Goal: Task Accomplishment & Management: Use online tool/utility

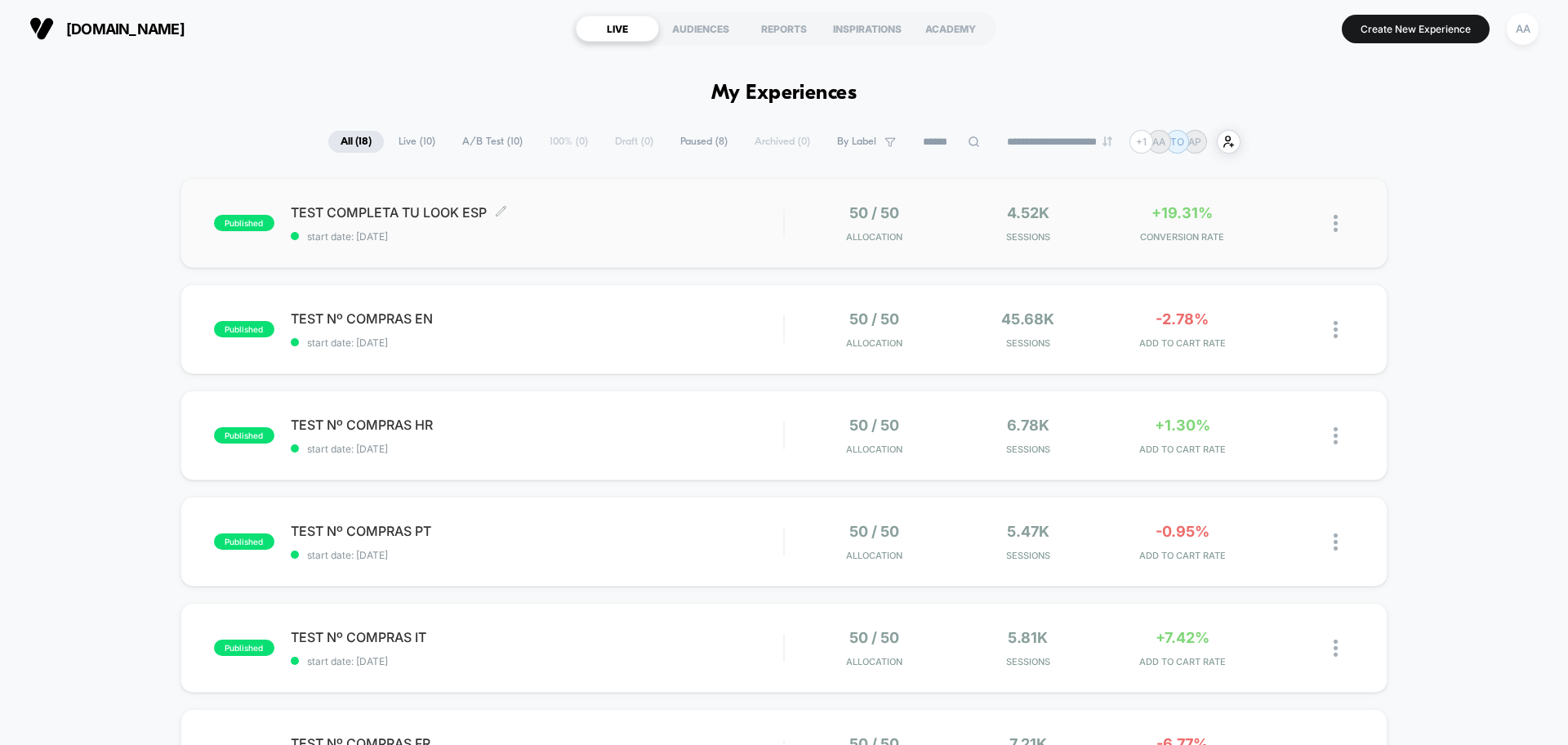
click at [772, 230] on span "start date: [DATE]" at bounding box center [536, 236] width 492 height 12
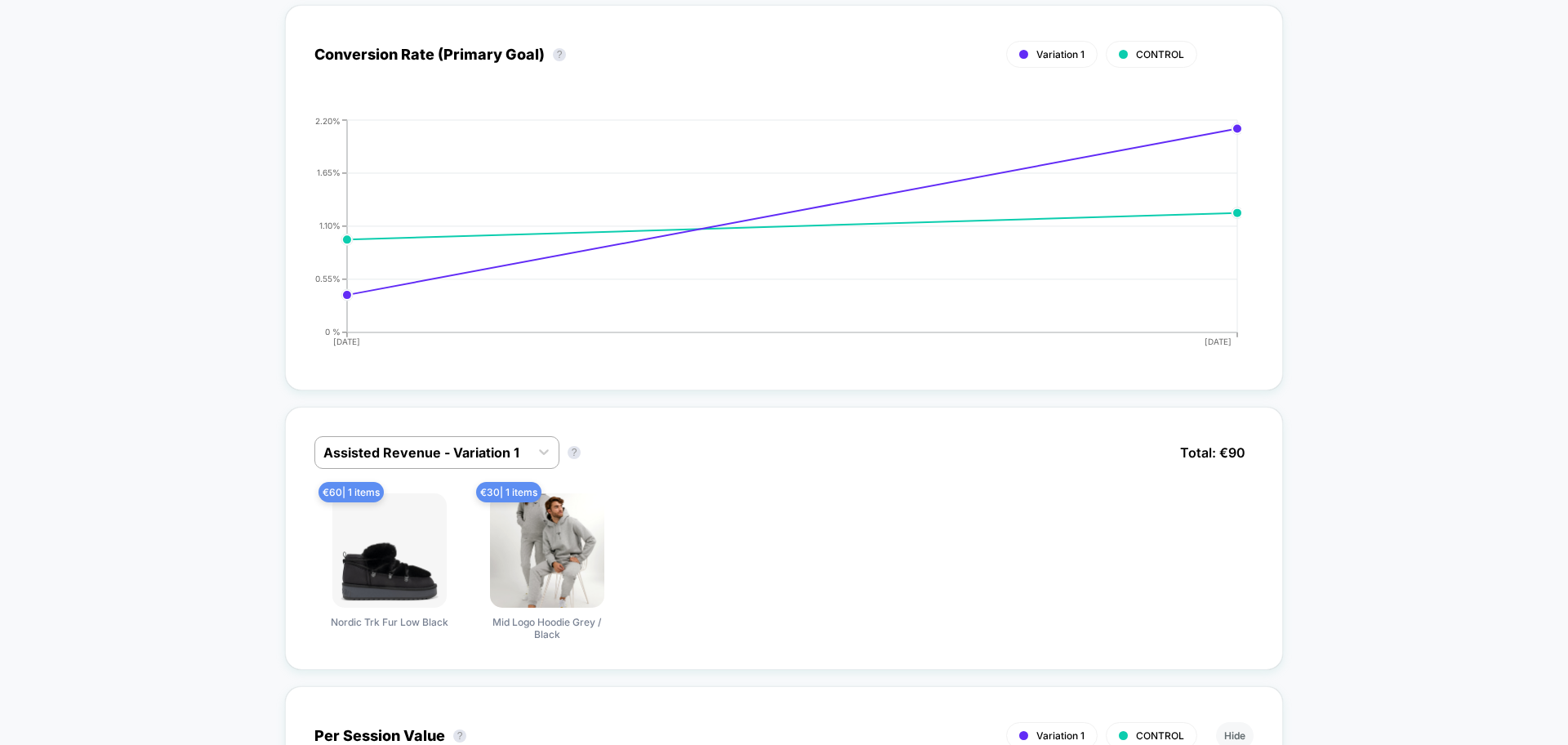
scroll to position [851, 0]
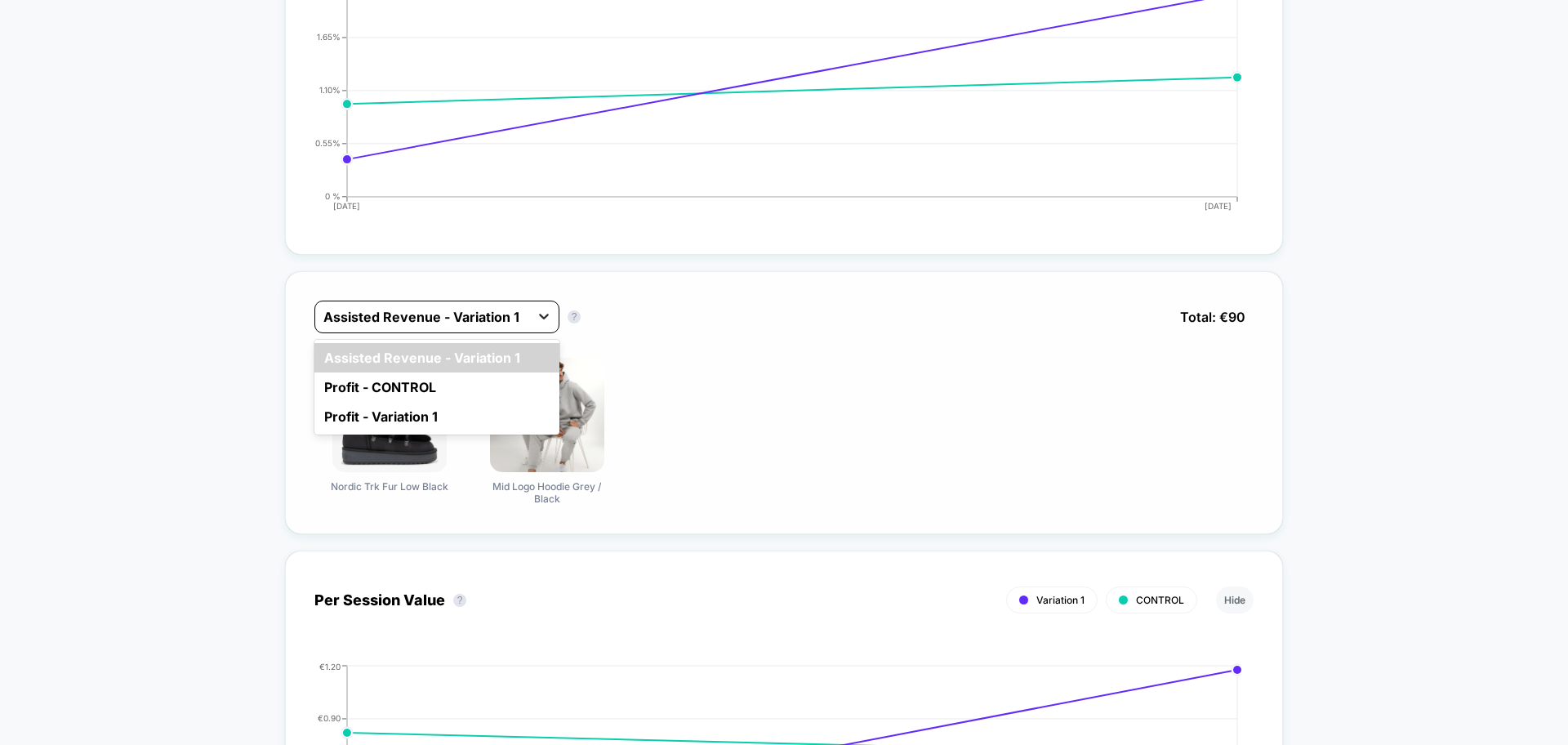
click at [541, 313] on icon at bounding box center [543, 315] width 17 height 17
click at [390, 390] on div "Profit - CONTROL" at bounding box center [436, 387] width 245 height 29
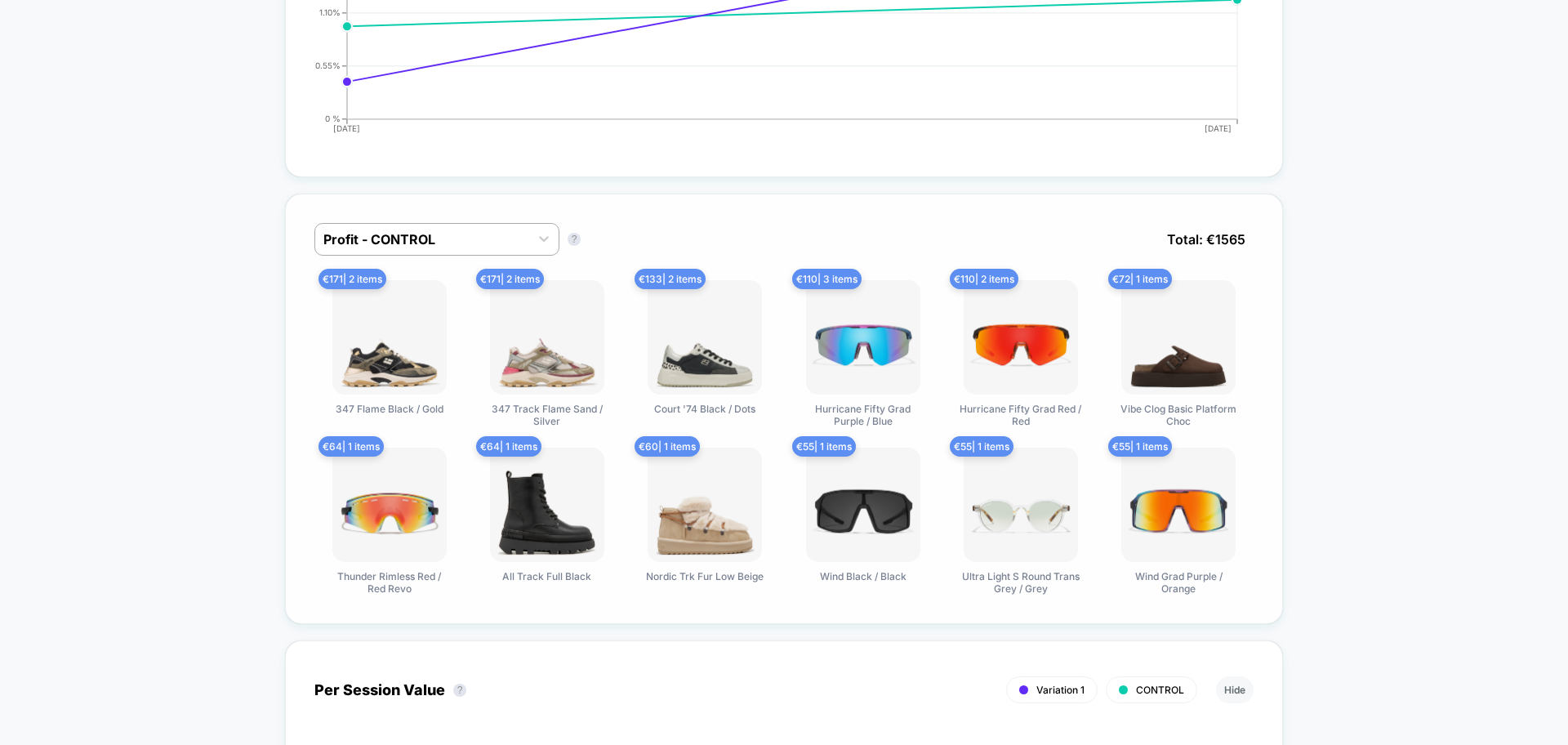
scroll to position [924, 0]
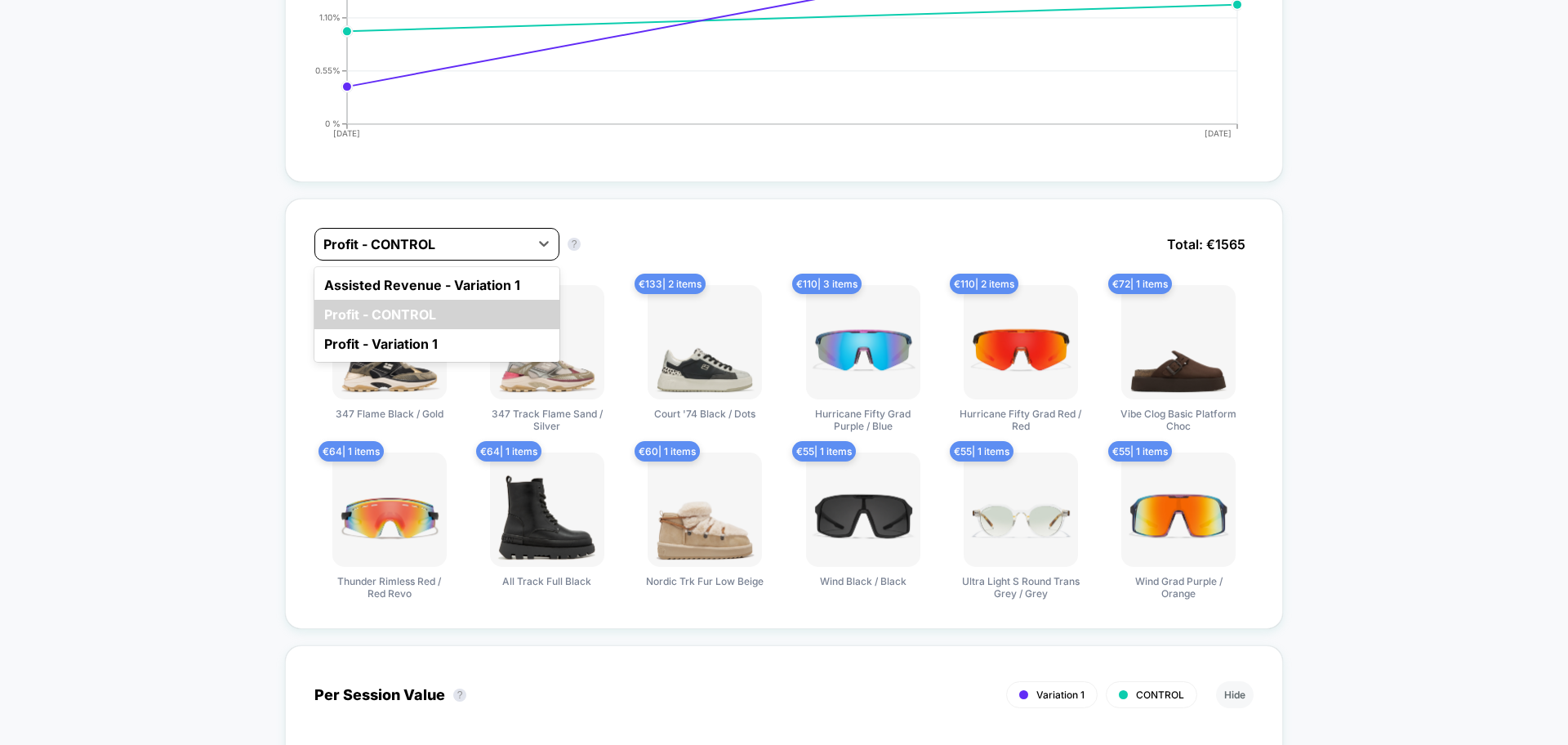
click at [458, 249] on div at bounding box center [421, 245] width 197 height 20
click at [400, 346] on div "Profit - Variation 1" at bounding box center [436, 344] width 245 height 29
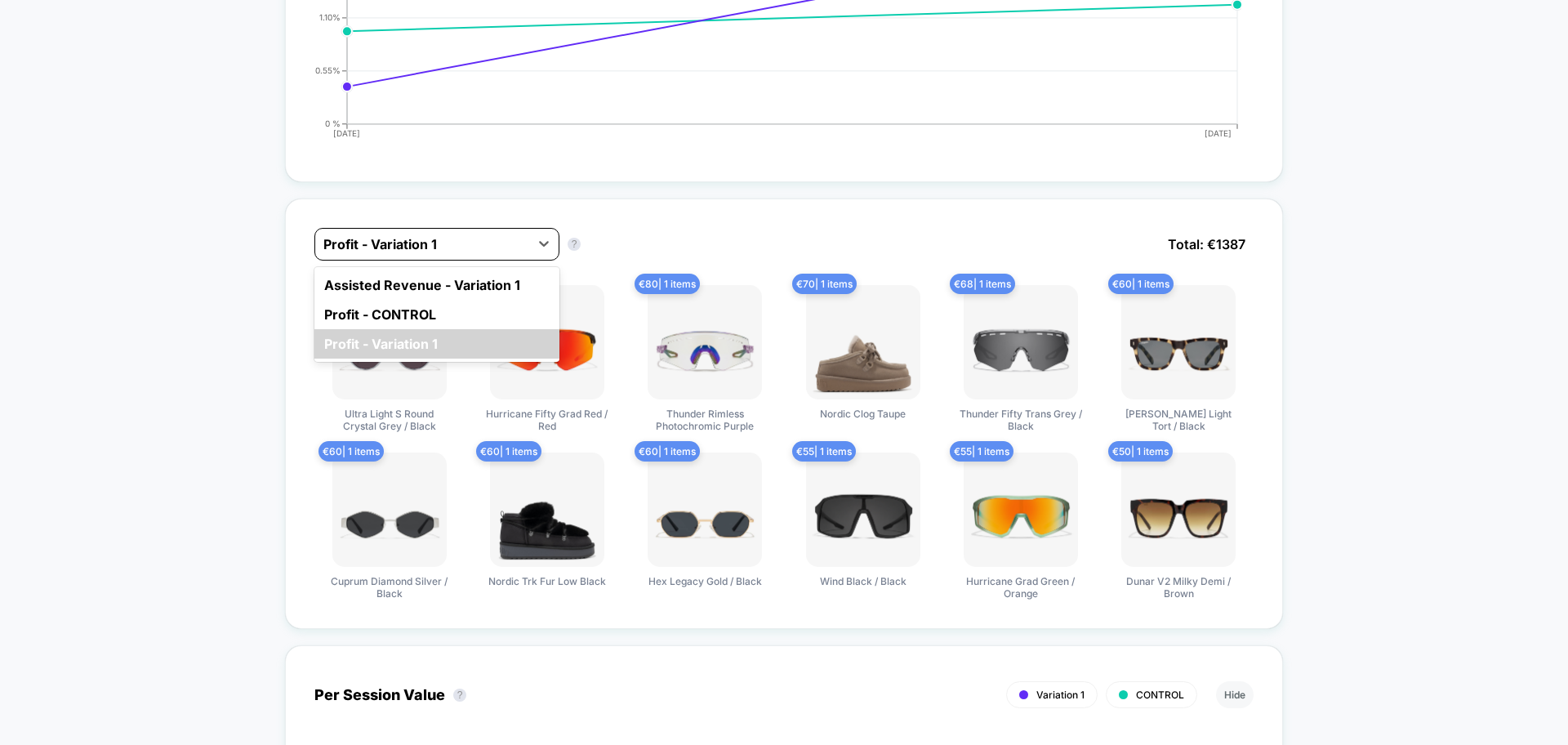
click at [486, 247] on div at bounding box center [421, 245] width 197 height 20
click at [418, 288] on div "Assisted Revenue - Variation 1" at bounding box center [436, 285] width 245 height 29
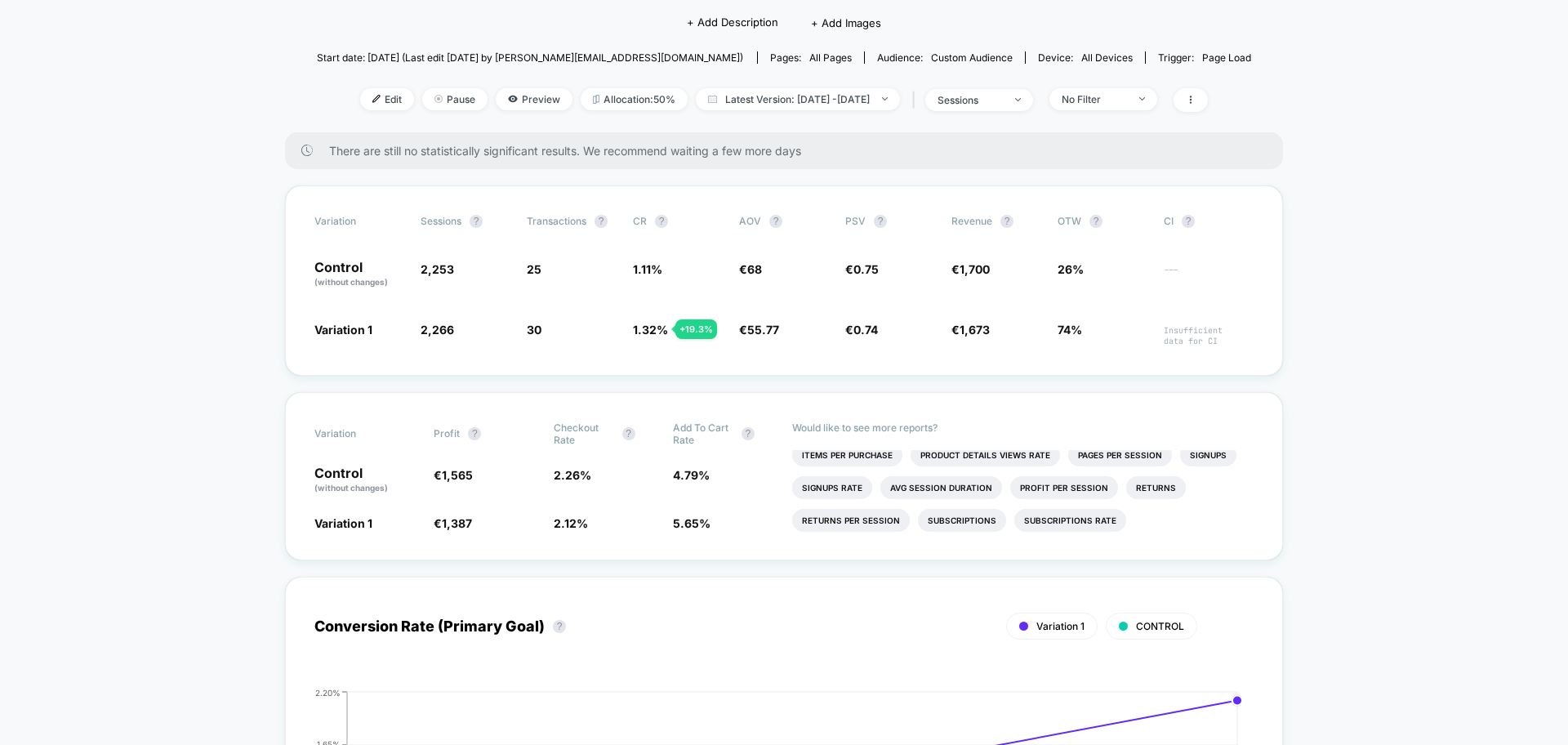
scroll to position [0, 0]
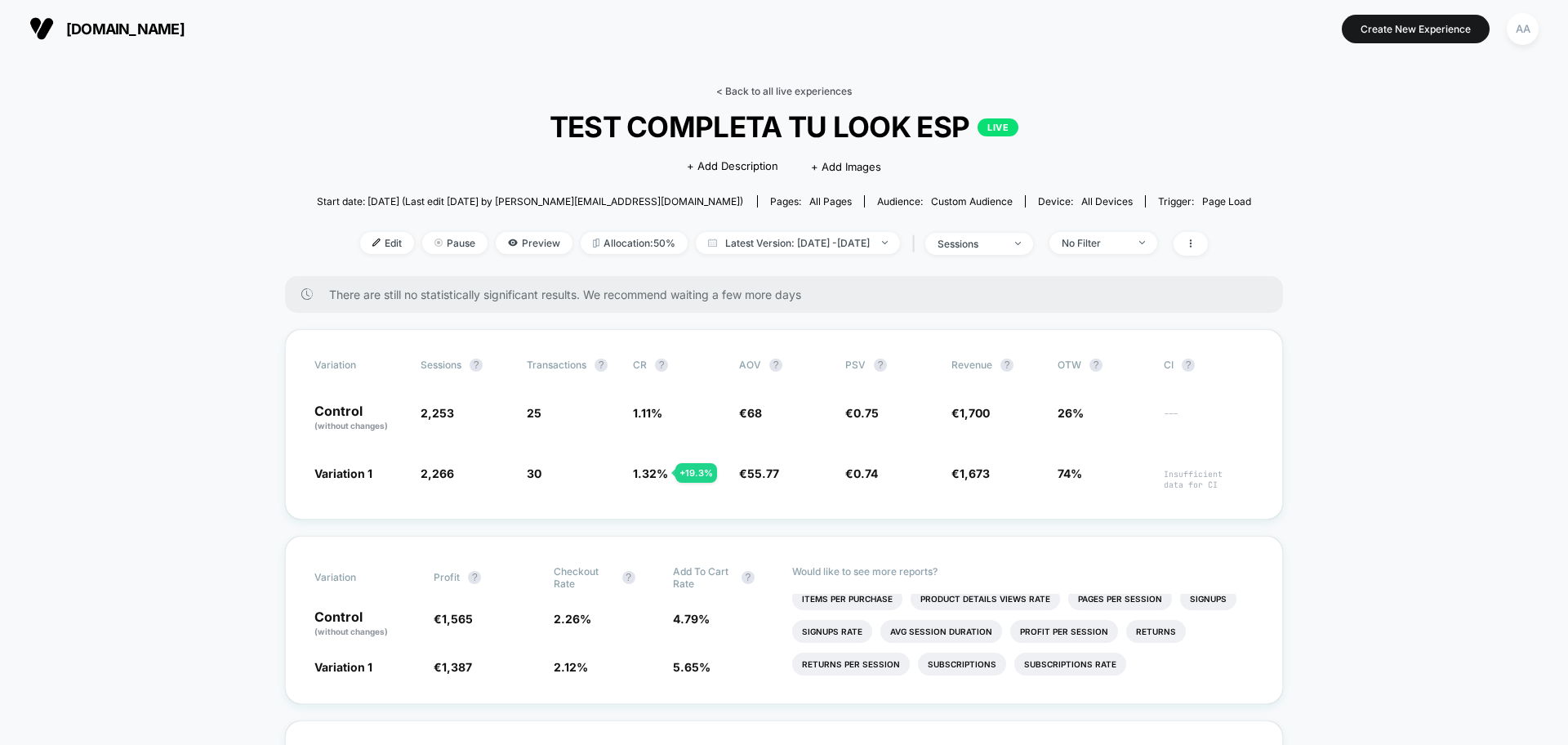
click at [752, 93] on link "< Back to all live experiences" at bounding box center [784, 90] width 136 height 12
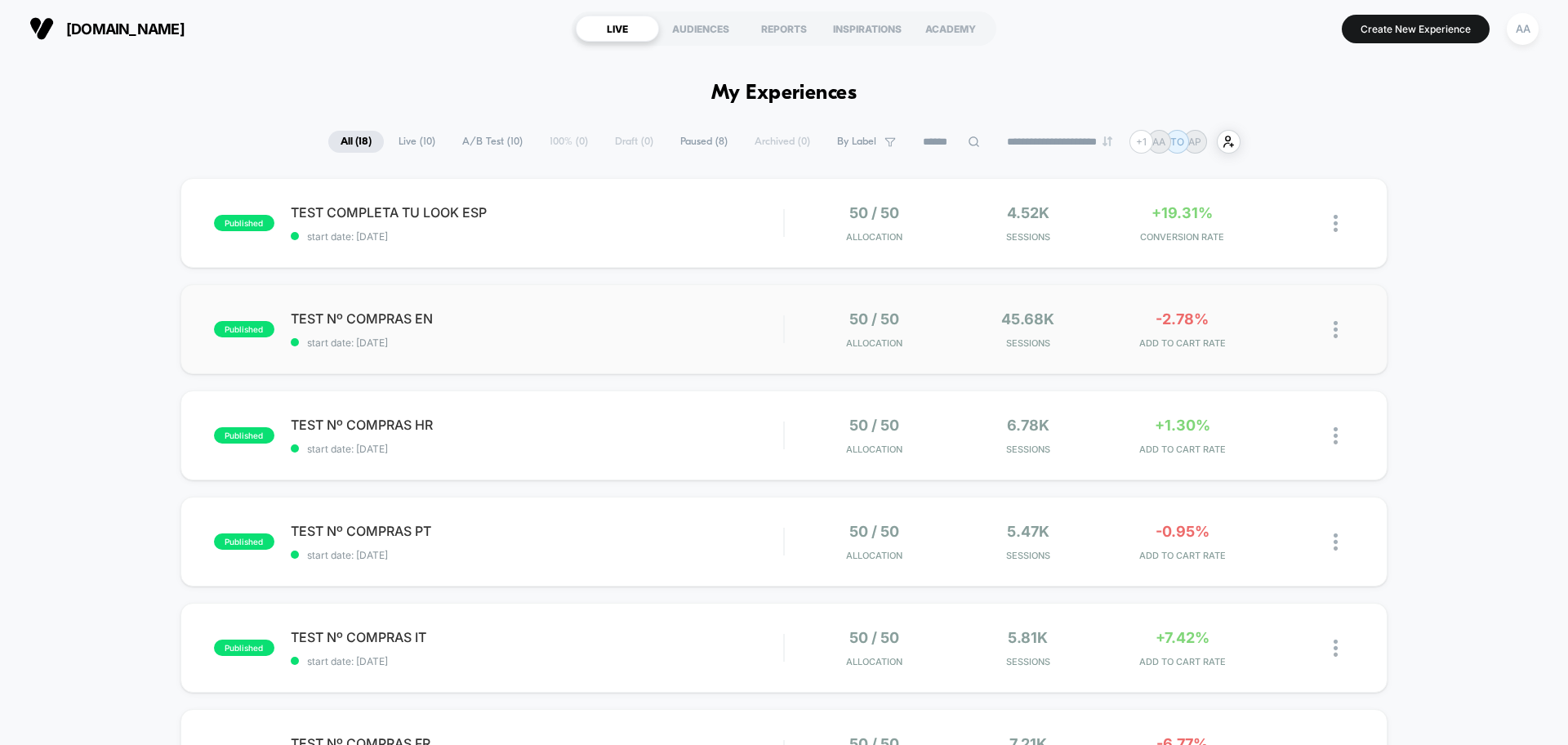
click at [523, 357] on div "published TEST Nº COMPRAS EN start date: [DATE] 50 / 50 Allocation 45.68k Sessi…" at bounding box center [784, 328] width 1207 height 89
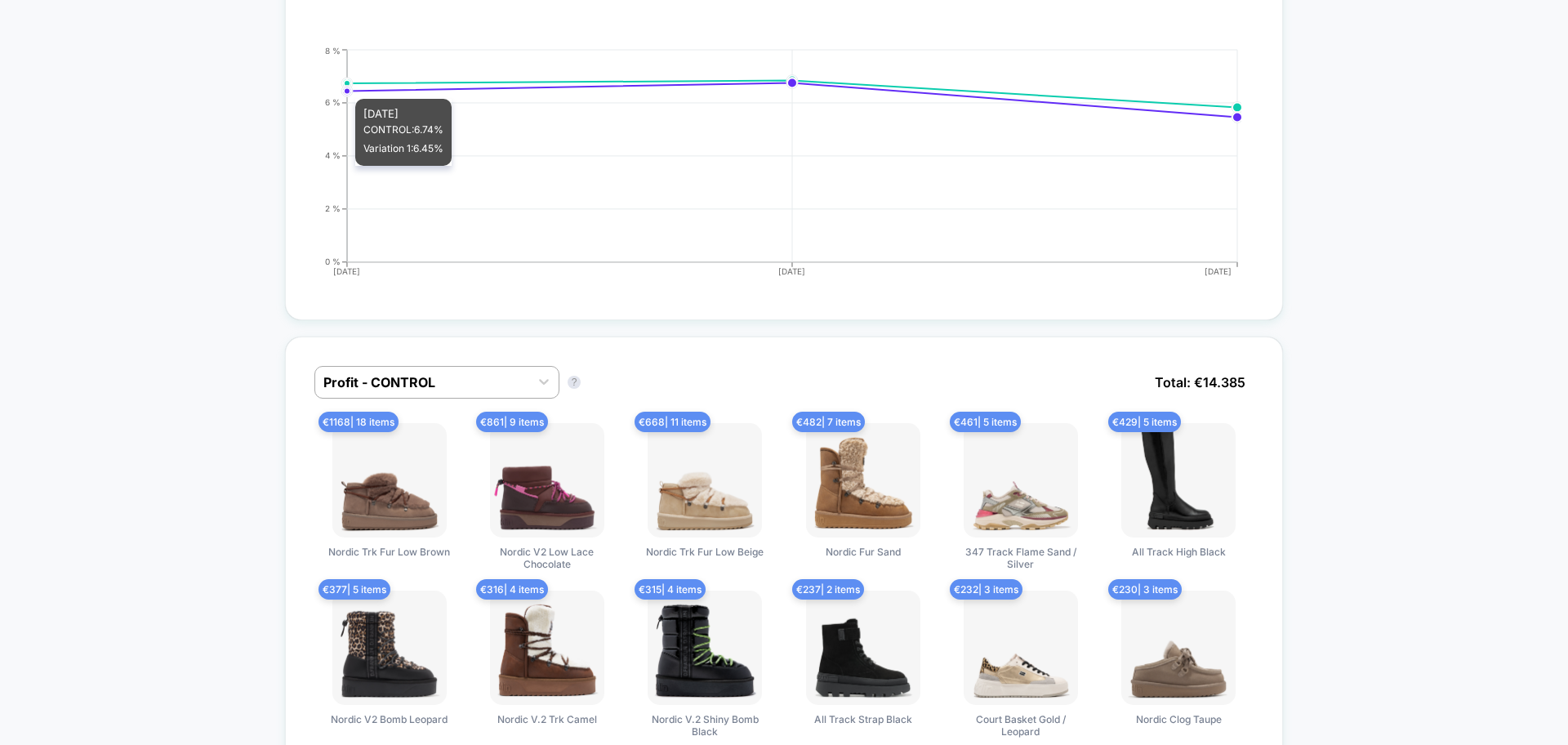
scroll to position [802, 0]
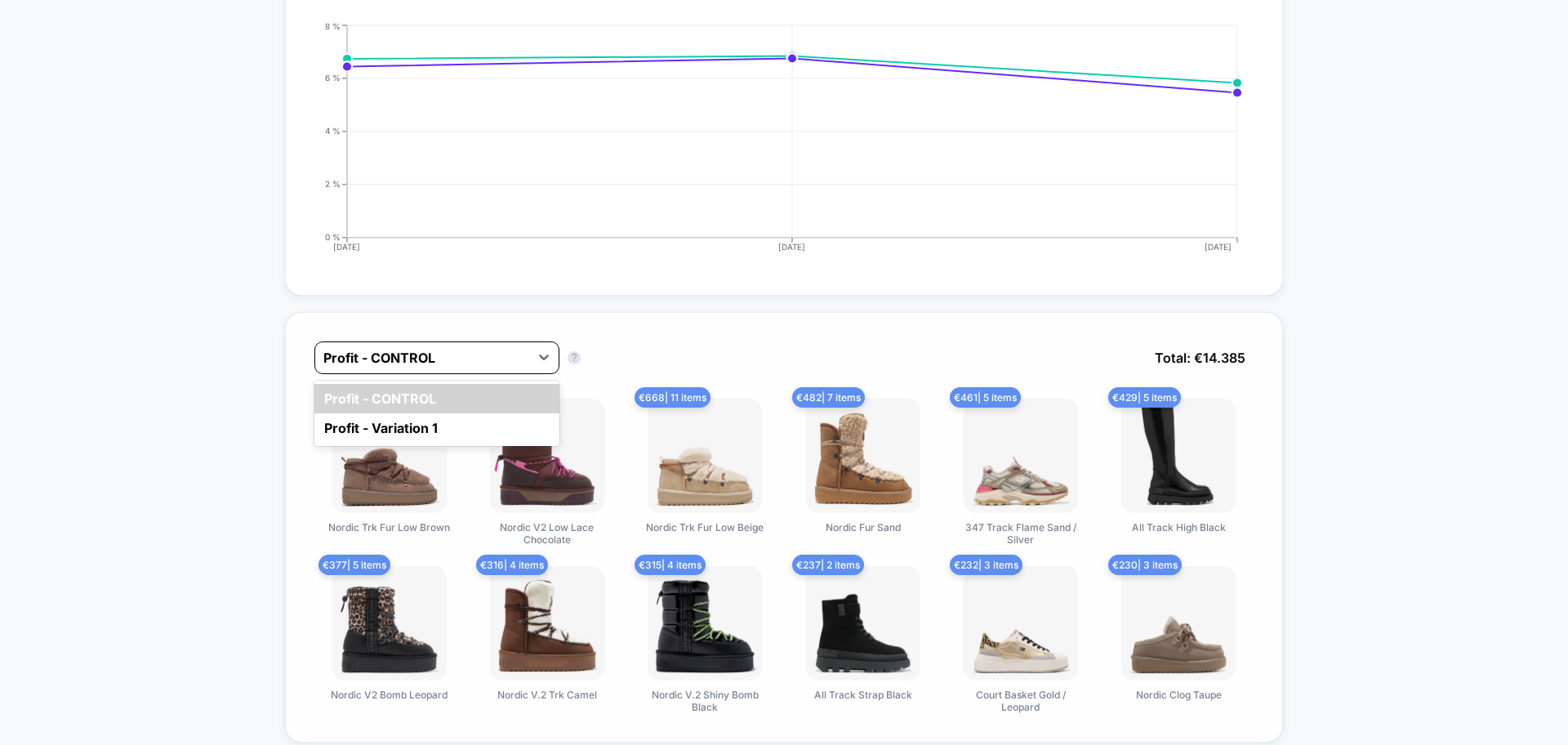
click at [473, 359] on div at bounding box center [421, 358] width 197 height 20
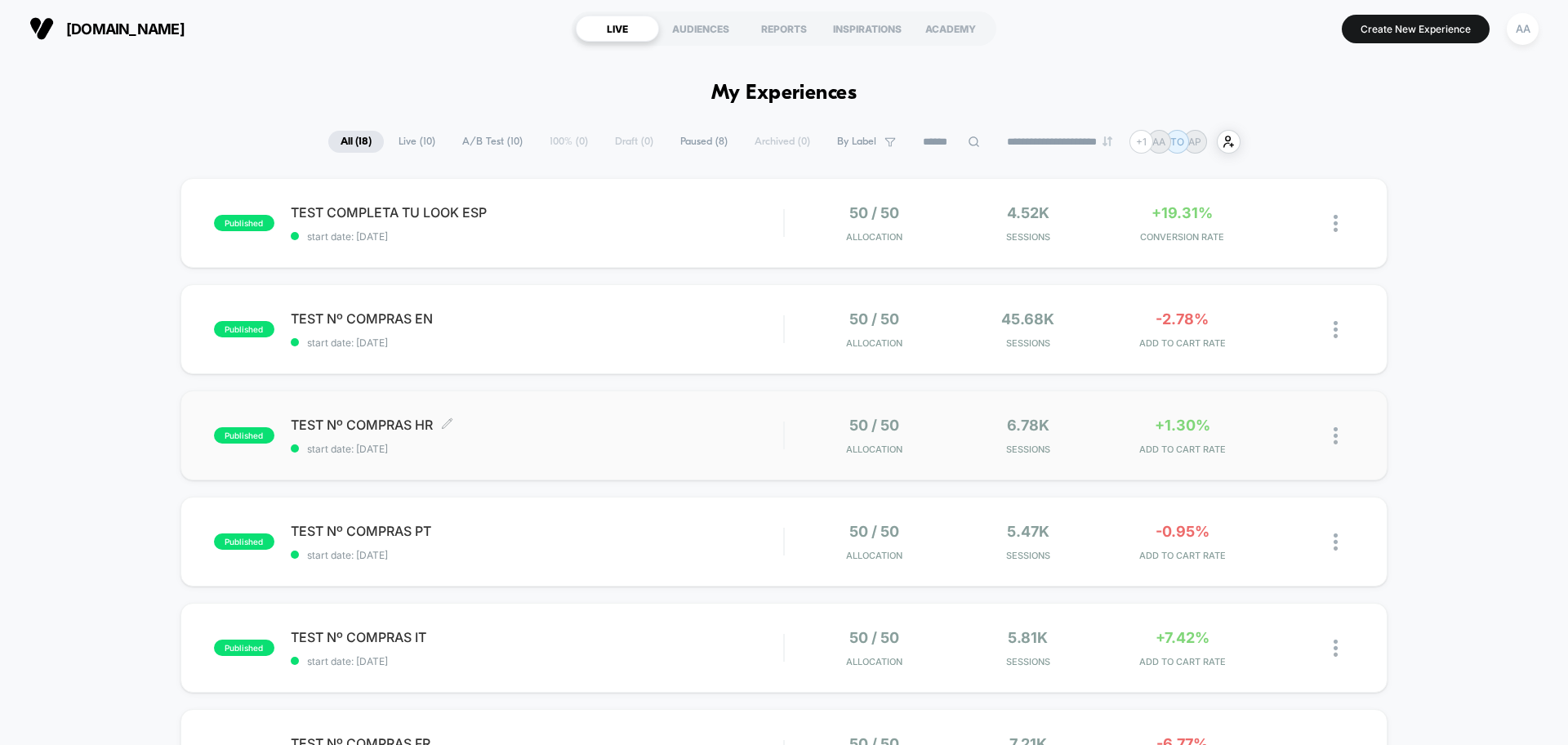
click at [492, 447] on span "start date: [DATE]" at bounding box center [536, 449] width 492 height 12
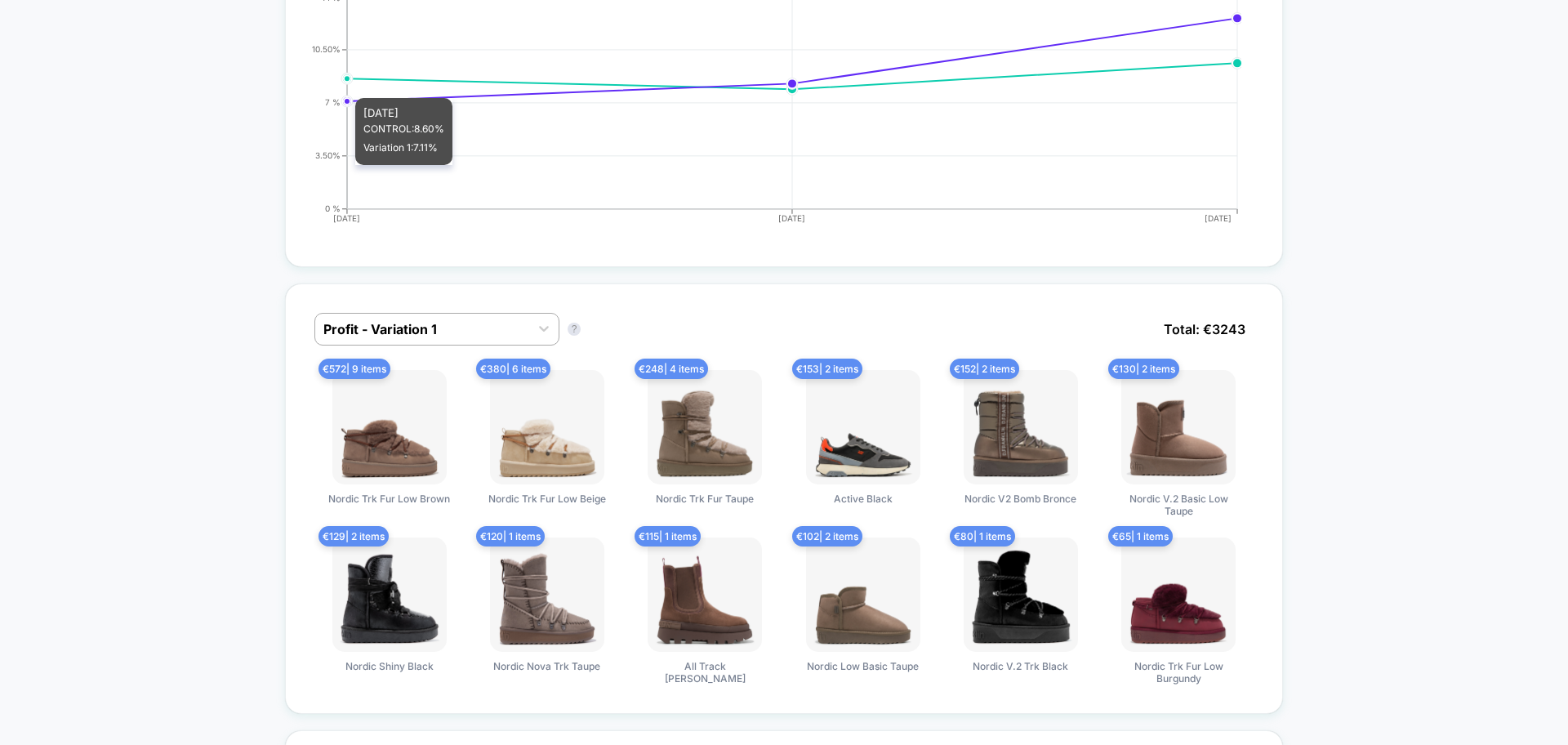
scroll to position [831, 0]
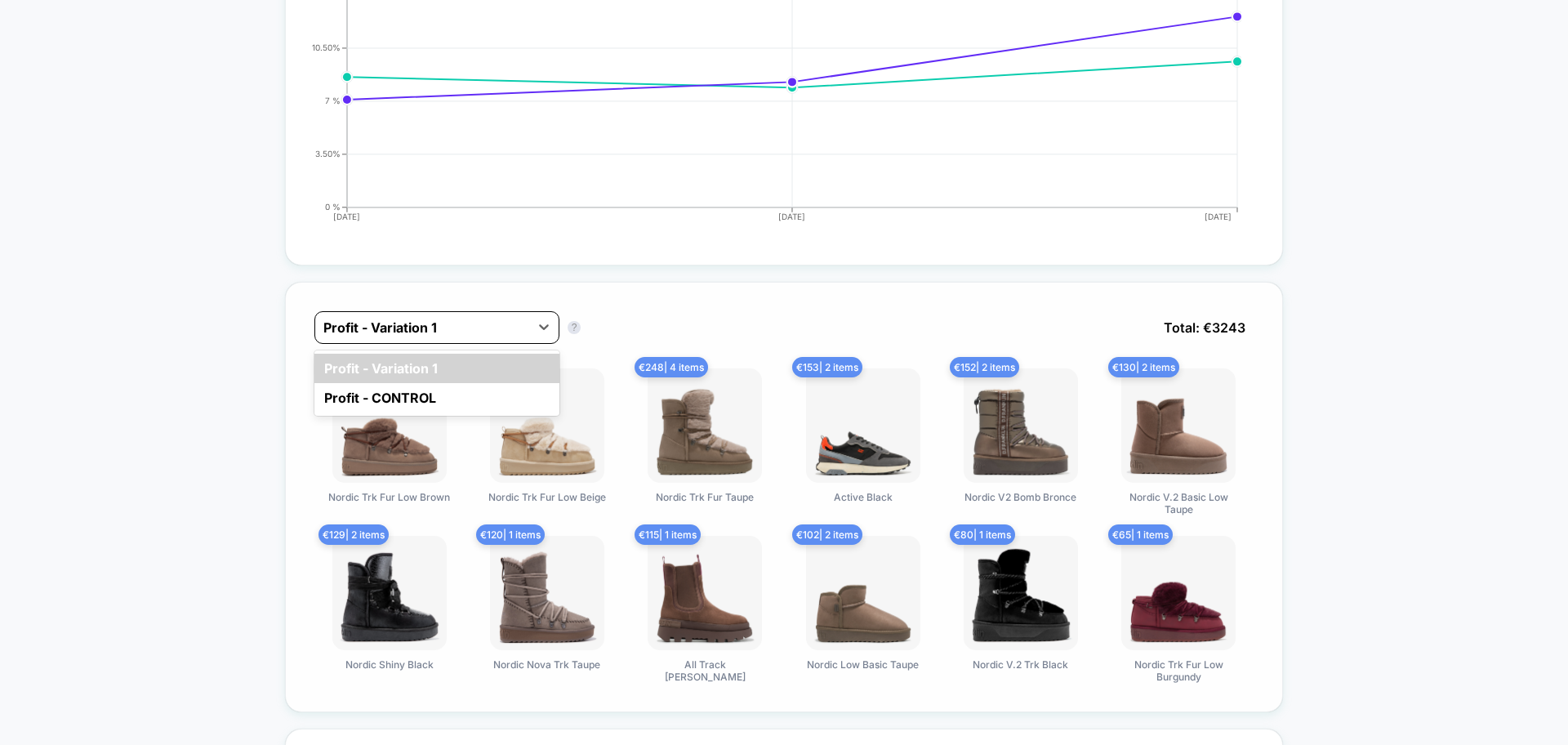
click at [499, 337] on div at bounding box center [421, 327] width 197 height 20
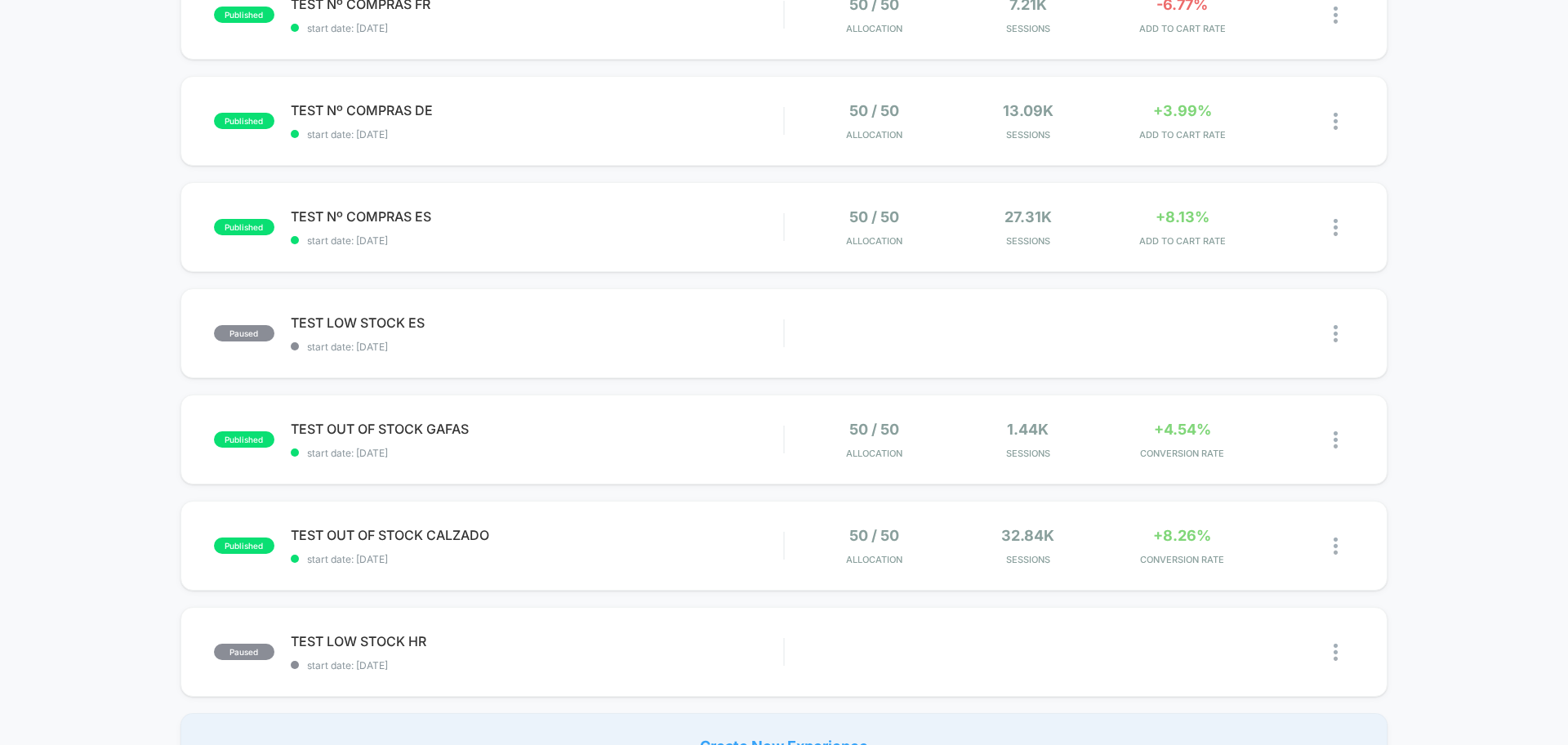
scroll to position [744, 0]
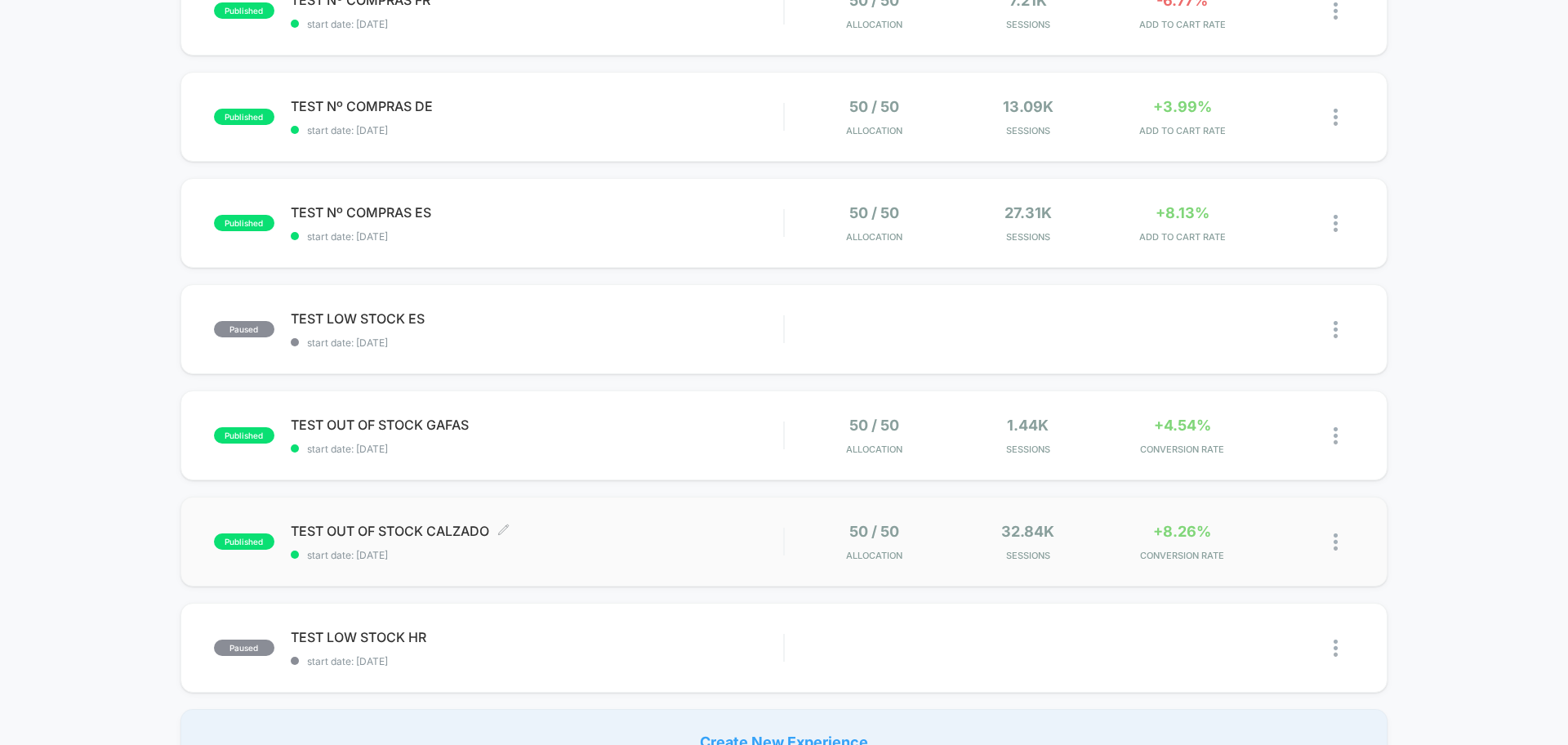
click at [557, 556] on span "start date: [DATE]" at bounding box center [536, 555] width 492 height 12
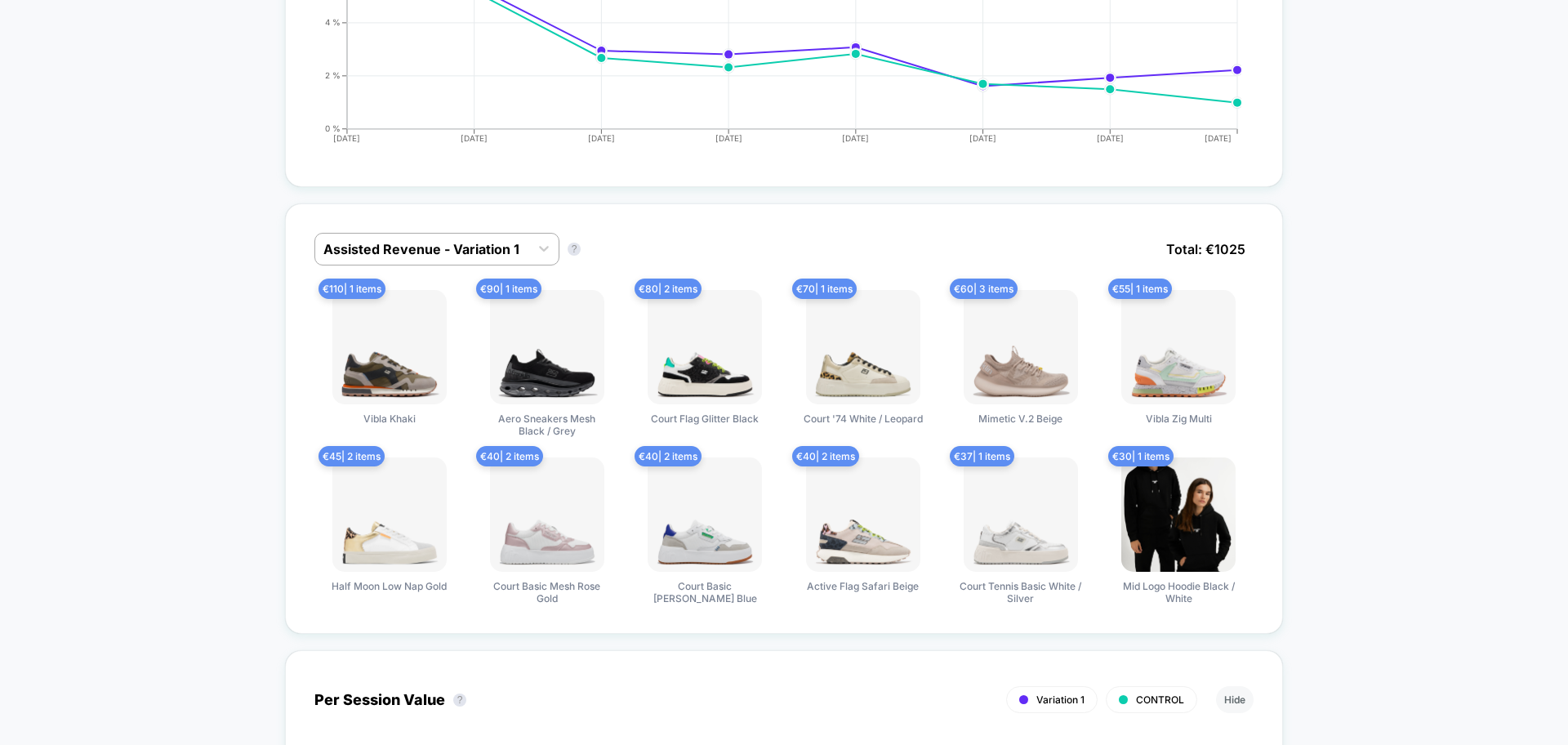
scroll to position [915, 0]
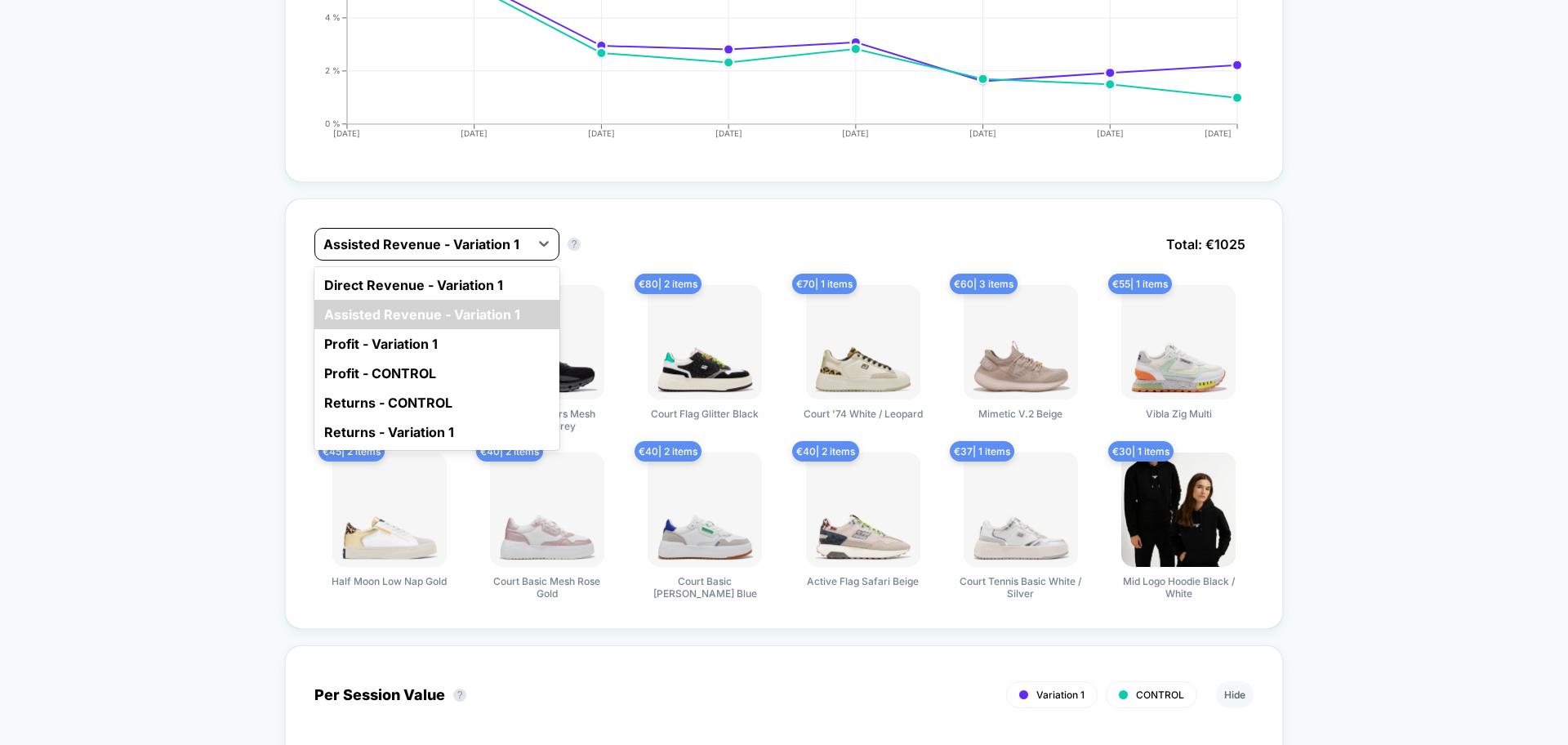
click at [522, 259] on div "Assisted Revenue - Variation 1" at bounding box center [436, 244] width 245 height 32
click at [446, 434] on div "Returns - Variation 1" at bounding box center [436, 432] width 245 height 29
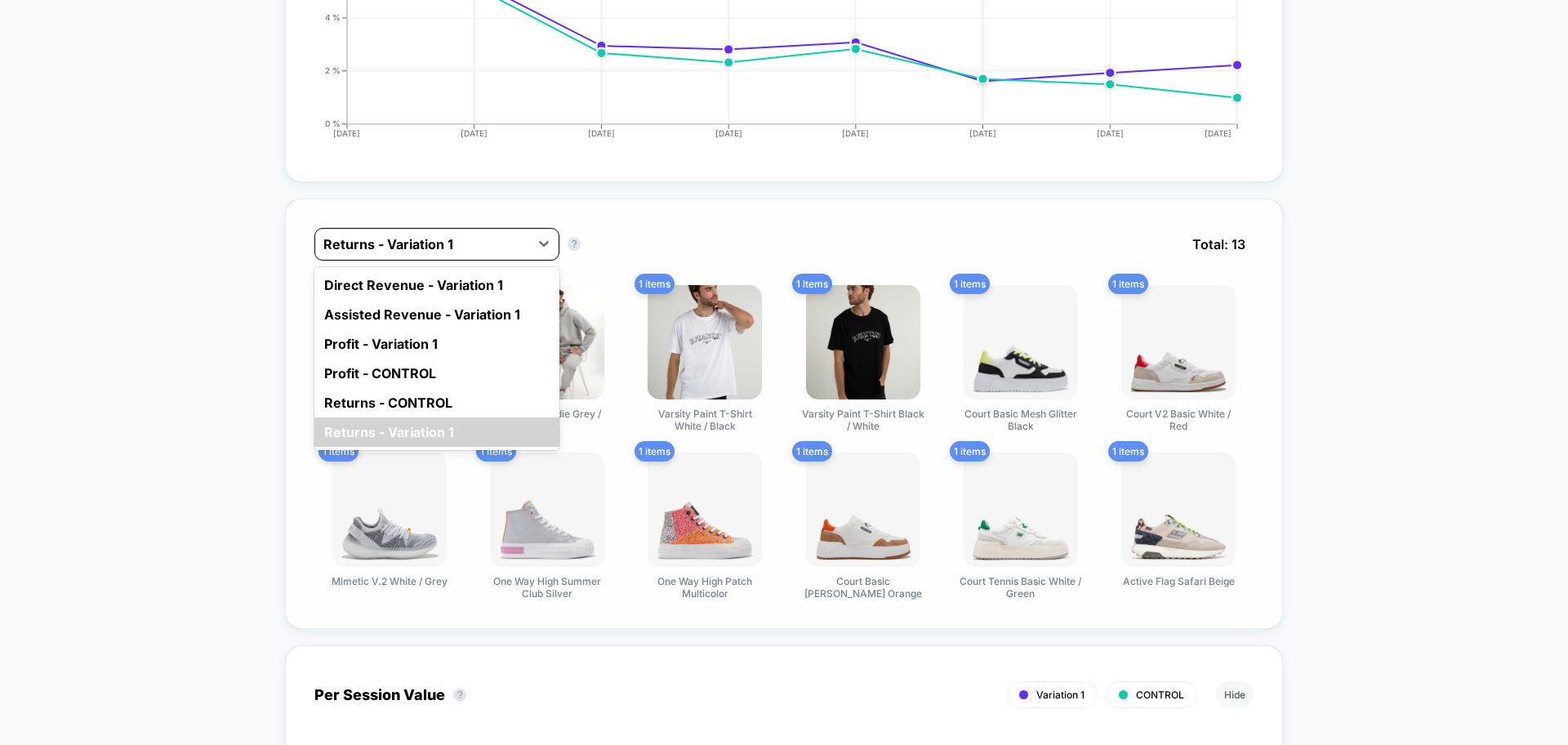
click at [495, 249] on div at bounding box center [421, 245] width 197 height 20
click at [418, 286] on div "Direct Revenue - Variation 1" at bounding box center [436, 285] width 245 height 29
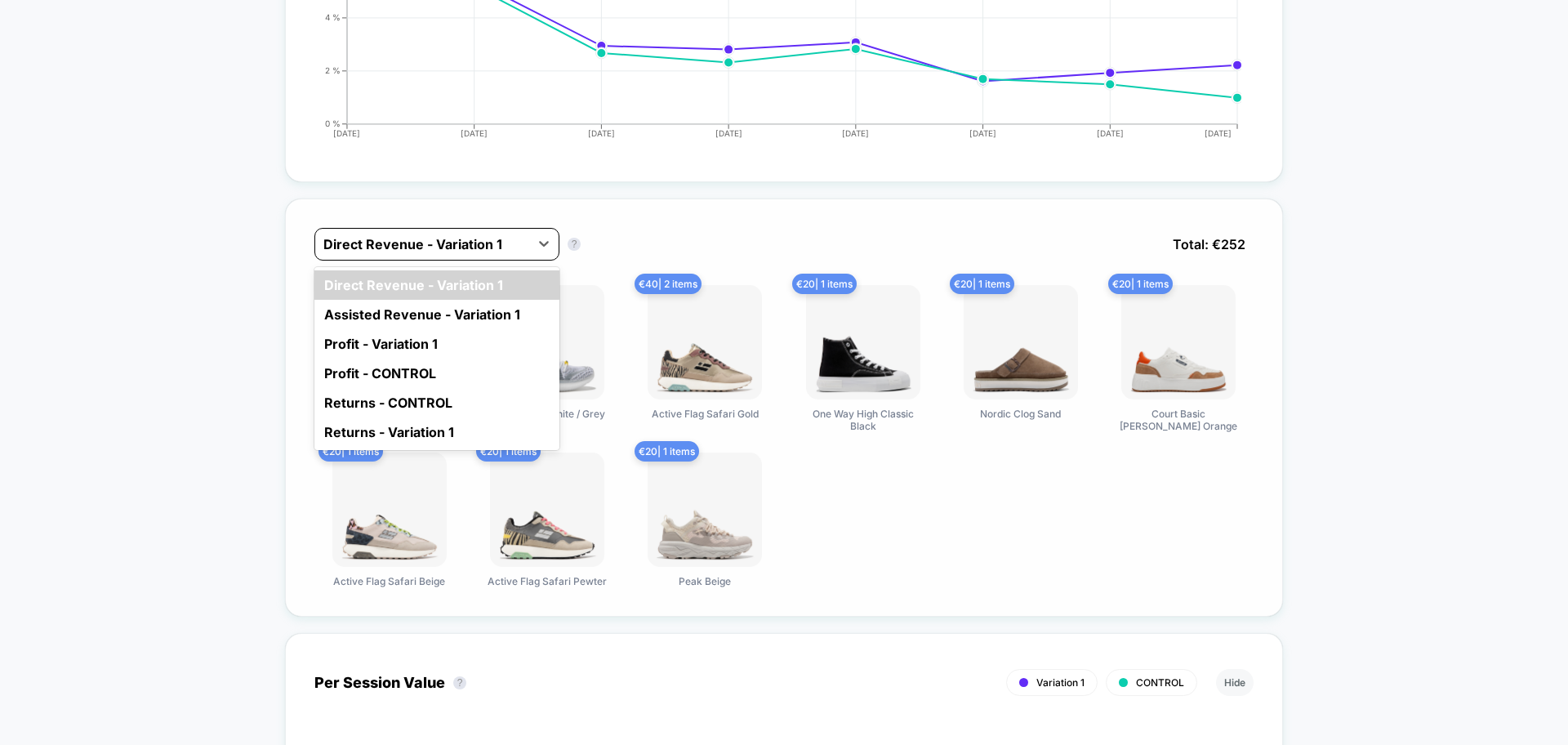
click at [422, 245] on div at bounding box center [421, 245] width 197 height 20
click at [438, 314] on div "Assisted Revenue - Variation 1" at bounding box center [436, 315] width 245 height 29
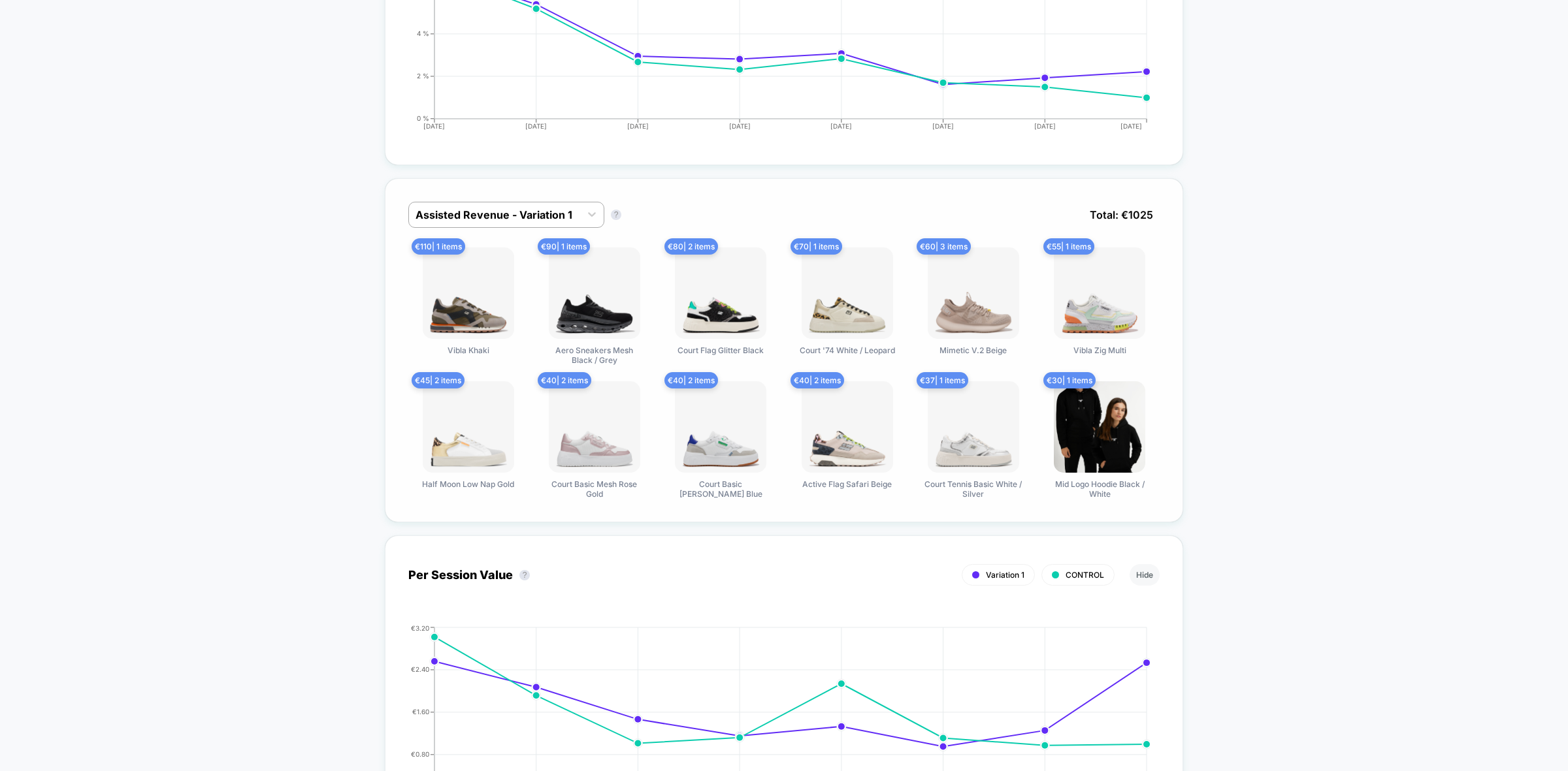
scroll to position [688, 0]
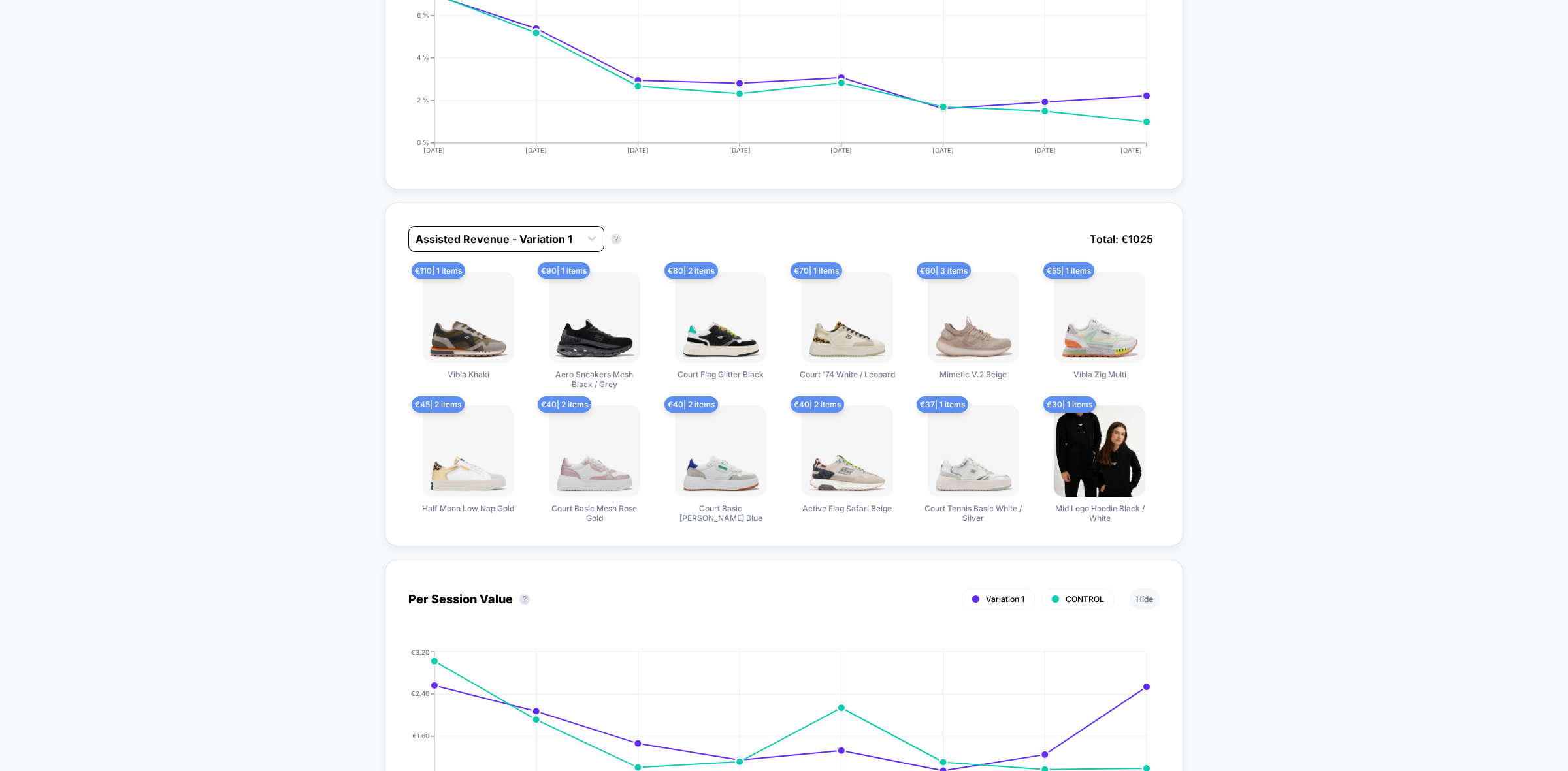
click at [514, 231] on div at bounding box center [494, 239] width 158 height 16
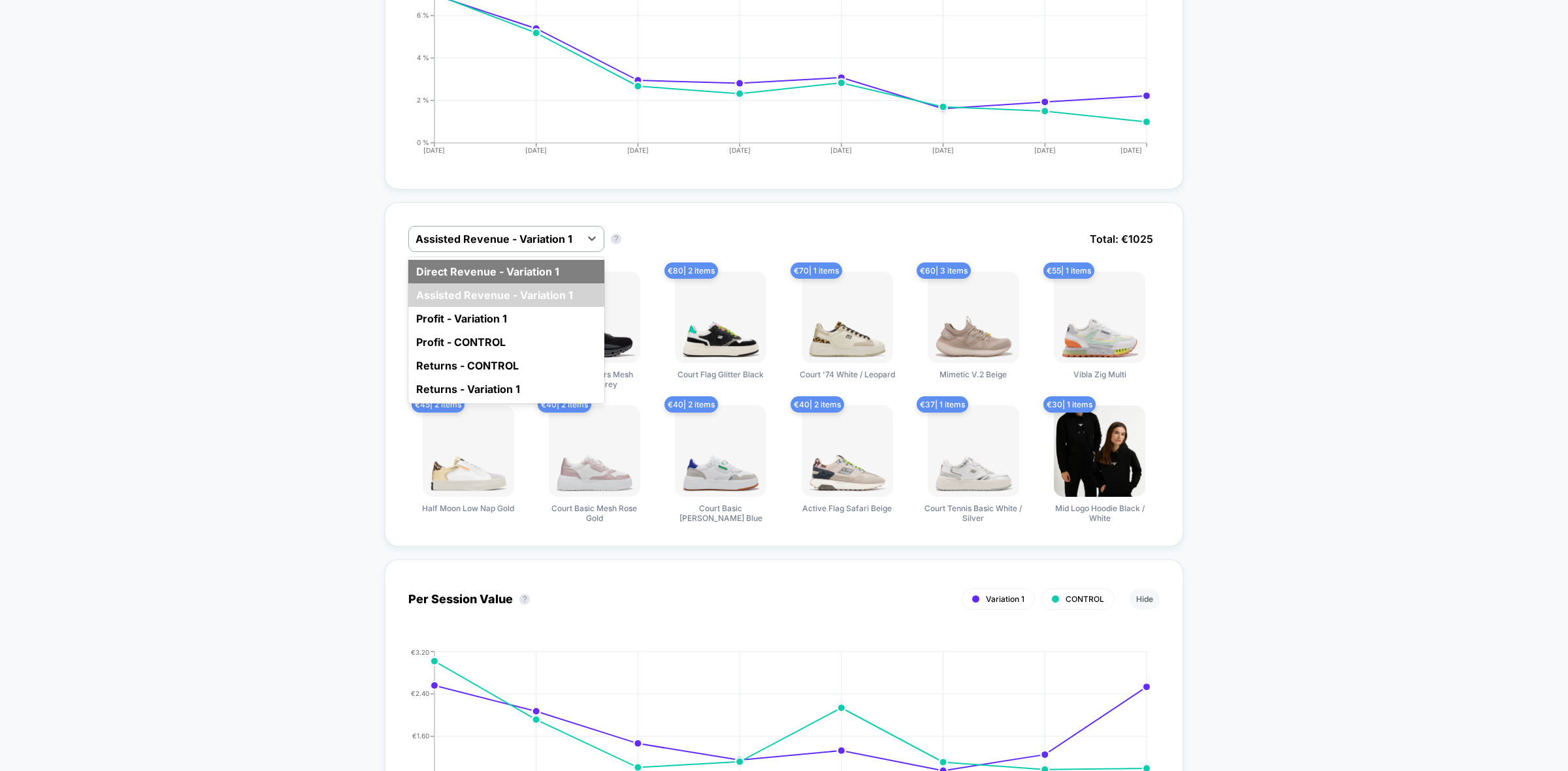
click at [537, 265] on div "Direct Revenue - Variation 1" at bounding box center [506, 272] width 196 height 24
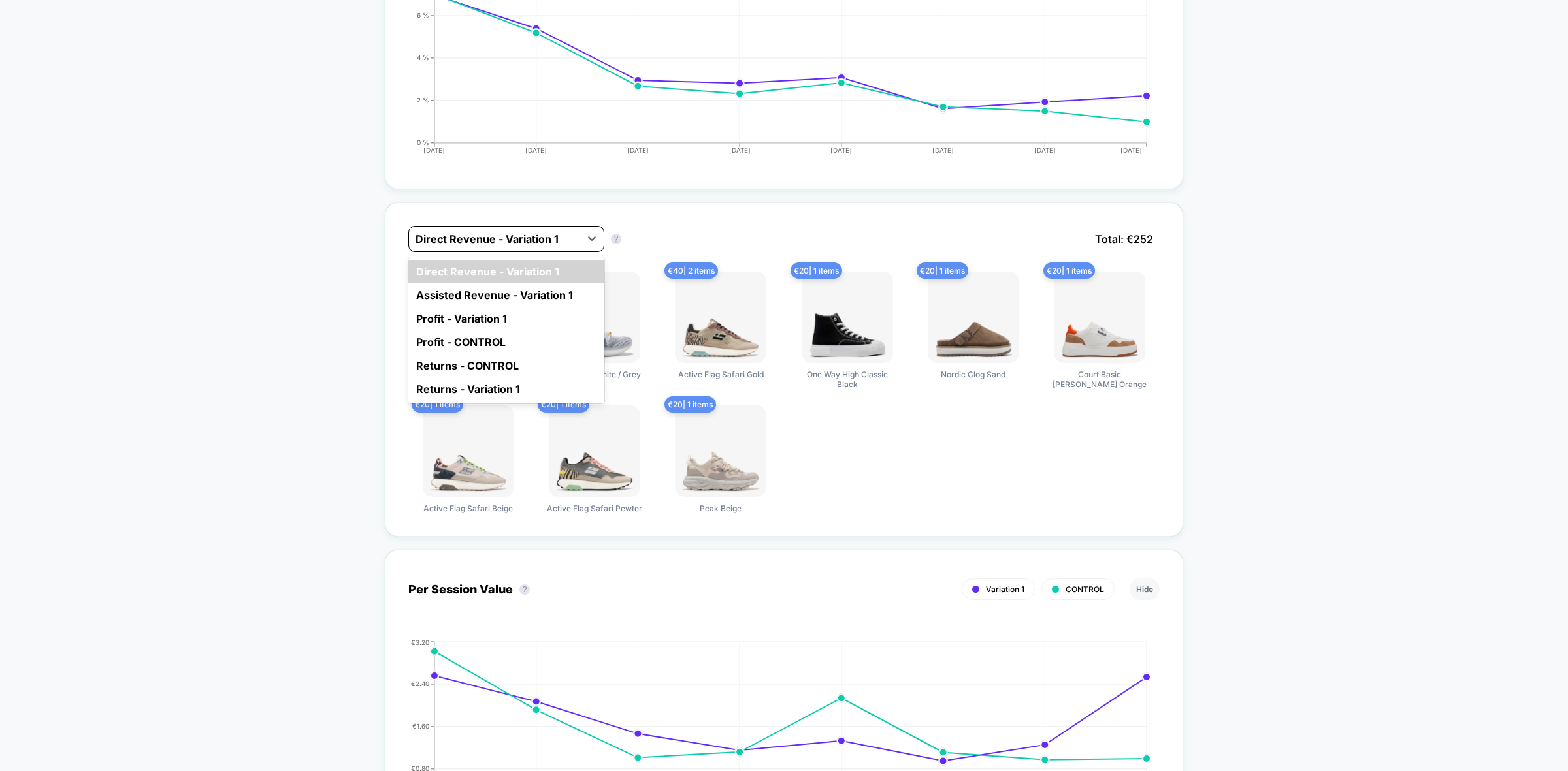
click at [548, 236] on div at bounding box center [494, 239] width 158 height 16
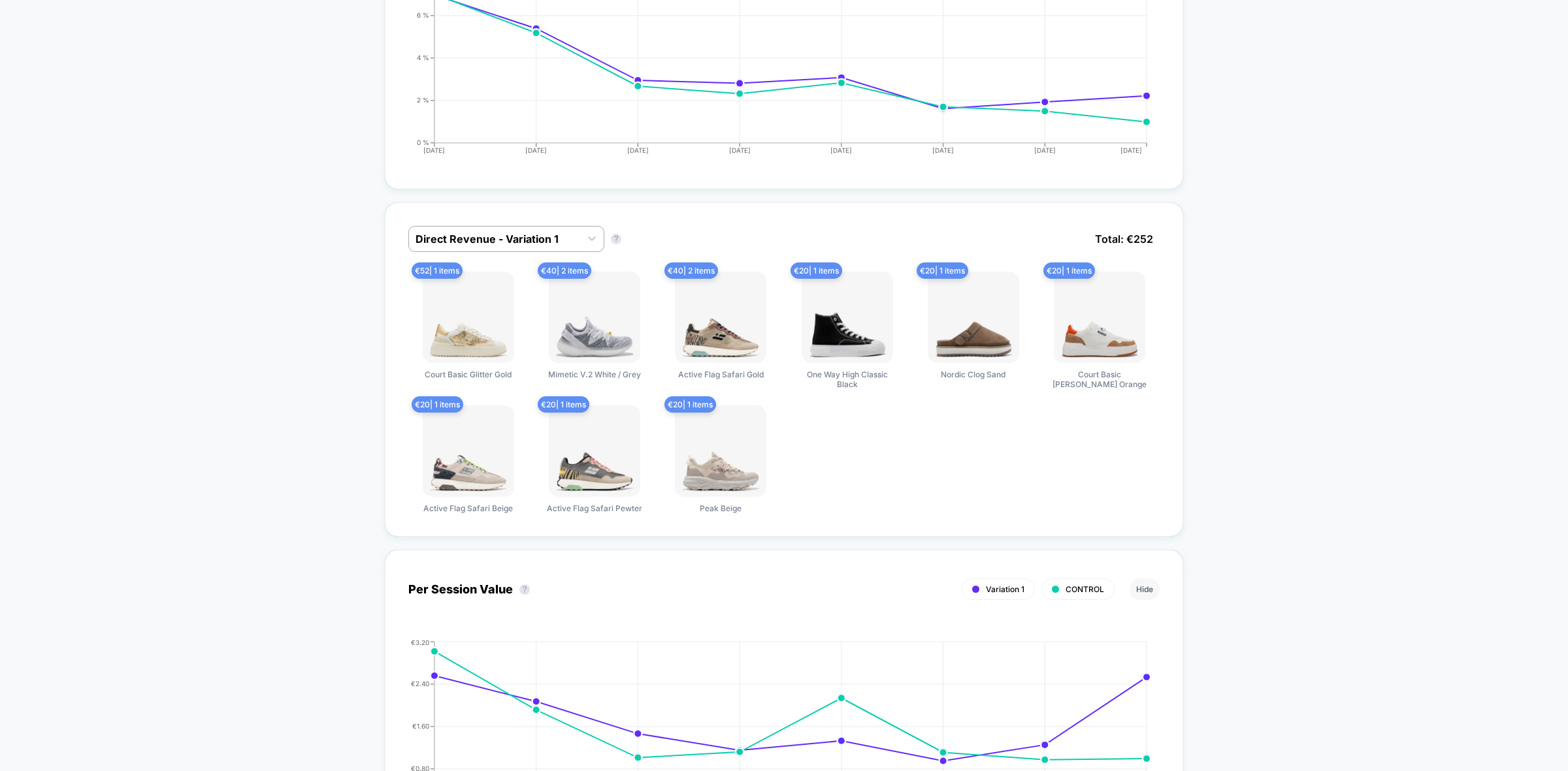
click at [1081, 474] on div "€ 52 | 1 items Court Basic Glitter Gold € 40 | 2 items Mimetic V.2 White / Grey…" at bounding box center [784, 393] width 751 height 242
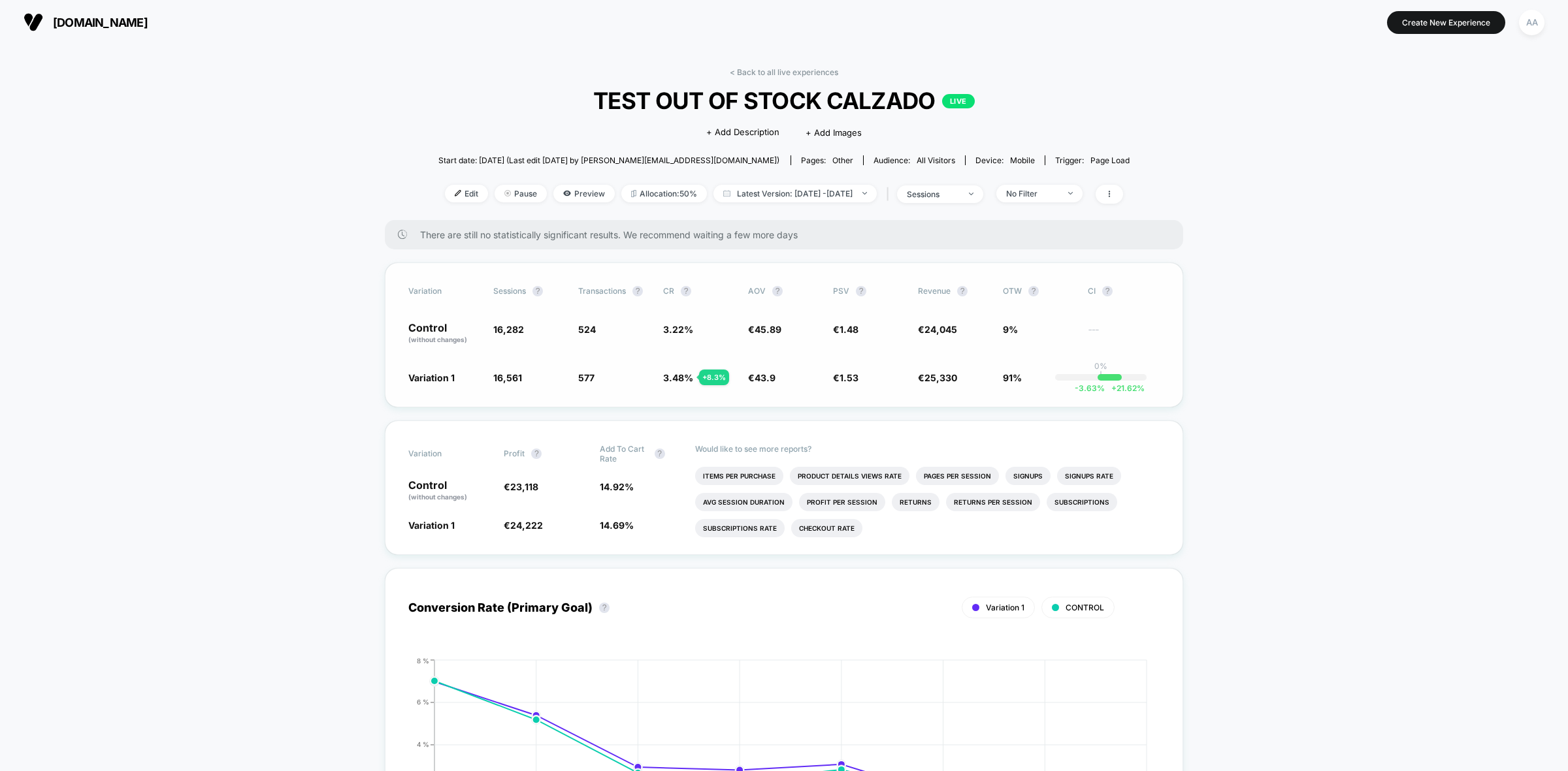
scroll to position [0, 0]
click at [786, 72] on link "< Back to all live experiences" at bounding box center [784, 72] width 108 height 9
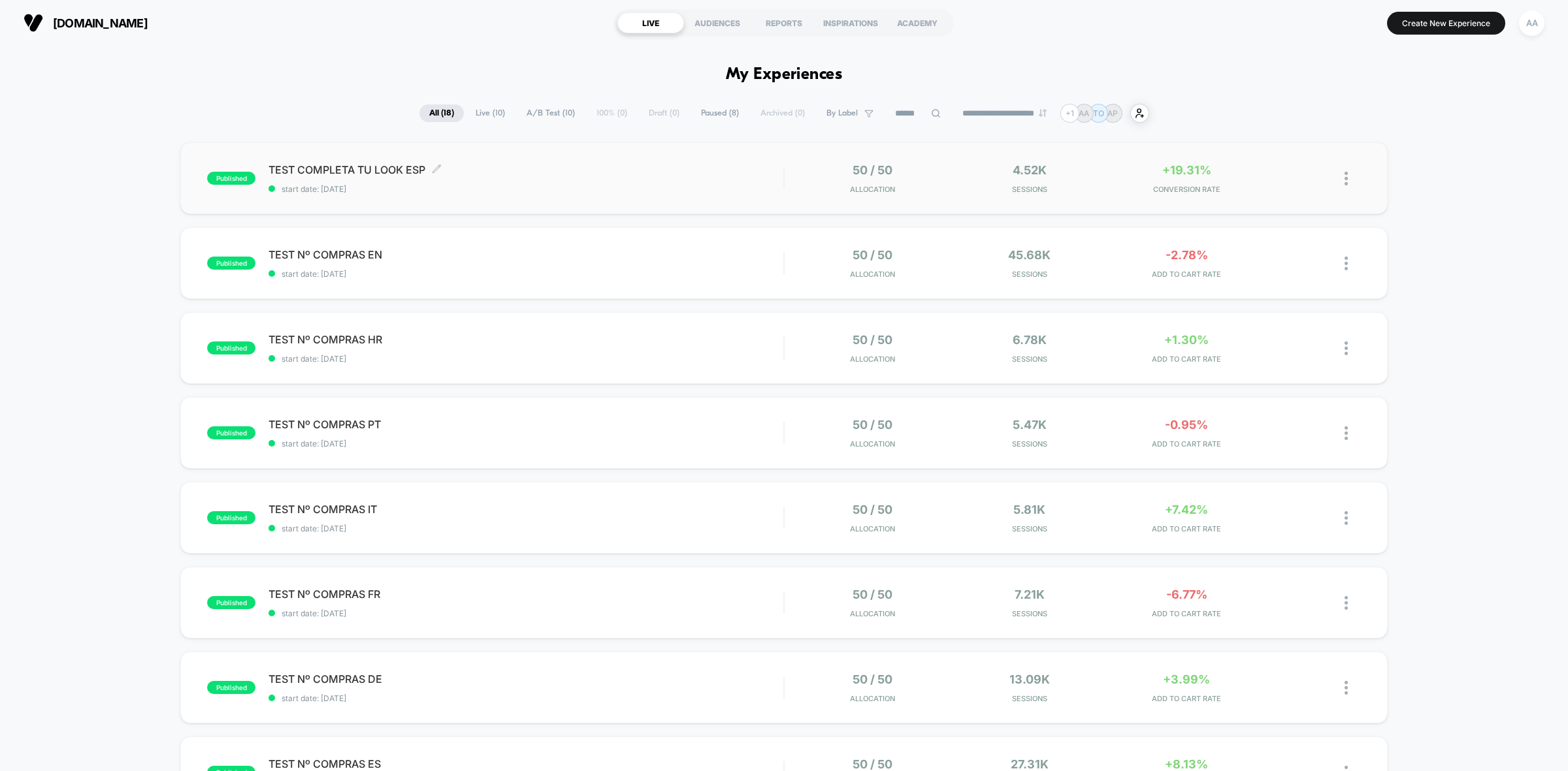
click at [556, 170] on span "TEST COMPLETA TU LOOK ESP Click to edit experience details" at bounding box center [526, 170] width 515 height 13
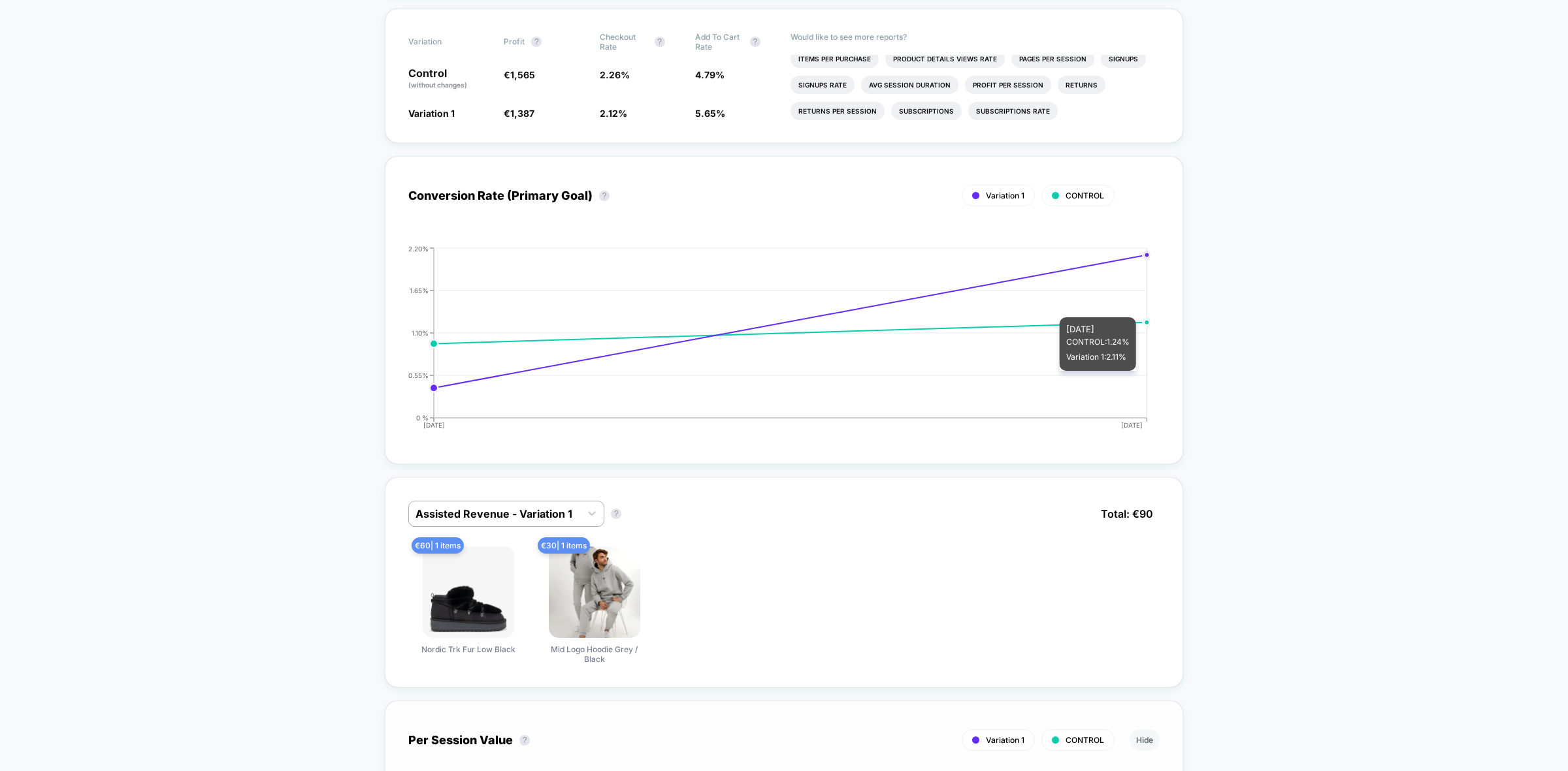
scroll to position [652, 0]
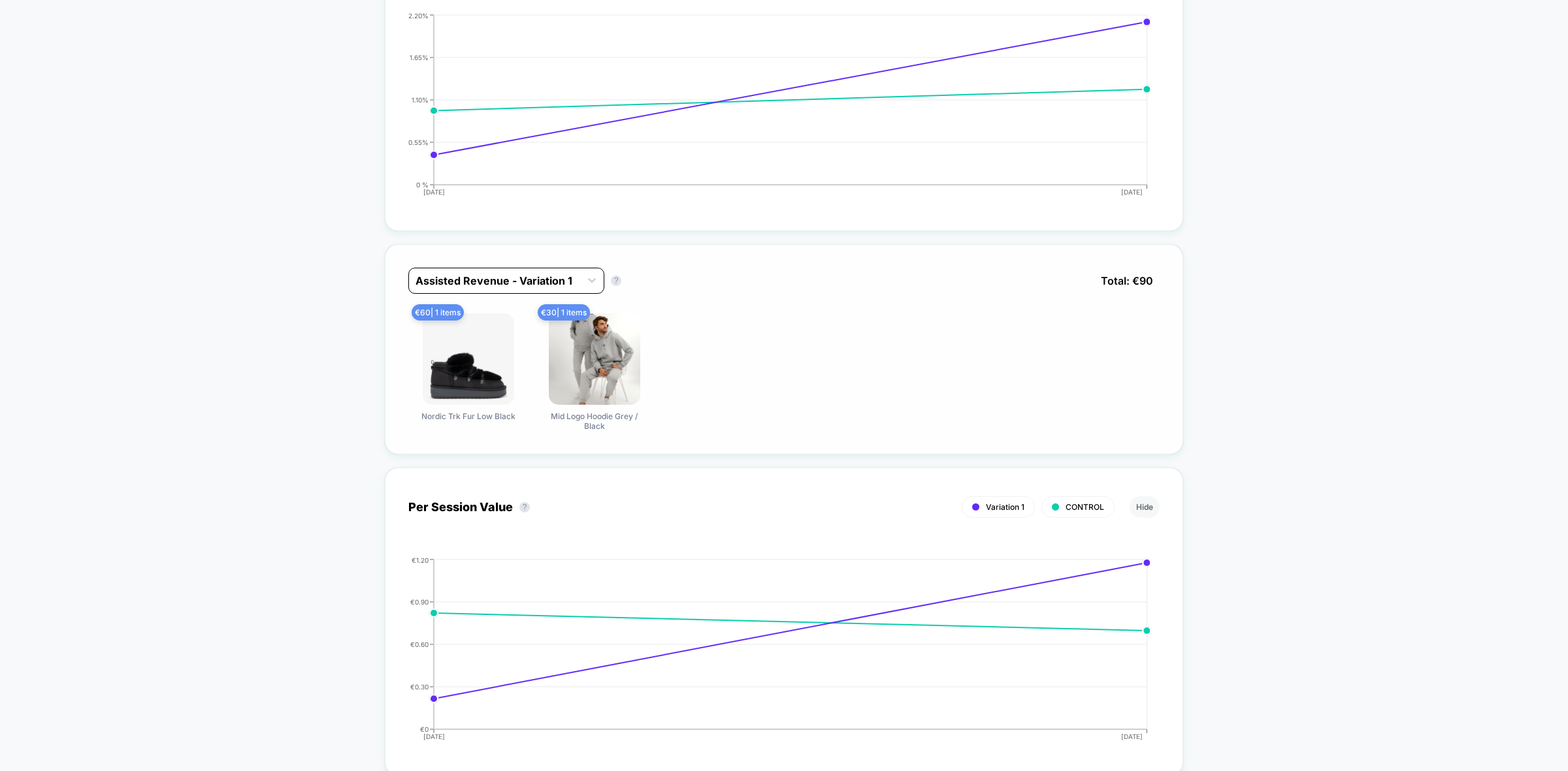
click at [552, 273] on div at bounding box center [494, 281] width 158 height 16
click at [504, 270] on div "Assisted Revenue - Variation 1" at bounding box center [495, 280] width 171 height 21
click at [486, 356] on div "Profit - Variation 1" at bounding box center [506, 360] width 196 height 24
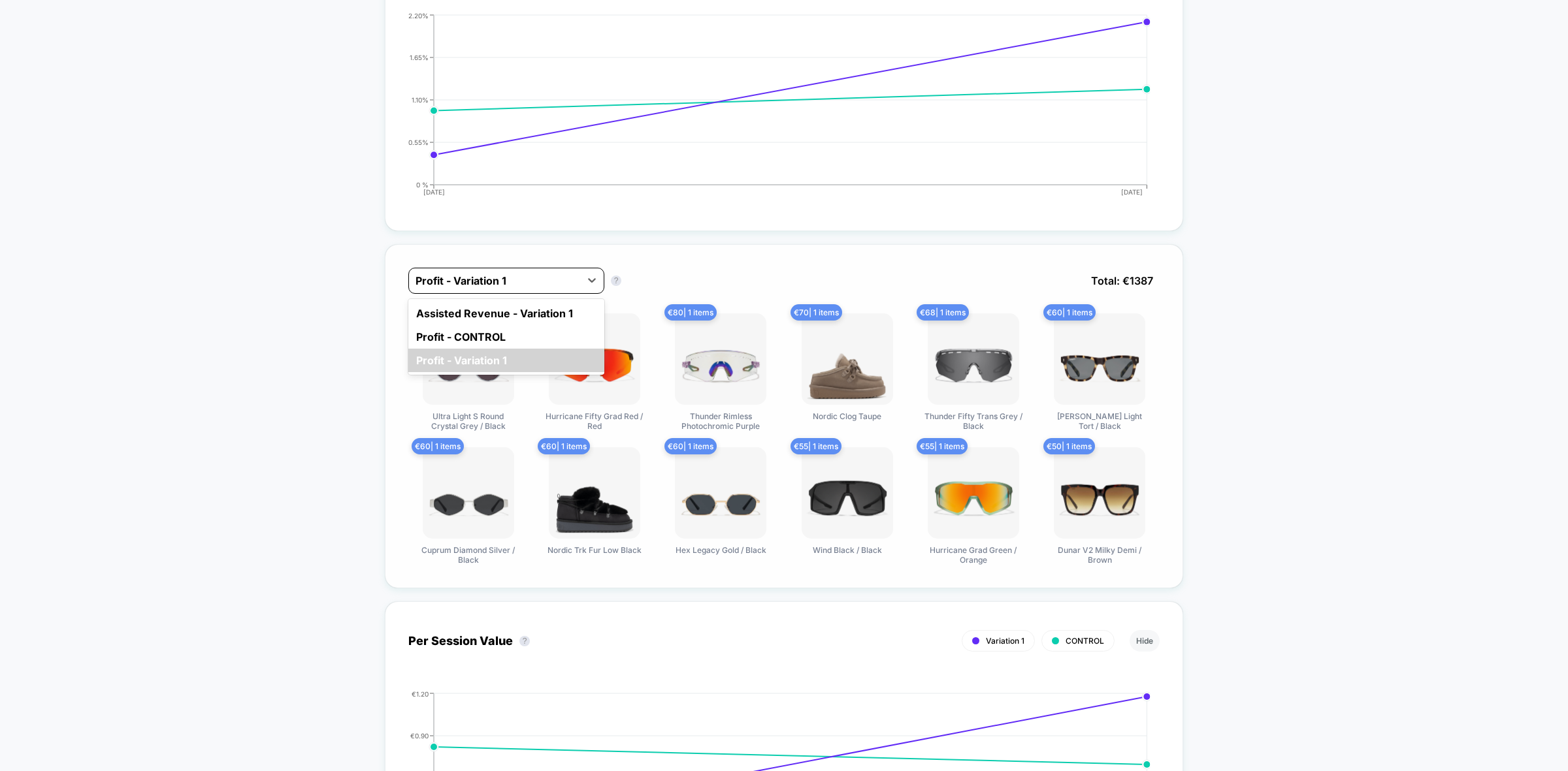
click at [527, 282] on div at bounding box center [494, 281] width 158 height 16
click at [487, 302] on div "Assisted Revenue - Variation 1" at bounding box center [506, 313] width 196 height 24
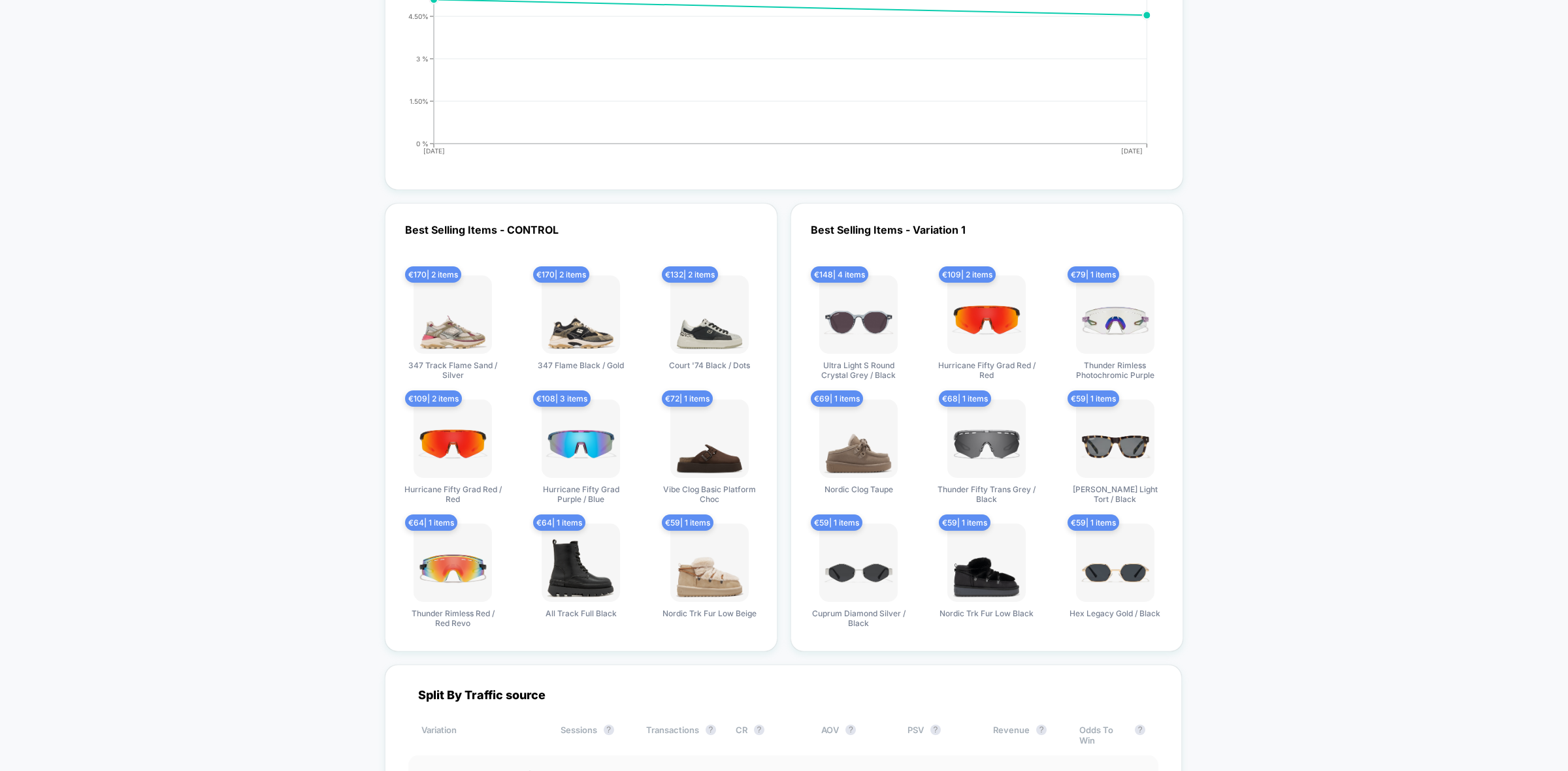
scroll to position [2203, 0]
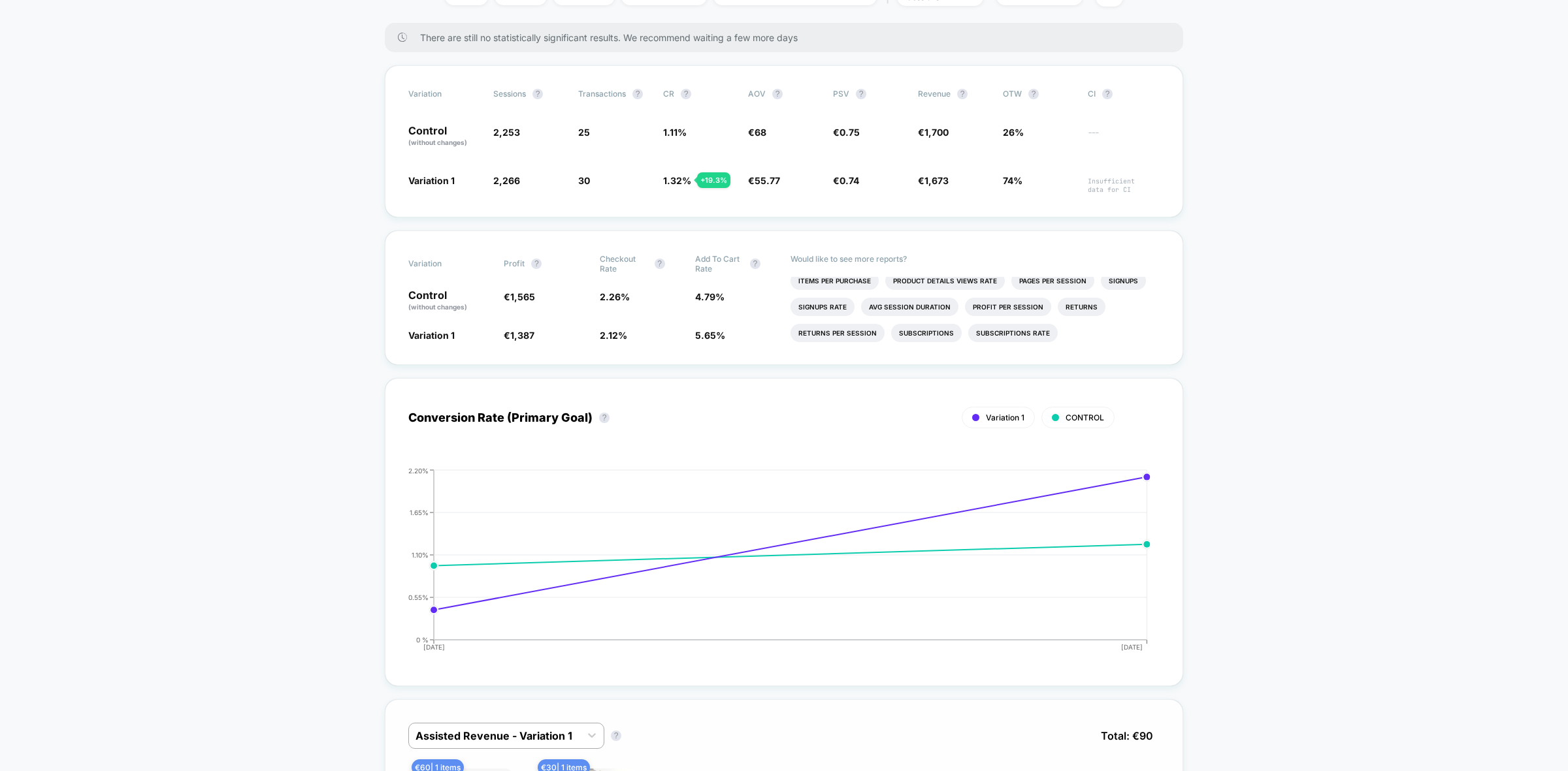
scroll to position [0, 0]
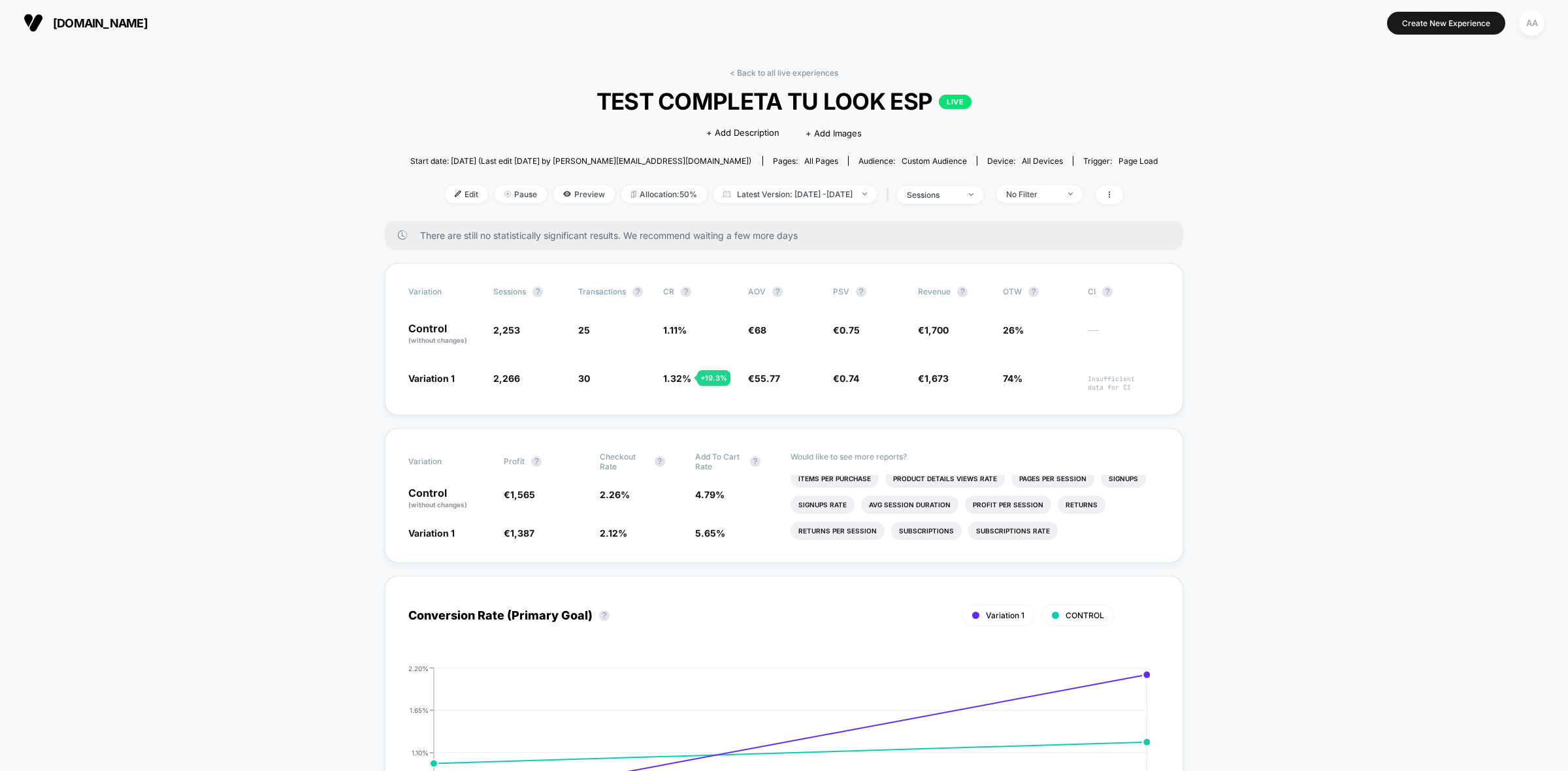
click at [746, 69] on link "< Back to all live experiences" at bounding box center [784, 72] width 108 height 9
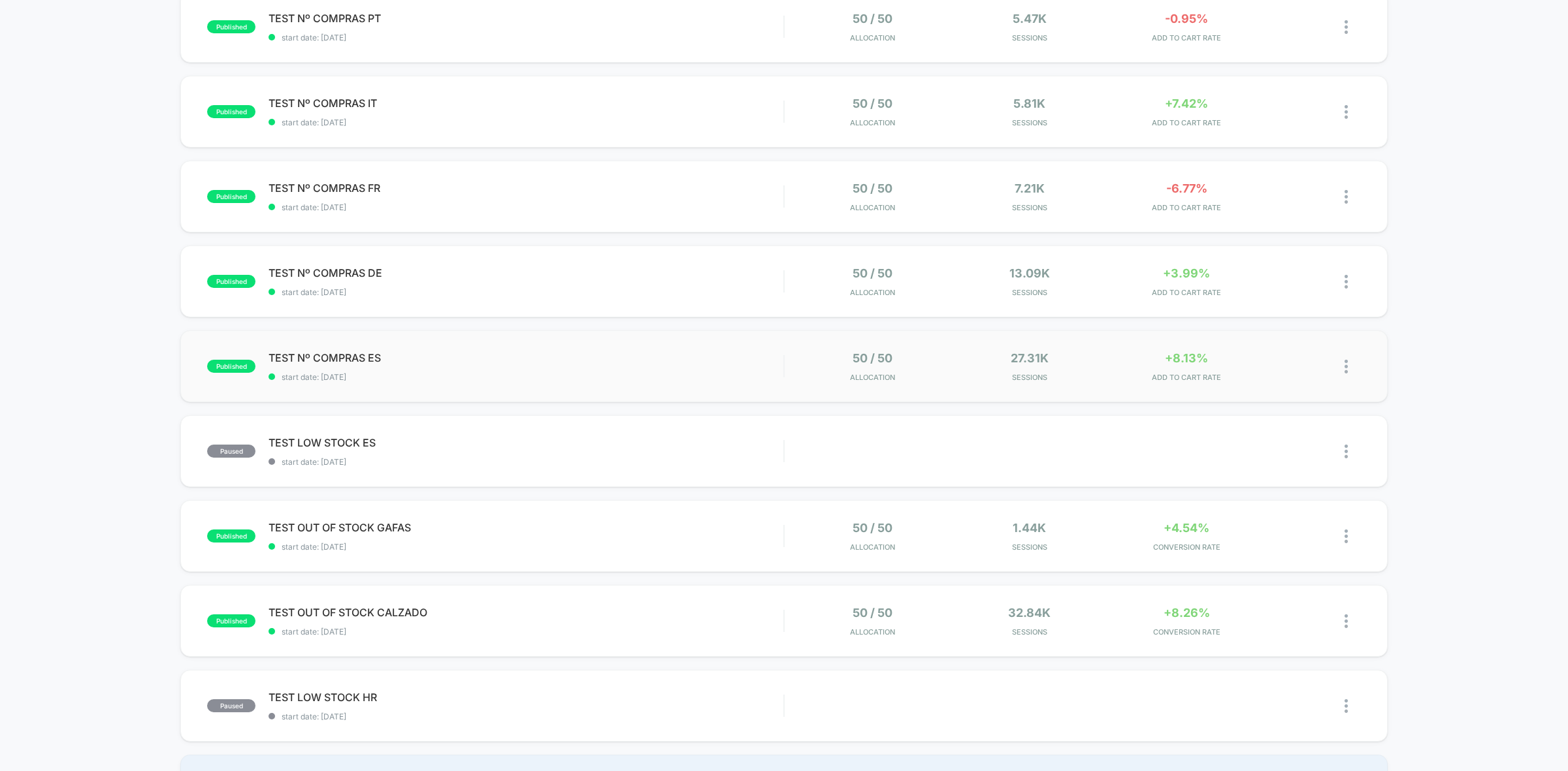
scroll to position [408, 0]
click at [606, 594] on div "TEST OUT OF STOCK CALZADO Click to edit experience details Click to edit experi…" at bounding box center [526, 619] width 515 height 31
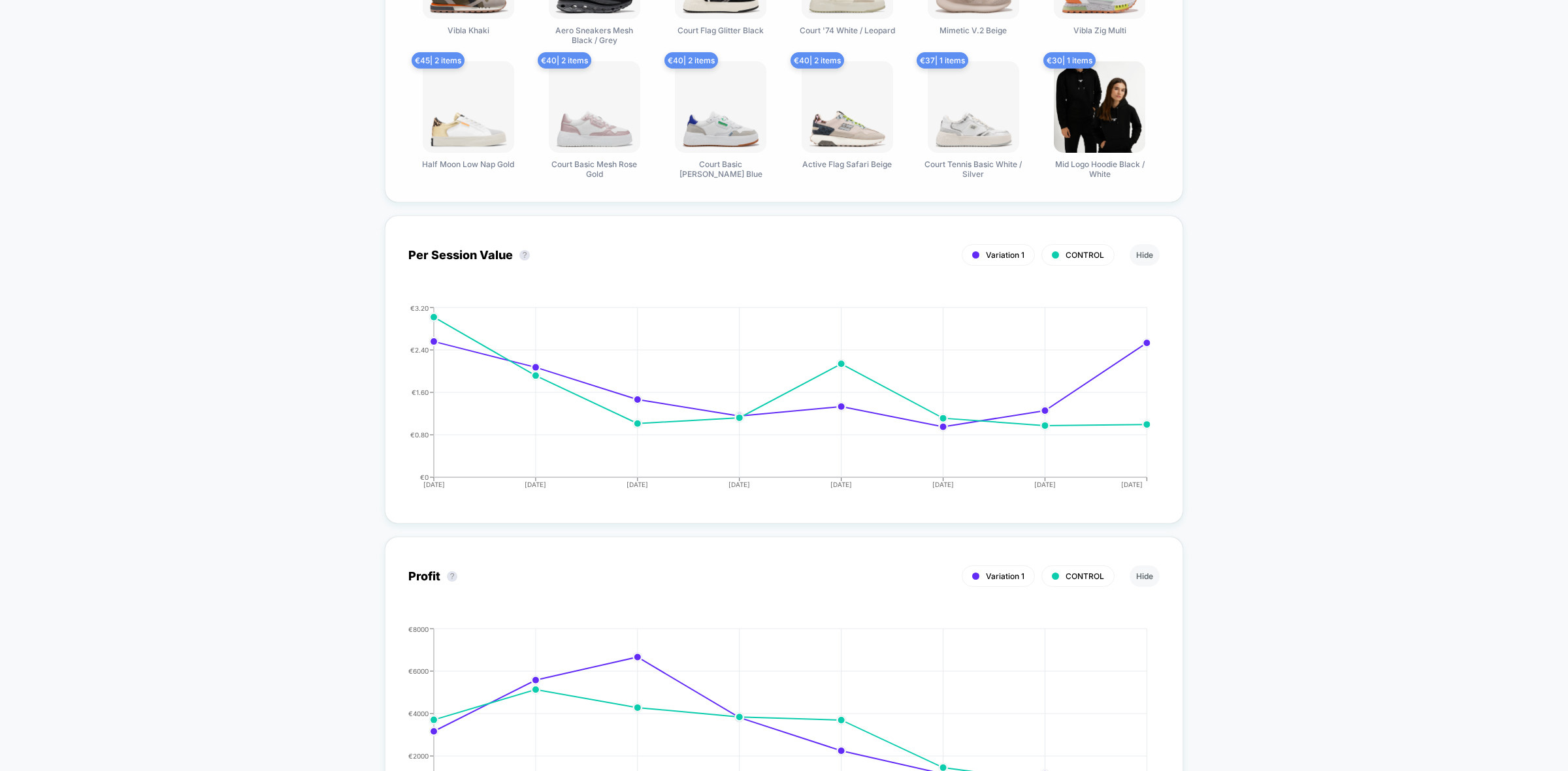
scroll to position [734, 0]
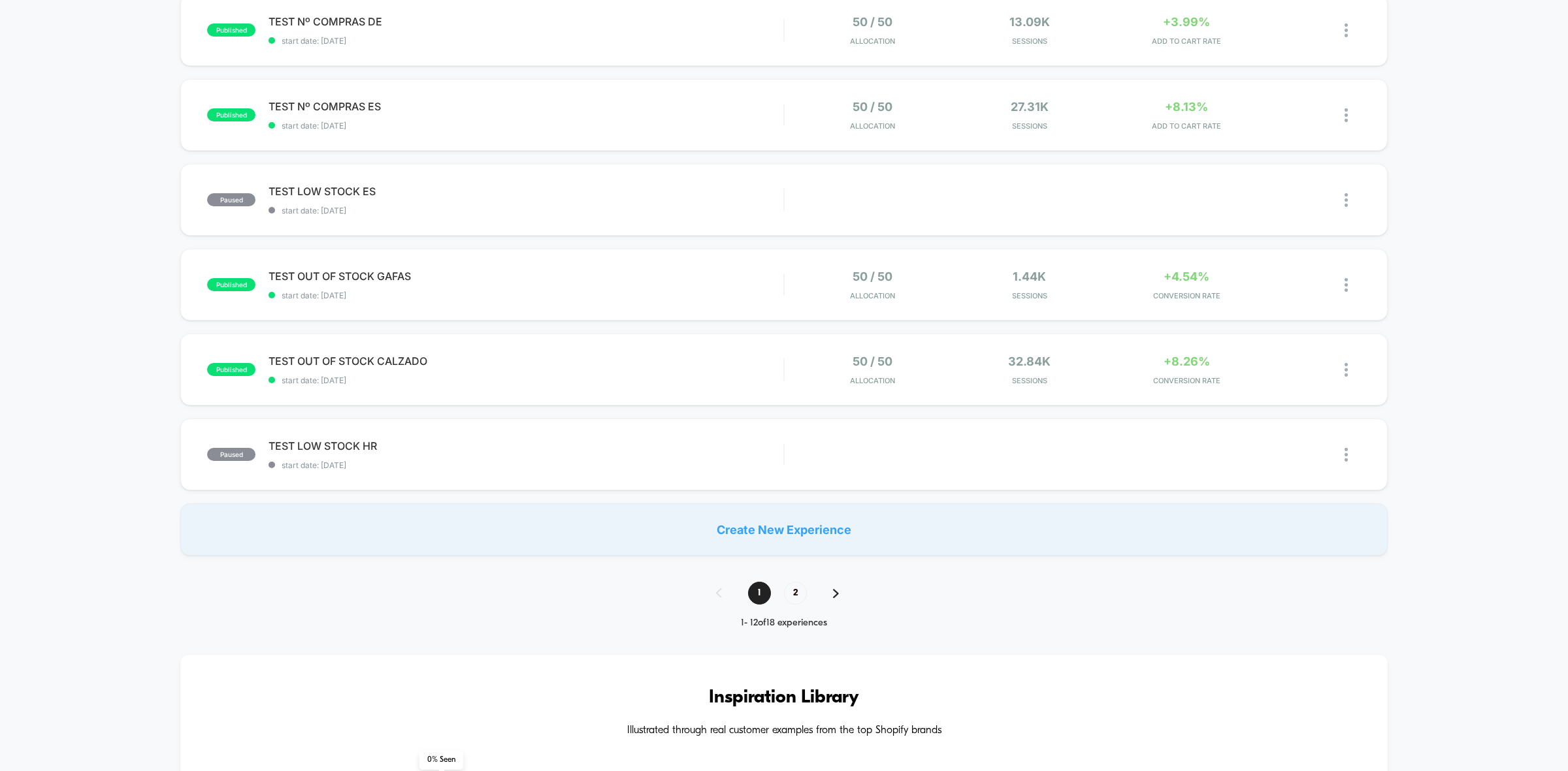
scroll to position [652, 0]
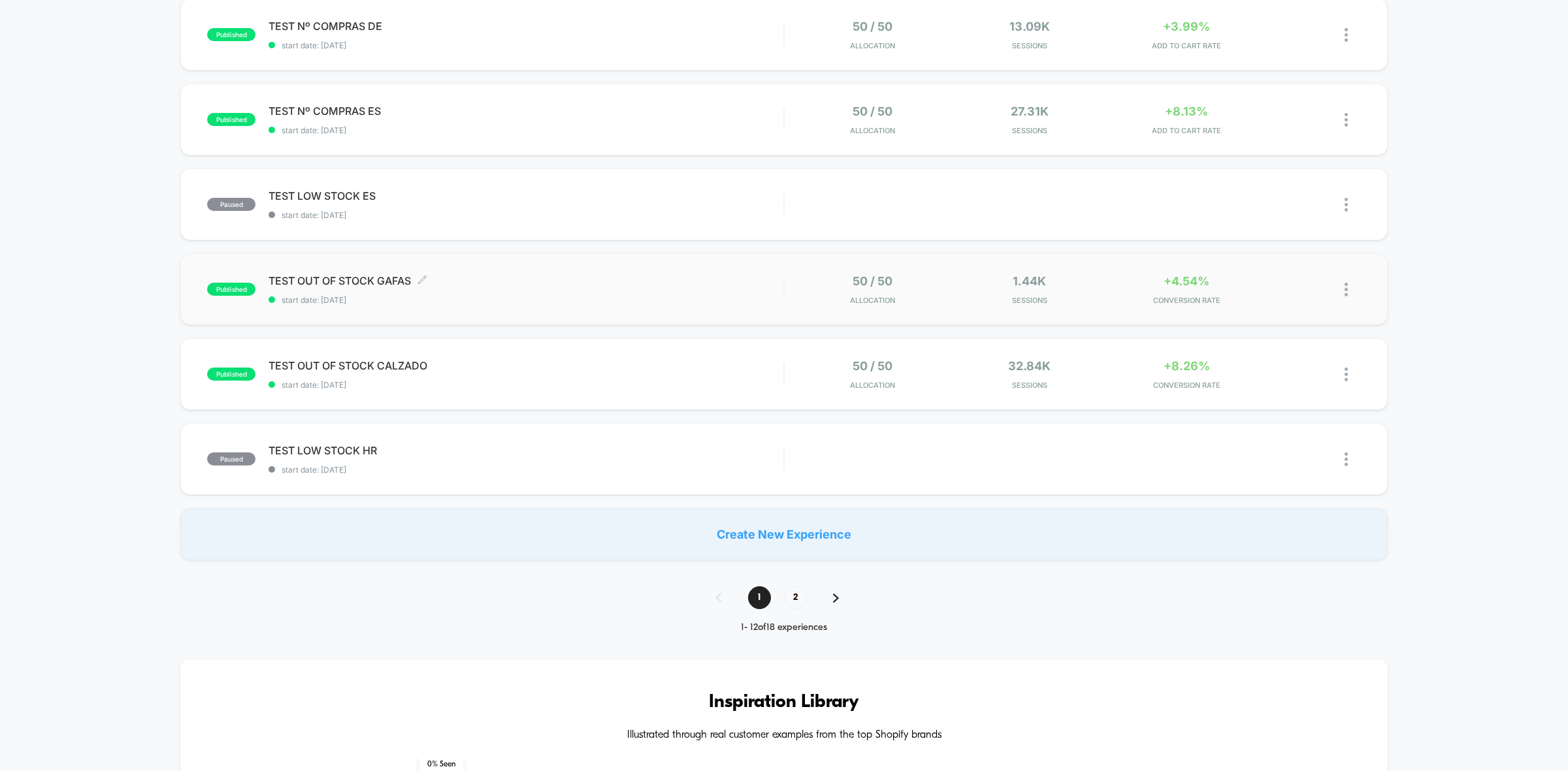
click at [478, 300] on span "start date: [DATE]" at bounding box center [526, 300] width 515 height 9
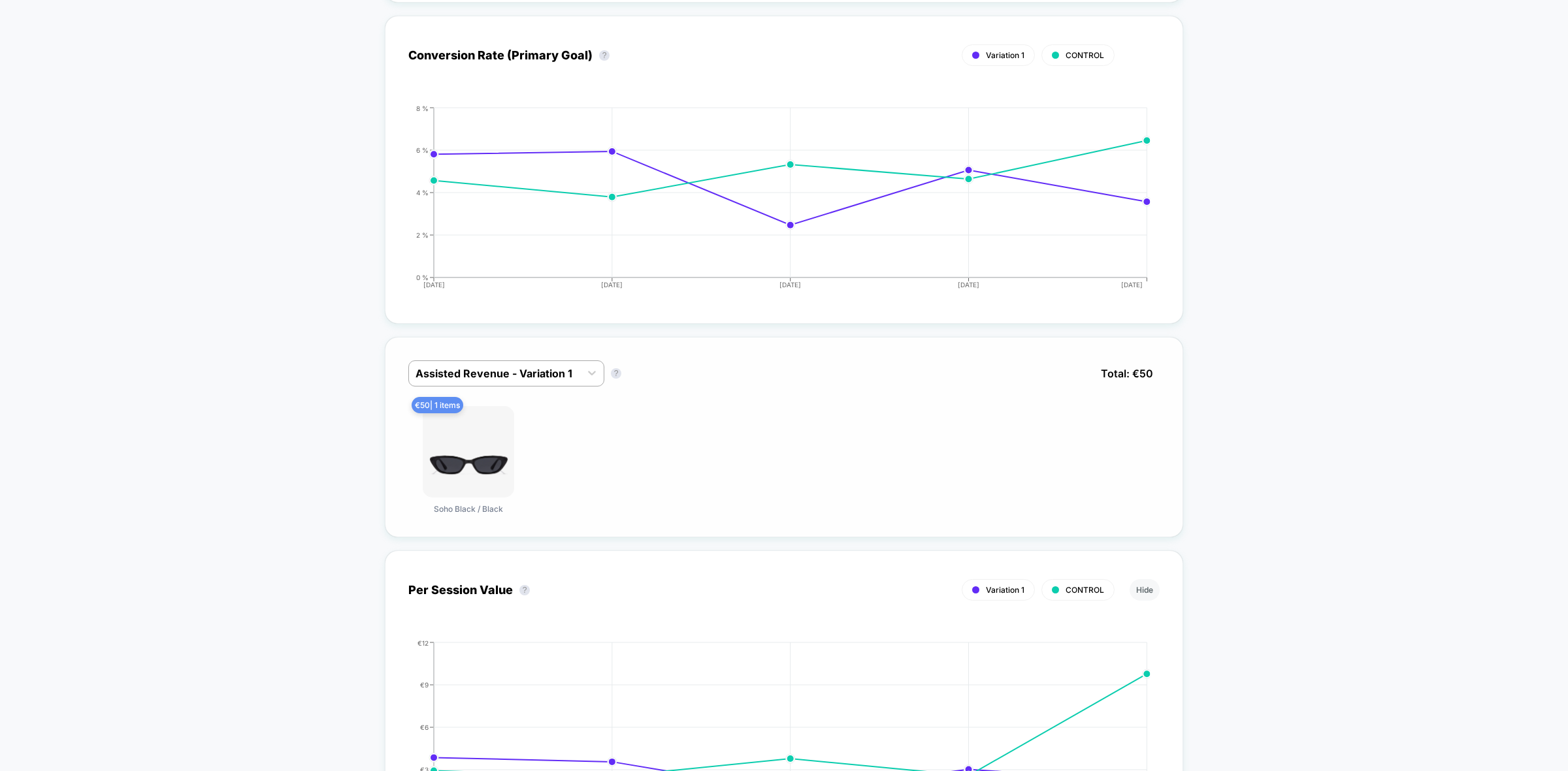
scroll to position [572, 0]
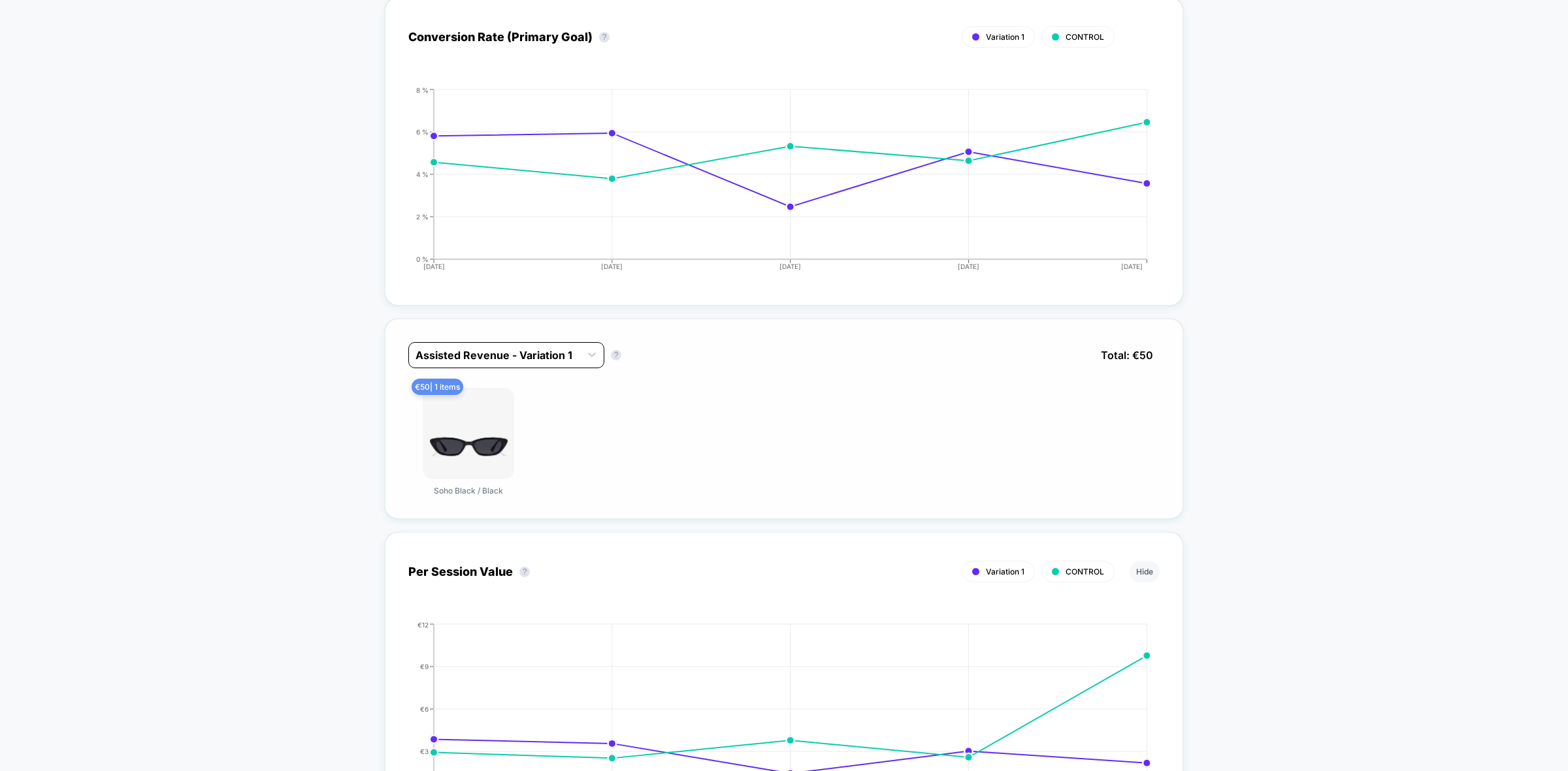
click at [537, 356] on div at bounding box center [494, 355] width 158 height 16
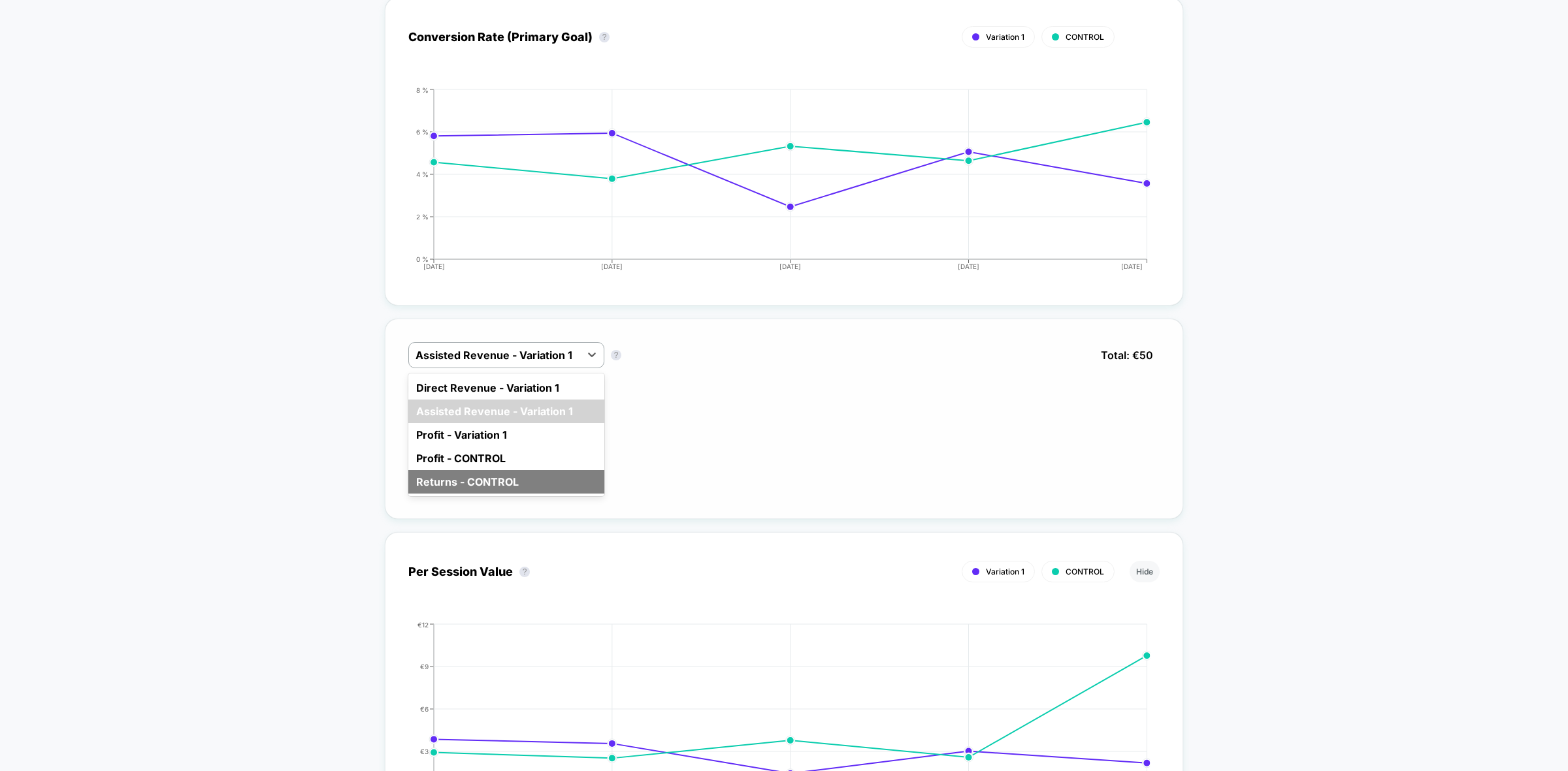
click at [482, 471] on div "Returns - CONTROL" at bounding box center [506, 482] width 196 height 24
click at [521, 353] on div at bounding box center [494, 355] width 158 height 16
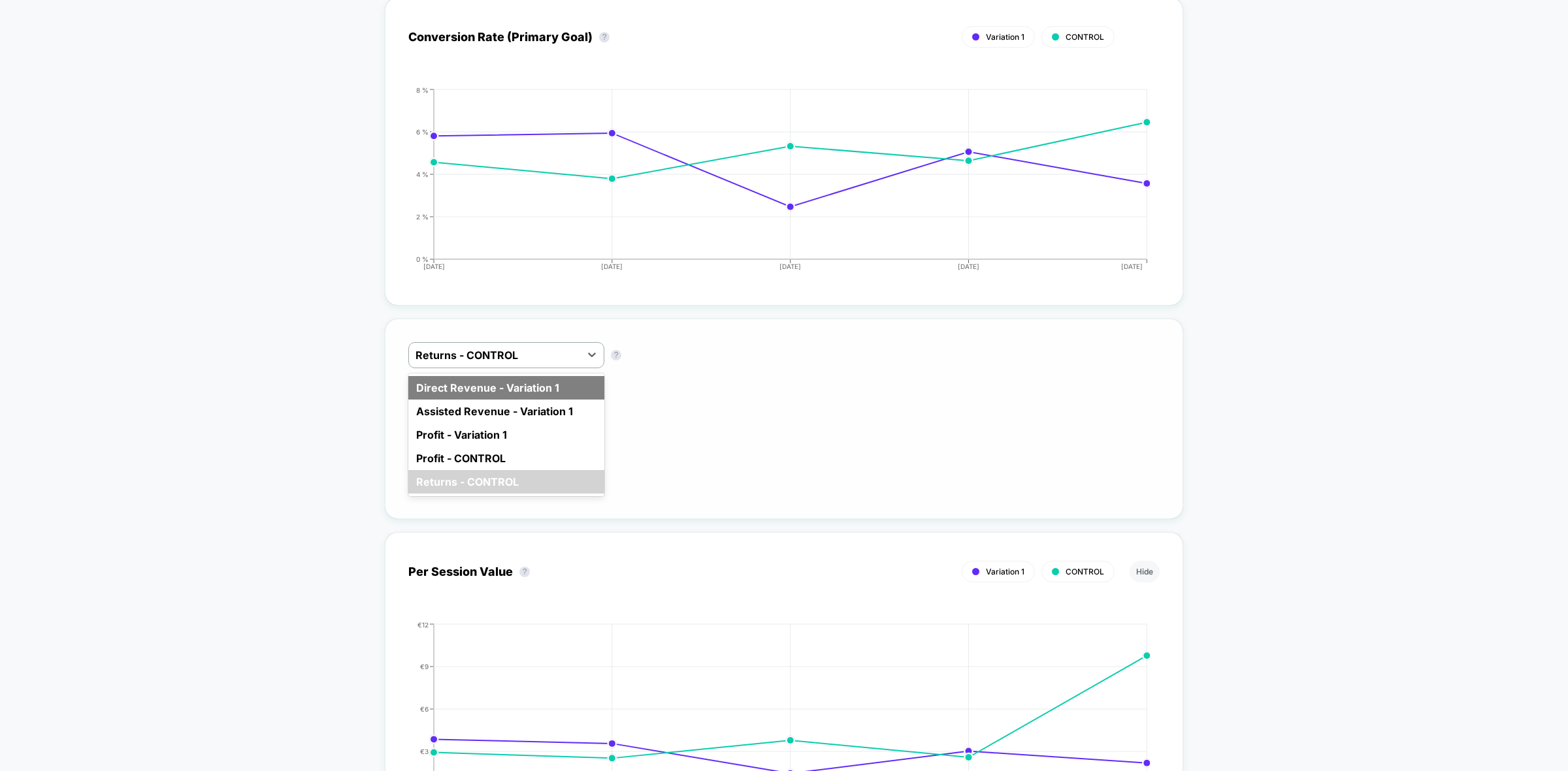
click at [493, 389] on div "Direct Revenue - Variation 1" at bounding box center [506, 388] width 196 height 24
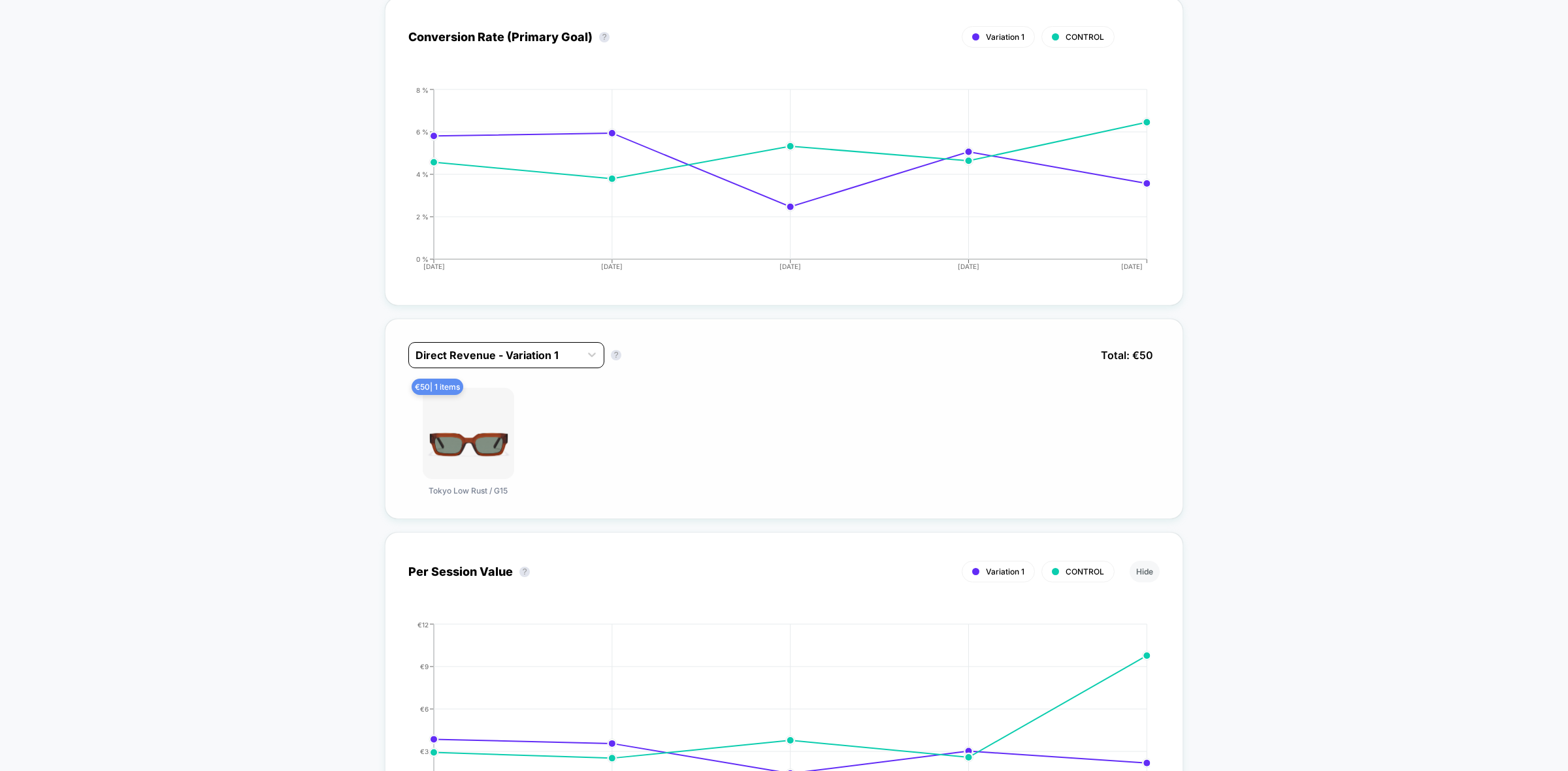
click at [546, 356] on div at bounding box center [494, 355] width 158 height 16
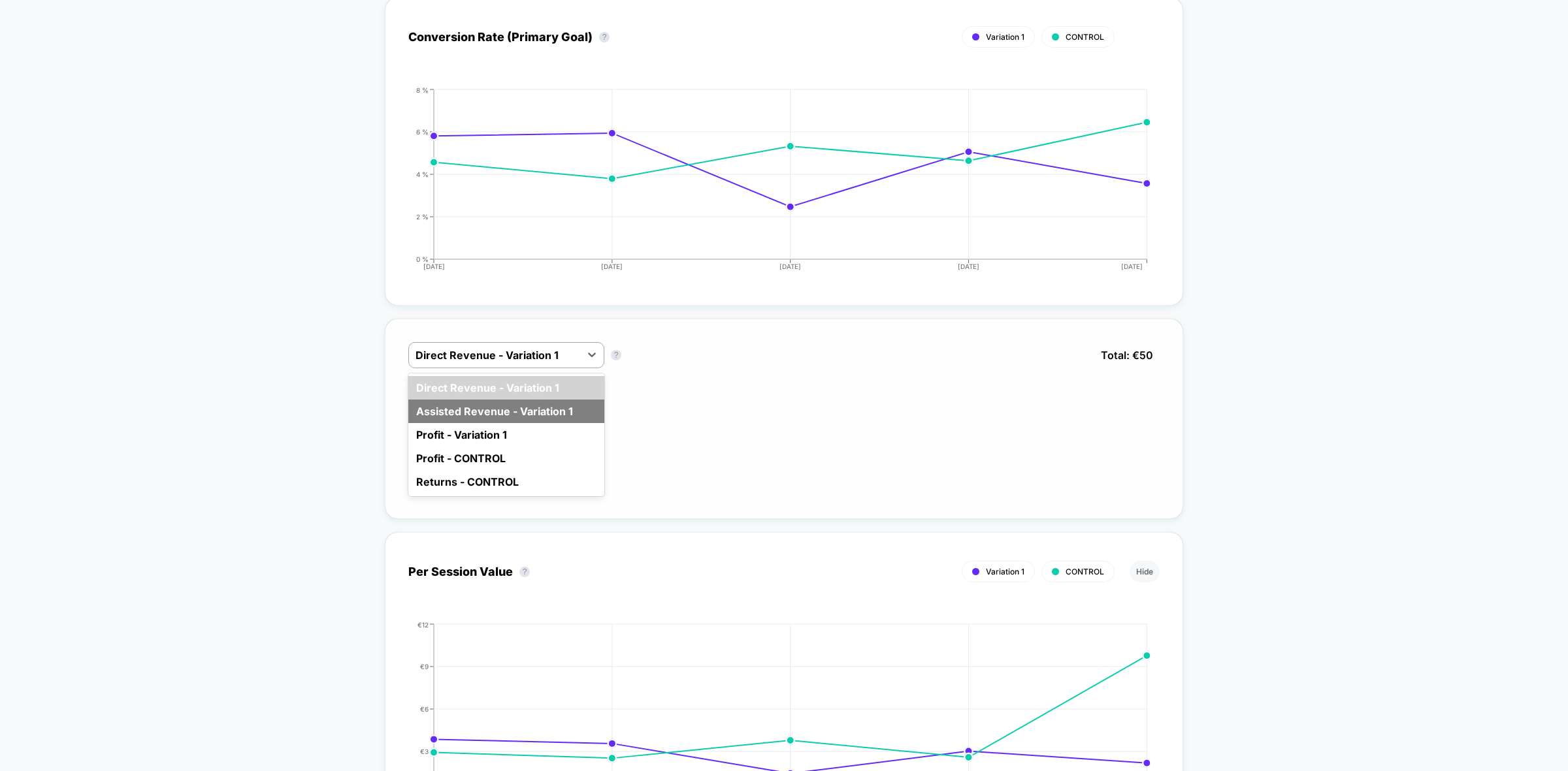
click at [500, 400] on div "Assisted Revenue - Variation 1" at bounding box center [506, 411] width 196 height 24
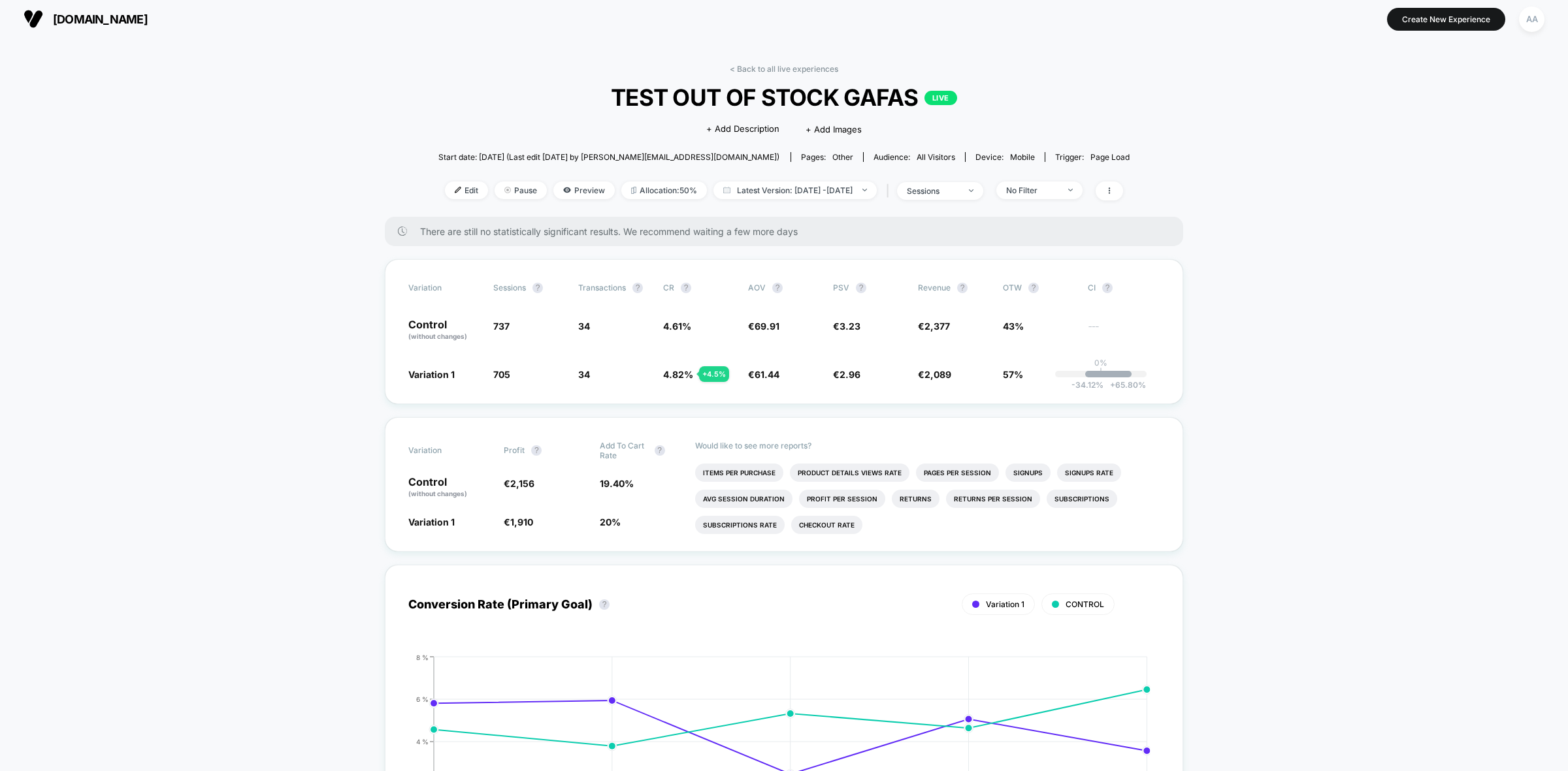
scroll to position [0, 0]
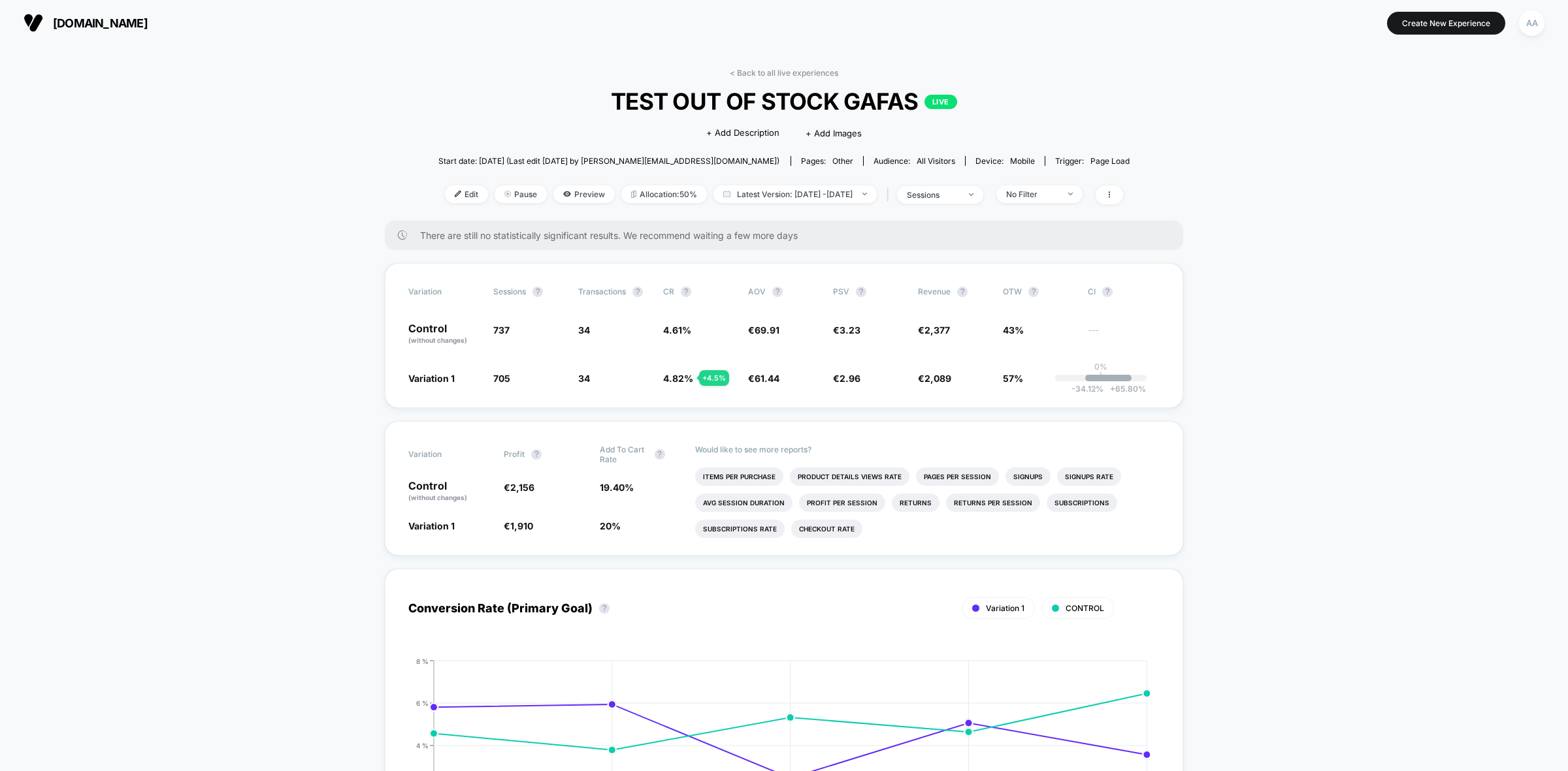
click at [753, 77] on div "< Back to all live experiences TEST OUT OF STOCK GAFAS LIVE Click to edit exper…" at bounding box center [784, 144] width 692 height 153
click at [753, 73] on link "< Back to all live experiences" at bounding box center [784, 72] width 108 height 9
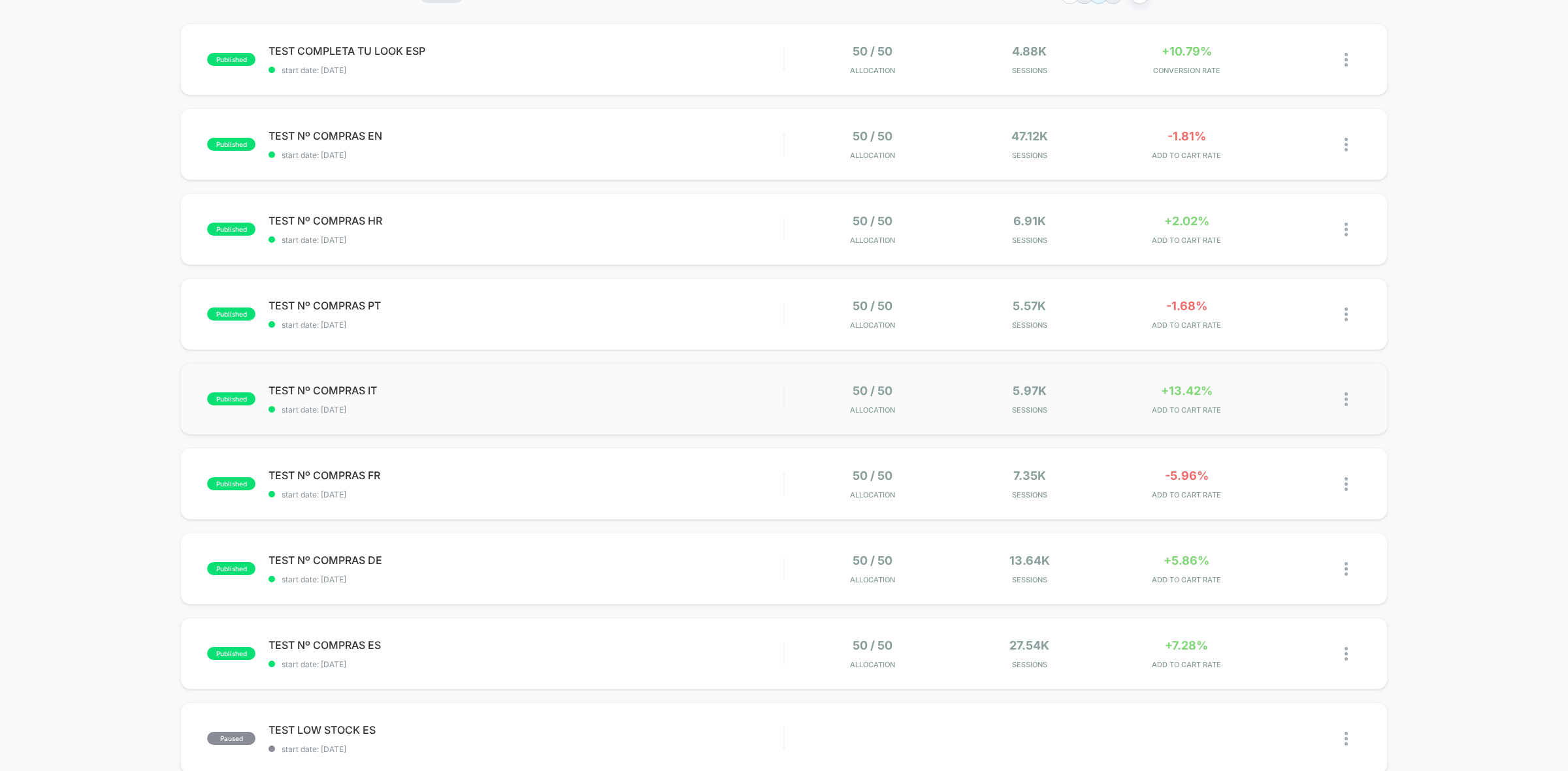
scroll to position [245, 0]
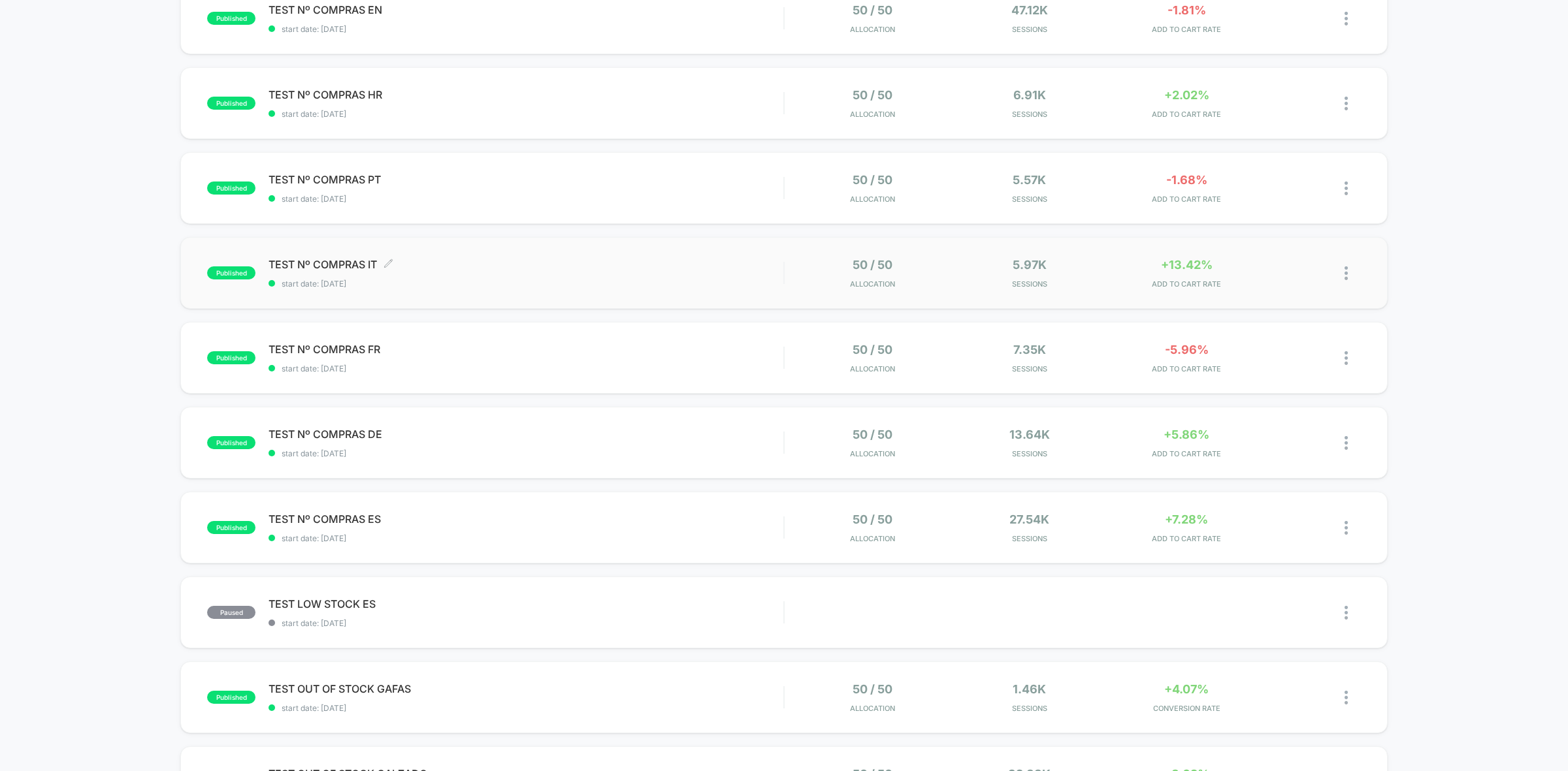
click at [490, 284] on span "start date: [DATE]" at bounding box center [526, 283] width 515 height 9
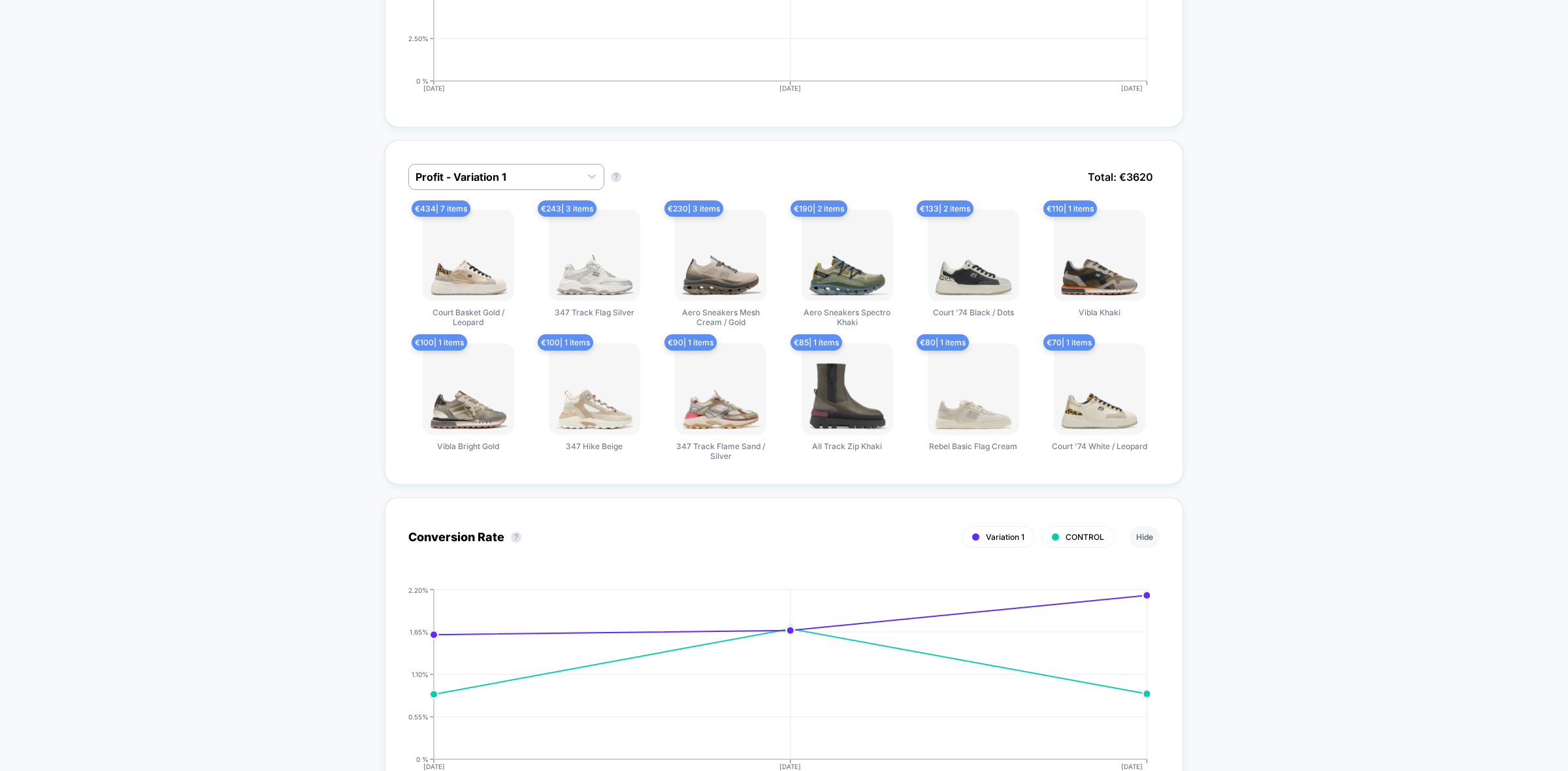
scroll to position [734, 0]
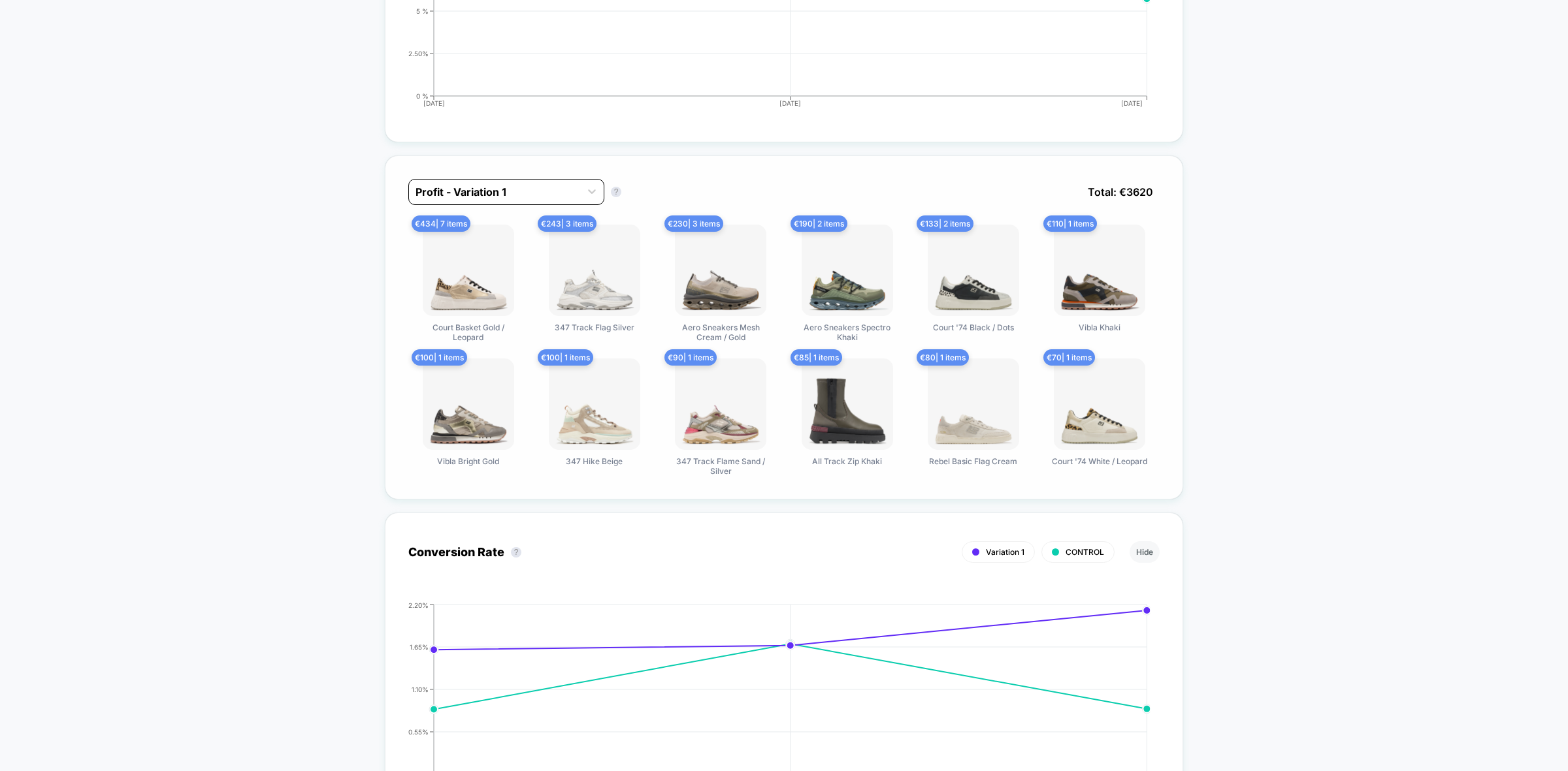
click at [454, 184] on div at bounding box center [494, 192] width 158 height 16
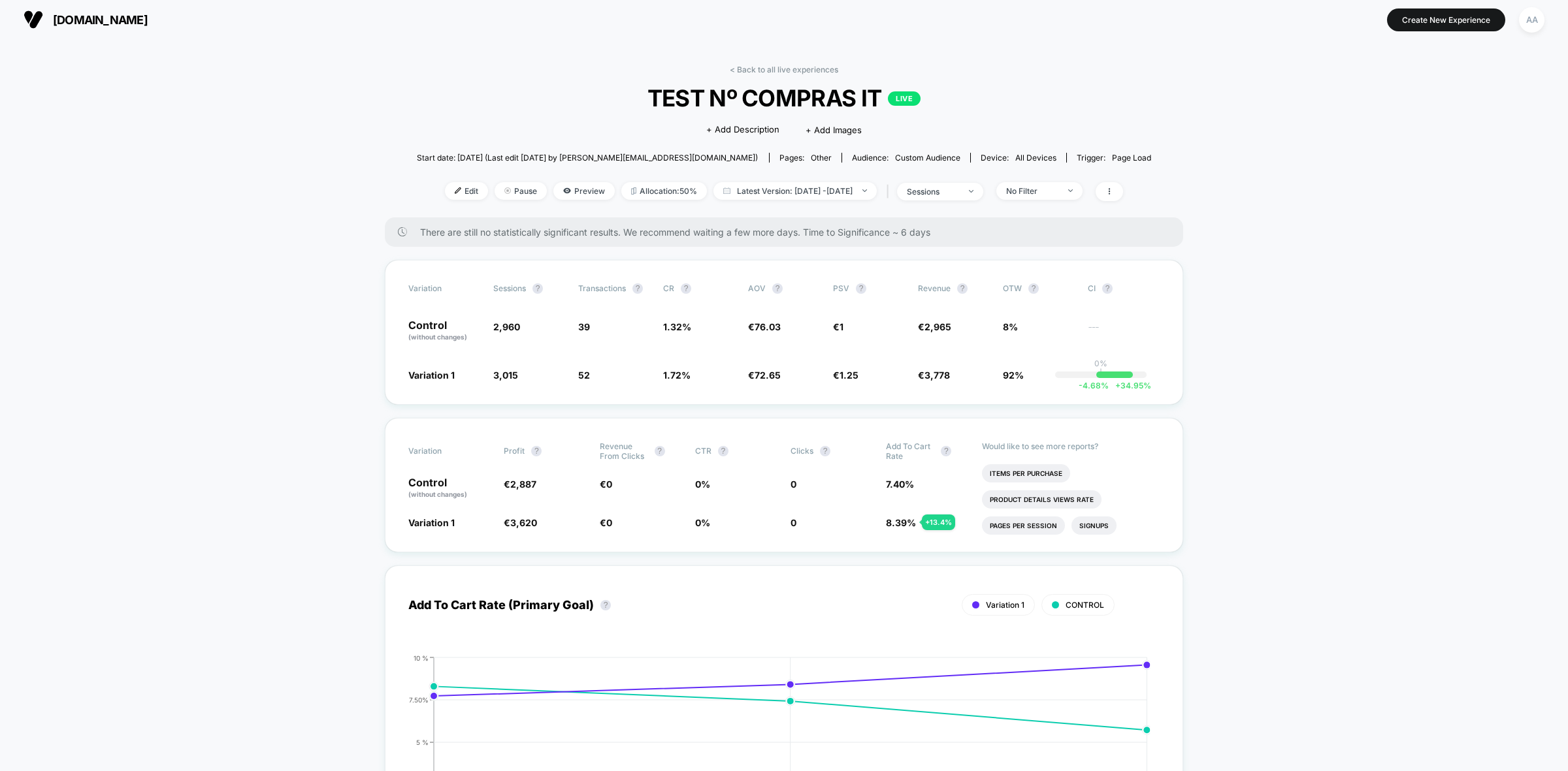
scroll to position [0, 0]
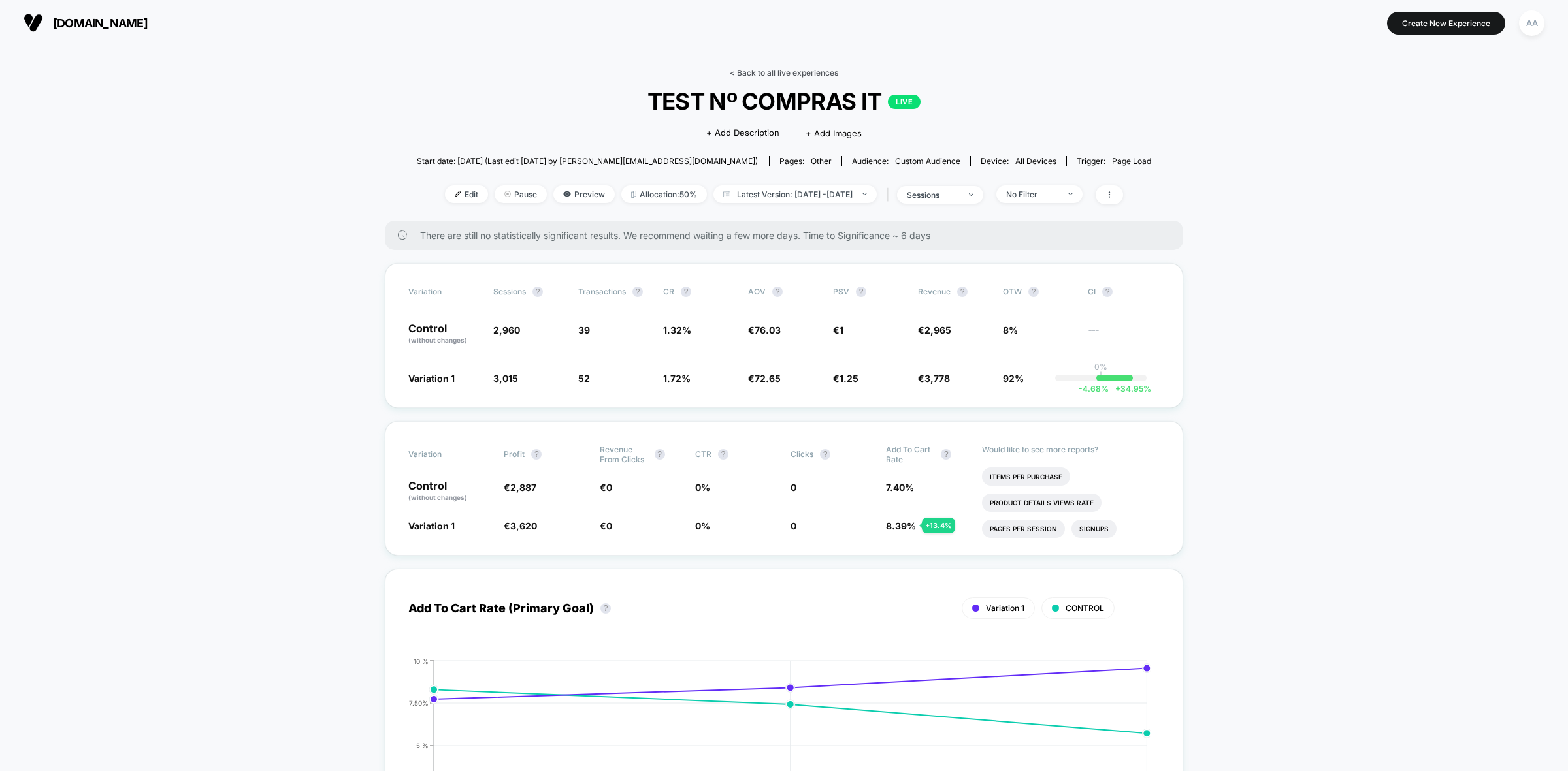
click at [748, 68] on link "< Back to all live experiences" at bounding box center [784, 72] width 108 height 9
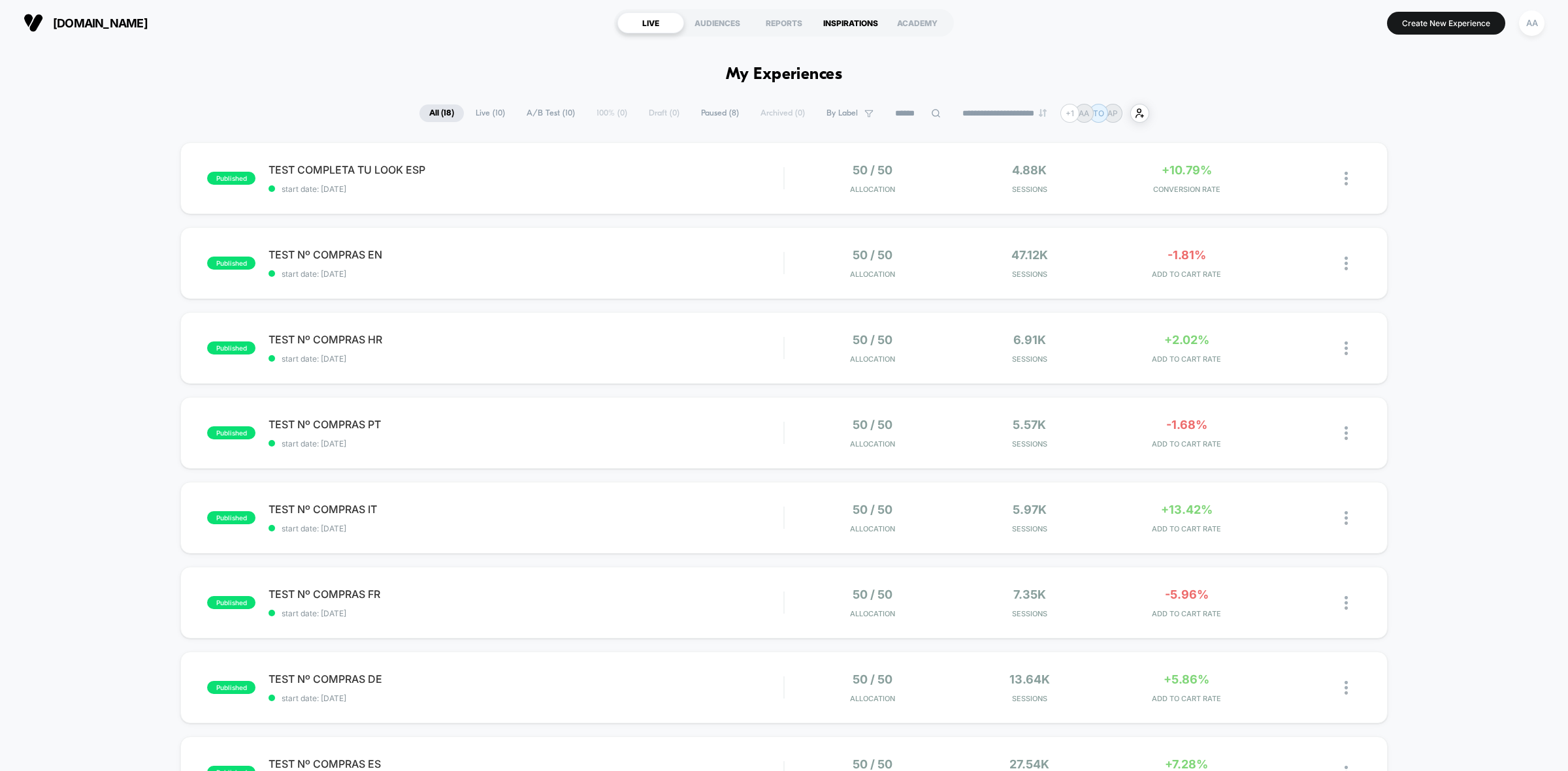
click at [859, 26] on div "INSPIRATIONS" at bounding box center [850, 23] width 67 height 21
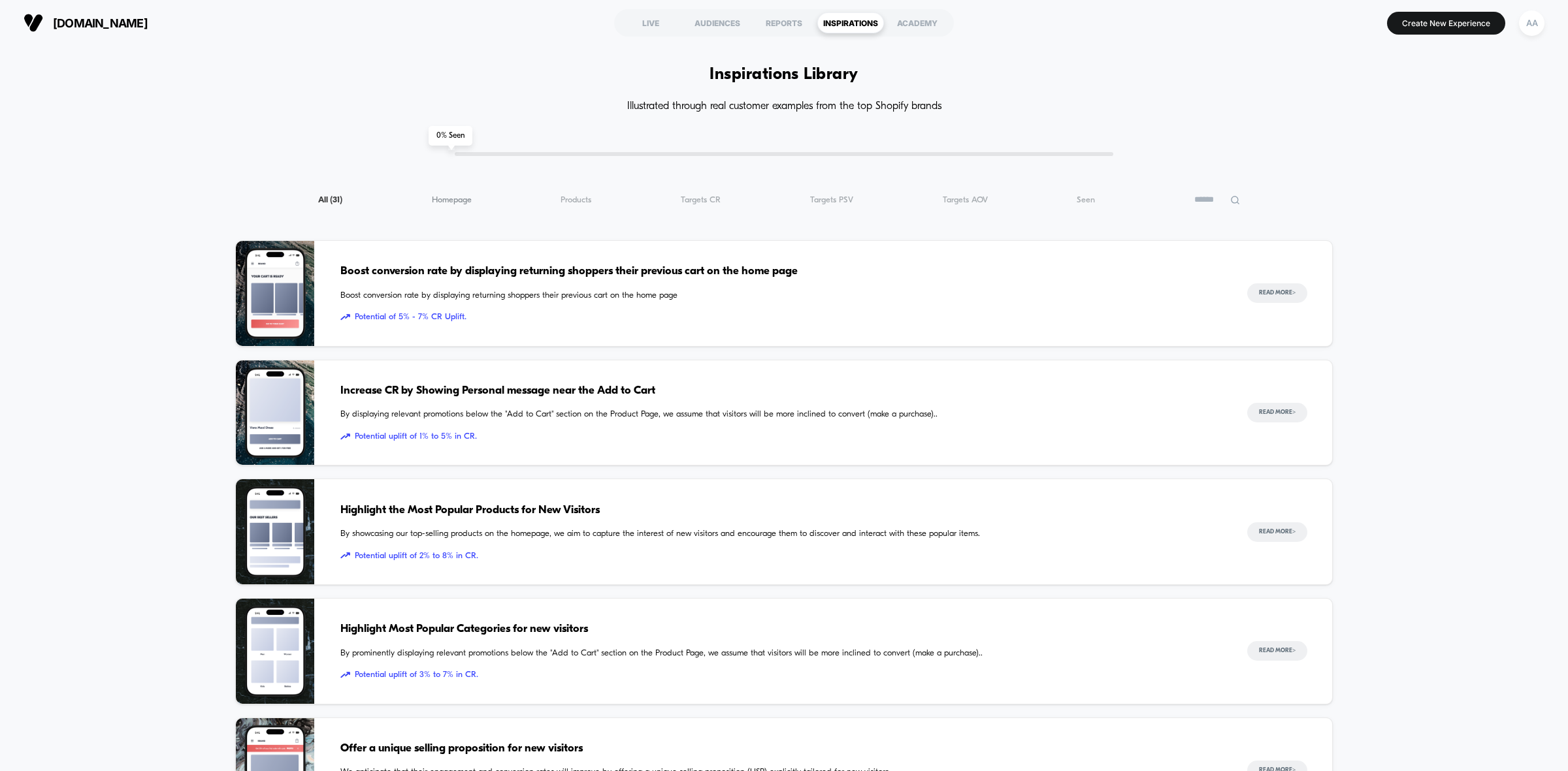
click at [436, 199] on span "Homepage ( 31 )" at bounding box center [452, 200] width 40 height 9
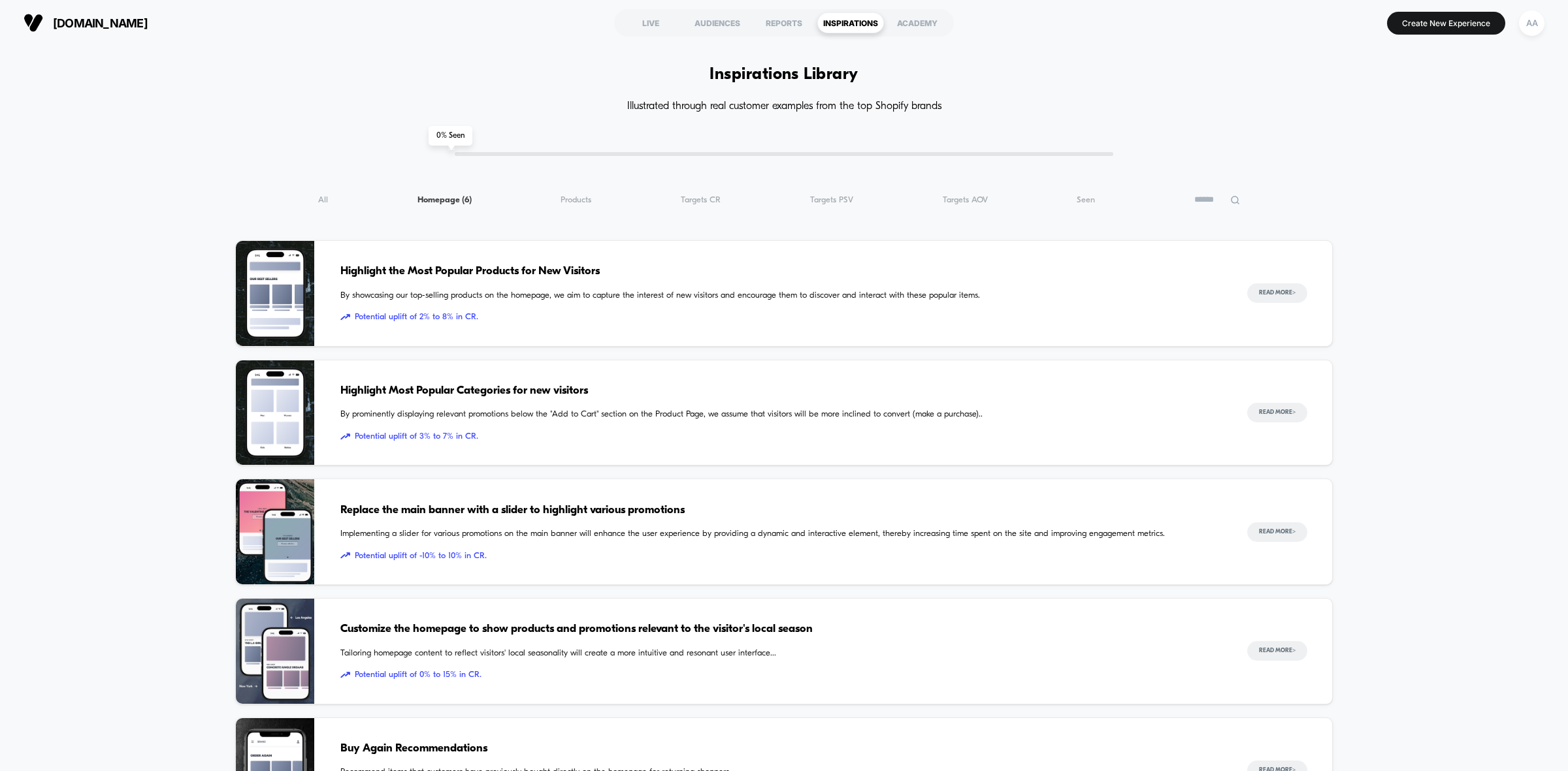
click at [540, 193] on div "All ( 6 ) Homepage ( 6 ) Products ( 6 ) Targets CR ( 6 ) Targets PSV ( 6 ) Targ…" at bounding box center [783, 199] width 1097 height 16
click at [572, 197] on span "Products ( 6 )" at bounding box center [575, 200] width 31 height 9
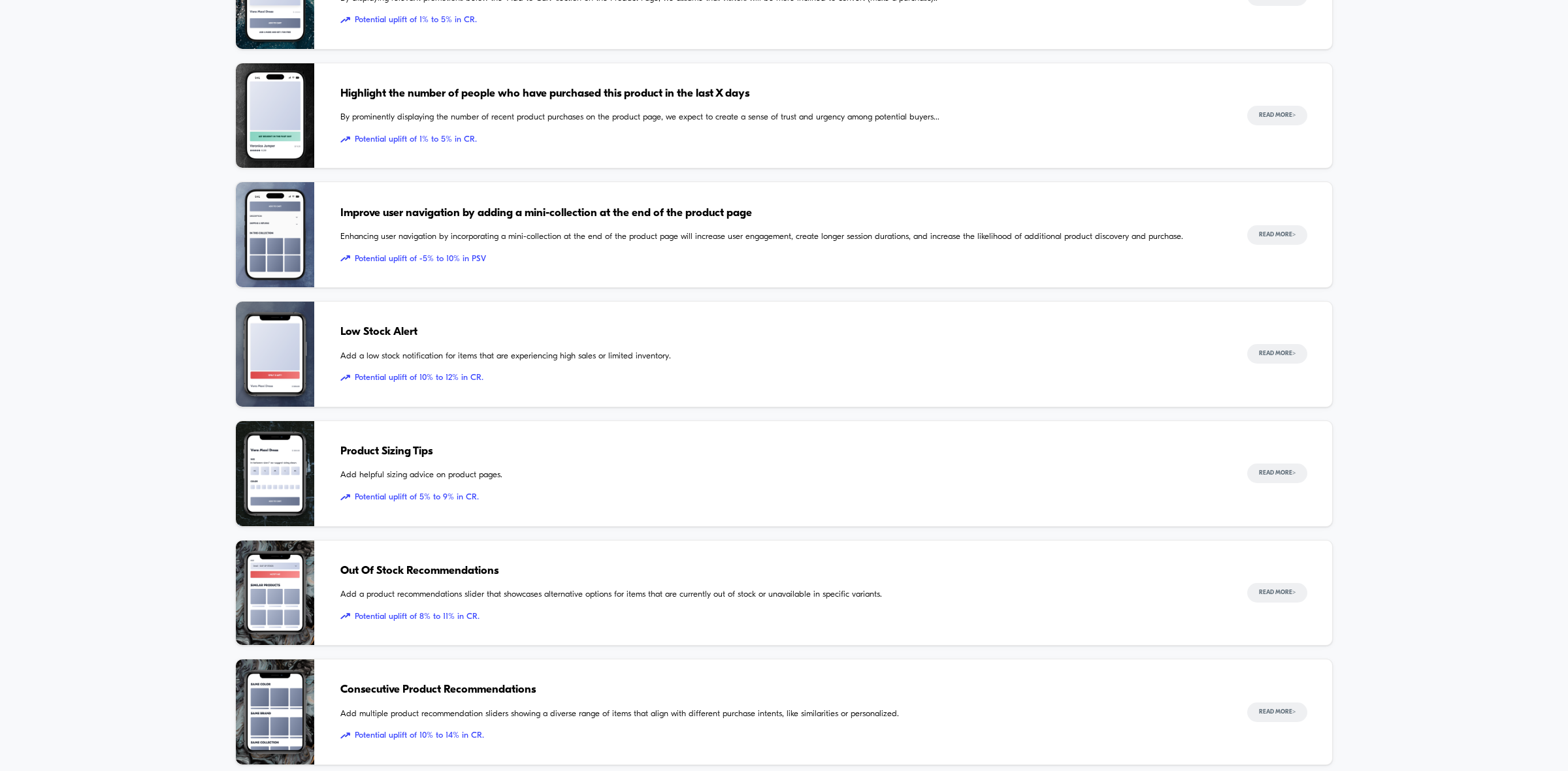
scroll to position [245, 0]
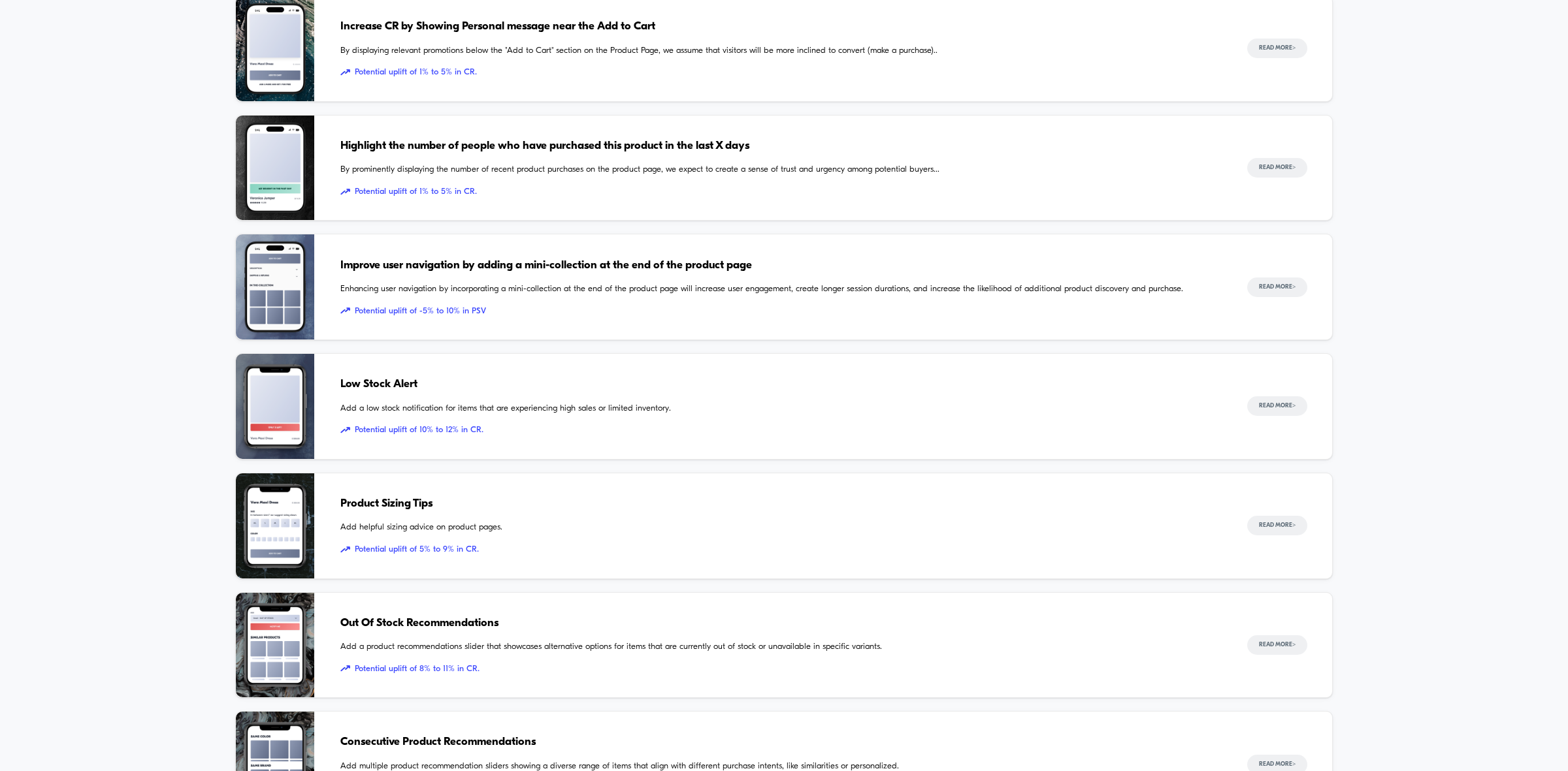
click at [419, 382] on span "Low Stock Alert" at bounding box center [780, 385] width 881 height 17
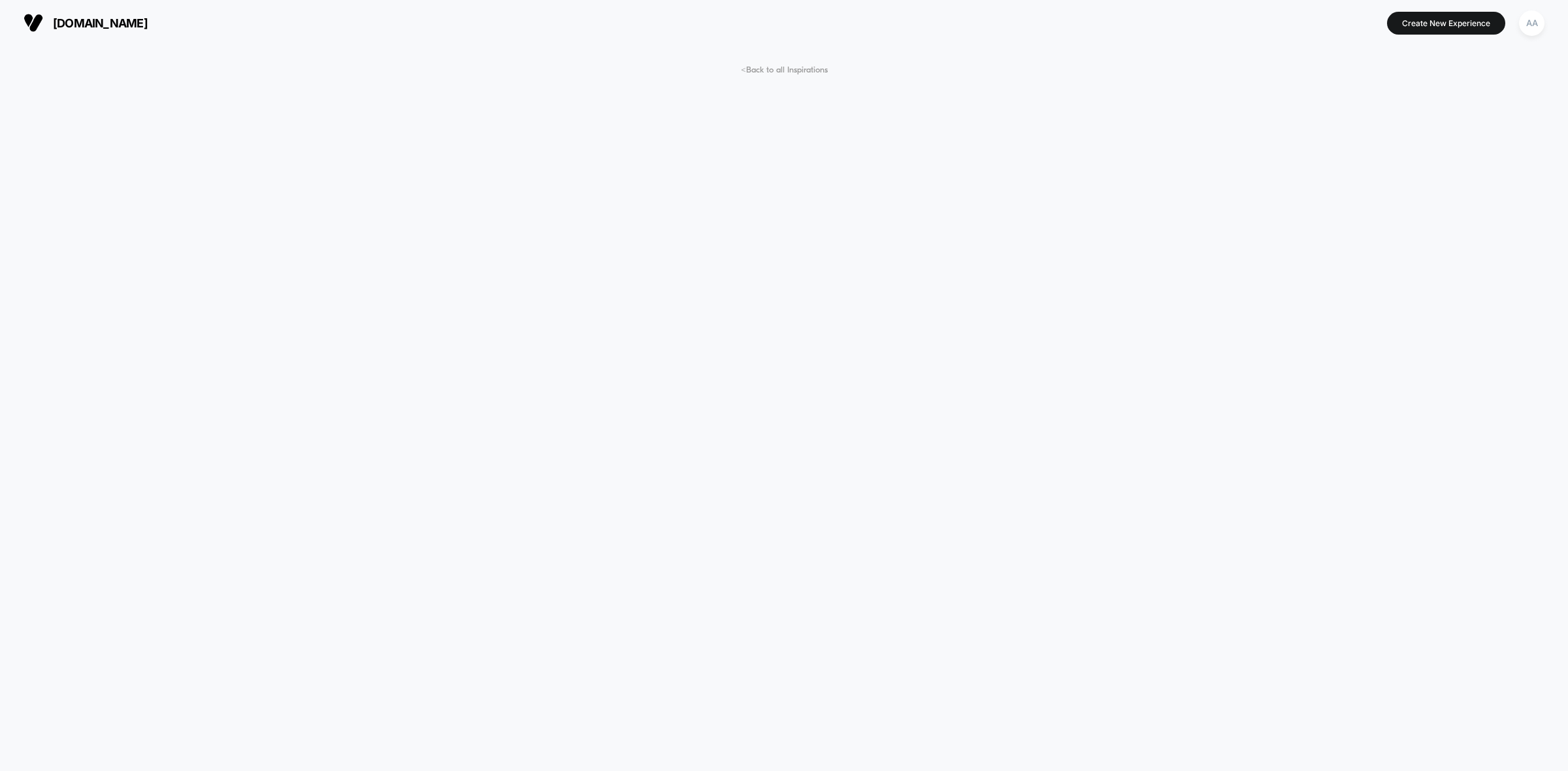
scroll to position [408, 0]
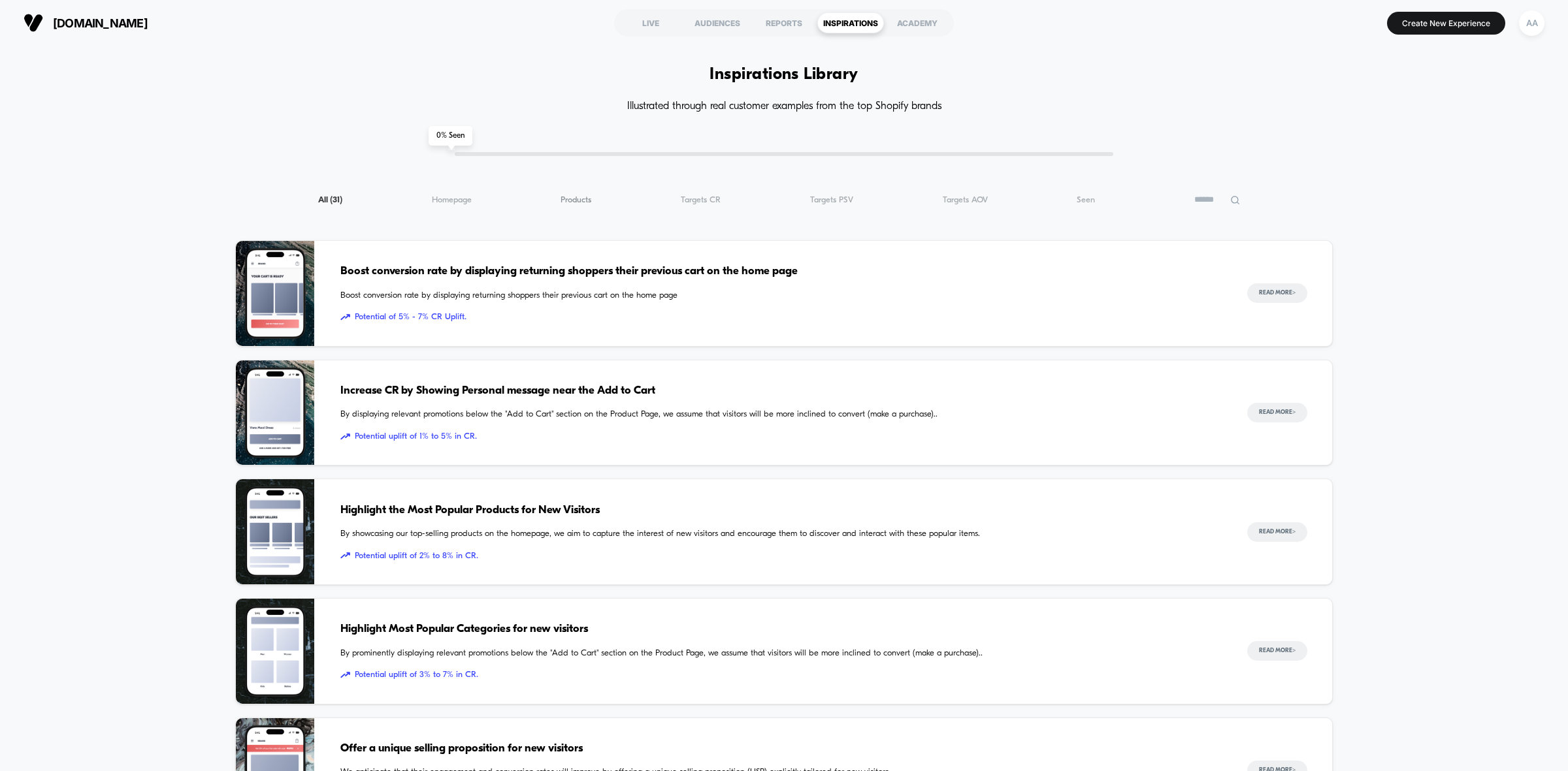
click at [576, 203] on span "Products ( 31 )" at bounding box center [575, 200] width 31 height 9
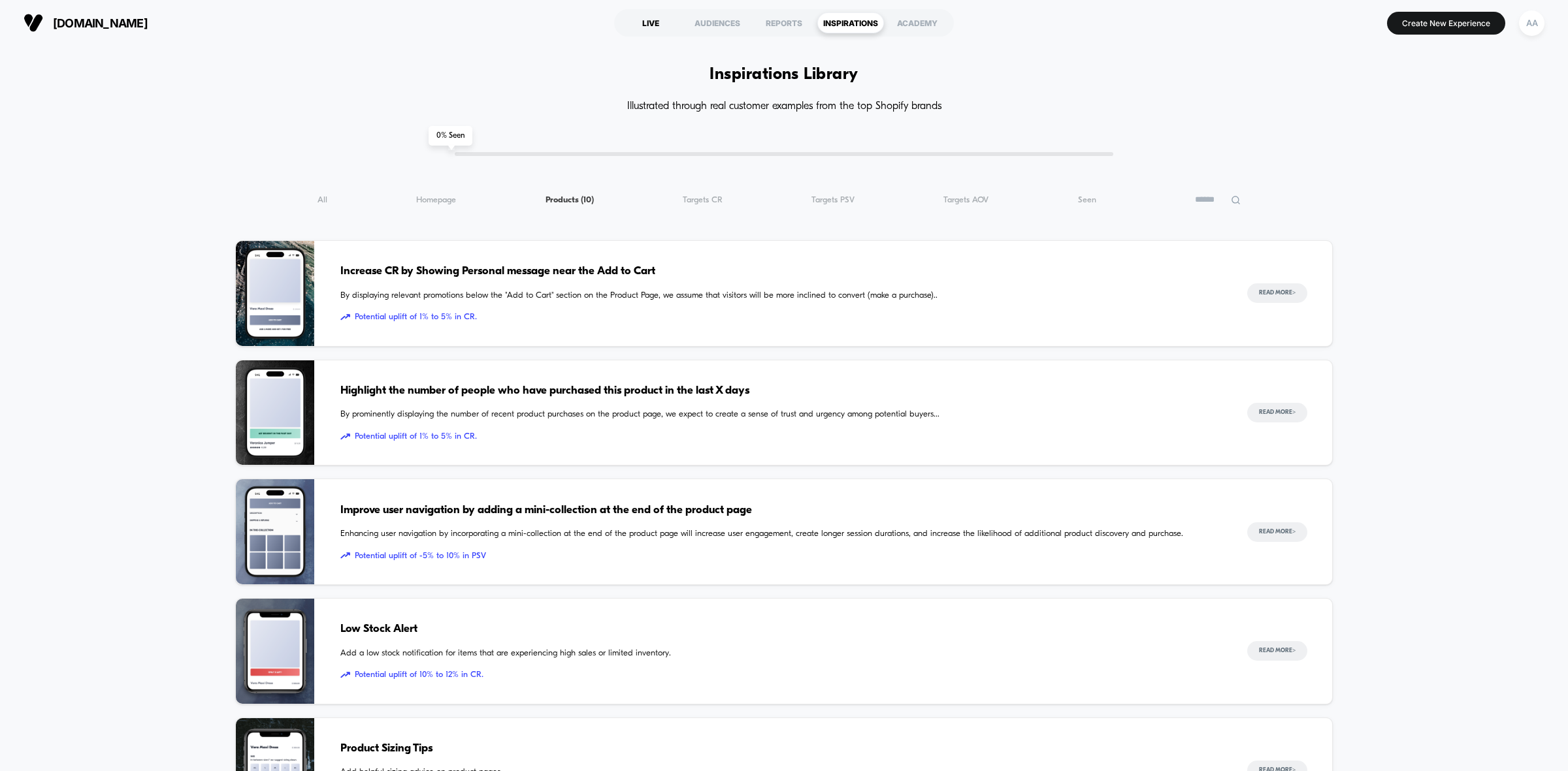
click at [661, 21] on div "LIVE" at bounding box center [650, 23] width 67 height 21
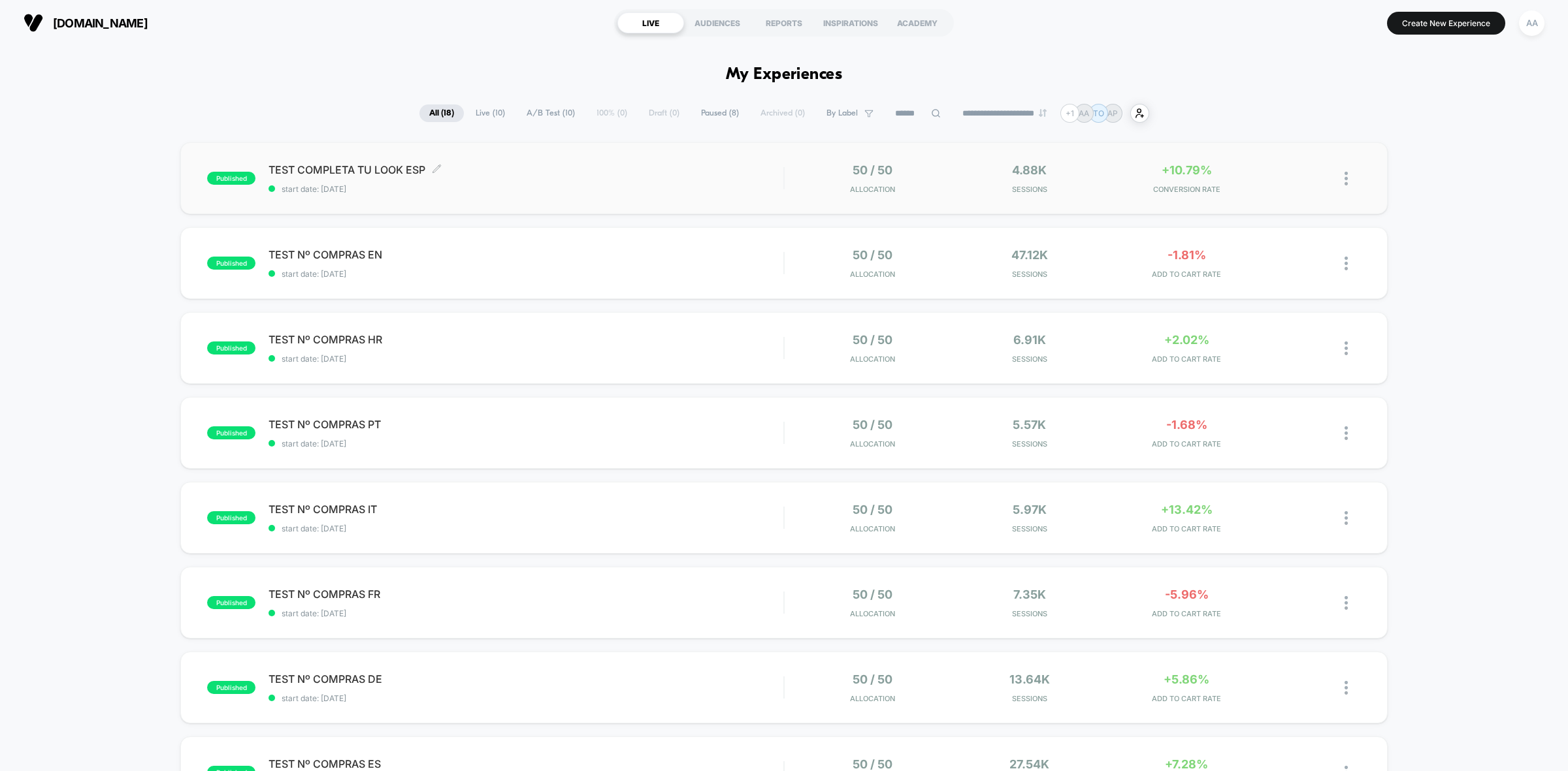
click at [500, 185] on span "start date: [DATE]" at bounding box center [526, 188] width 515 height 9
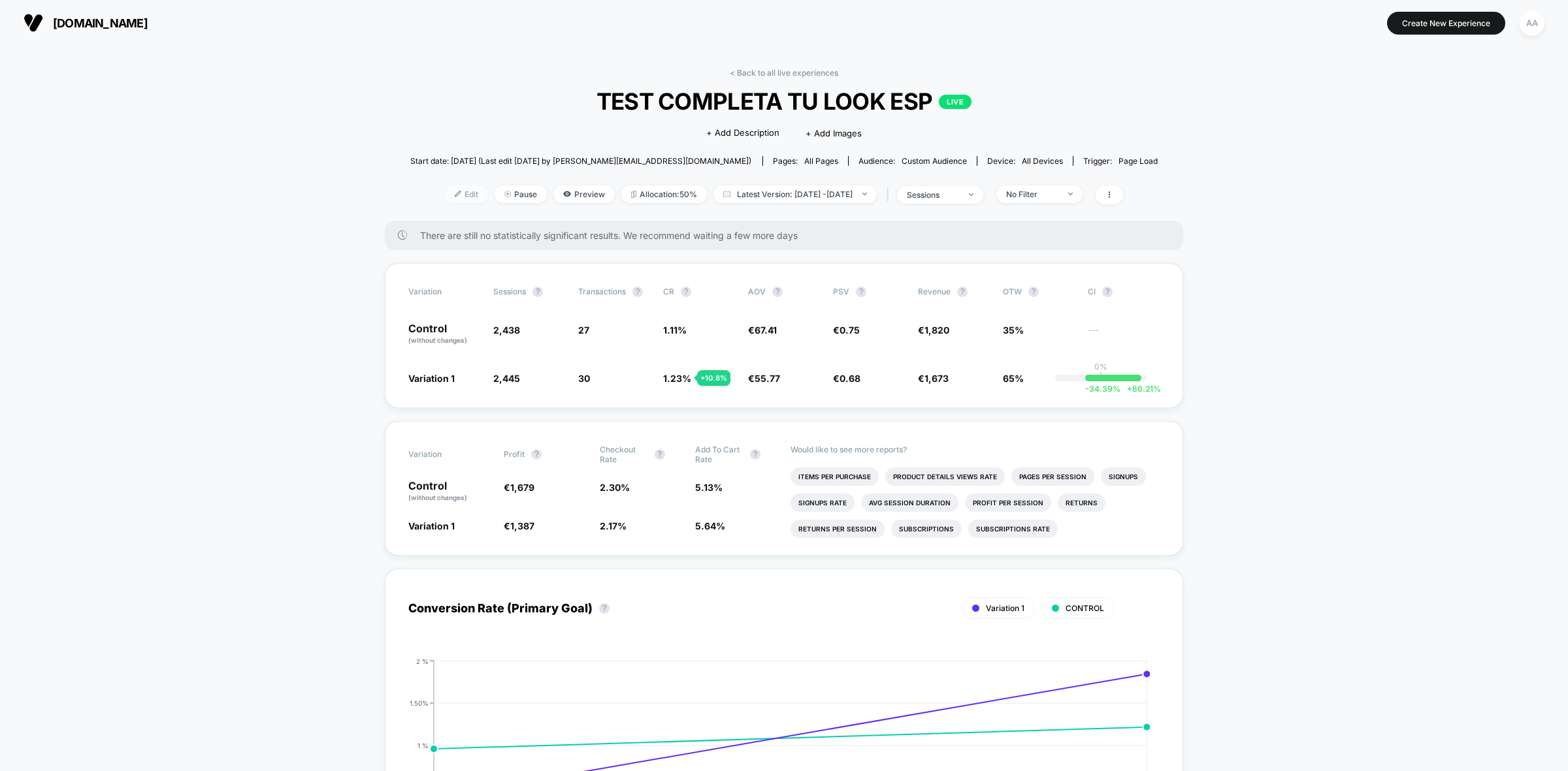
click at [449, 187] on span "Edit" at bounding box center [466, 194] width 43 height 17
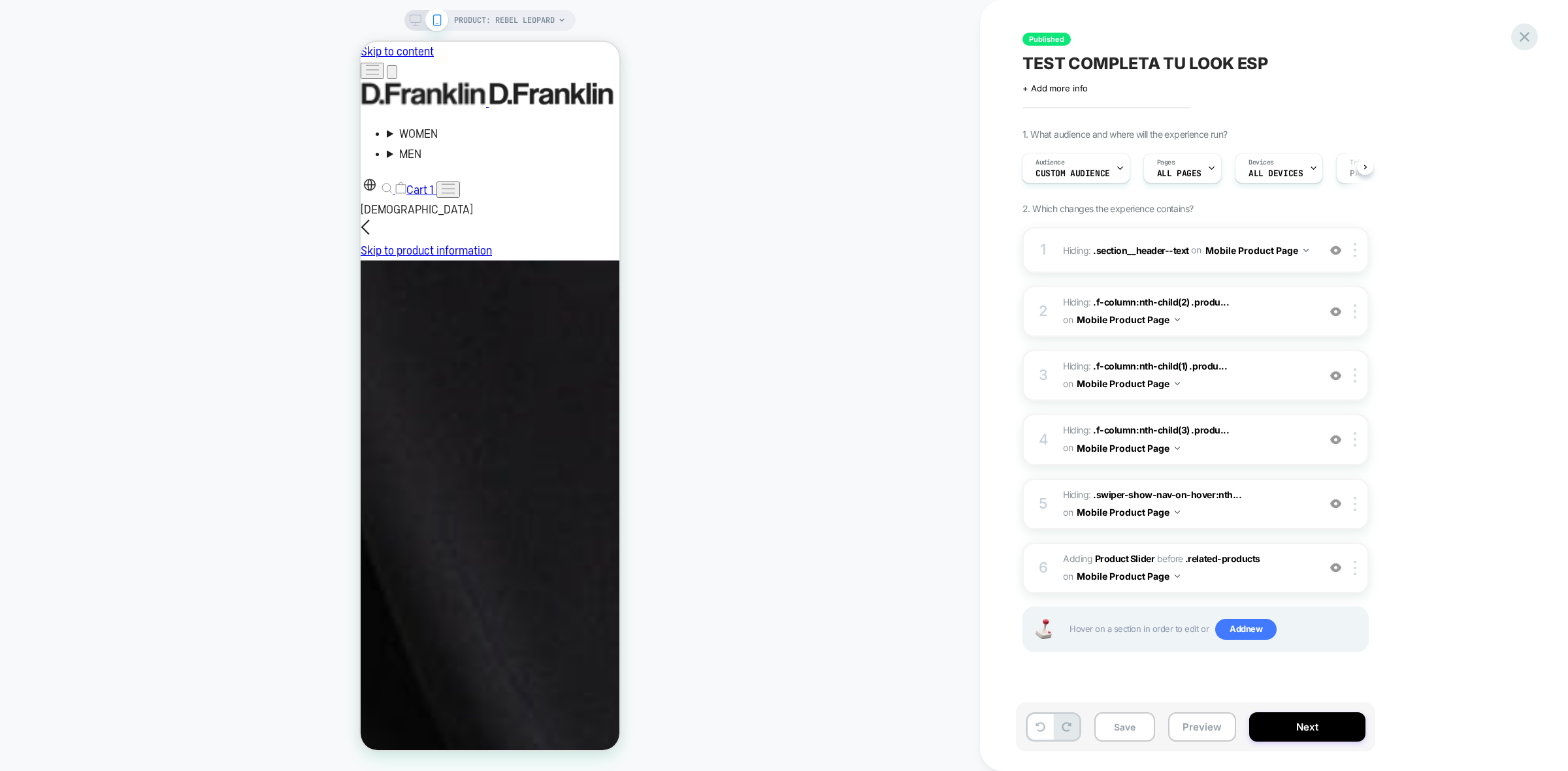
click at [1533, 31] on div at bounding box center [1524, 37] width 27 height 27
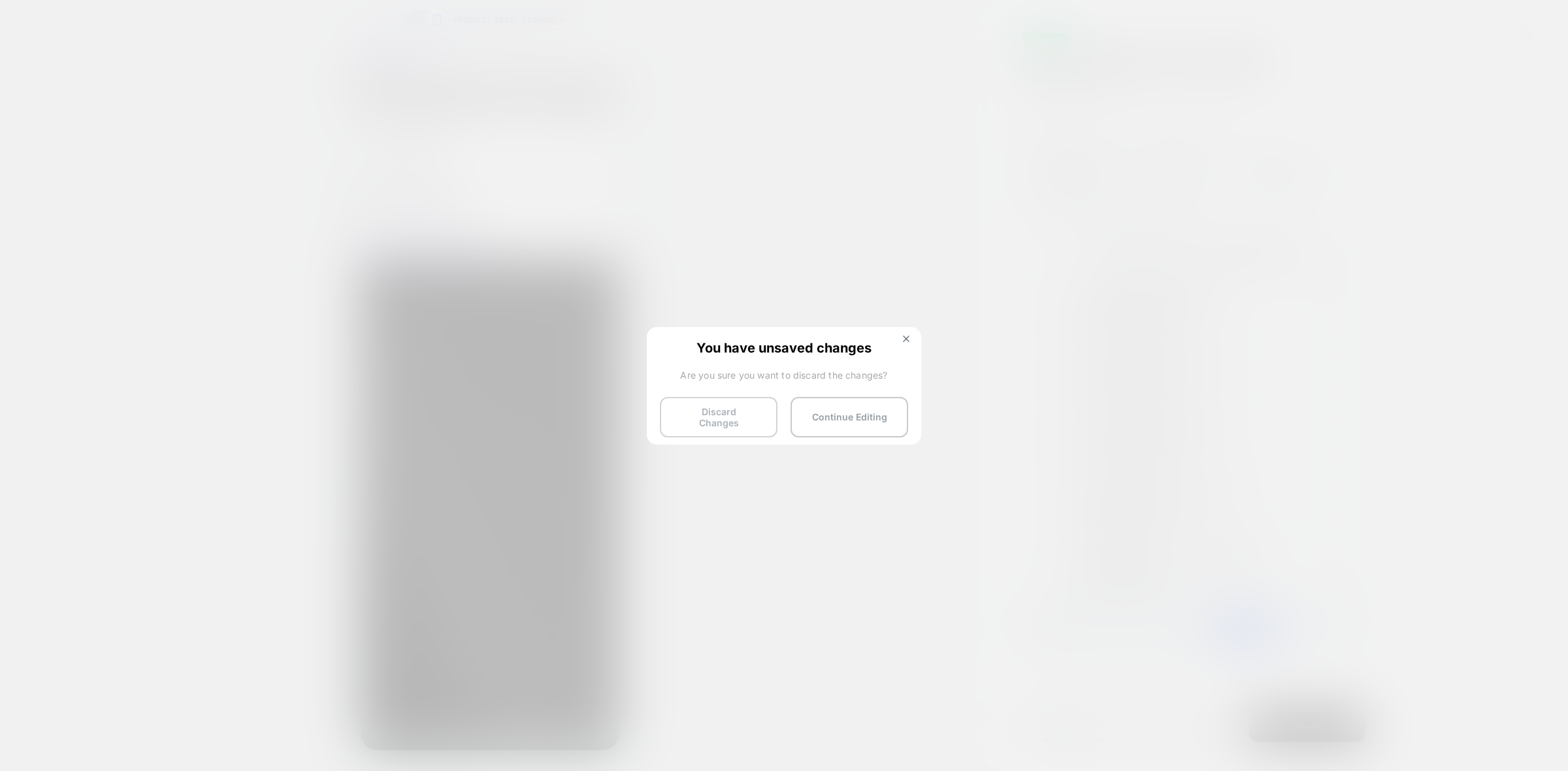
click at [716, 410] on button "Discard Changes" at bounding box center [719, 418] width 118 height 41
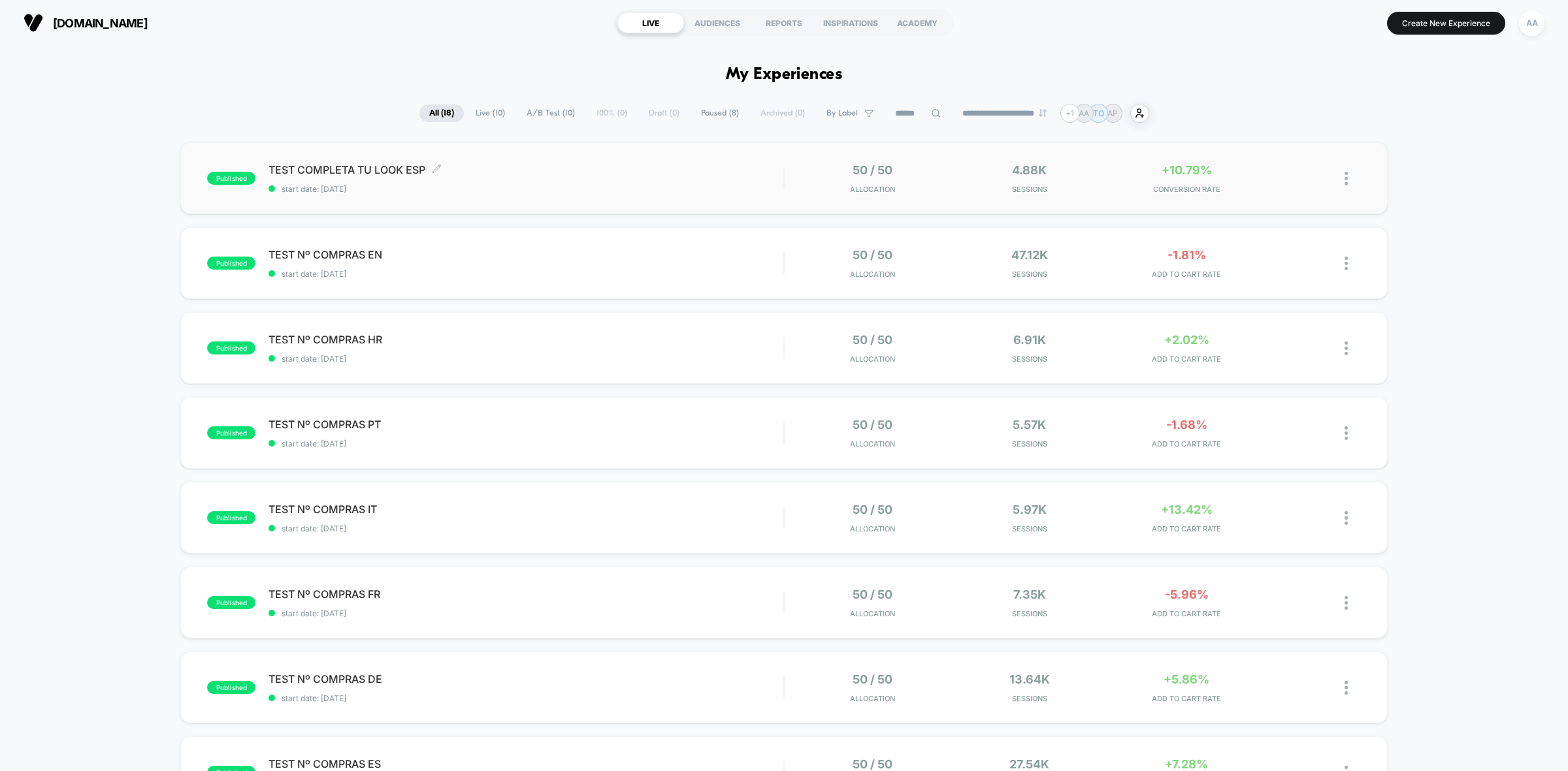
click at [472, 178] on div "TEST COMPLETA TU LOOK ESP Click to edit experience details Click to edit experi…" at bounding box center [526, 178] width 515 height 31
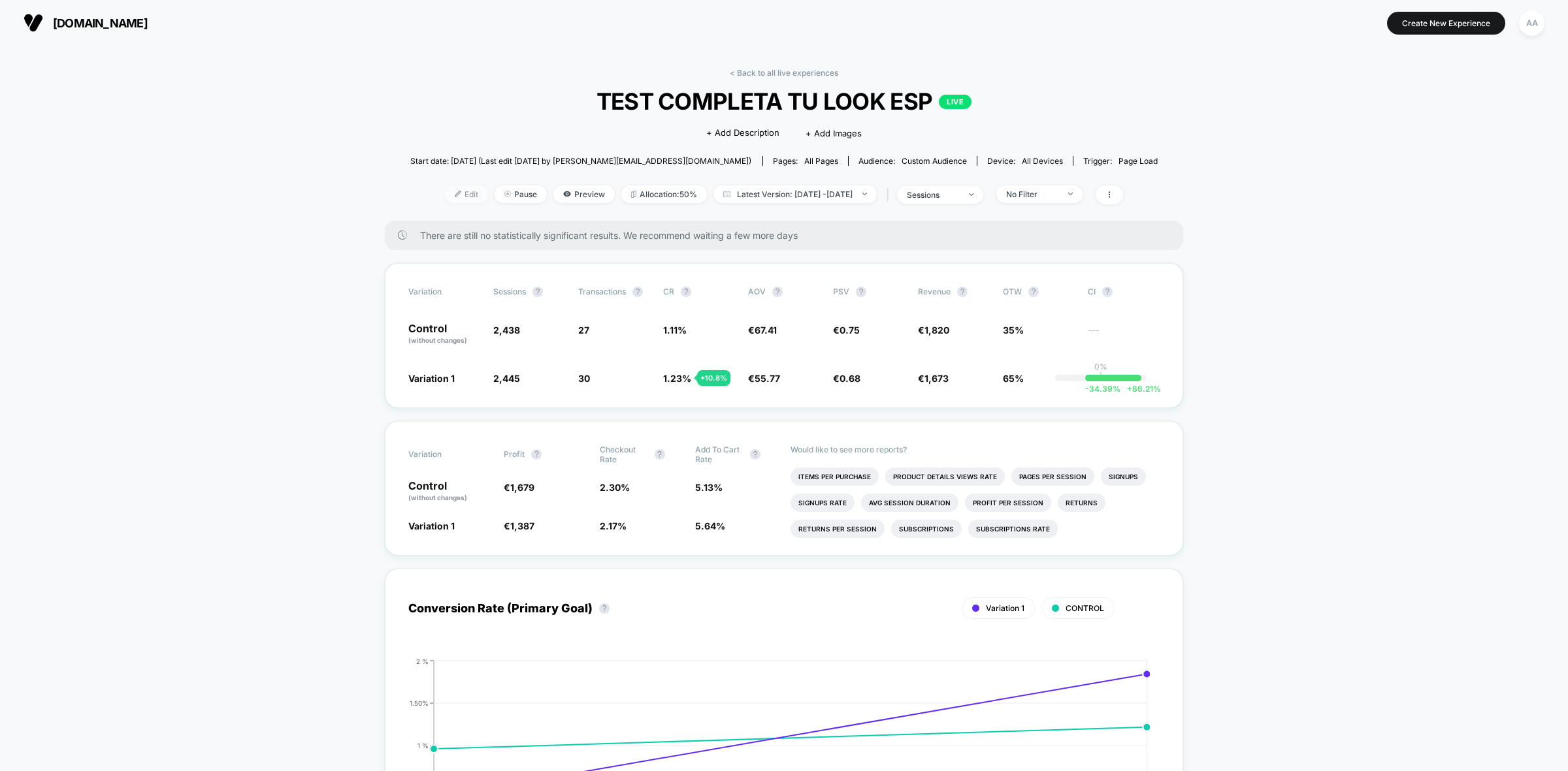
click at [455, 195] on img at bounding box center [458, 194] width 6 height 6
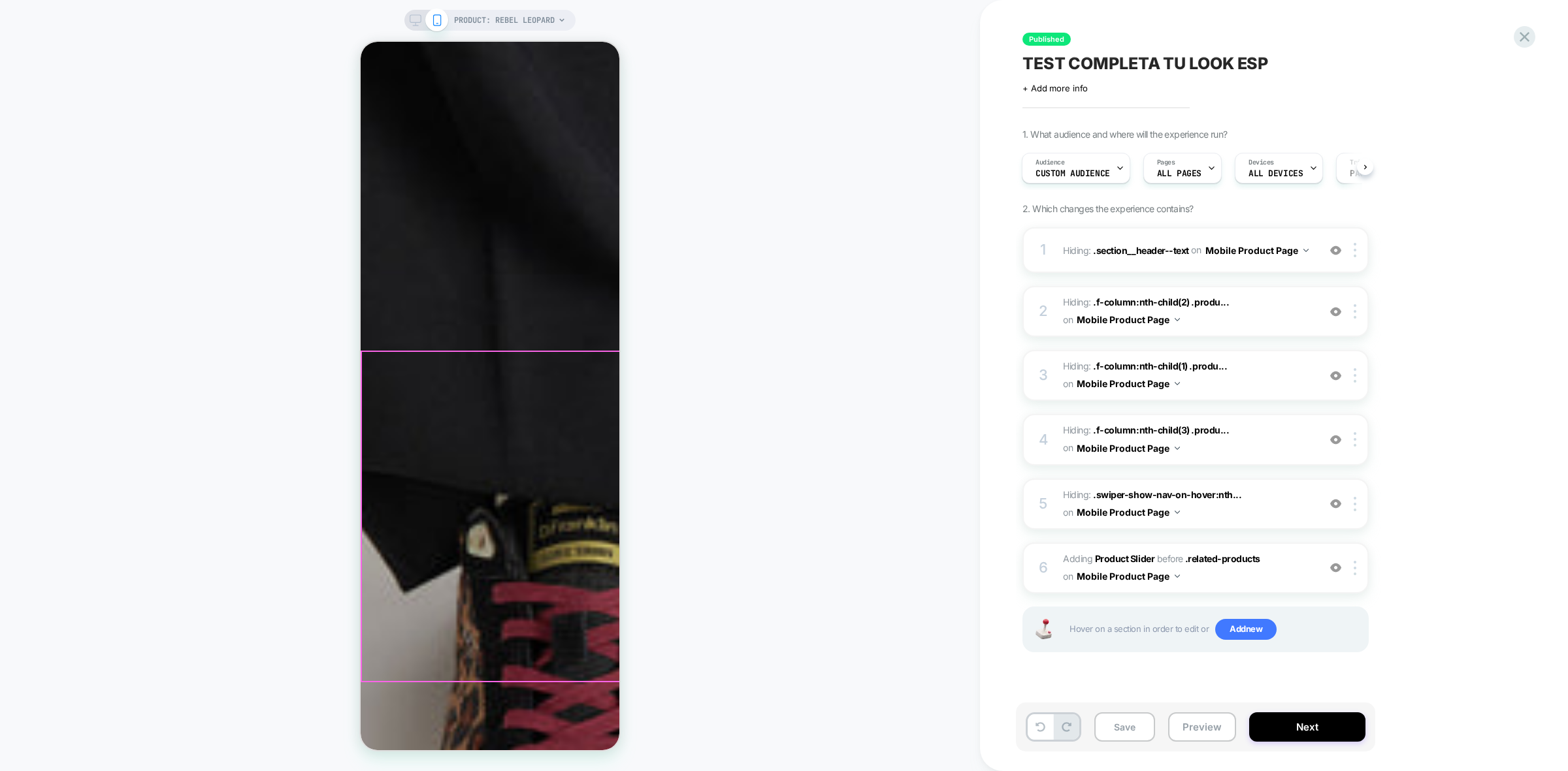
scroll to position [652, 0]
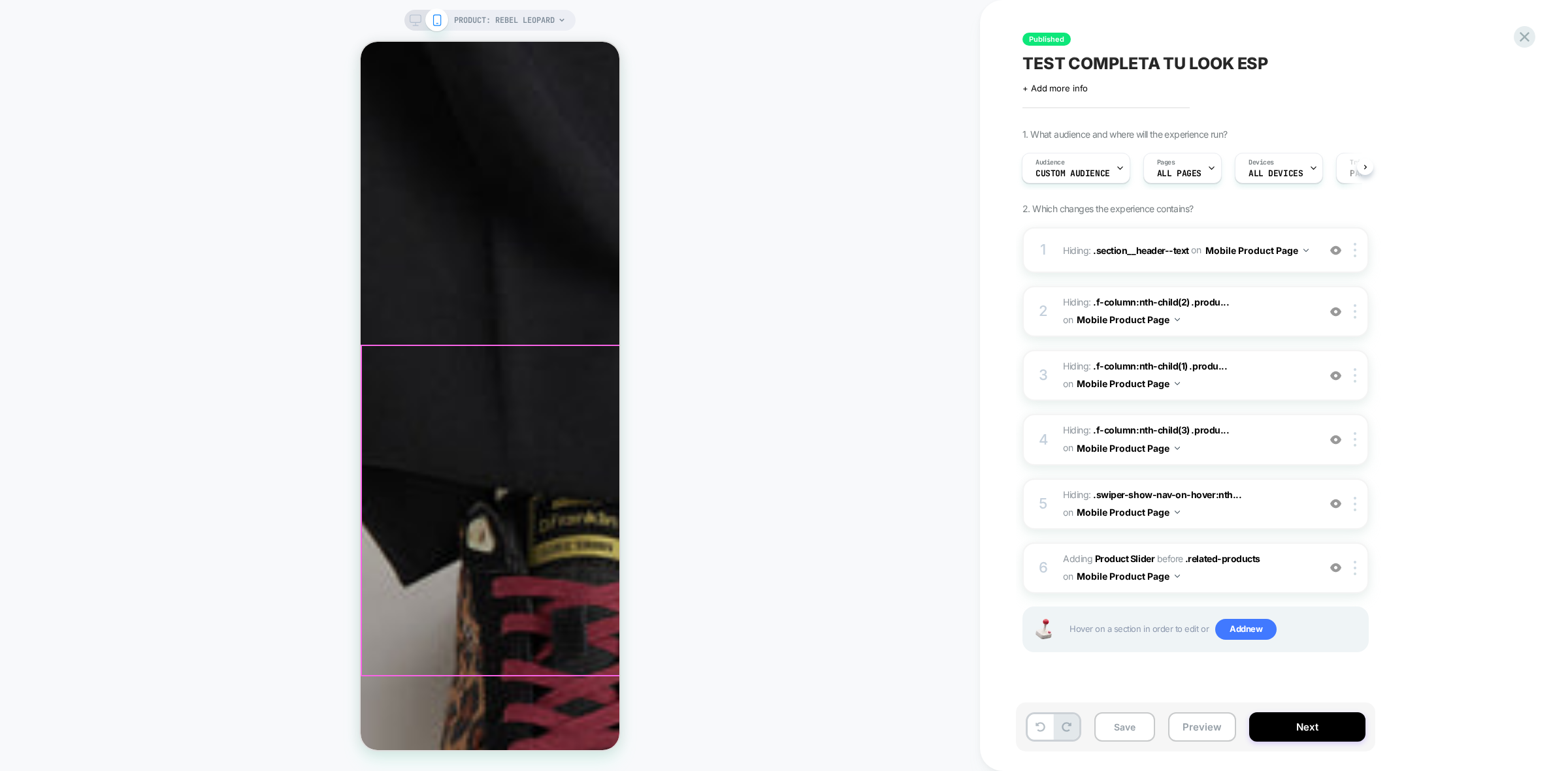
click at [1285, 576] on span "#_loomi_addon_1759419931589 Adding Product Slider BEFORE .related-products .rel…" at bounding box center [1187, 568] width 249 height 35
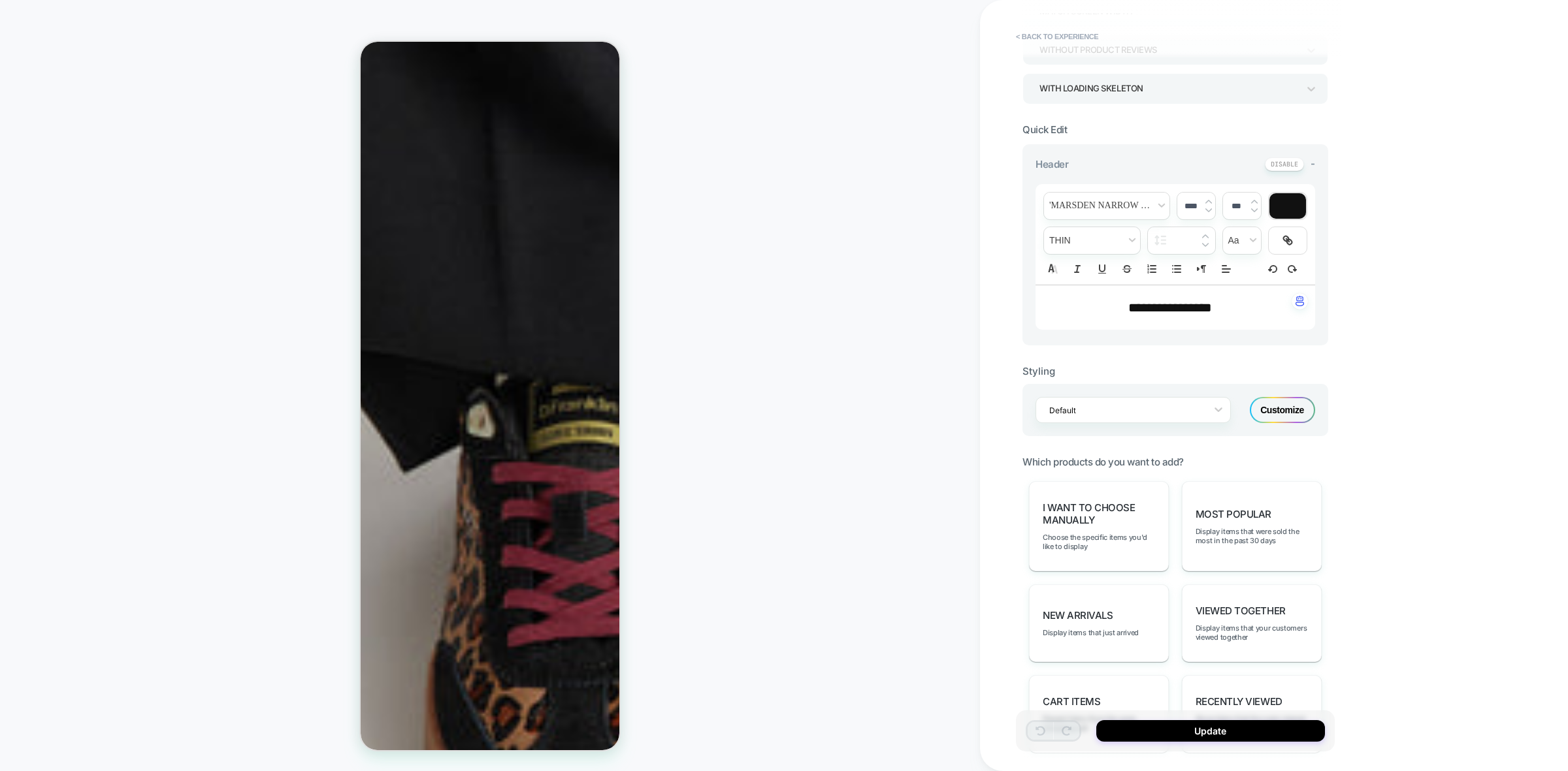
scroll to position [283, 0]
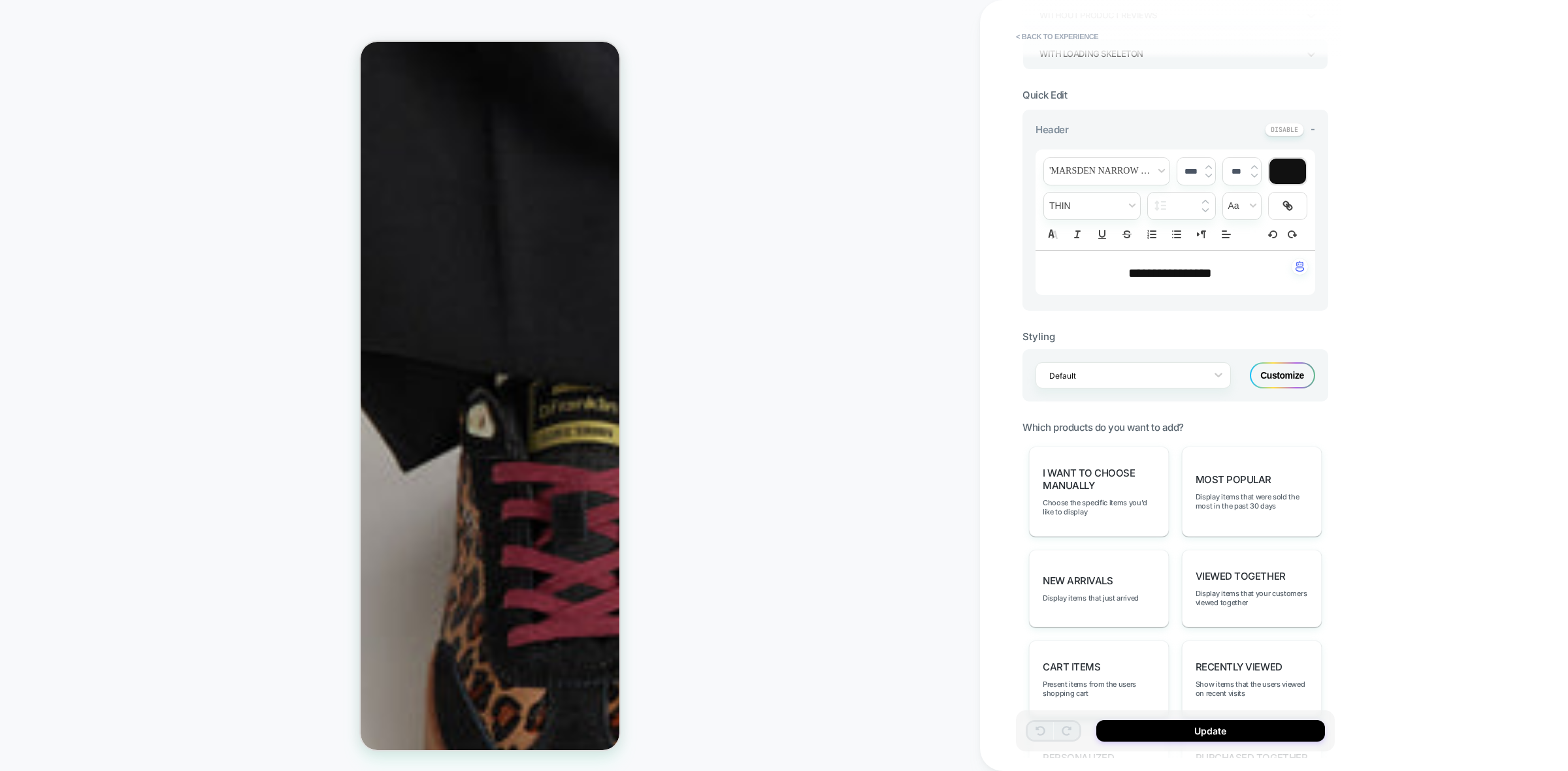
click at [1269, 372] on div "Customize" at bounding box center [1282, 375] width 65 height 26
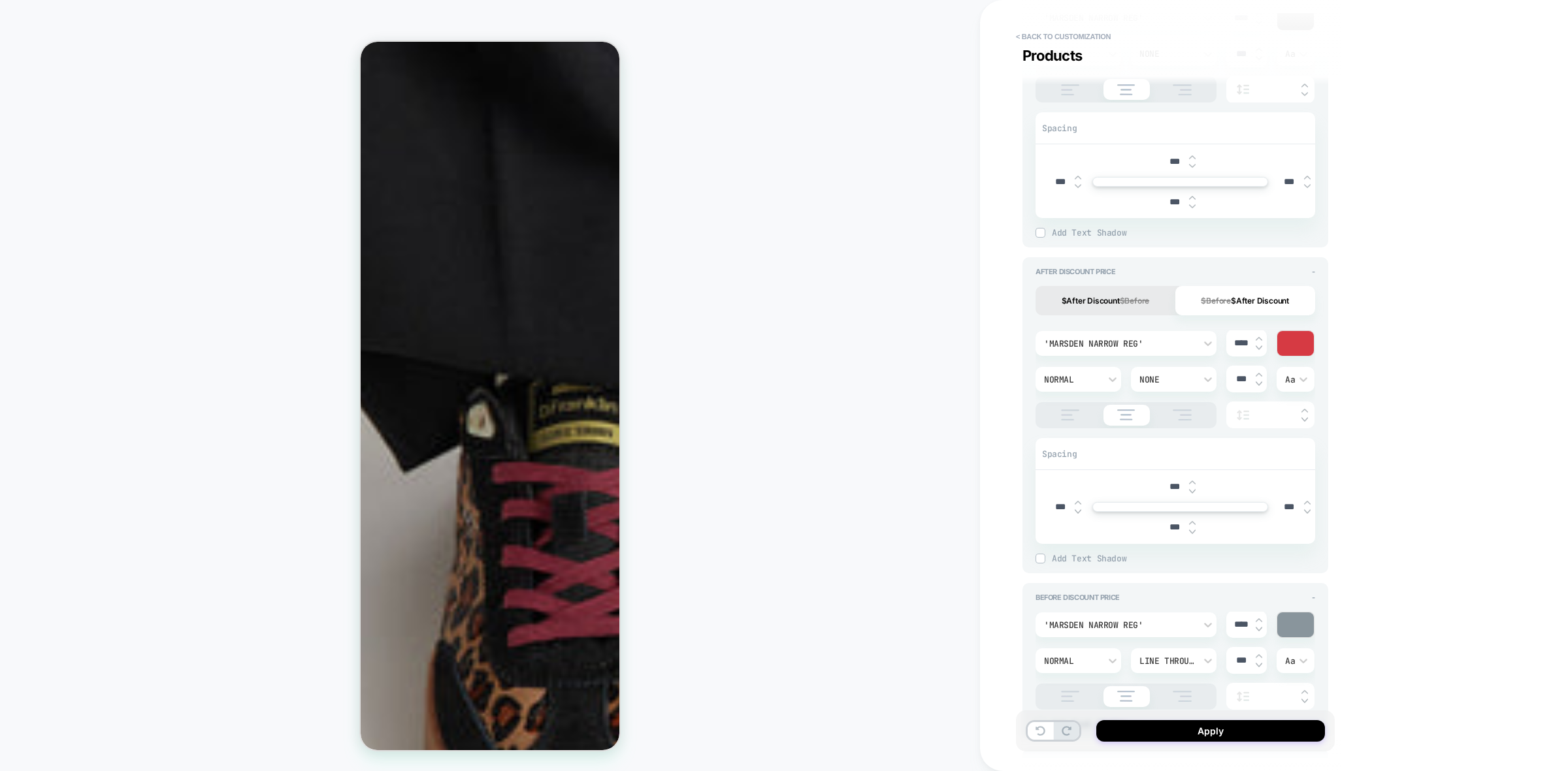
scroll to position [1142, 0]
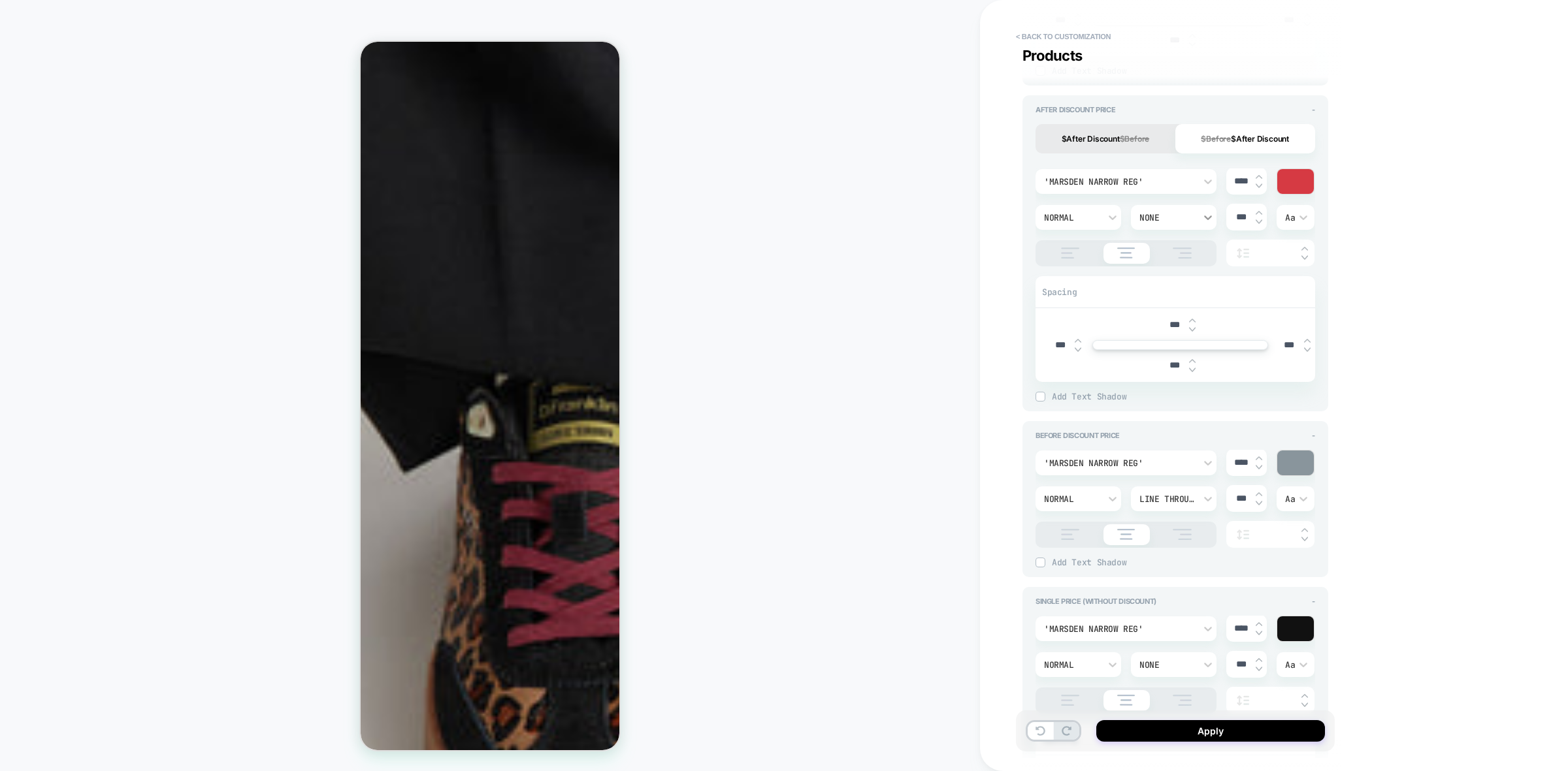
click at [1209, 219] on icon at bounding box center [1207, 217] width 13 height 13
click at [1399, 190] on div at bounding box center [784, 386] width 1568 height 771
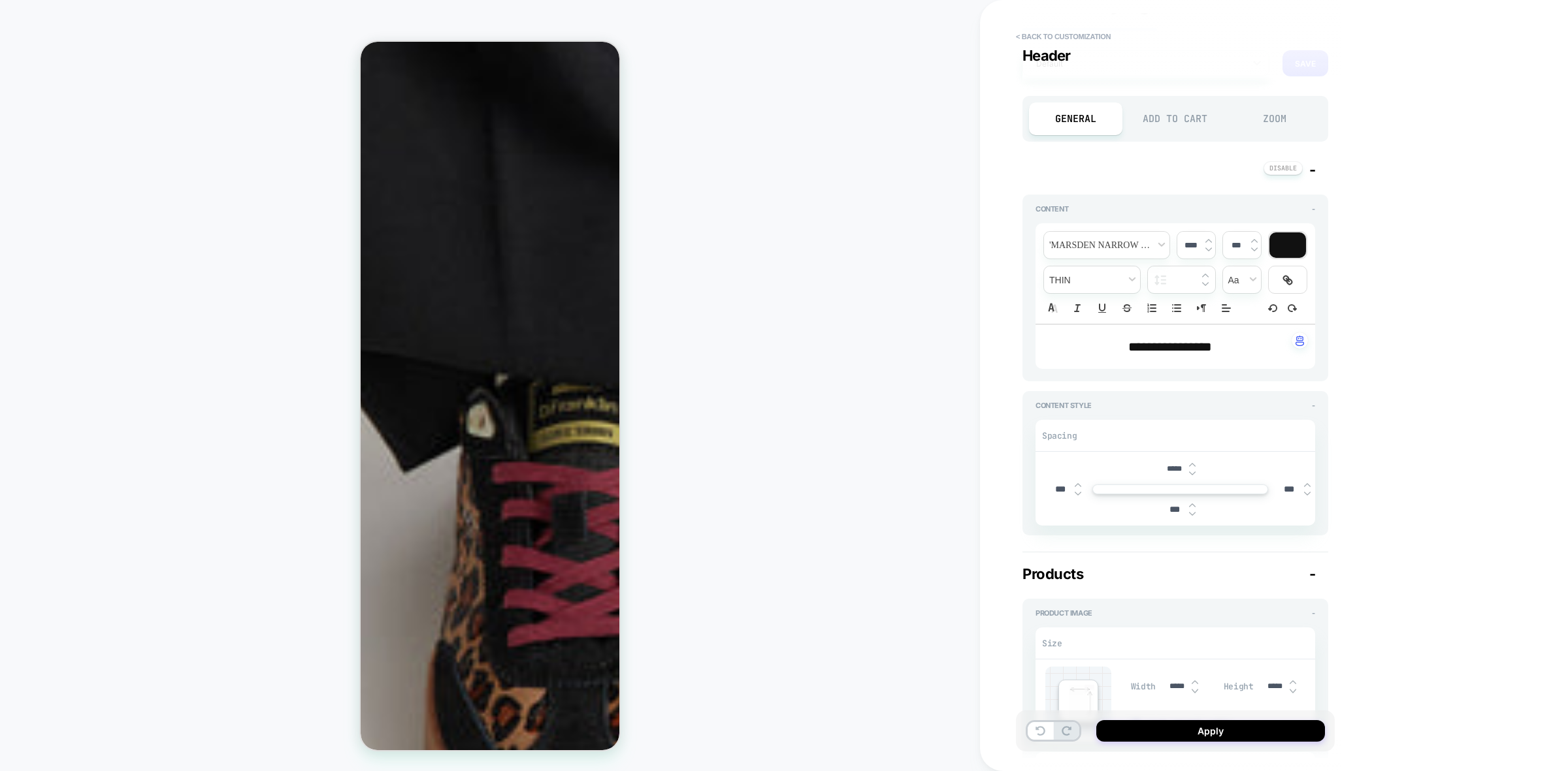
scroll to position [0, 0]
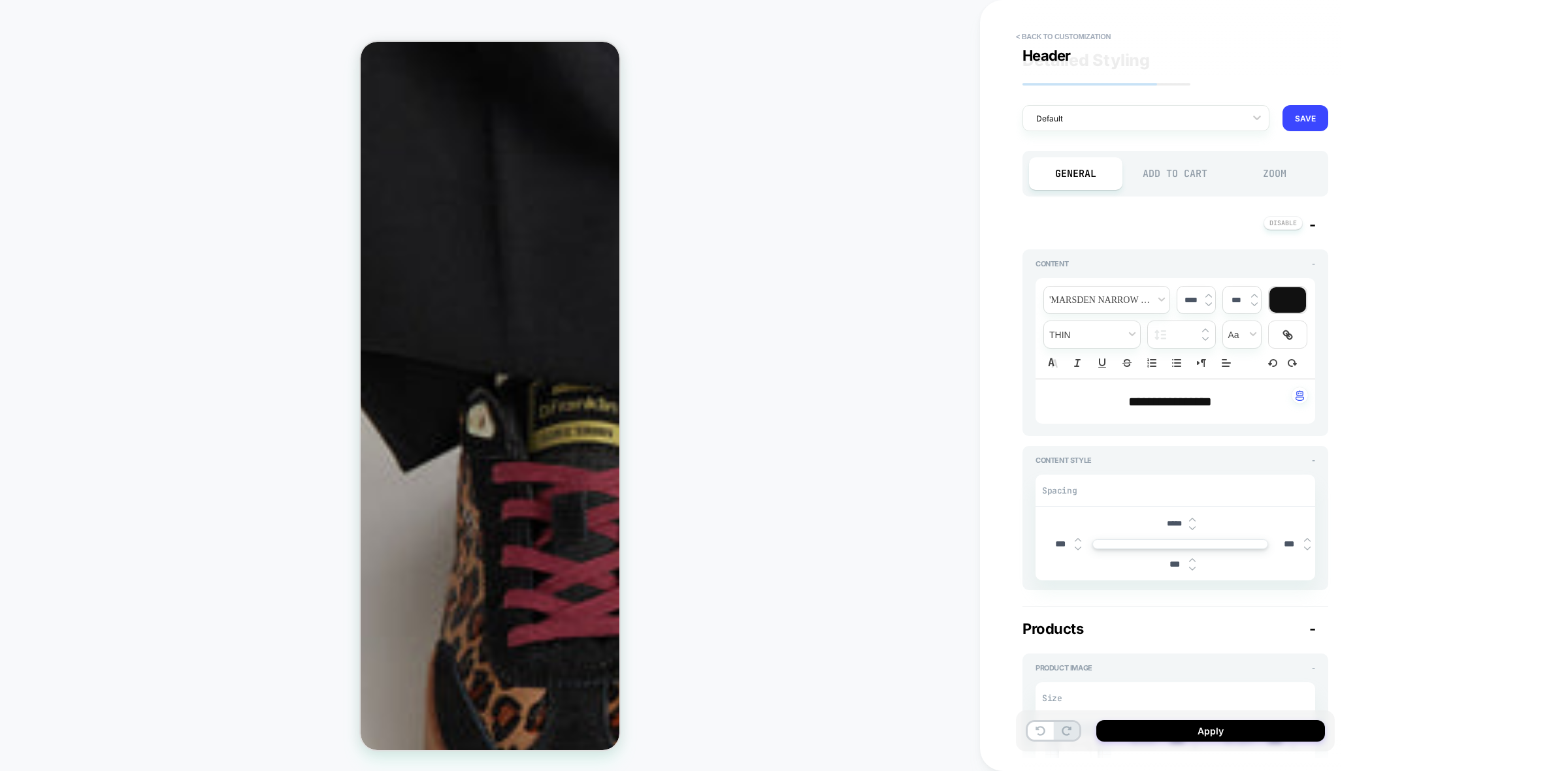
type textarea "*"
click at [1215, 122] on div at bounding box center [1138, 121] width 203 height 13
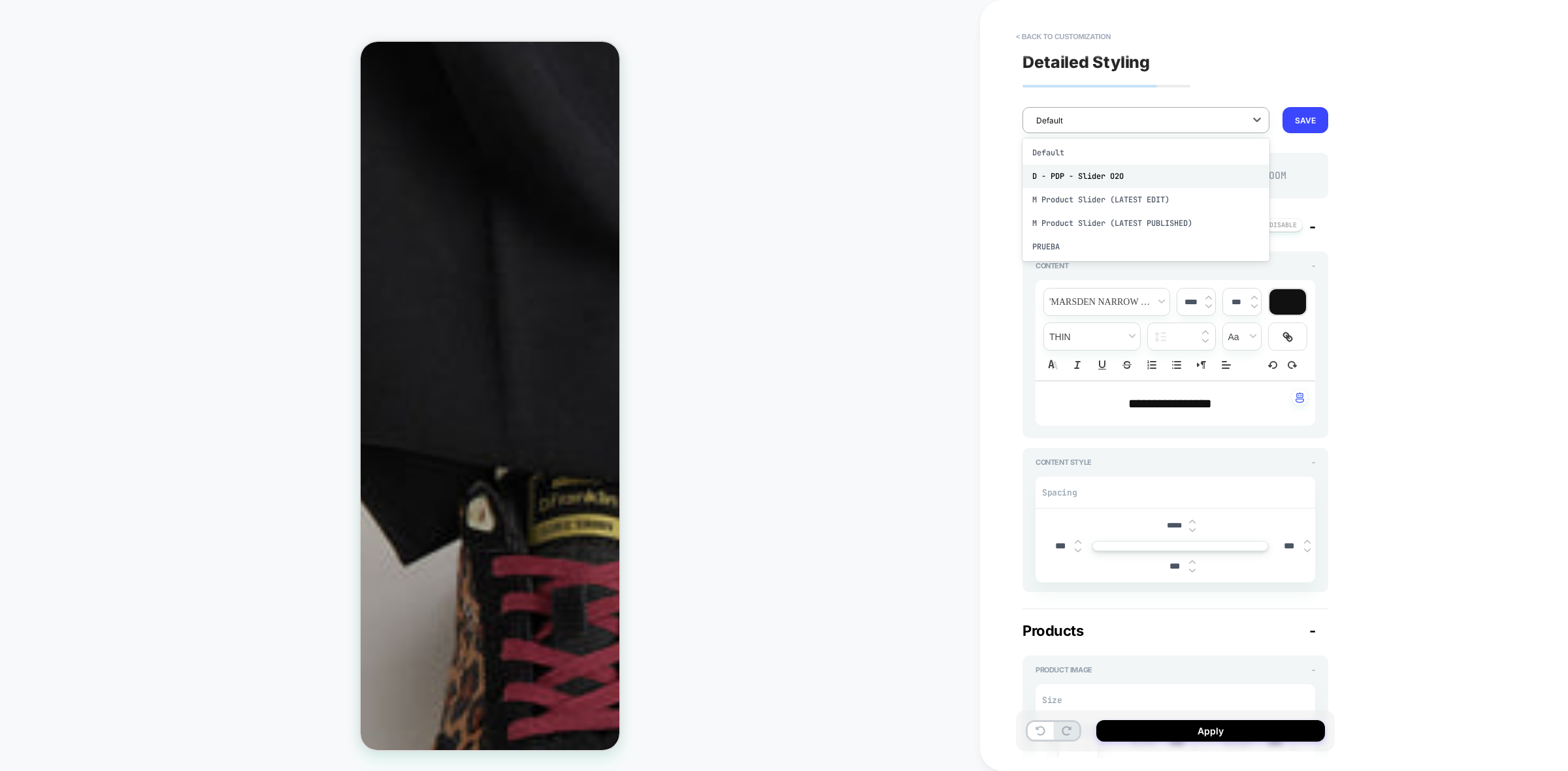
scroll to position [767, 0]
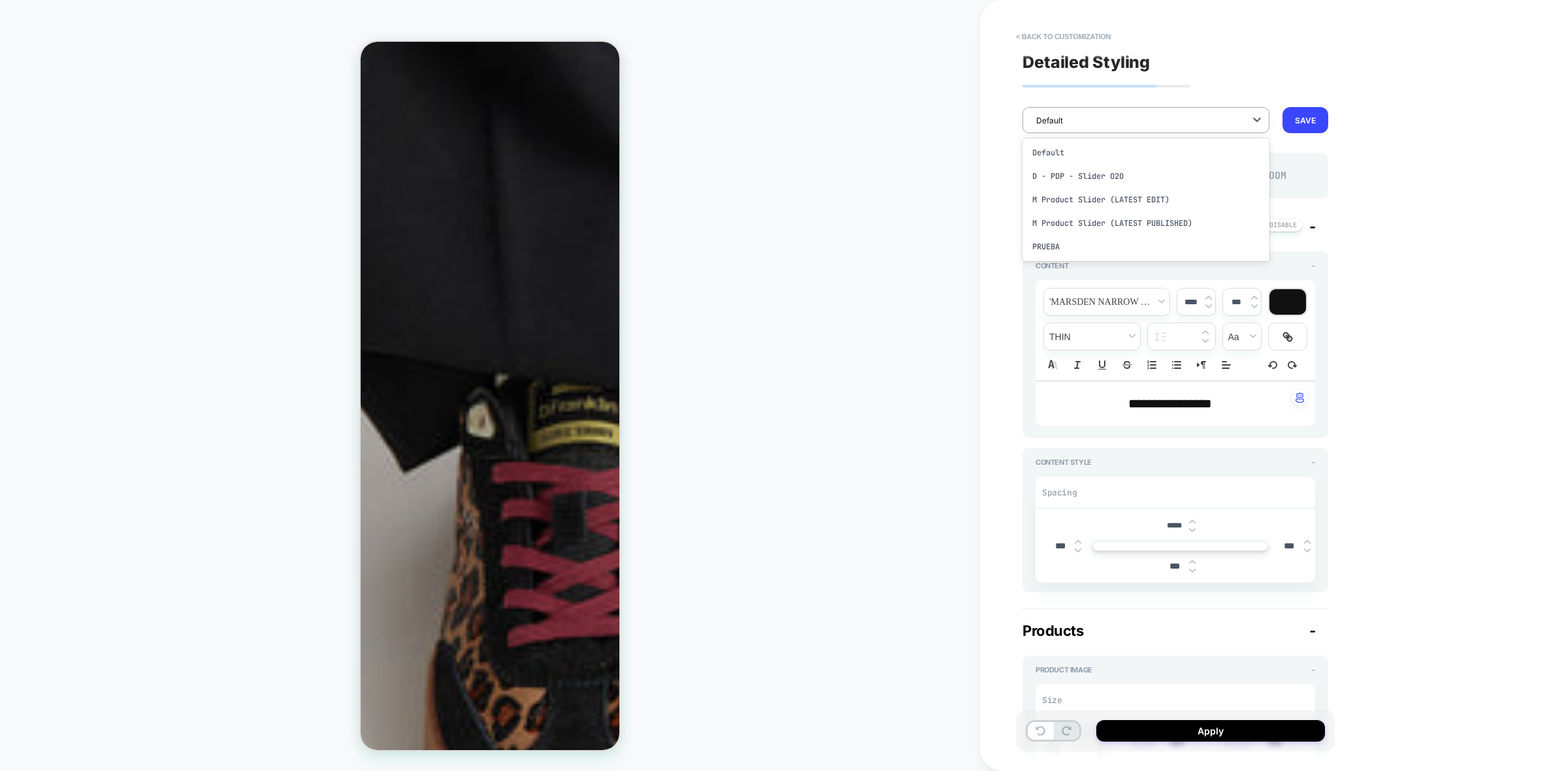
click at [844, 184] on div "PRODUCT: Rebel Leopard PRODUCT: Rebel Leopard" at bounding box center [489, 386] width 980 height 745
click at [1068, 28] on button "< Back to customization" at bounding box center [1063, 36] width 108 height 21
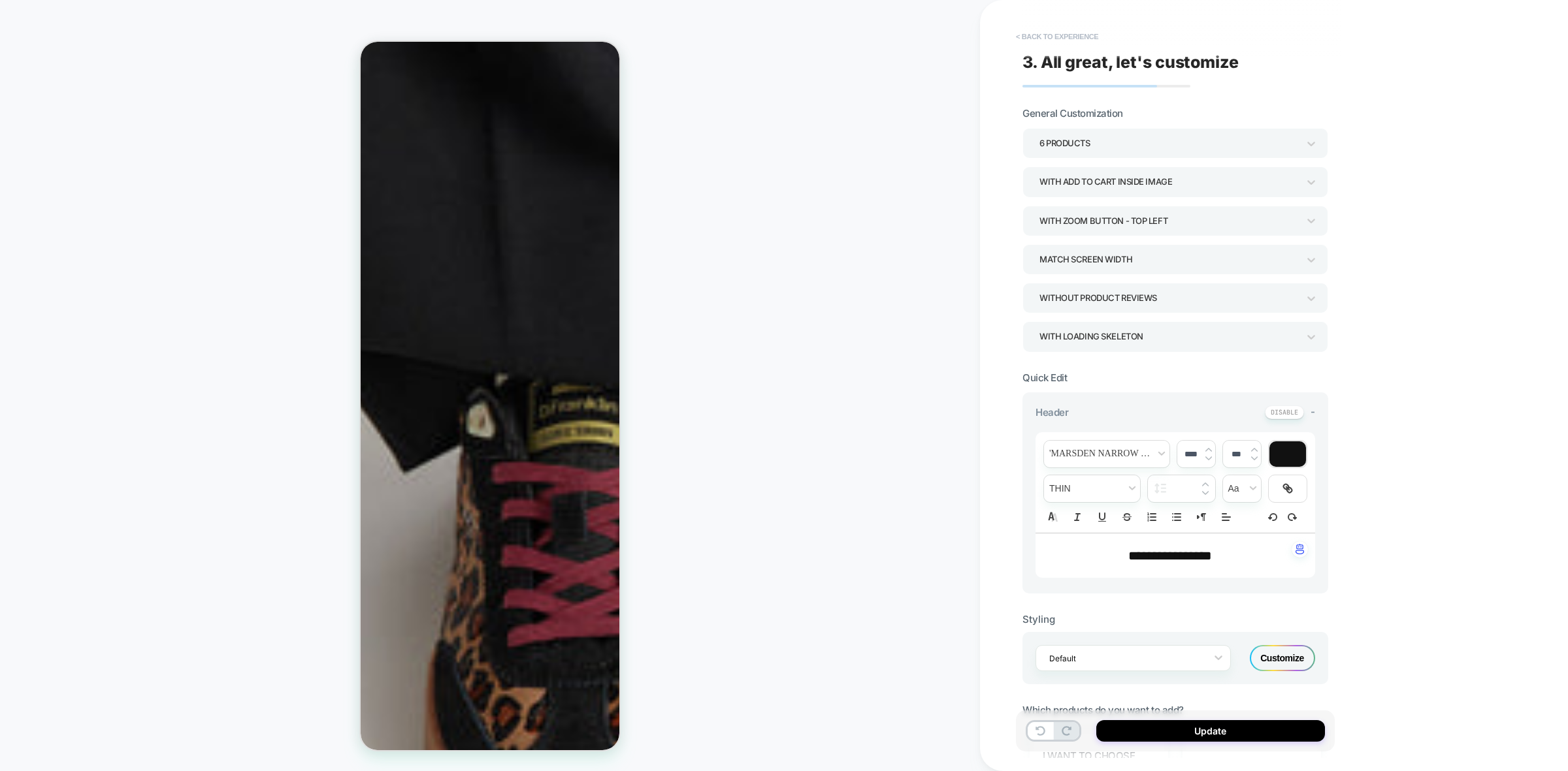
click at [1020, 33] on button "< Back to experience" at bounding box center [1057, 36] width 95 height 21
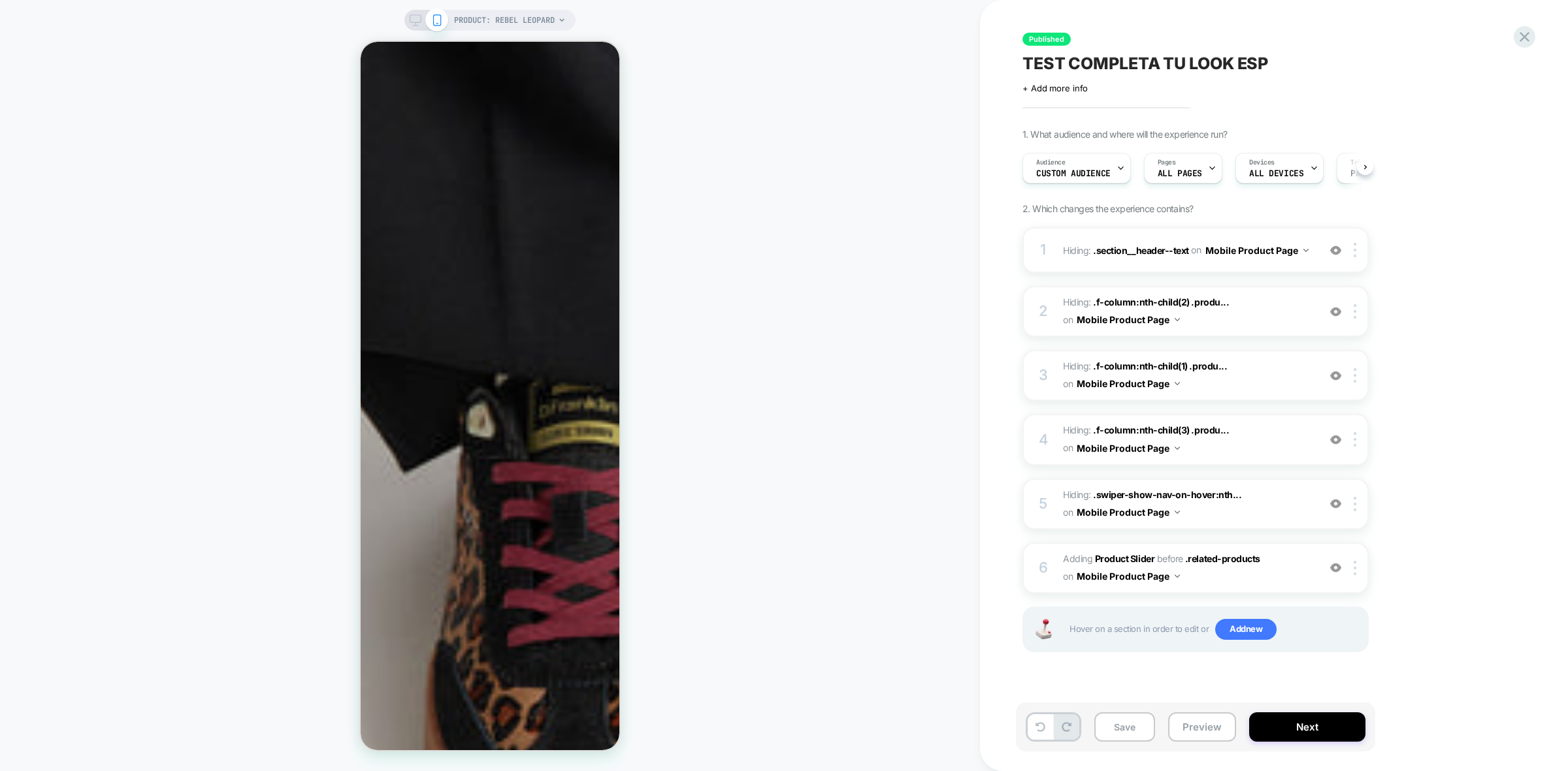
scroll to position [0, 1]
click at [1530, 38] on icon at bounding box center [1524, 37] width 17 height 17
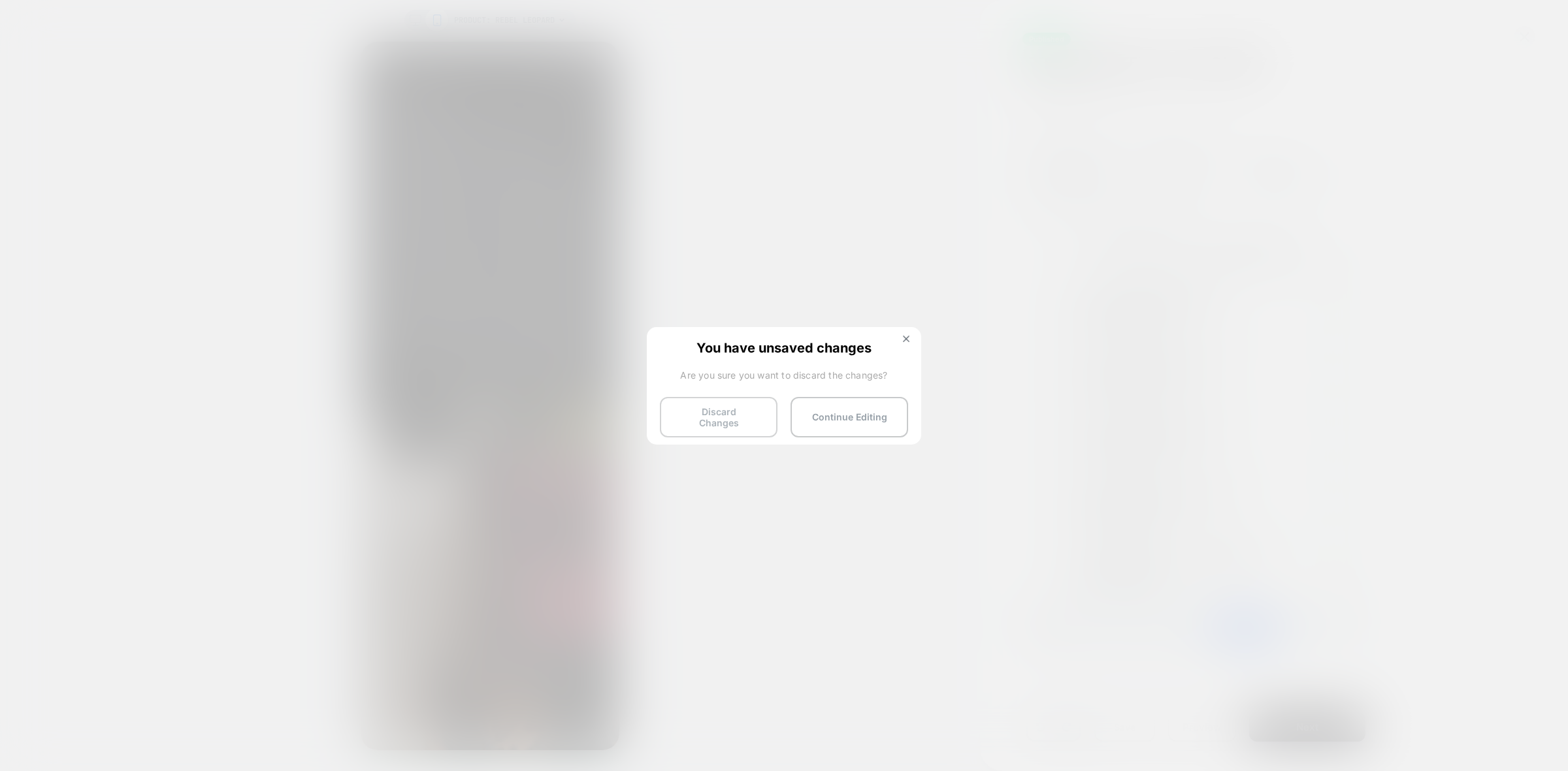
click at [712, 405] on button "Discard Changes" at bounding box center [719, 418] width 118 height 41
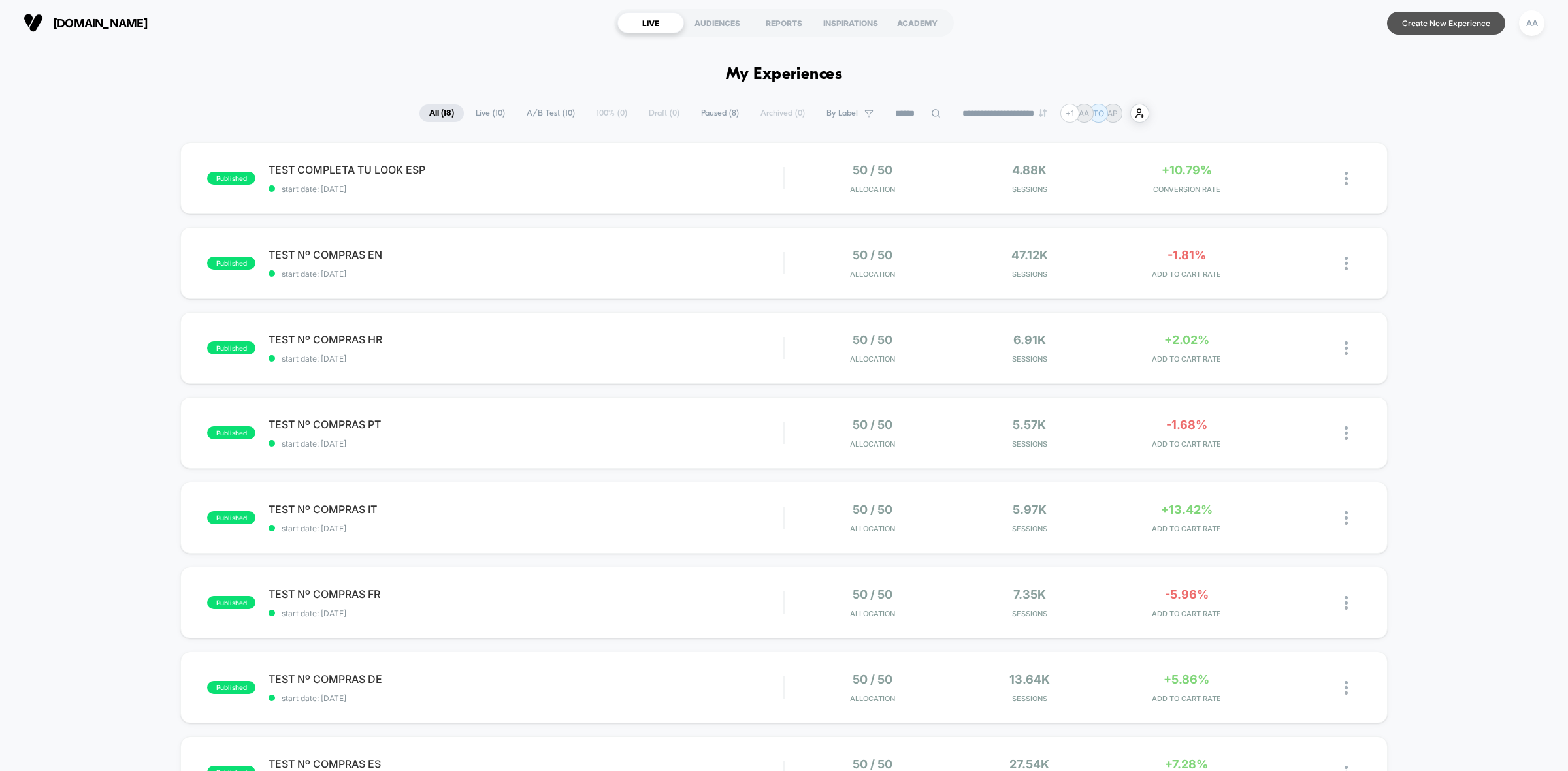
click at [1470, 21] on button "Create New Experience" at bounding box center [1445, 23] width 118 height 23
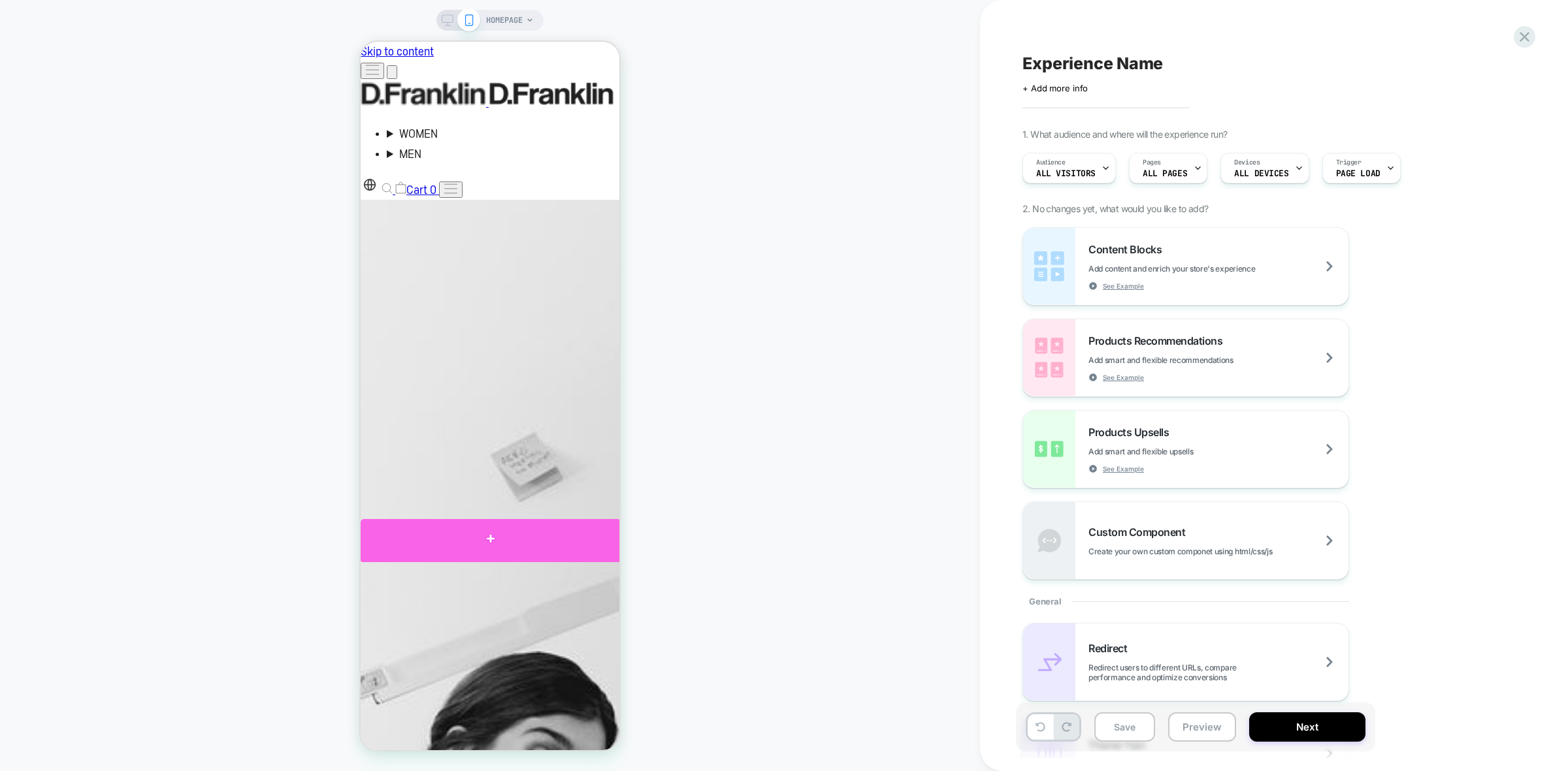
click at [515, 549] on div at bounding box center [490, 539] width 260 height 39
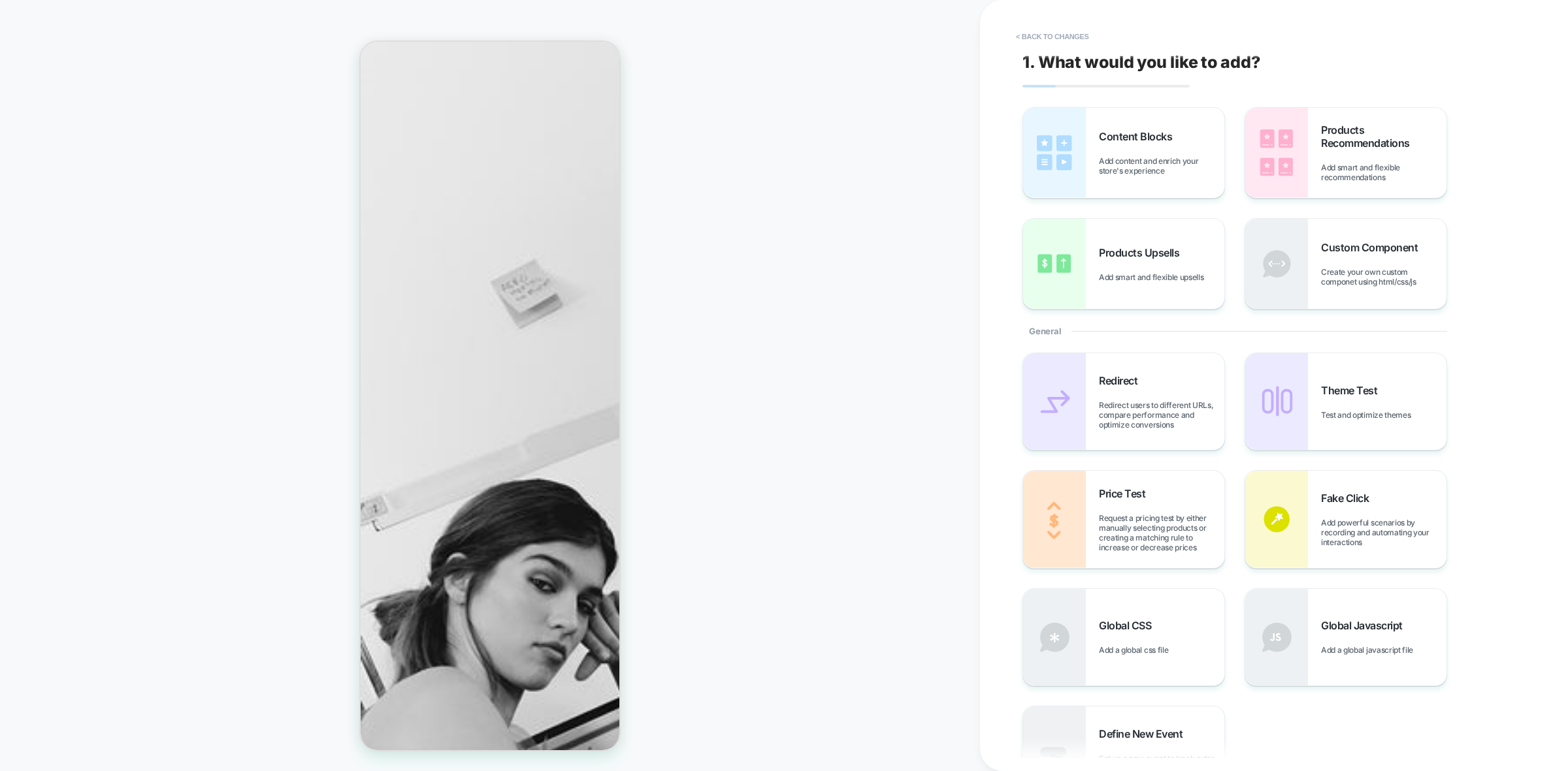
scroll to position [177, 0]
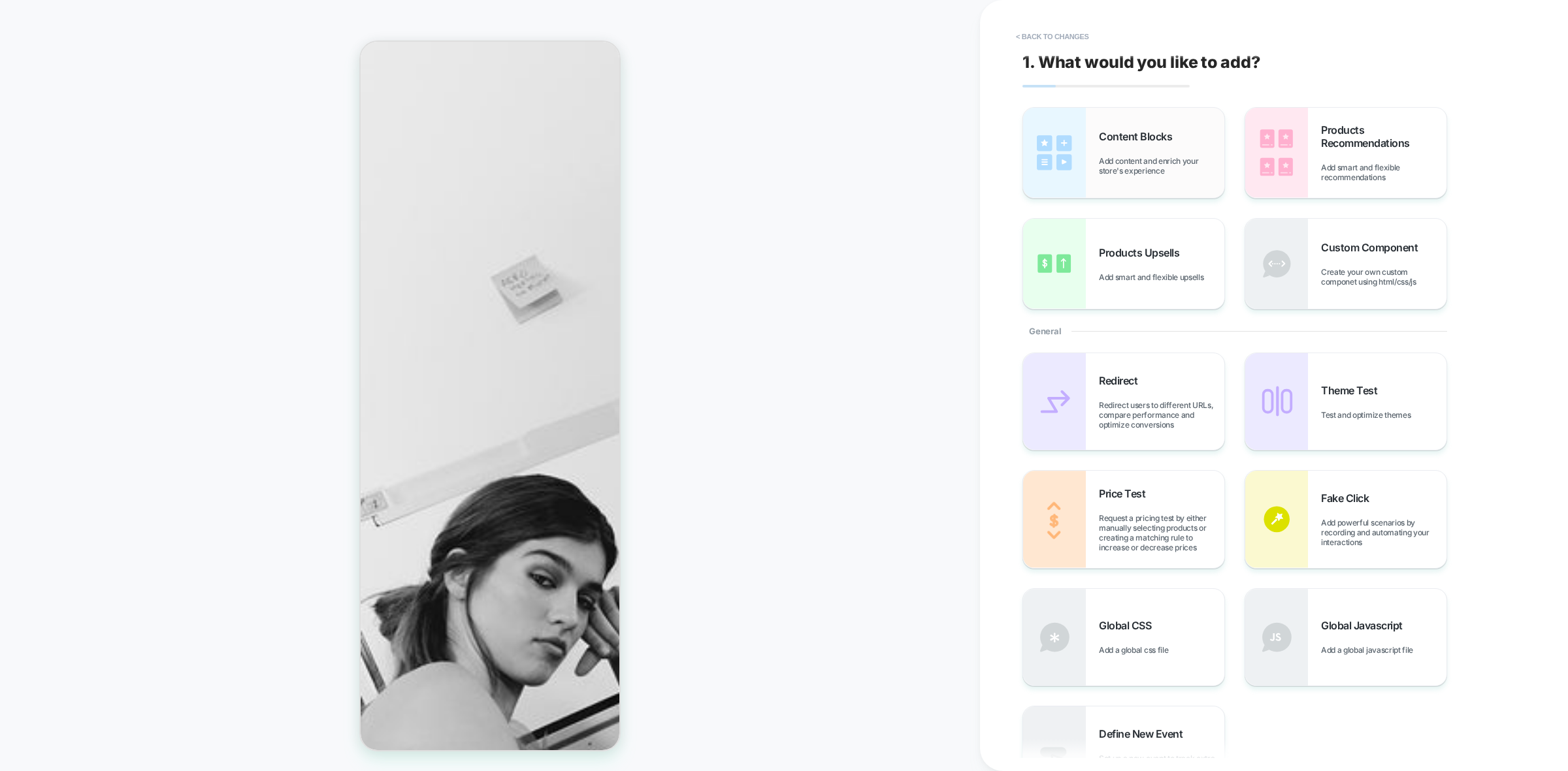
click at [1120, 144] on div "Content Blocks Add content and enrich your store's experience" at bounding box center [1162, 152] width 126 height 46
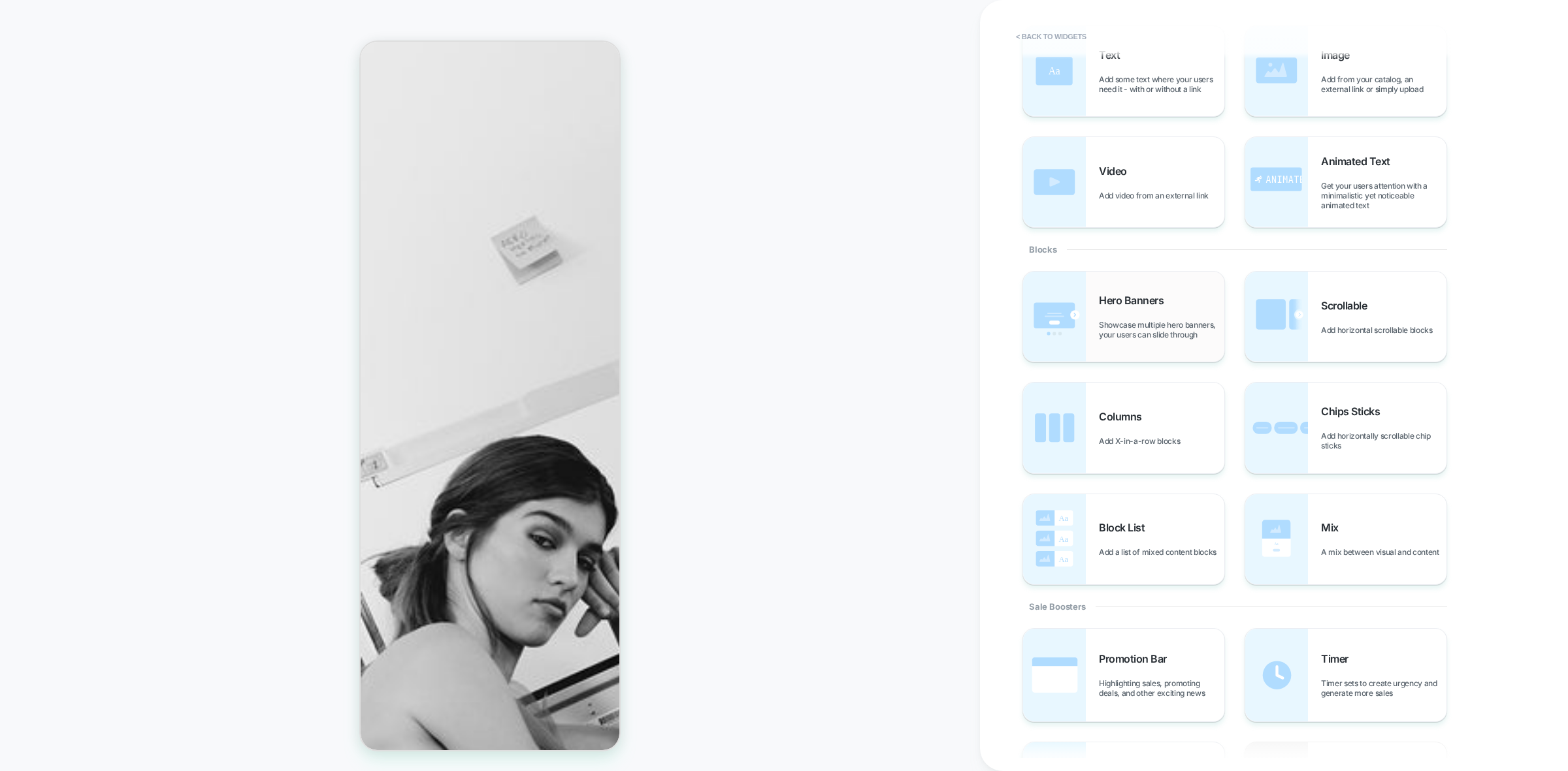
scroll to position [0, 0]
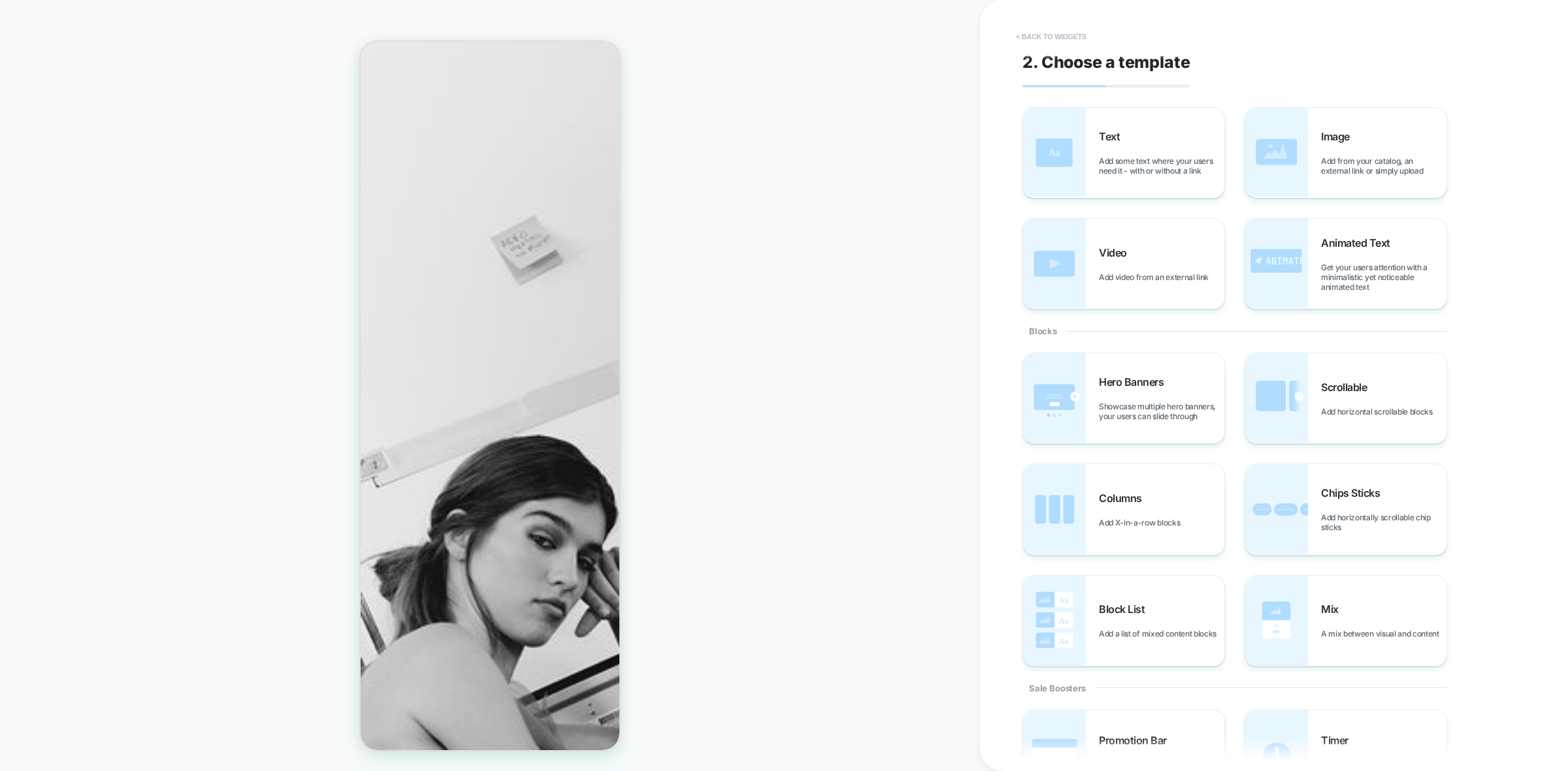
click at [1049, 36] on button "< Back to widgets" at bounding box center [1051, 36] width 83 height 21
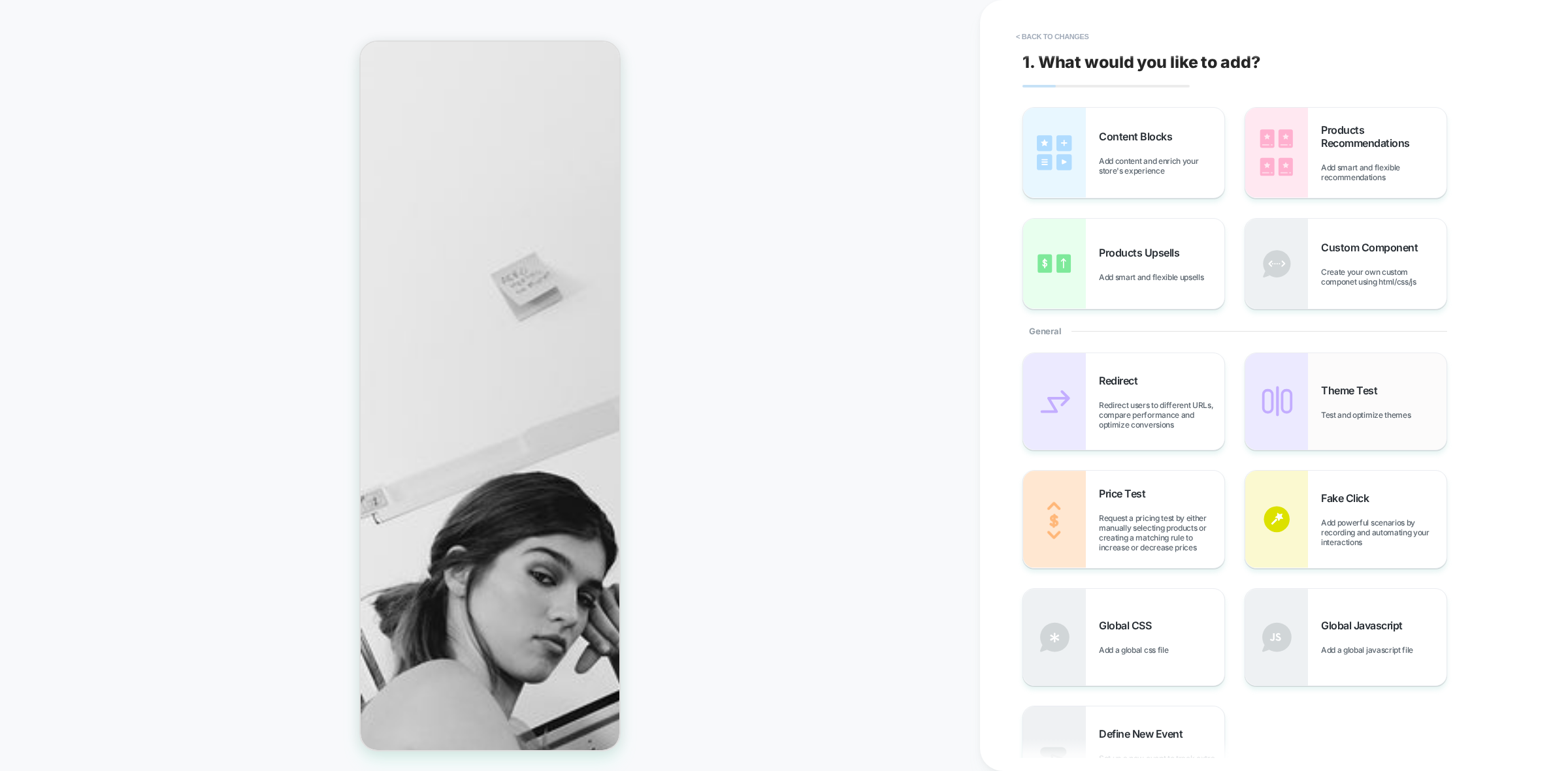
scroll to position [180, 0]
click at [1372, 152] on div "Products Recommendations Add smart and flexible recommendations" at bounding box center [1383, 152] width 126 height 59
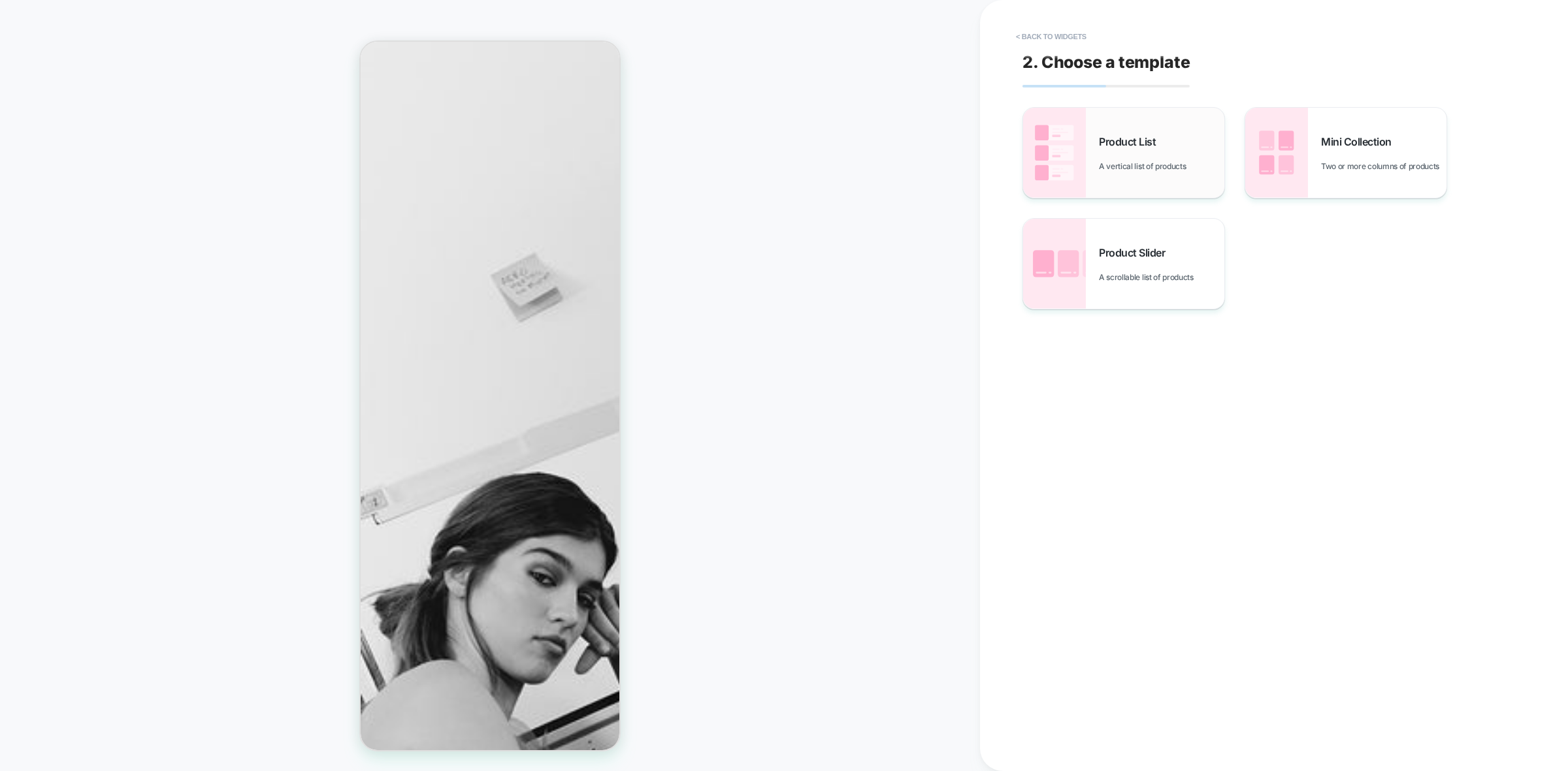
scroll to position [217, 0]
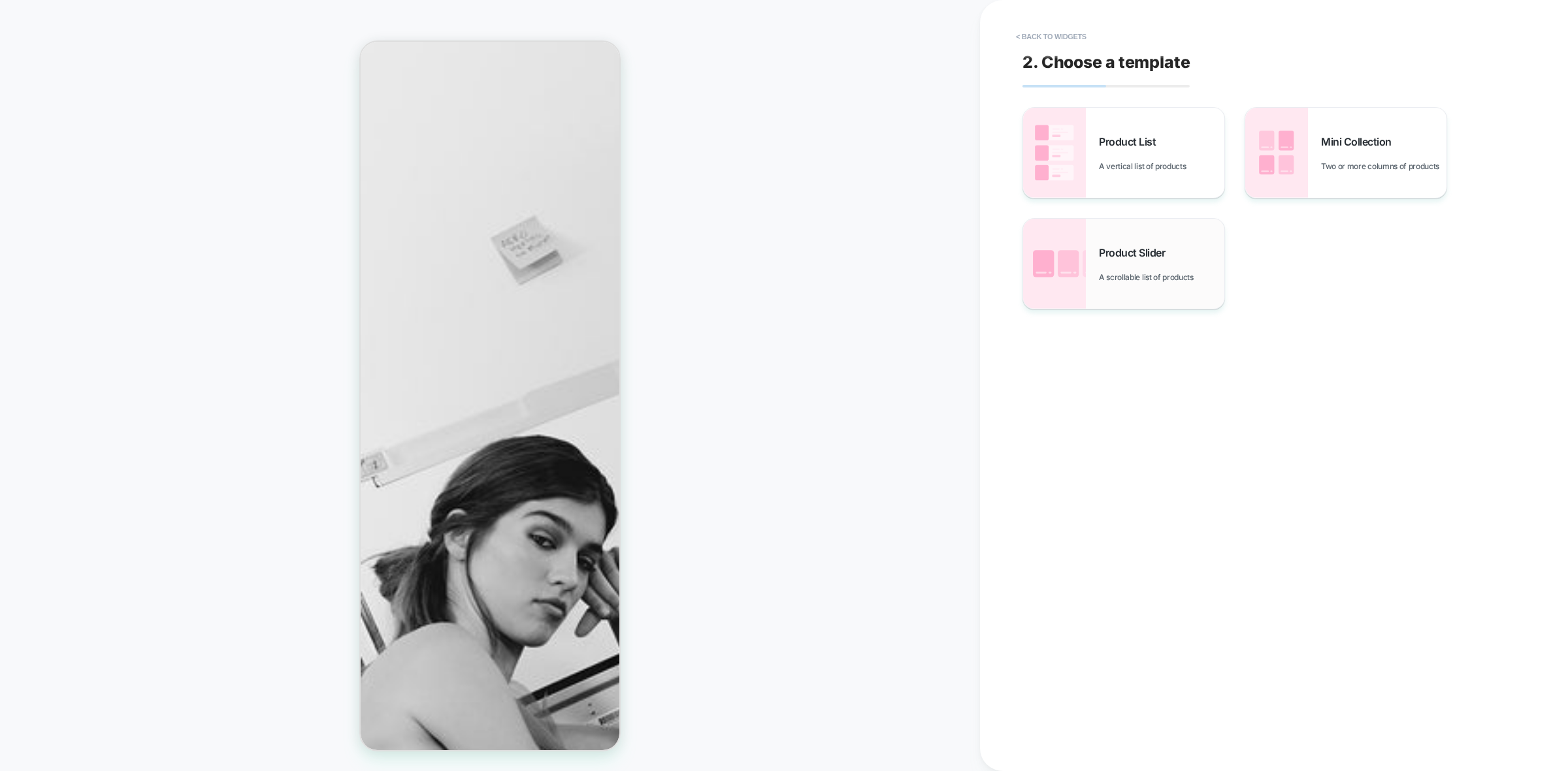
click at [1118, 263] on div "Product Slider A scrollable list of products" at bounding box center [1162, 264] width 126 height 36
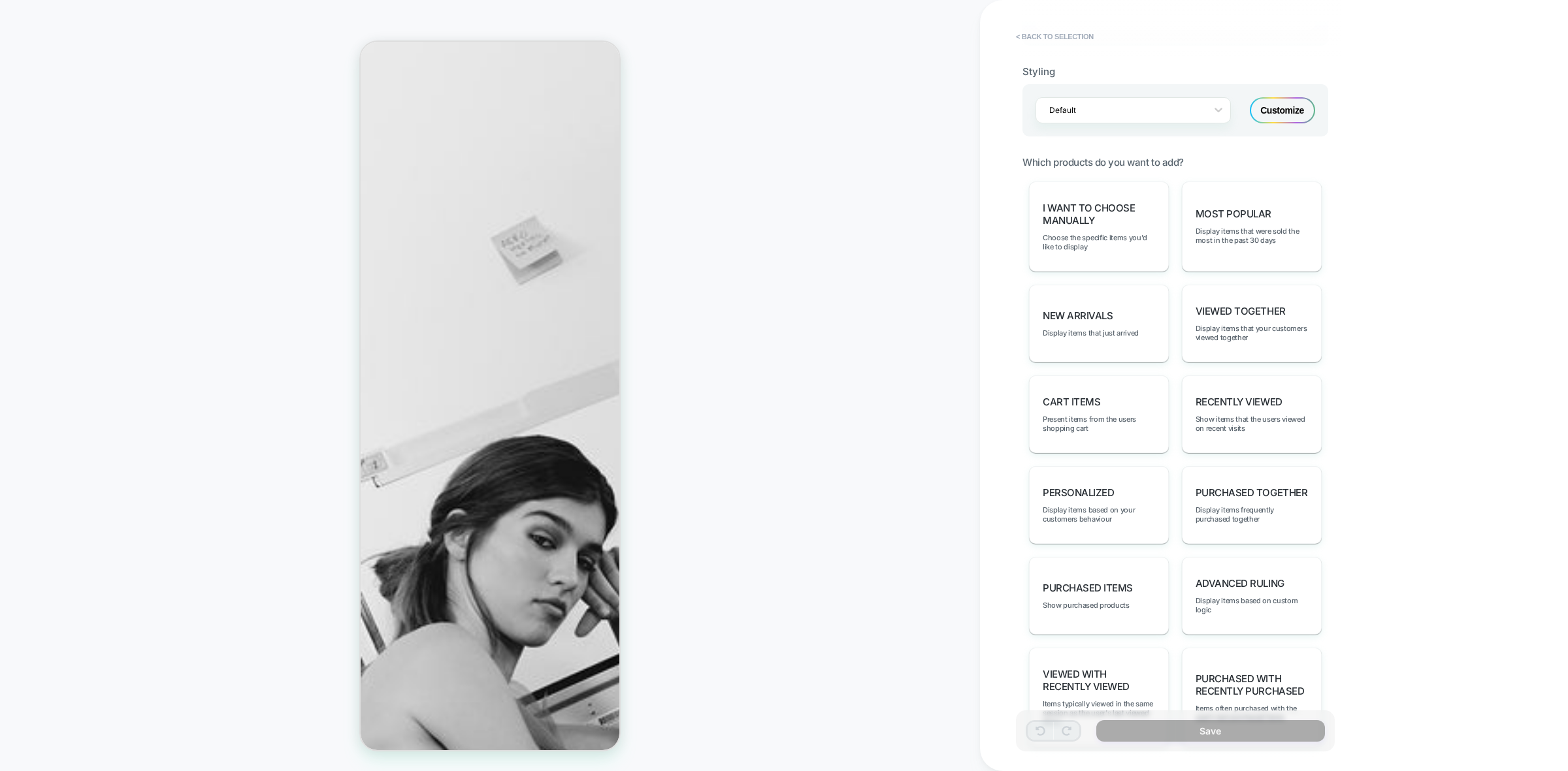
scroll to position [611, 0]
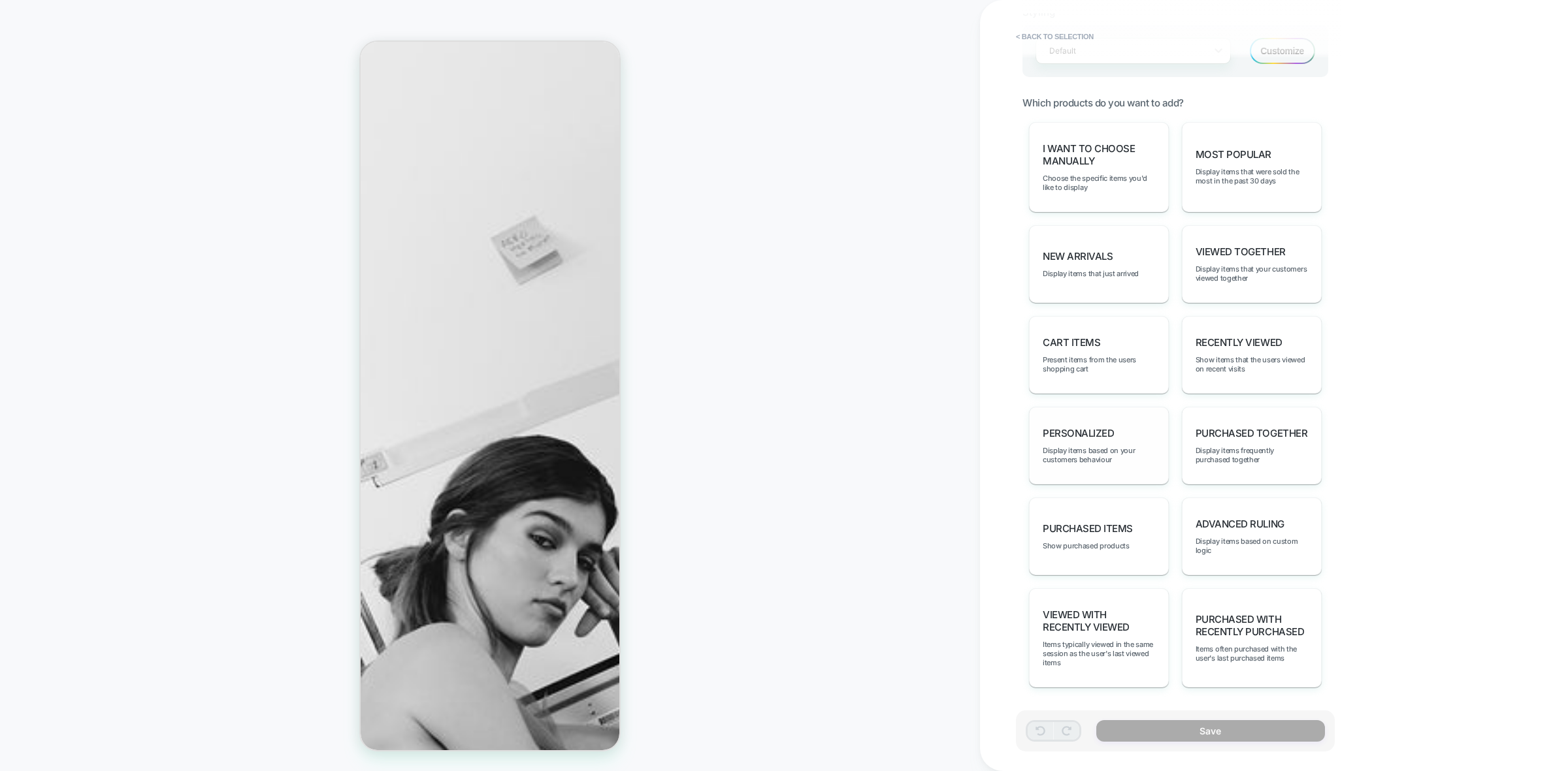
click at [1088, 433] on span "personalized" at bounding box center [1078, 433] width 71 height 13
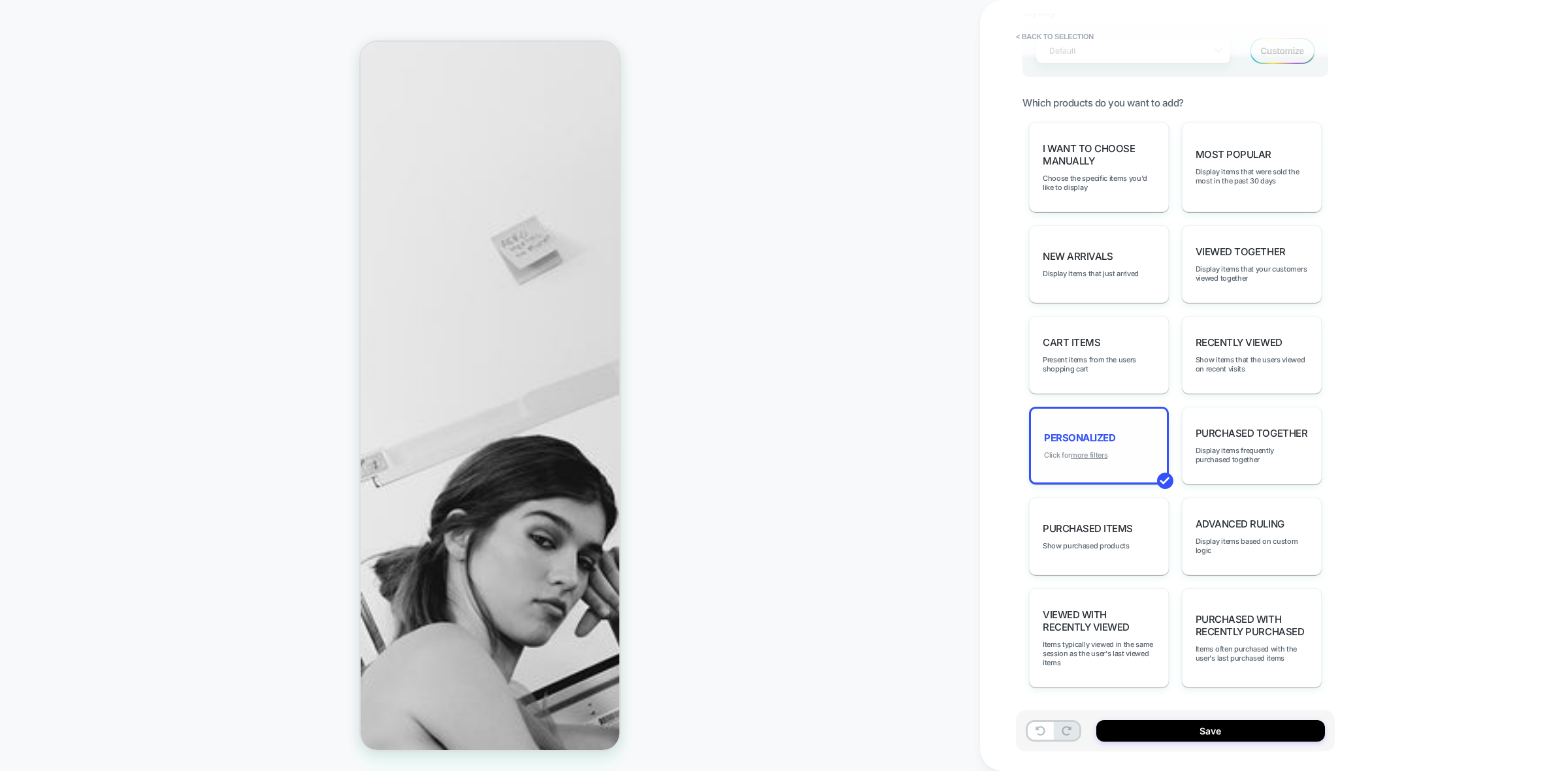
click at [1099, 455] on u "more filters" at bounding box center [1089, 455] width 37 height 9
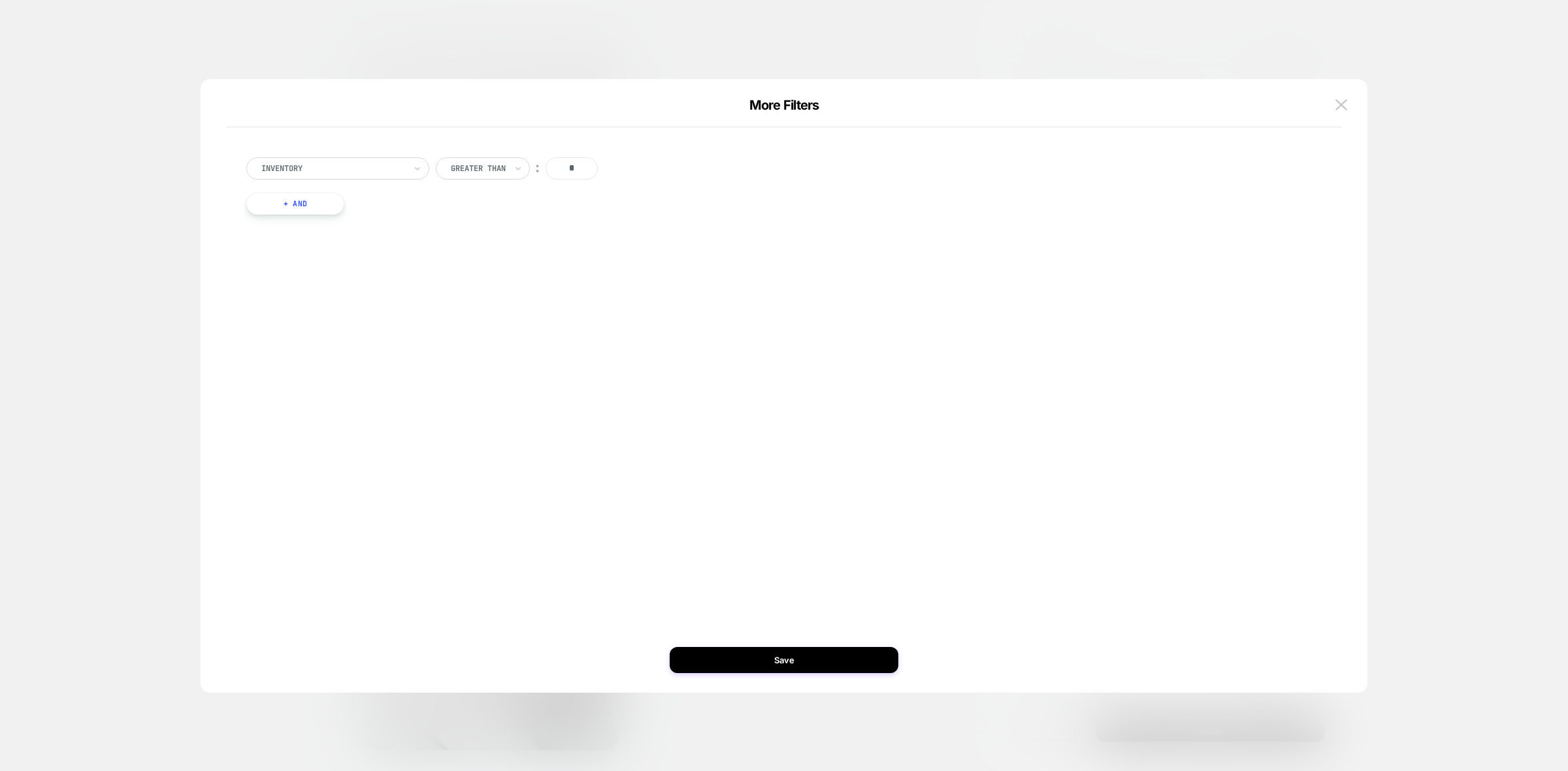
click at [1331, 92] on div "Inventory Greater Than ︰ * + And" at bounding box center [783, 392] width 1127 height 601
drag, startPoint x: 1341, startPoint y: 92, endPoint x: 1343, endPoint y: 101, distance: 9.2
click at [1343, 98] on div "More Filters Inventory Greater Than ︰ * + And Save" at bounding box center [783, 392] width 1167 height 601
click at [1343, 101] on img at bounding box center [1341, 104] width 12 height 11
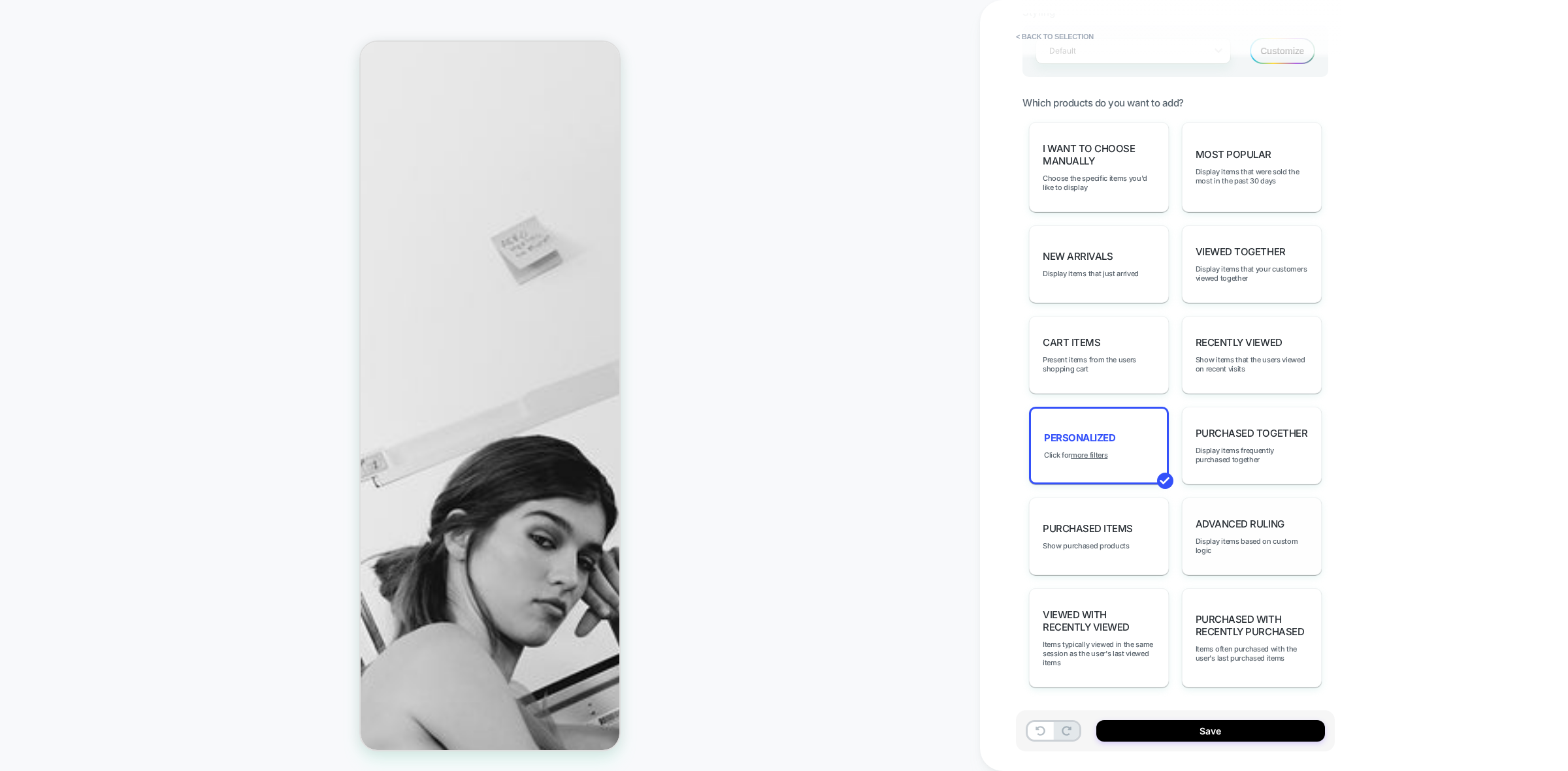
click at [1251, 534] on div "Advanced Ruling Display items based on custom logic" at bounding box center [1251, 536] width 140 height 78
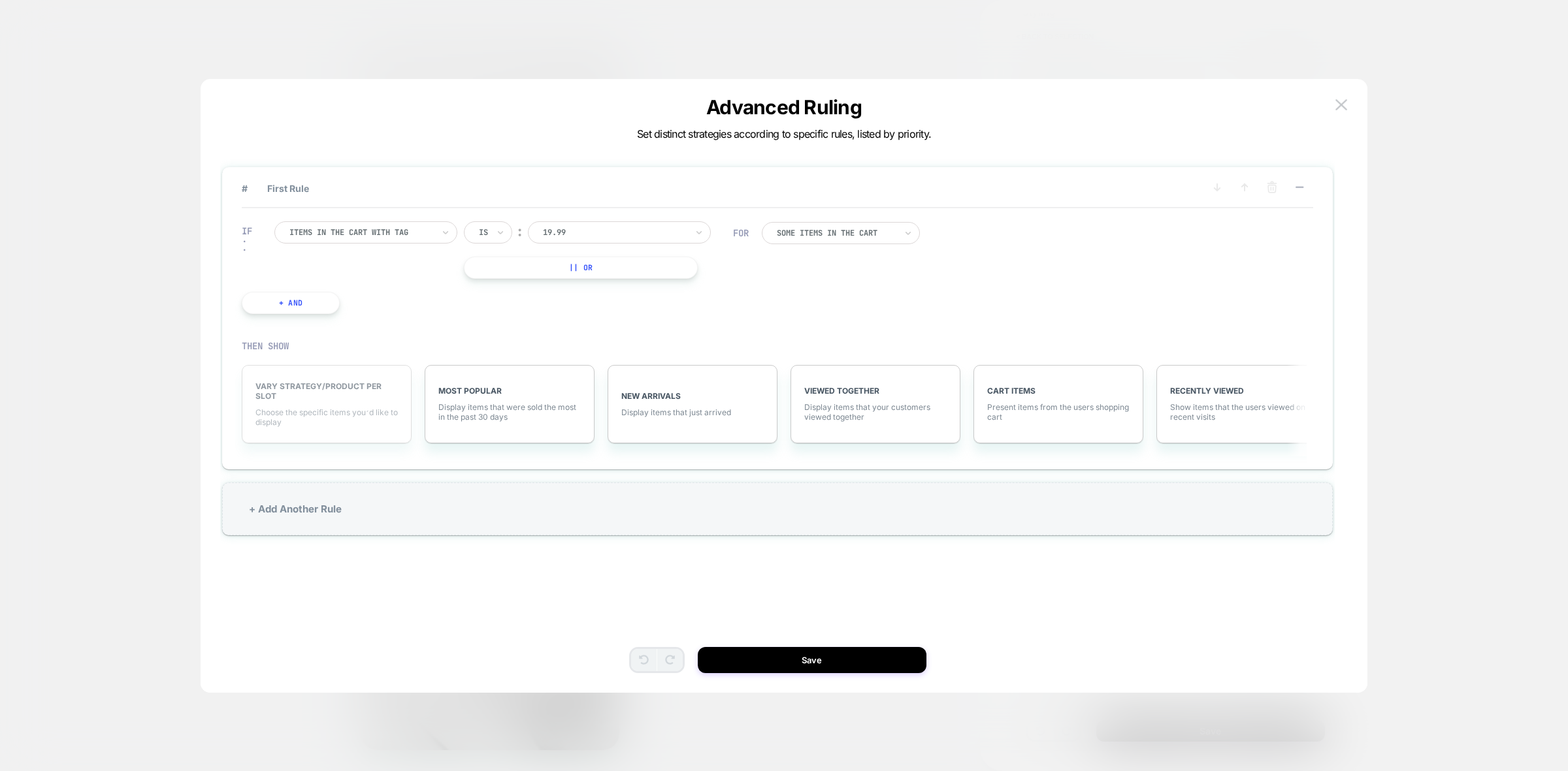
click at [289, 418] on span "Choose the specific items you׳d like to display" at bounding box center [326, 417] width 142 height 20
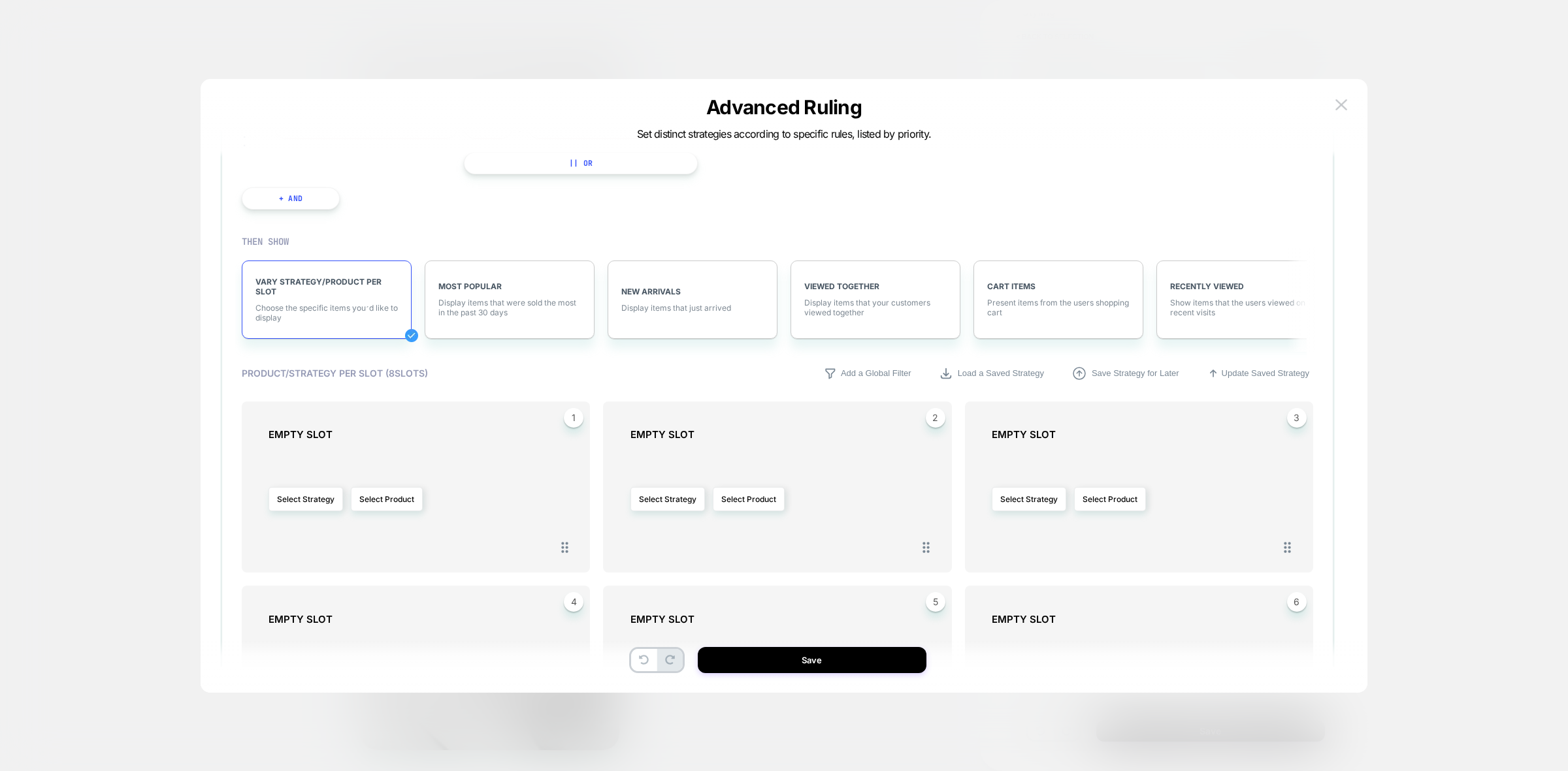
scroll to position [163, 0]
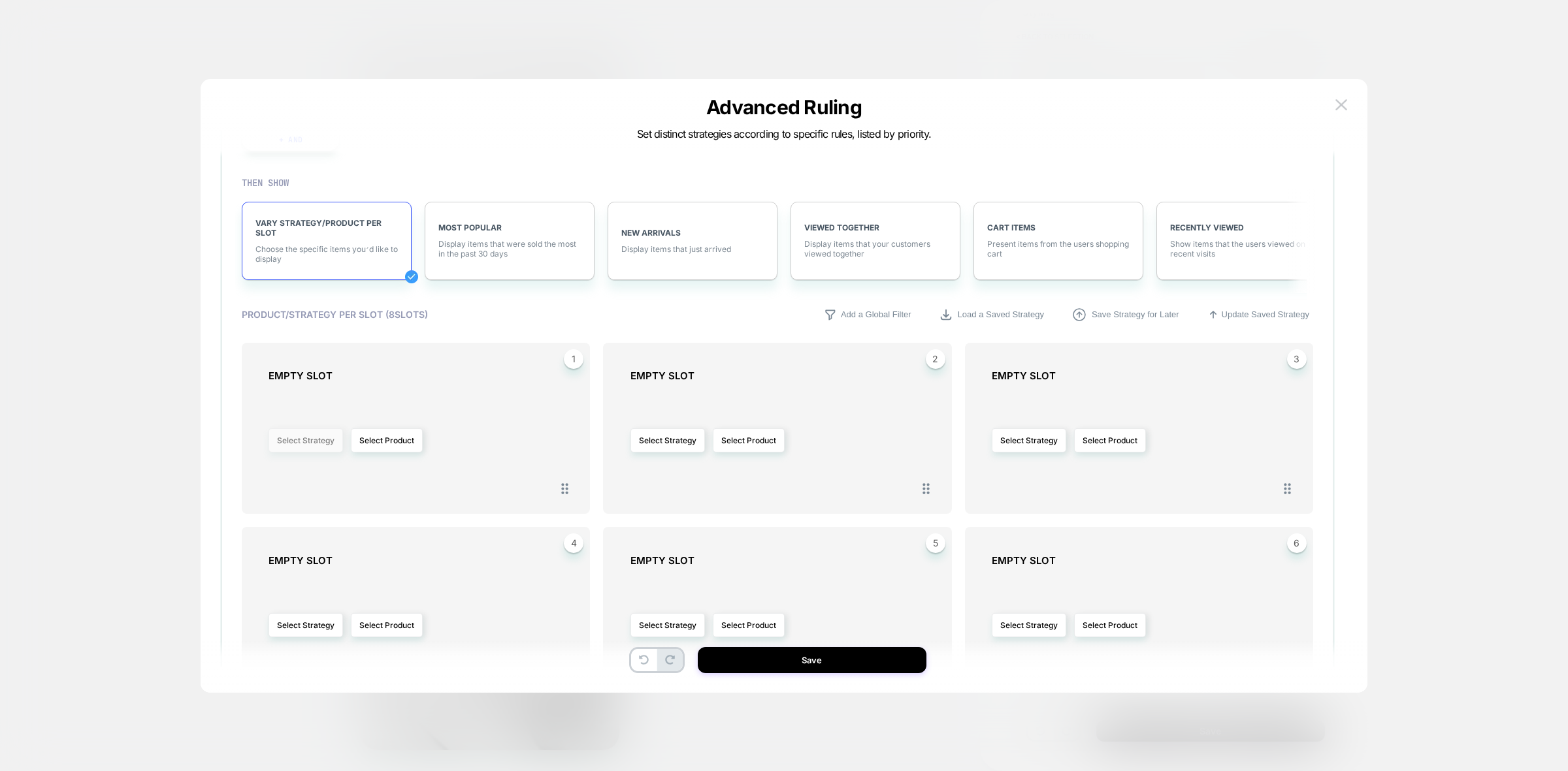
click at [314, 446] on button "Select Strategy" at bounding box center [306, 440] width 75 height 24
click at [674, 436] on button "Select Strategy" at bounding box center [667, 440] width 75 height 24
click at [320, 439] on button "Select Strategy" at bounding box center [306, 440] width 75 height 24
click at [281, 513] on span "Viewed Together" at bounding box center [269, 514] width 64 height 9
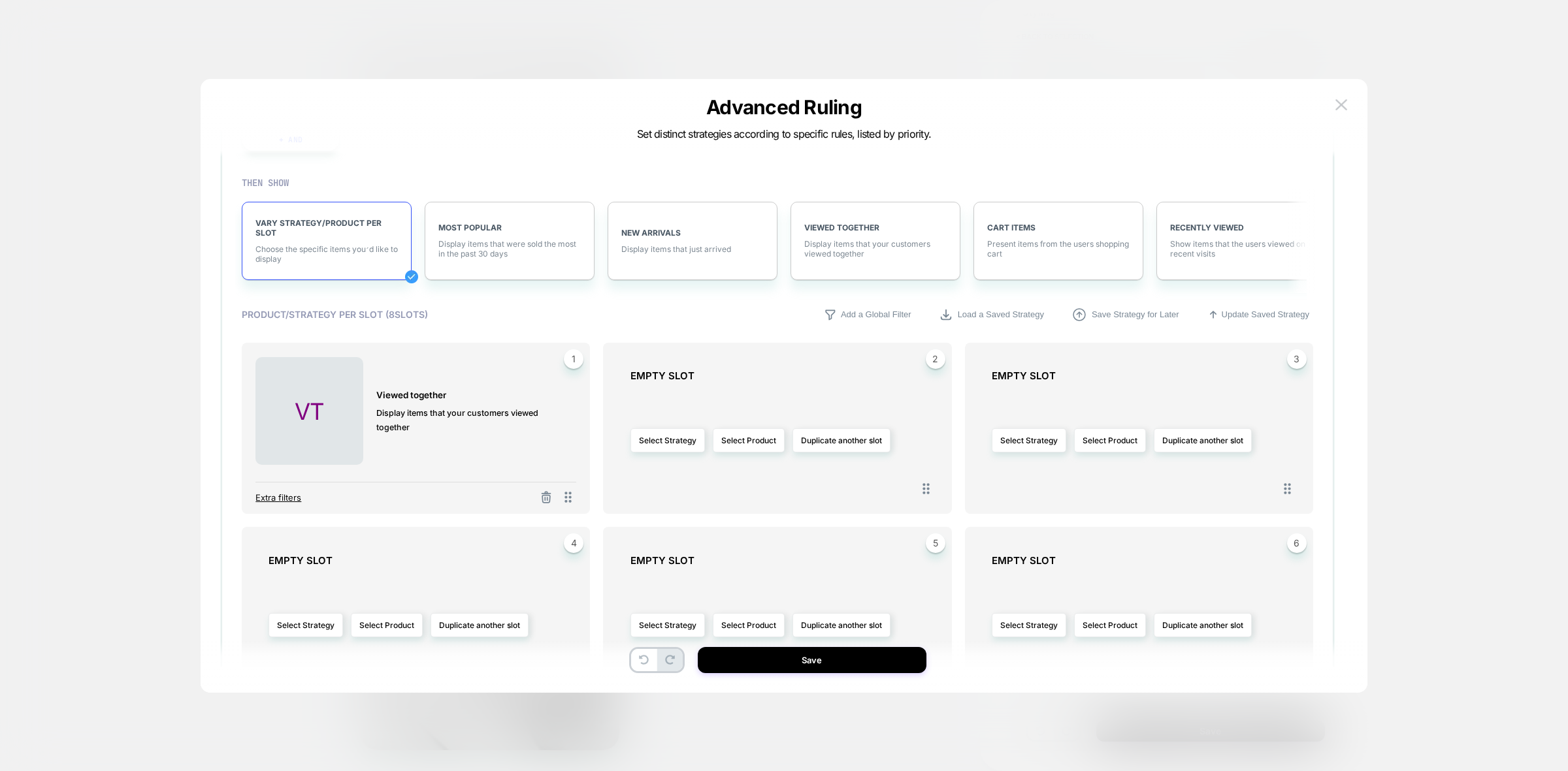
click at [281, 495] on span "Extra filters" at bounding box center [278, 497] width 46 height 10
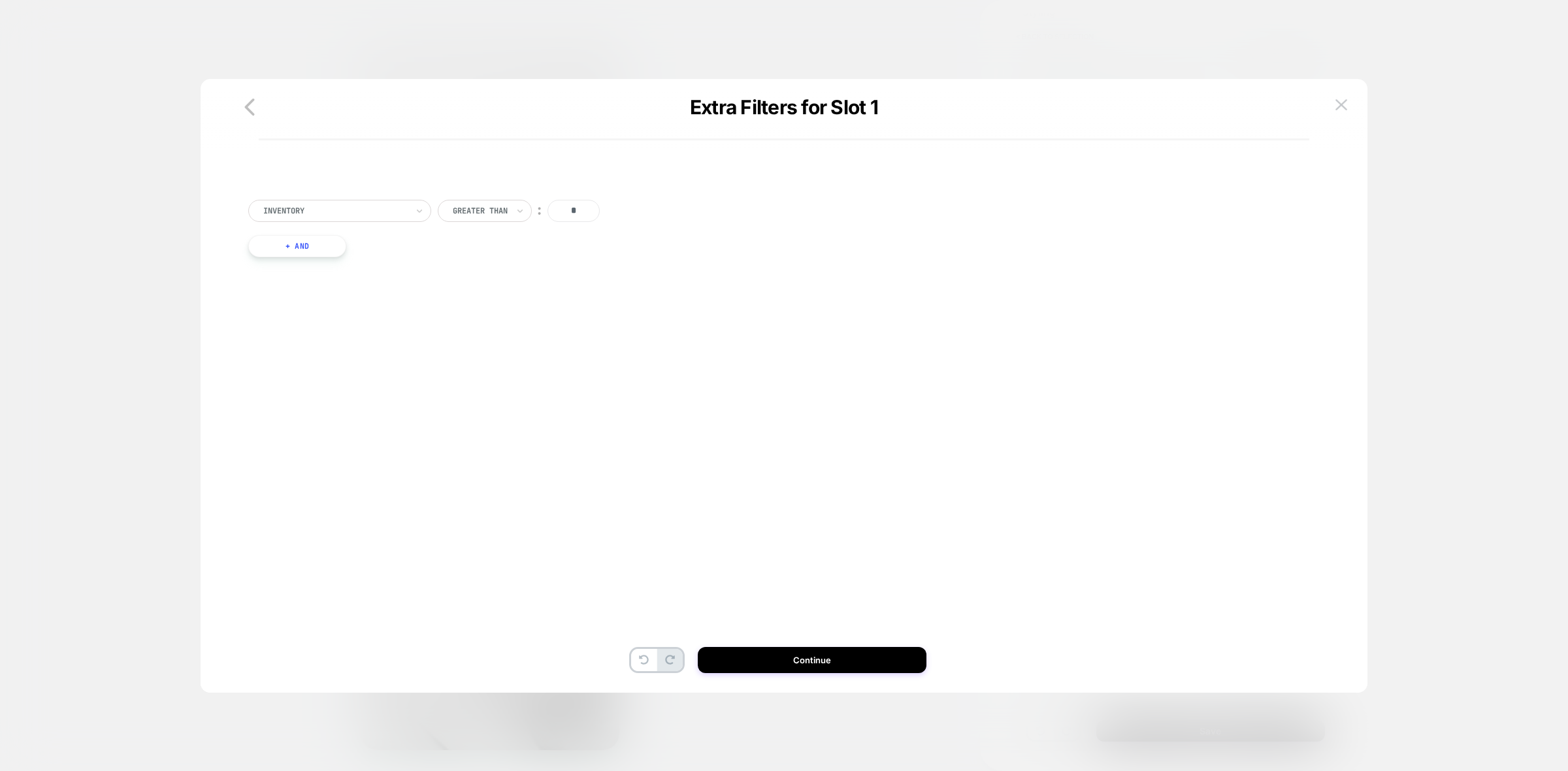
scroll to position [0, 0]
click at [1346, 103] on img at bounding box center [1341, 104] width 12 height 11
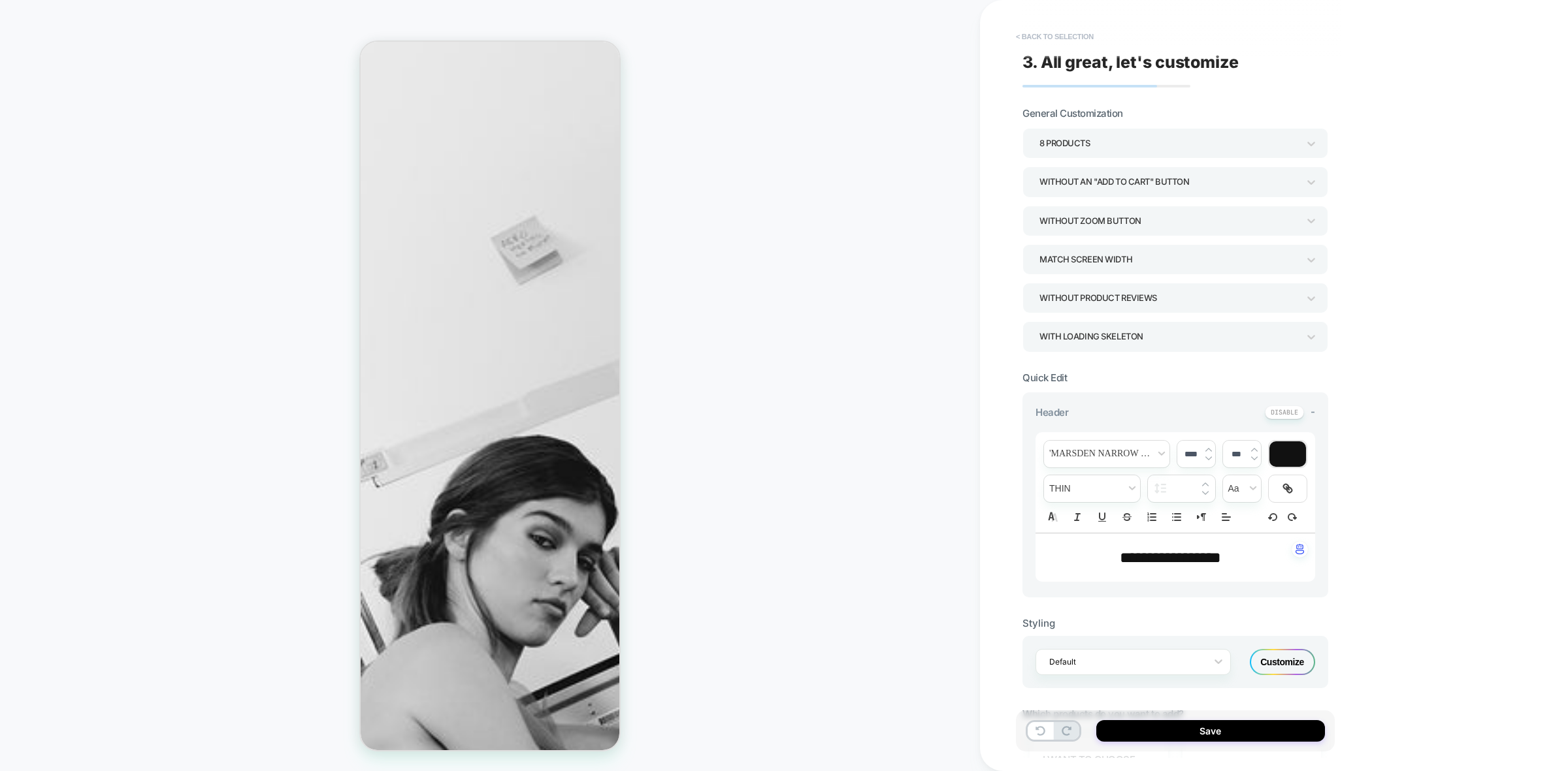
click at [1058, 35] on button "< Back to selection" at bounding box center [1055, 36] width 91 height 21
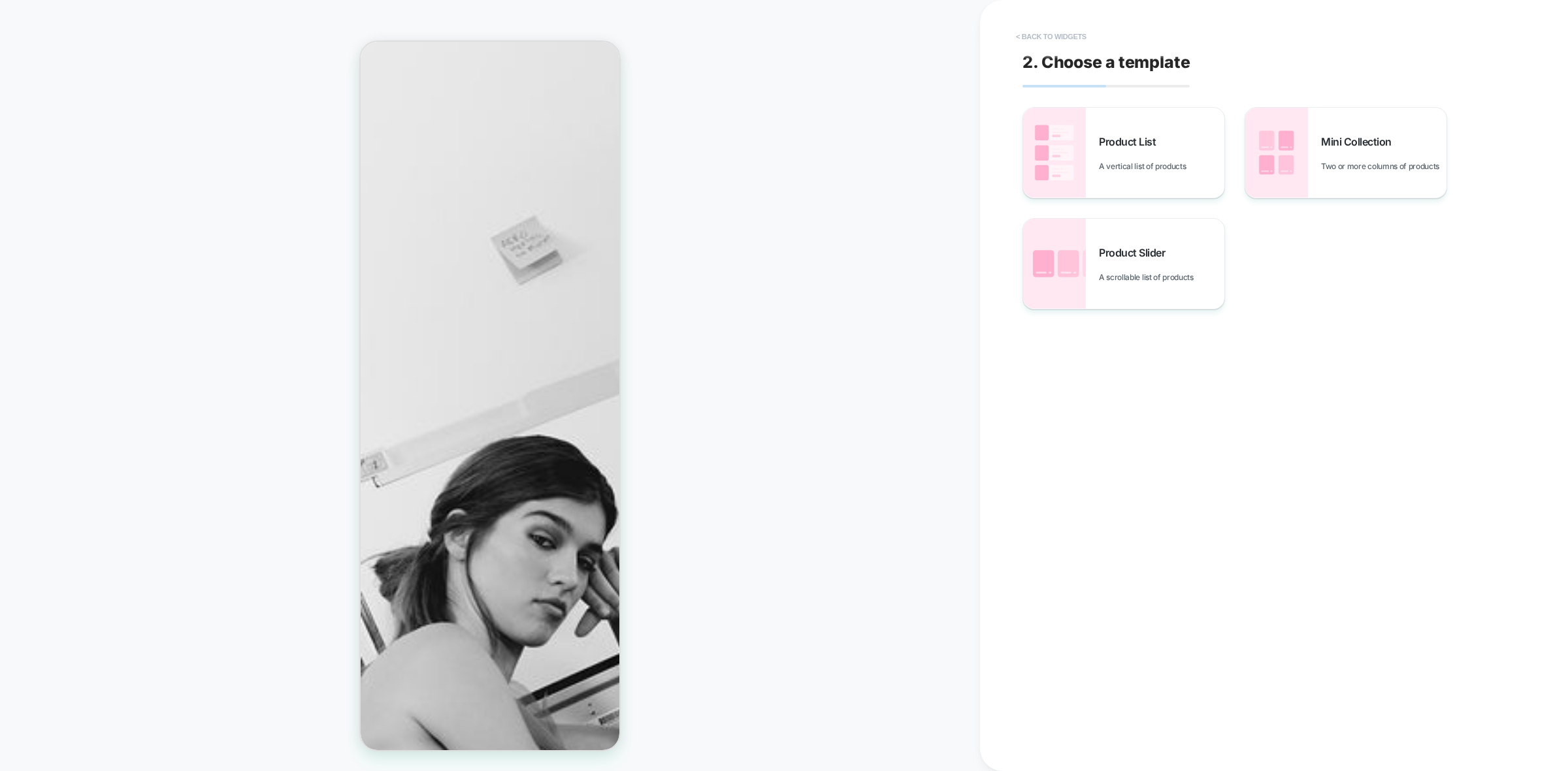
click at [1067, 36] on button "< Back to widgets" at bounding box center [1051, 36] width 83 height 21
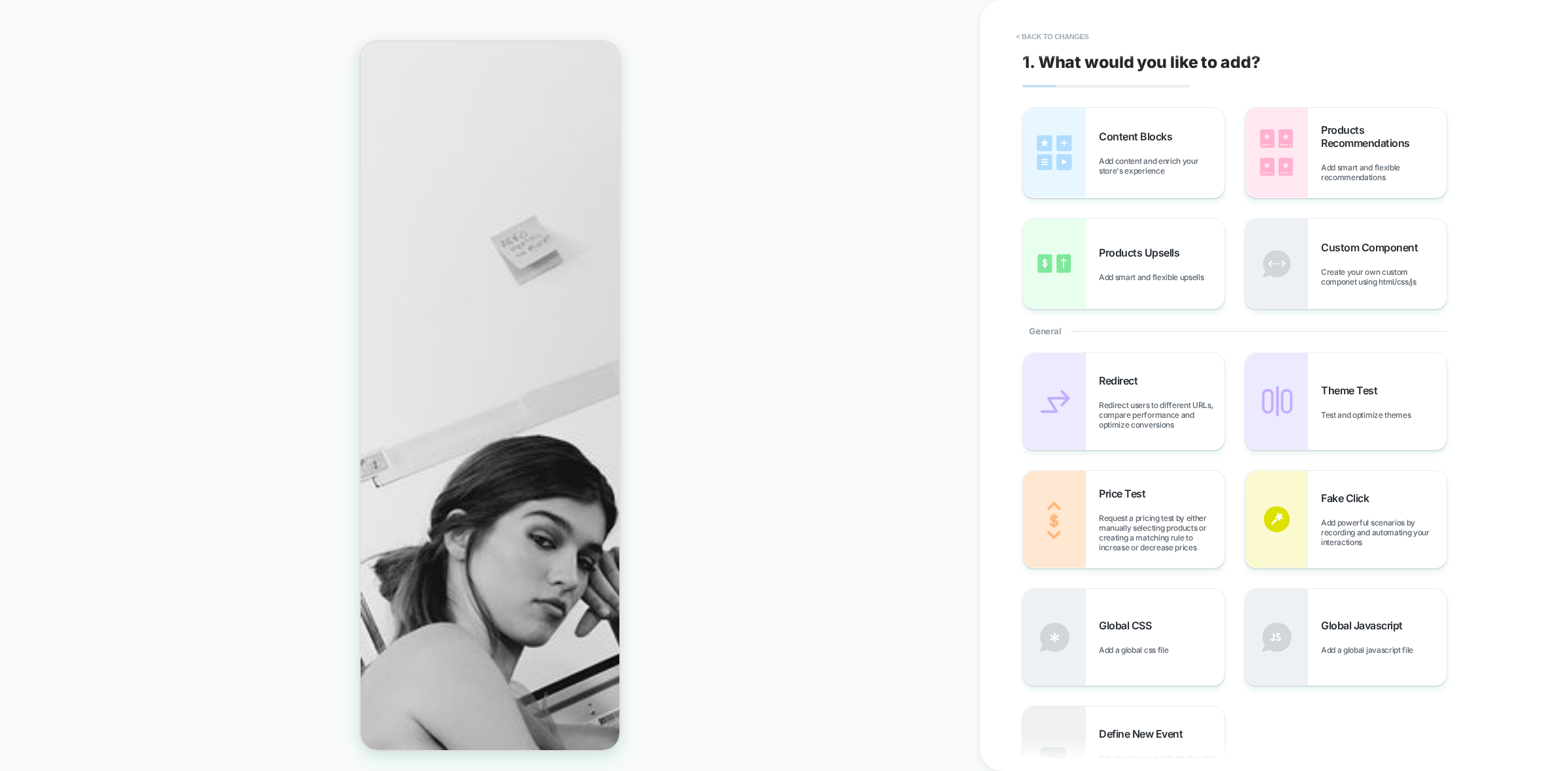
scroll to position [180, 0]
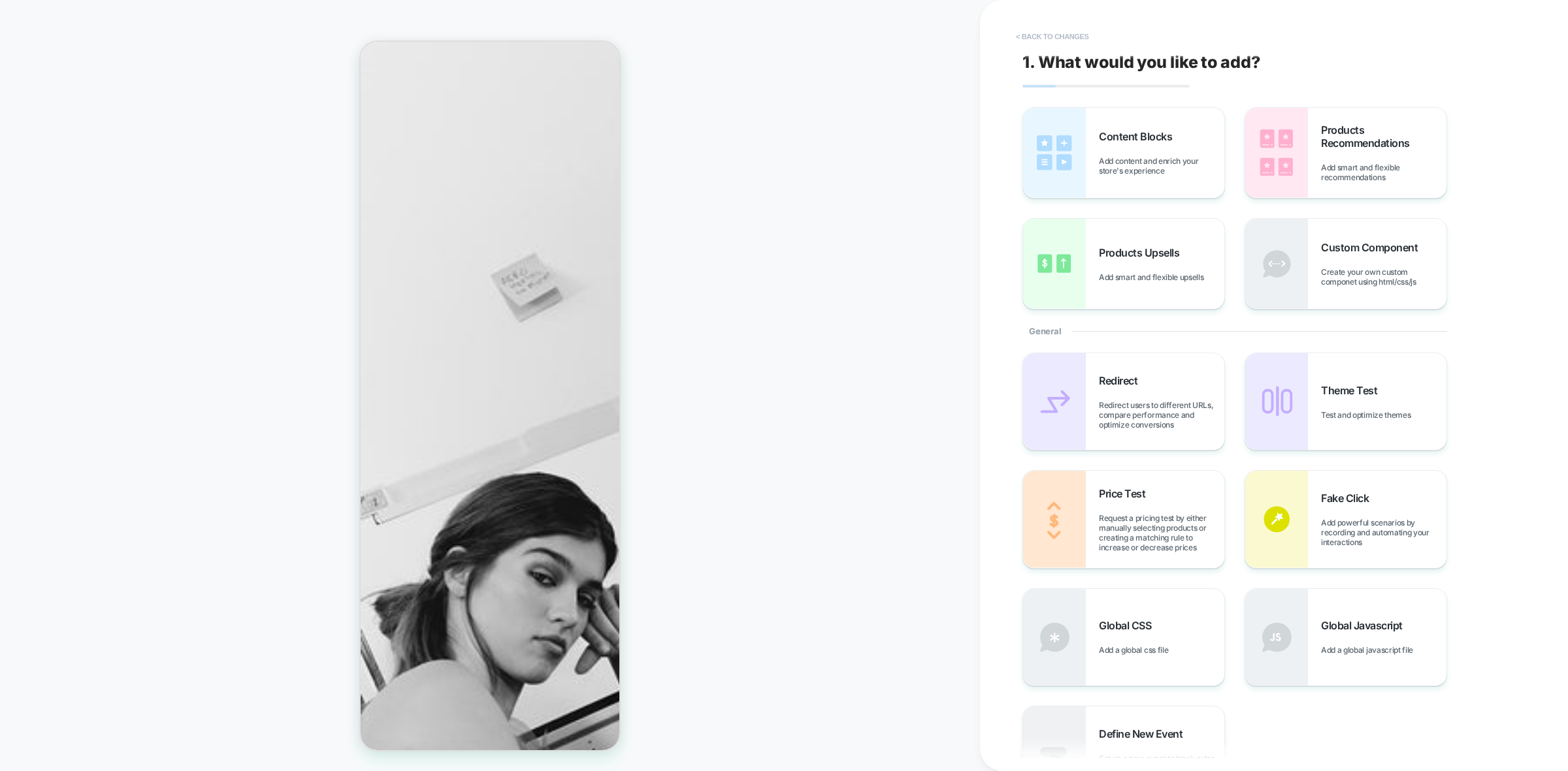
click at [1076, 37] on button "< Back to changes" at bounding box center [1053, 36] width 86 height 21
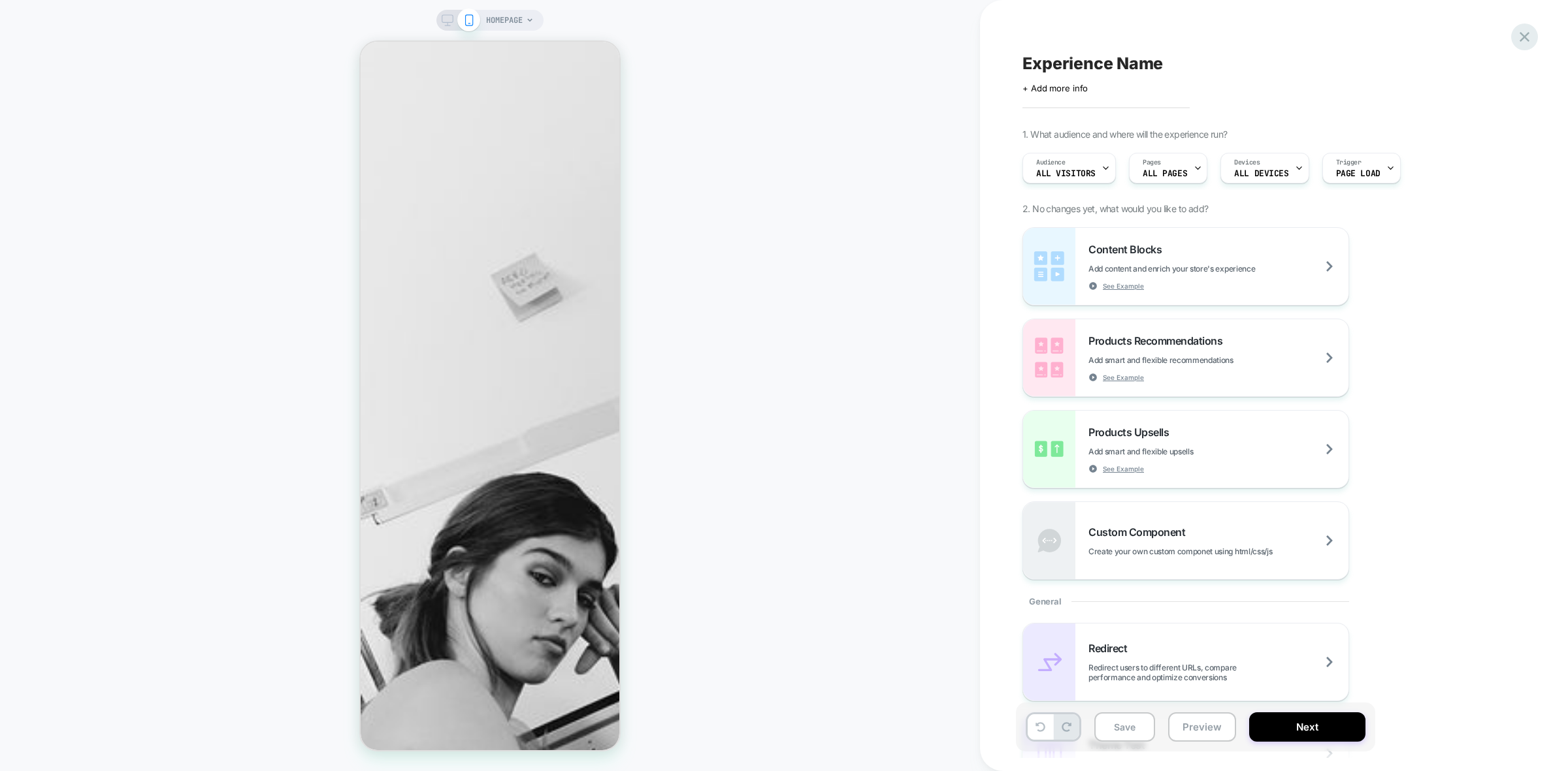
click at [1523, 35] on icon at bounding box center [1524, 37] width 9 height 9
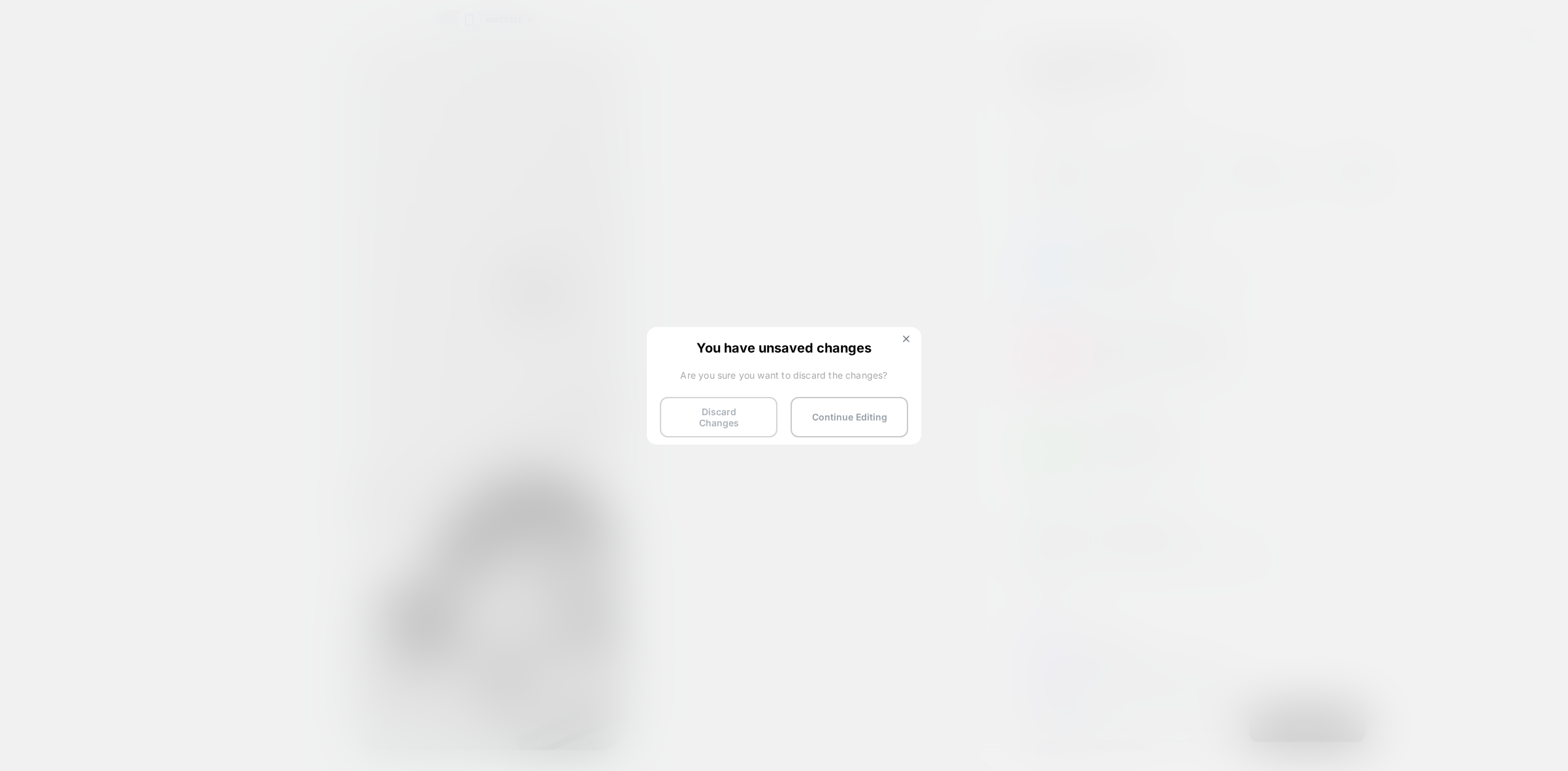
click at [714, 409] on button "Discard Changes" at bounding box center [719, 418] width 118 height 41
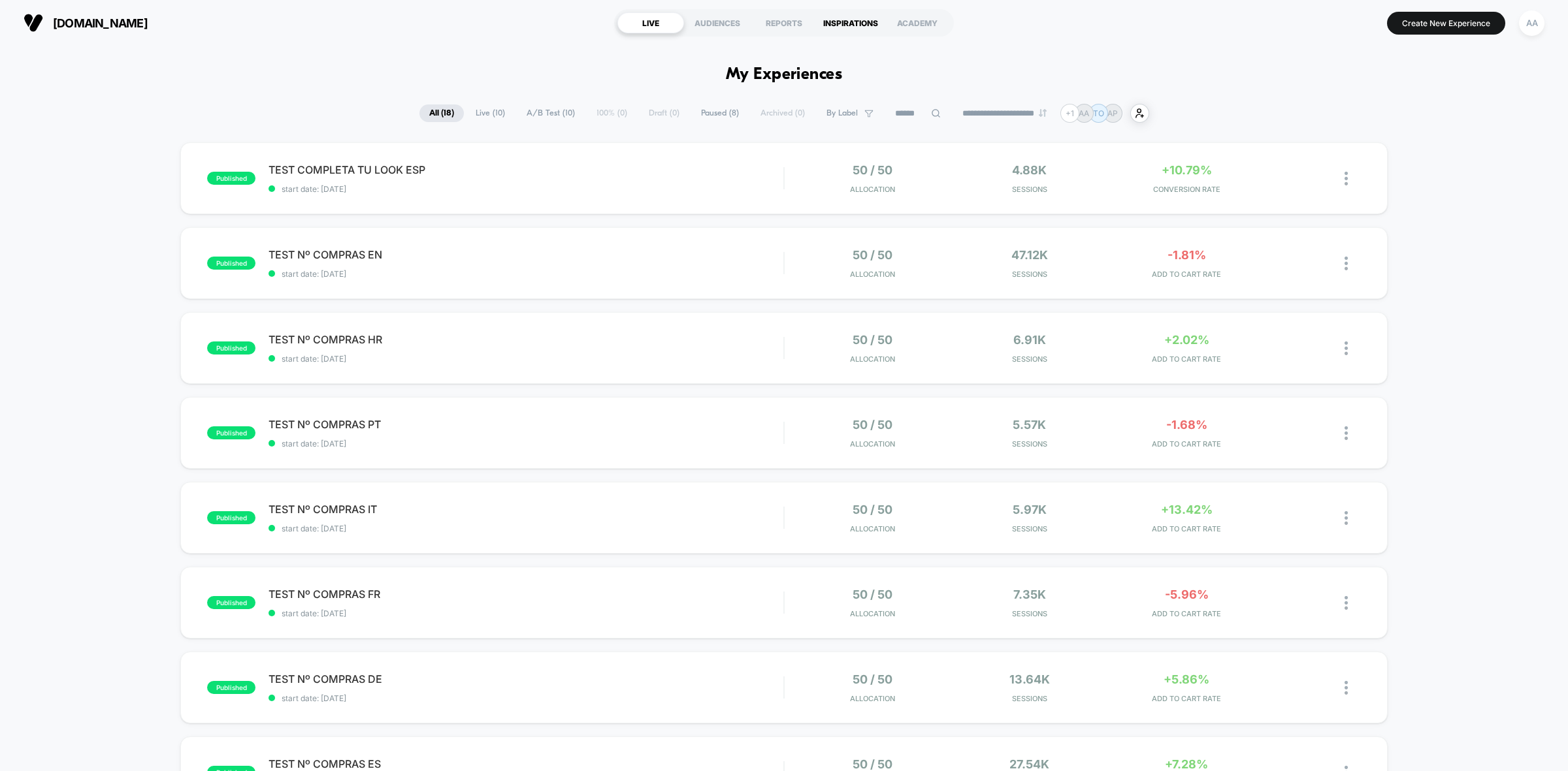
click at [855, 20] on div "INSPIRATIONS" at bounding box center [850, 23] width 67 height 21
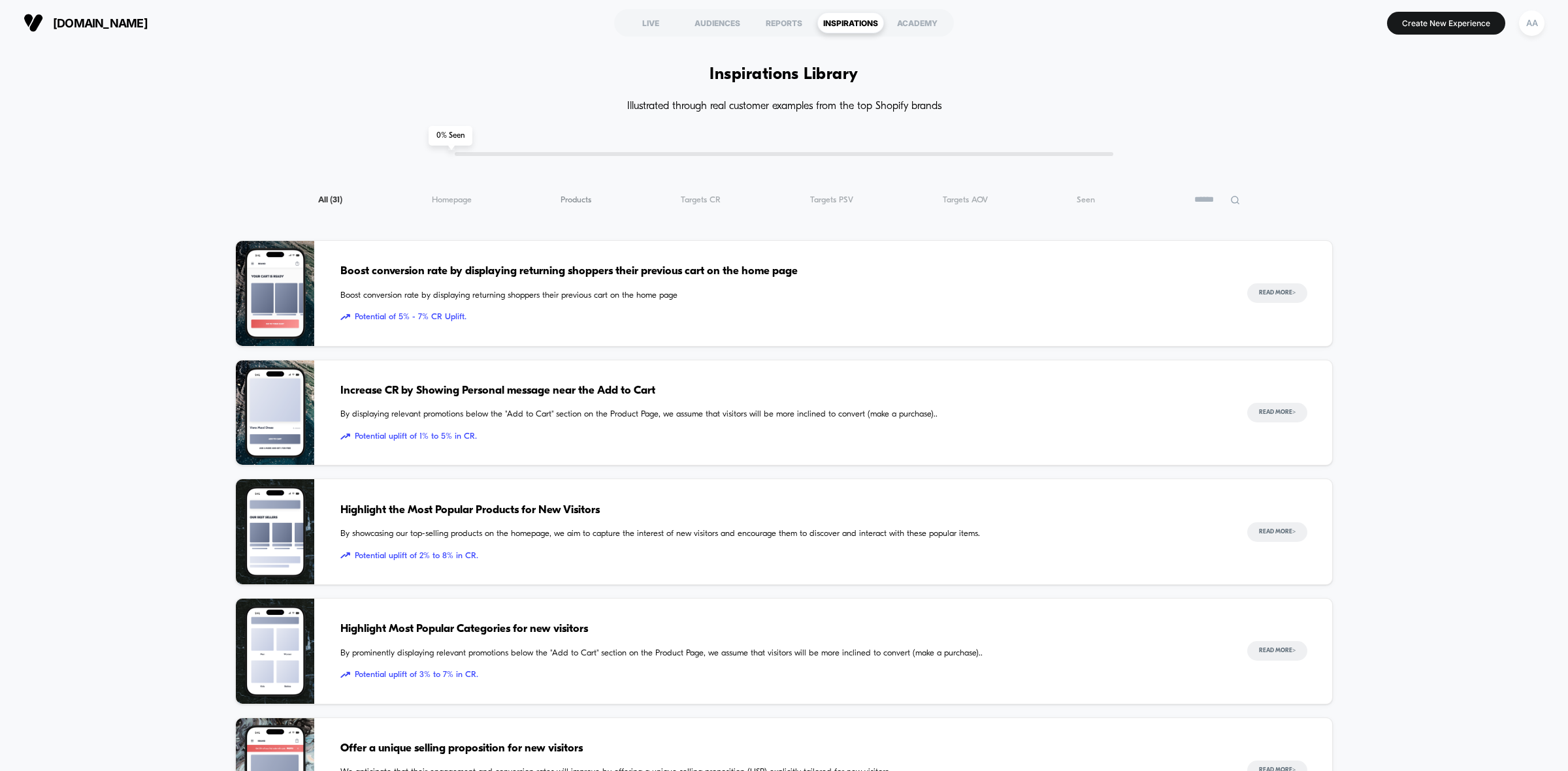
click at [590, 199] on span "Products ( 31 )" at bounding box center [575, 200] width 31 height 9
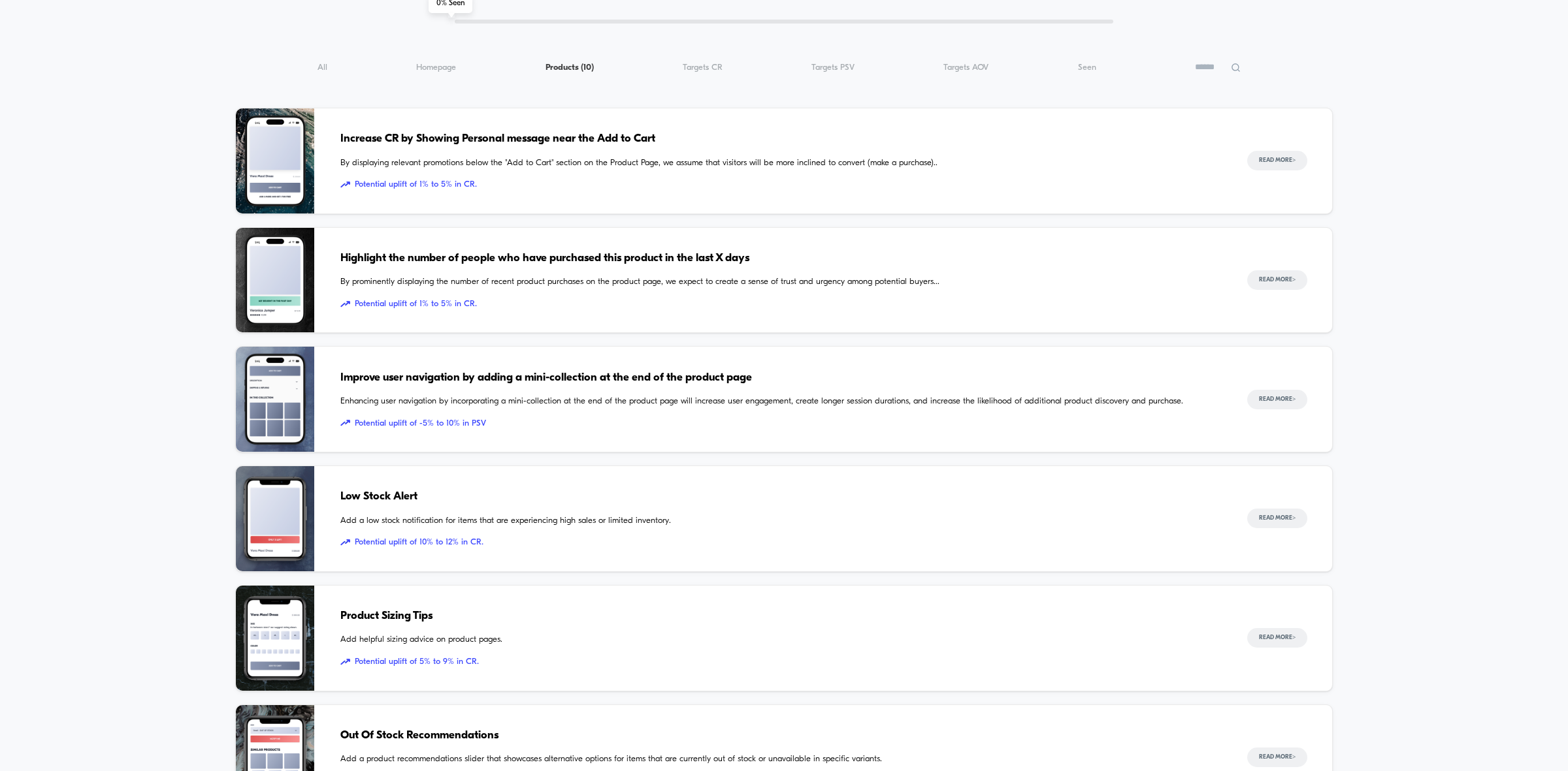
scroll to position [163, 0]
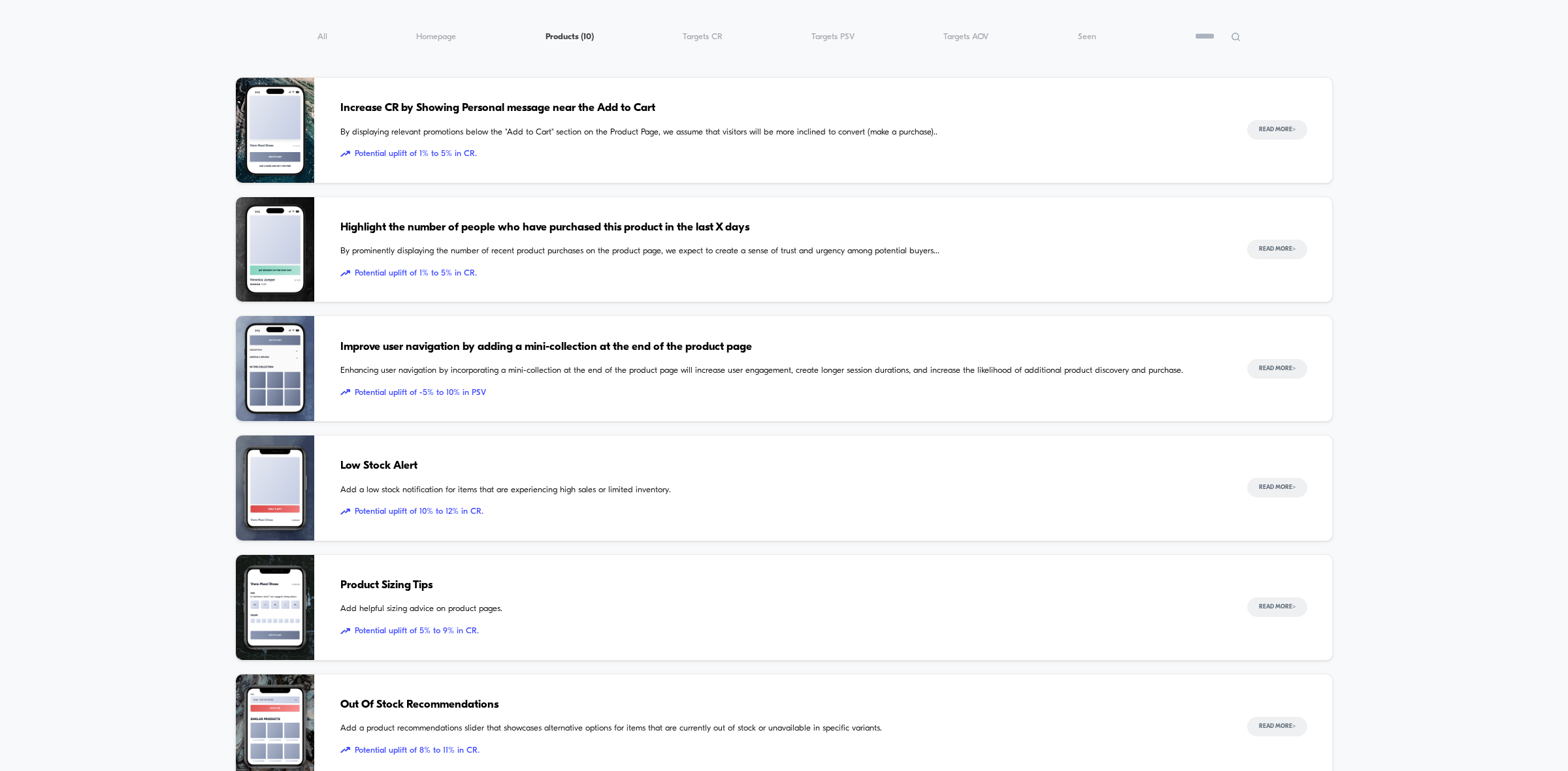
click at [436, 513] on span "Potential uplift of 10% to 12% in CR." at bounding box center [780, 512] width 881 height 13
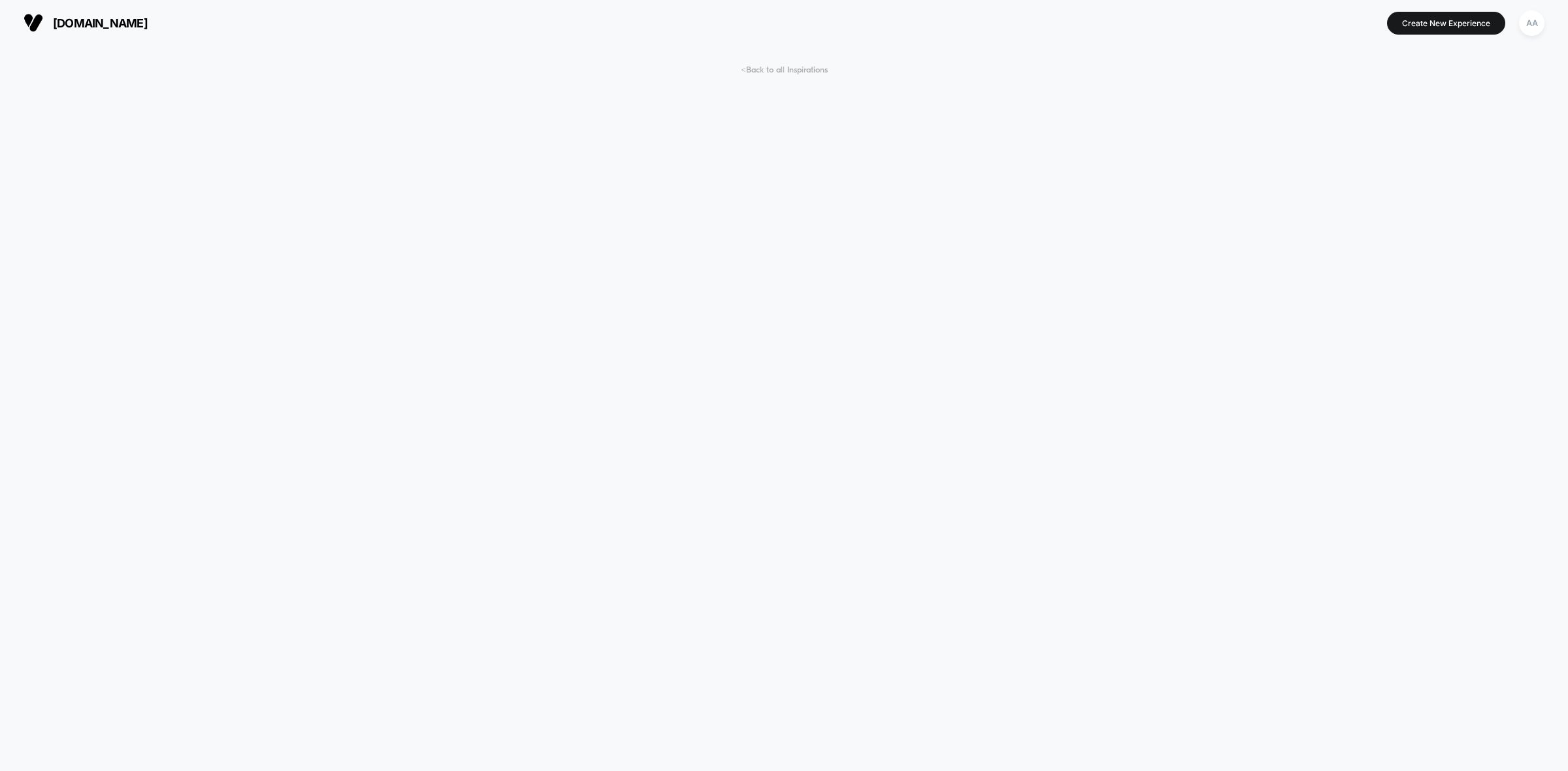
click at [808, 67] on span "< Back to all Inspirations" at bounding box center [784, 70] width 87 height 9
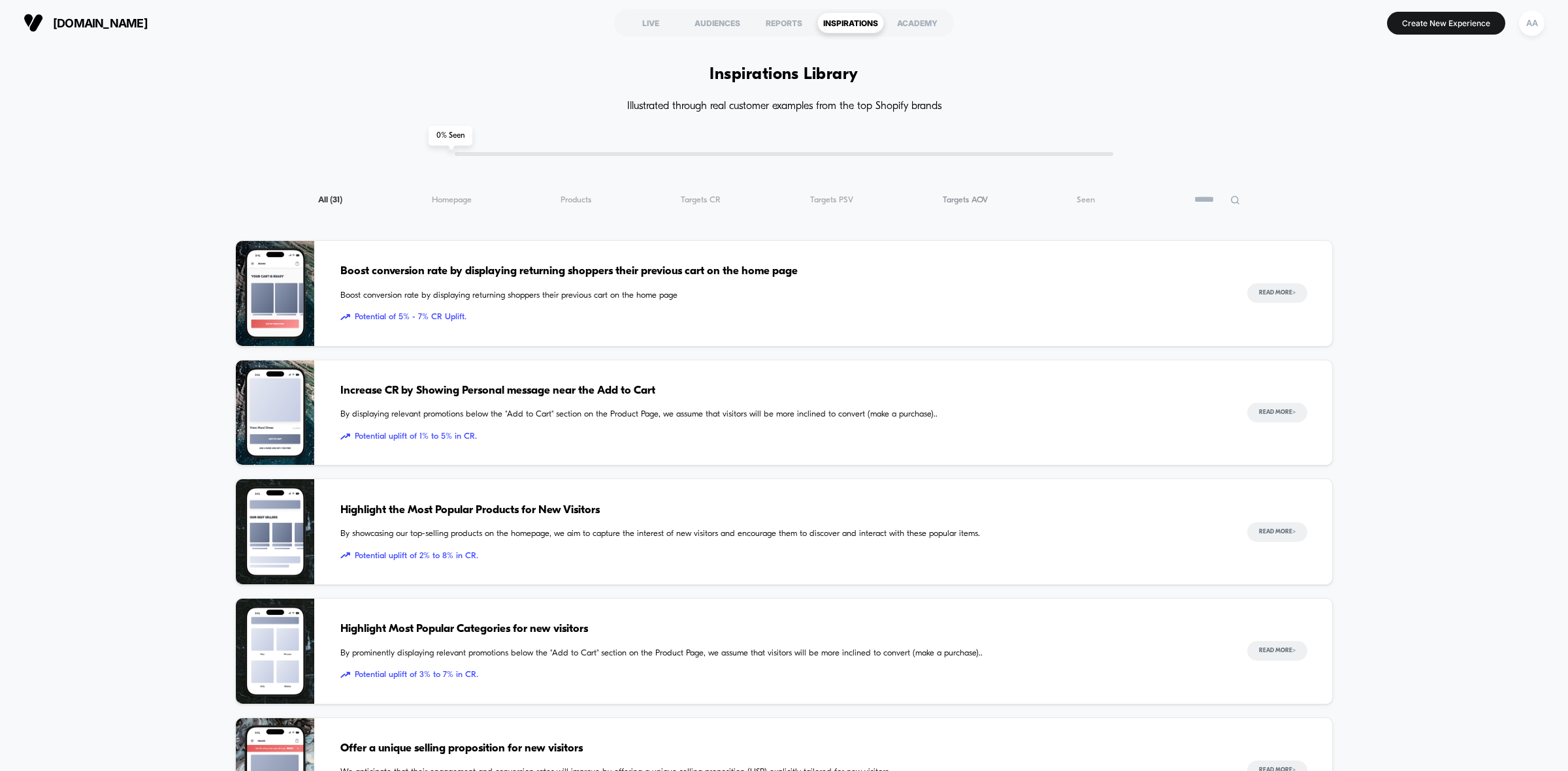
click at [976, 203] on span "Targets AOV ( 31 )" at bounding box center [965, 200] width 45 height 9
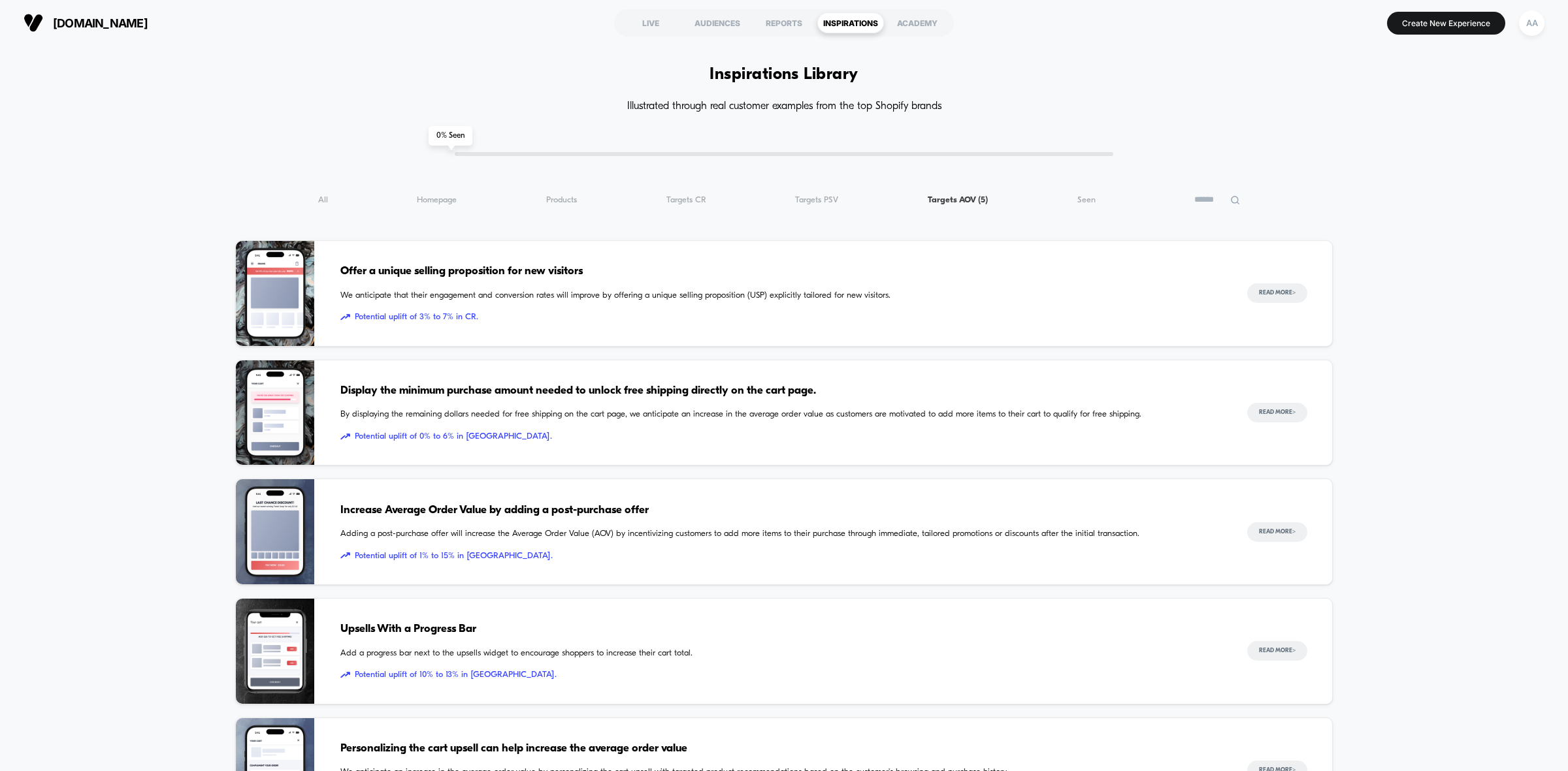
click at [1218, 200] on input at bounding box center [1216, 199] width 65 height 16
click at [1026, 197] on div "All ( 5 ) Homepage ( 5 ) Products ( 5 ) Targets CR ( 5 ) Targets PSV ( 5 ) Targ…" at bounding box center [783, 199] width 1097 height 16
click at [648, 20] on div "LIVE" at bounding box center [650, 23] width 67 height 21
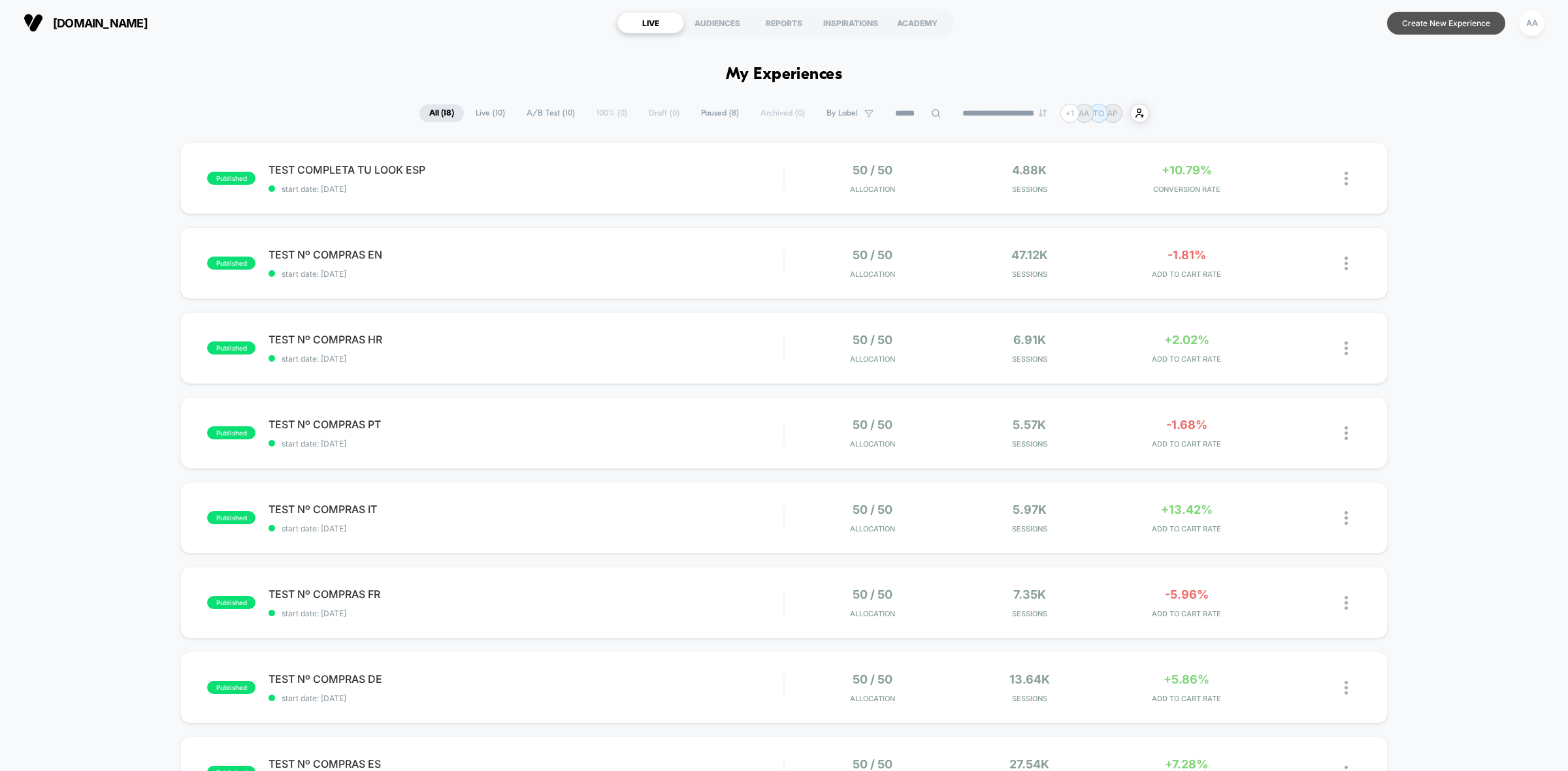
click at [1457, 25] on button "Create New Experience" at bounding box center [1445, 23] width 118 height 23
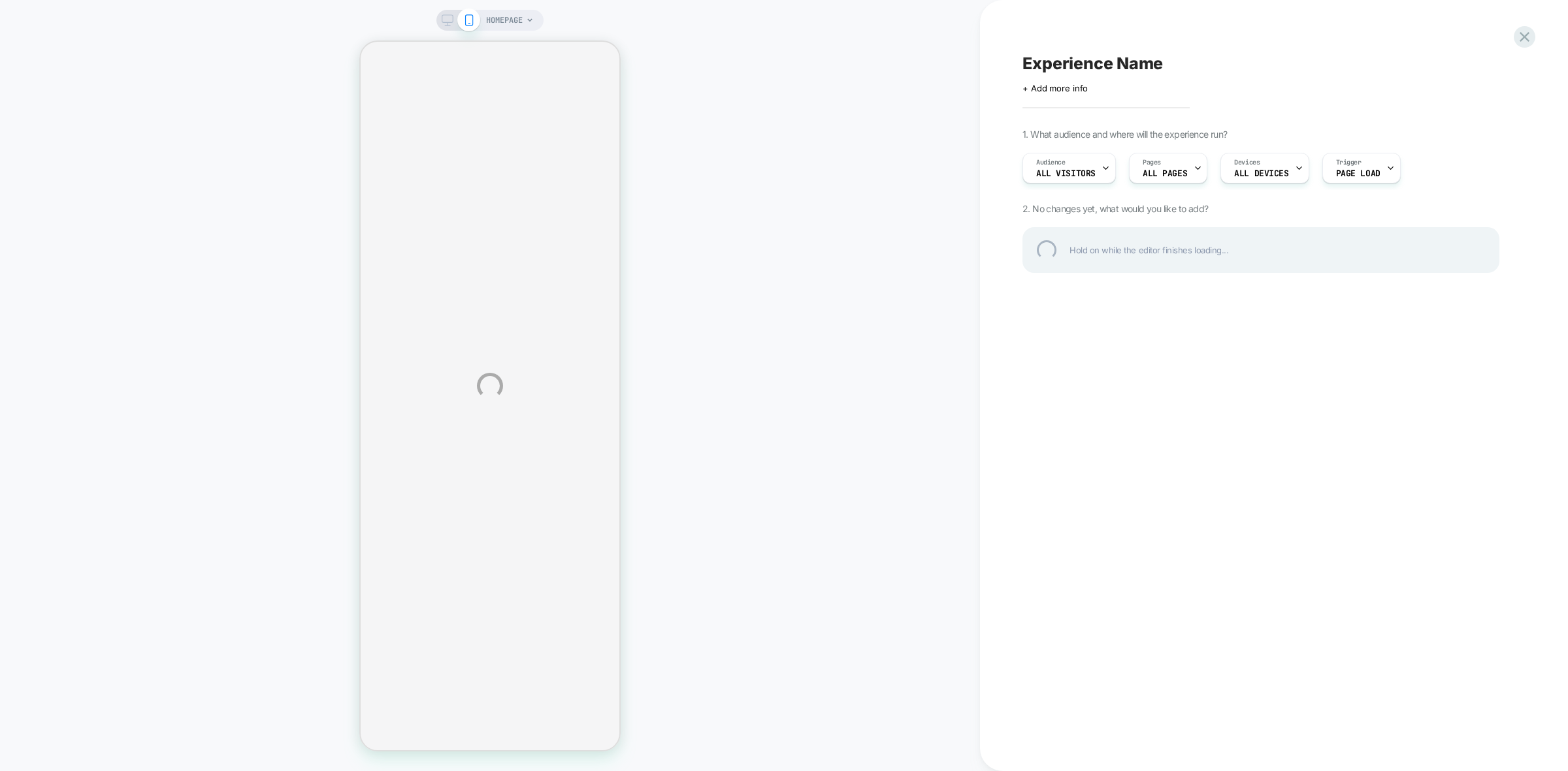
click at [518, 21] on div "HOMEPAGE Experience Name Click to edit experience details + Add more info 1. Wh…" at bounding box center [784, 386] width 1568 height 771
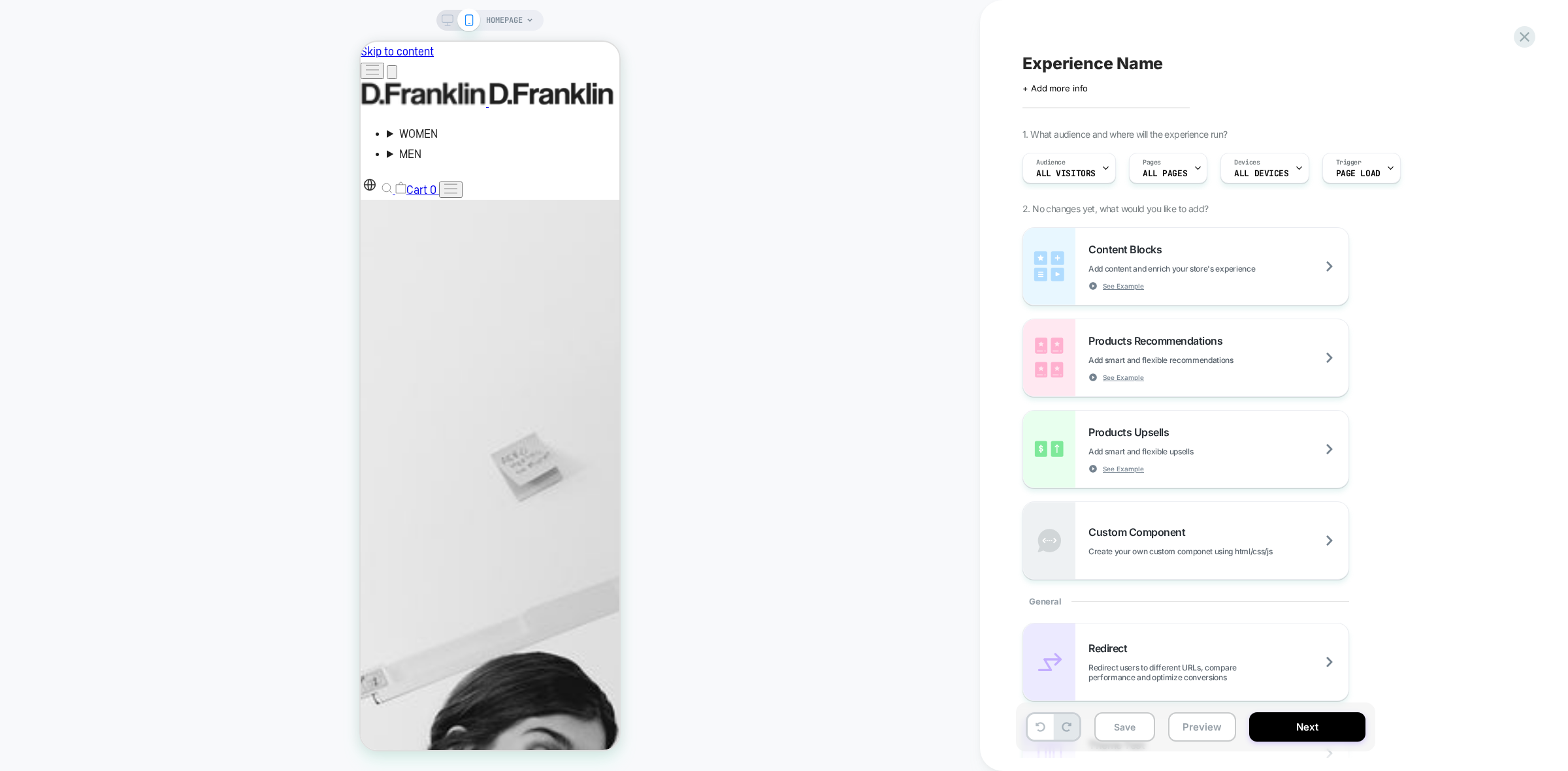
click at [526, 17] on icon at bounding box center [529, 20] width 8 height 8
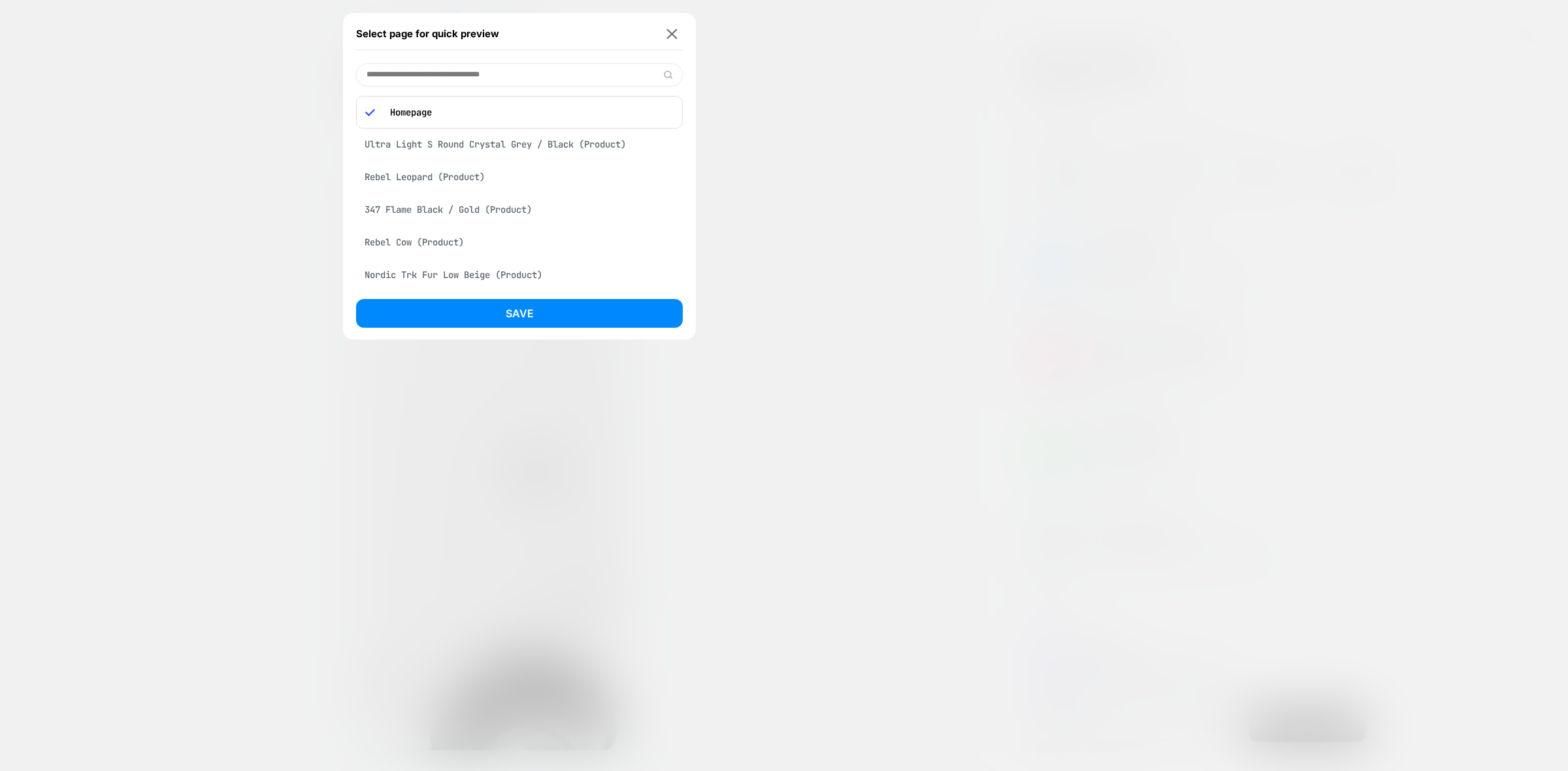
click at [489, 115] on p "Homepage" at bounding box center [528, 112] width 290 height 12
click at [489, 69] on input at bounding box center [519, 75] width 327 height 23
type input "**********"
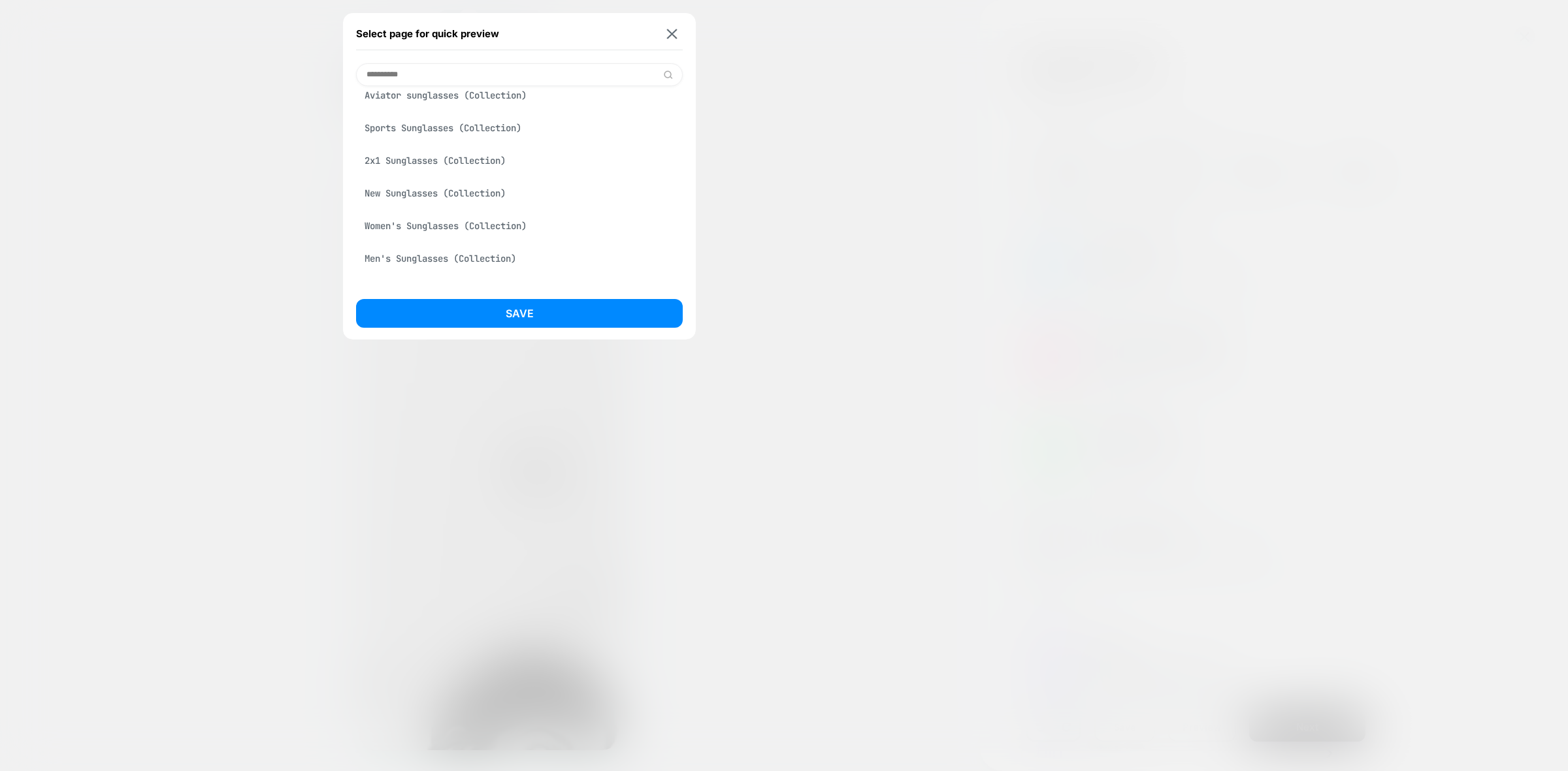
click at [460, 195] on div "New Sunglasses (Collection)" at bounding box center [519, 193] width 327 height 25
click at [527, 307] on button "Save" at bounding box center [519, 313] width 327 height 29
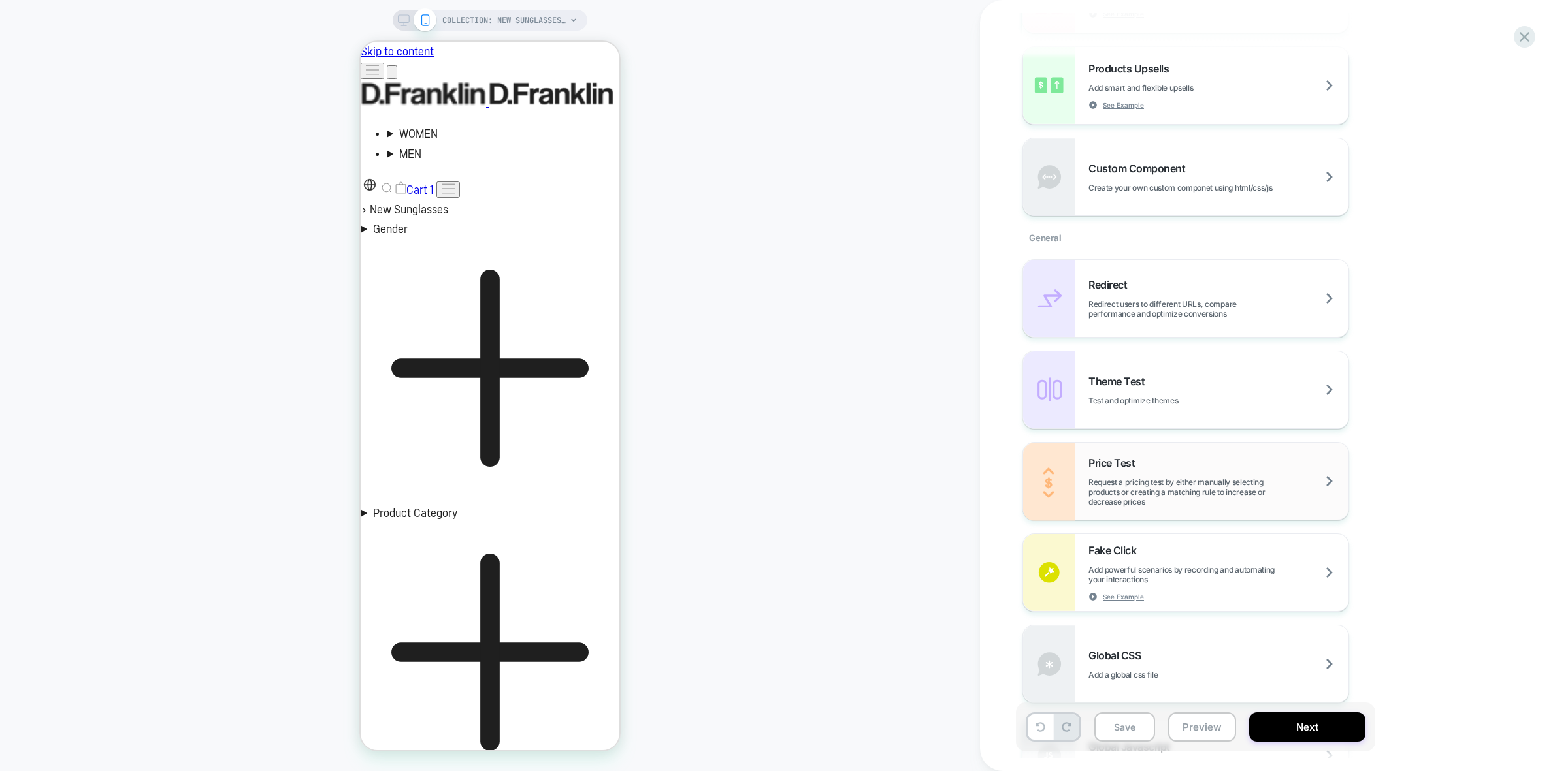
scroll to position [360, 0]
click at [1210, 378] on div "Theme Test Test and optimize themes" at bounding box center [1185, 393] width 325 height 77
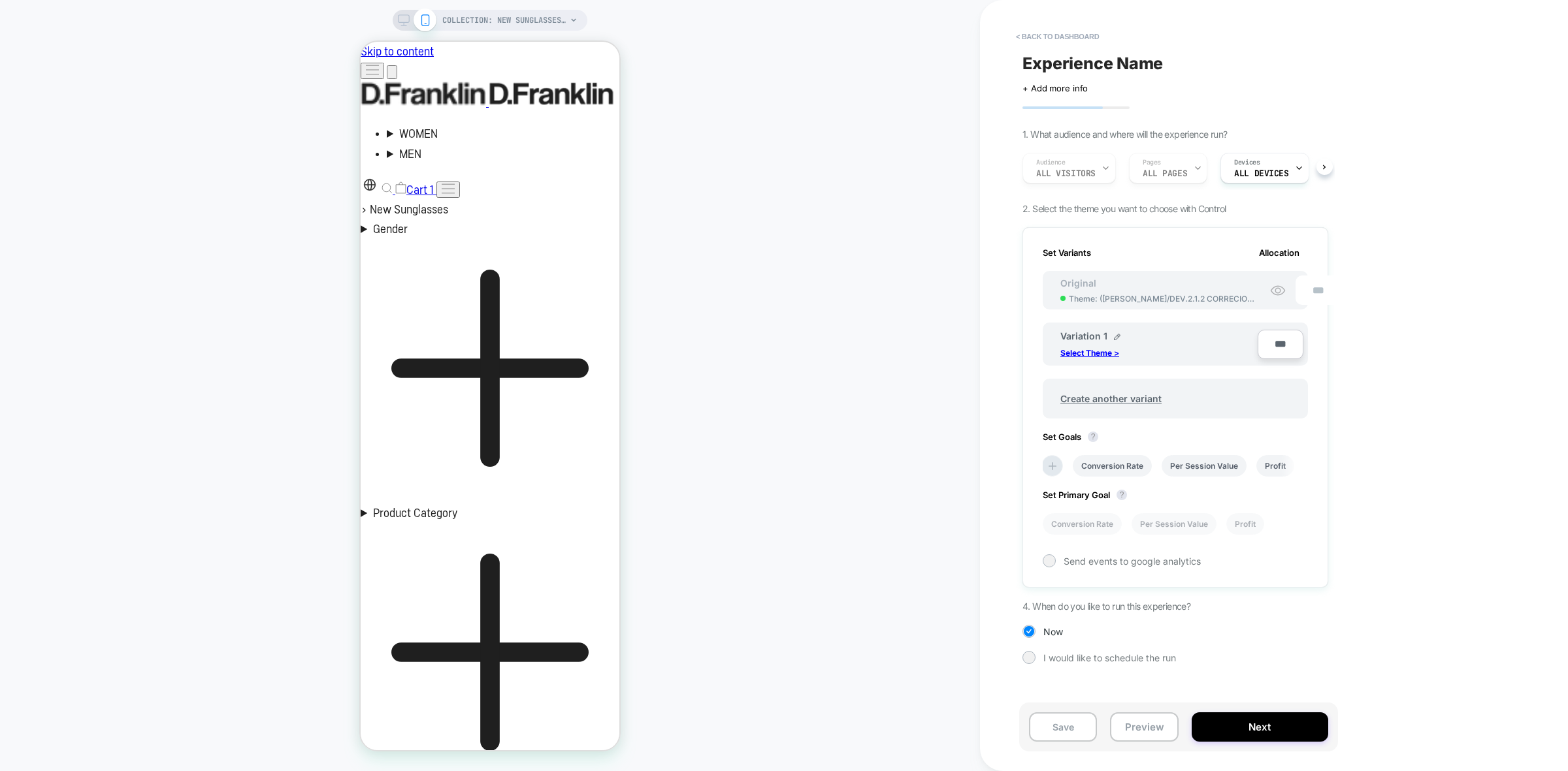
scroll to position [0, 2]
click at [1045, 31] on button "< back to dashboard" at bounding box center [1057, 36] width 96 height 21
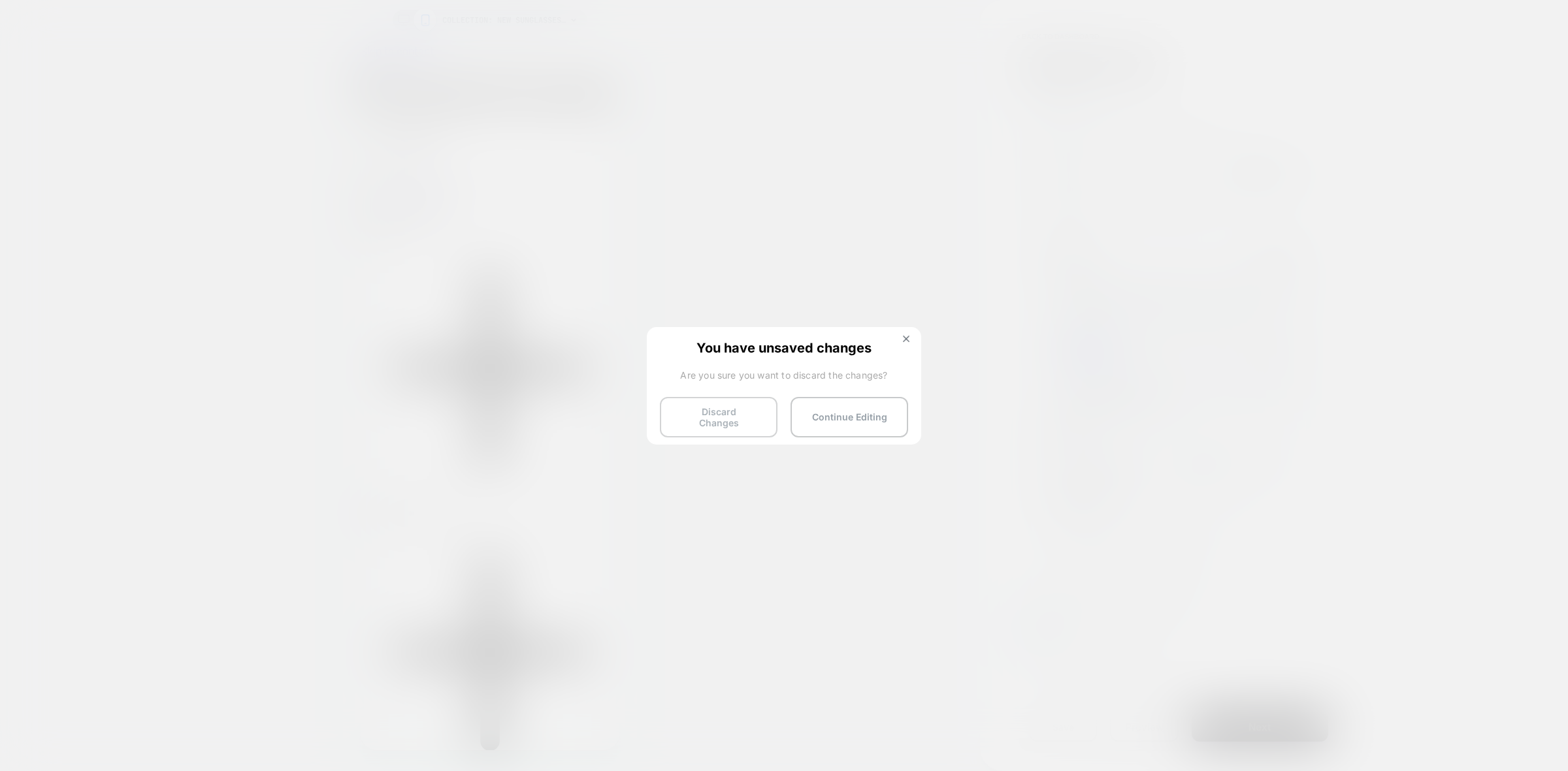
click at [746, 413] on button "Discard Changes" at bounding box center [719, 418] width 118 height 41
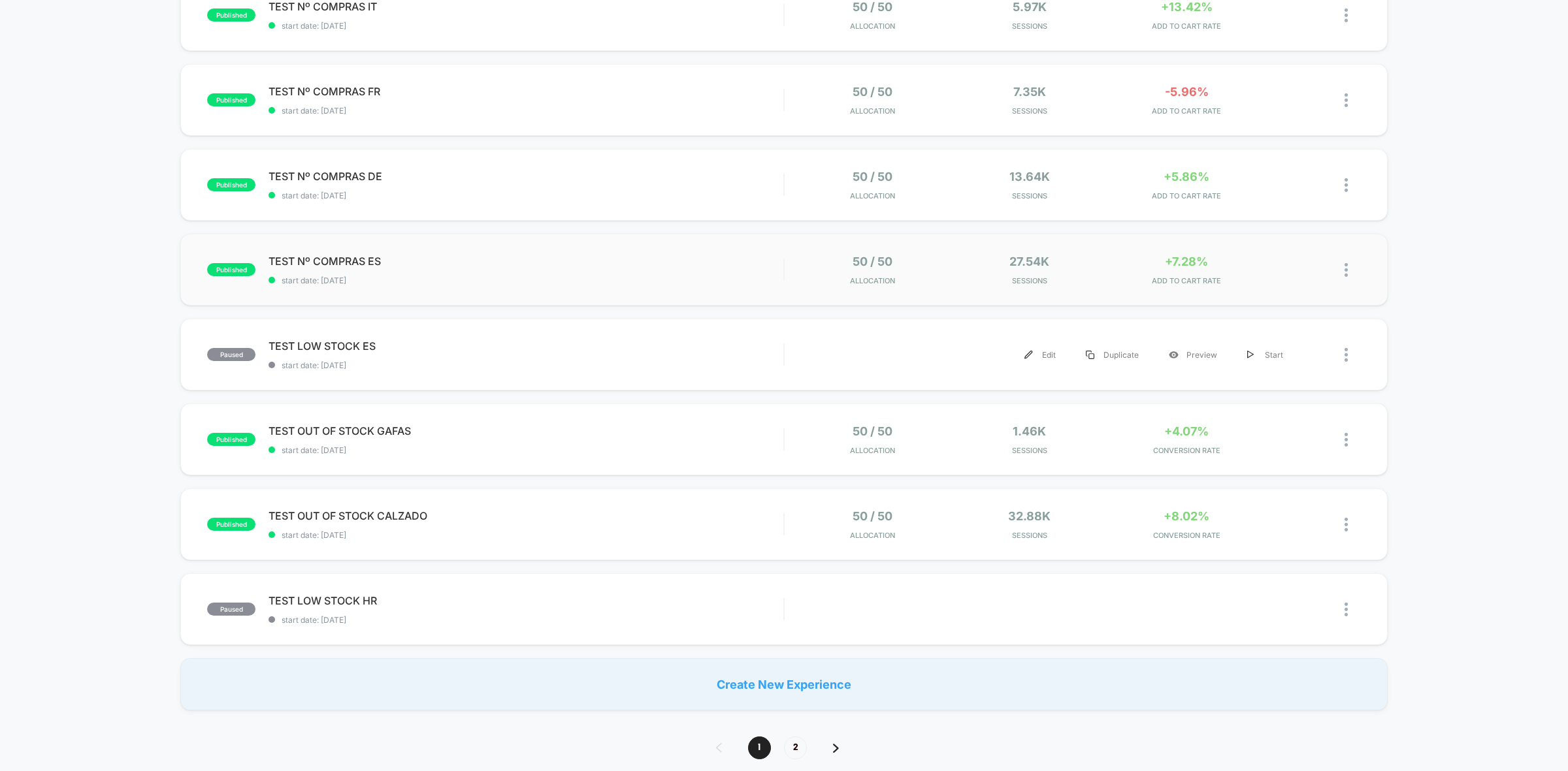
scroll to position [163, 0]
